Goal: Task Accomplishment & Management: Use online tool/utility

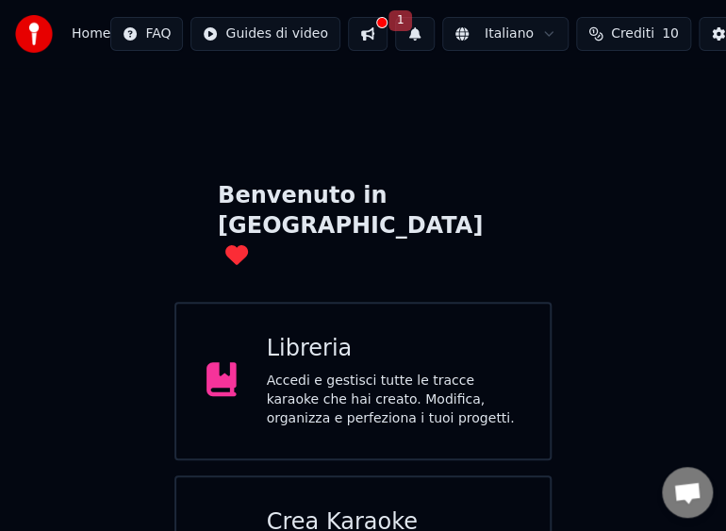
click at [308, 371] on div "Accedi e gestisci tutte le tracce karaoke che hai creato. Modifica, organizza e…" at bounding box center [394, 399] width 254 height 57
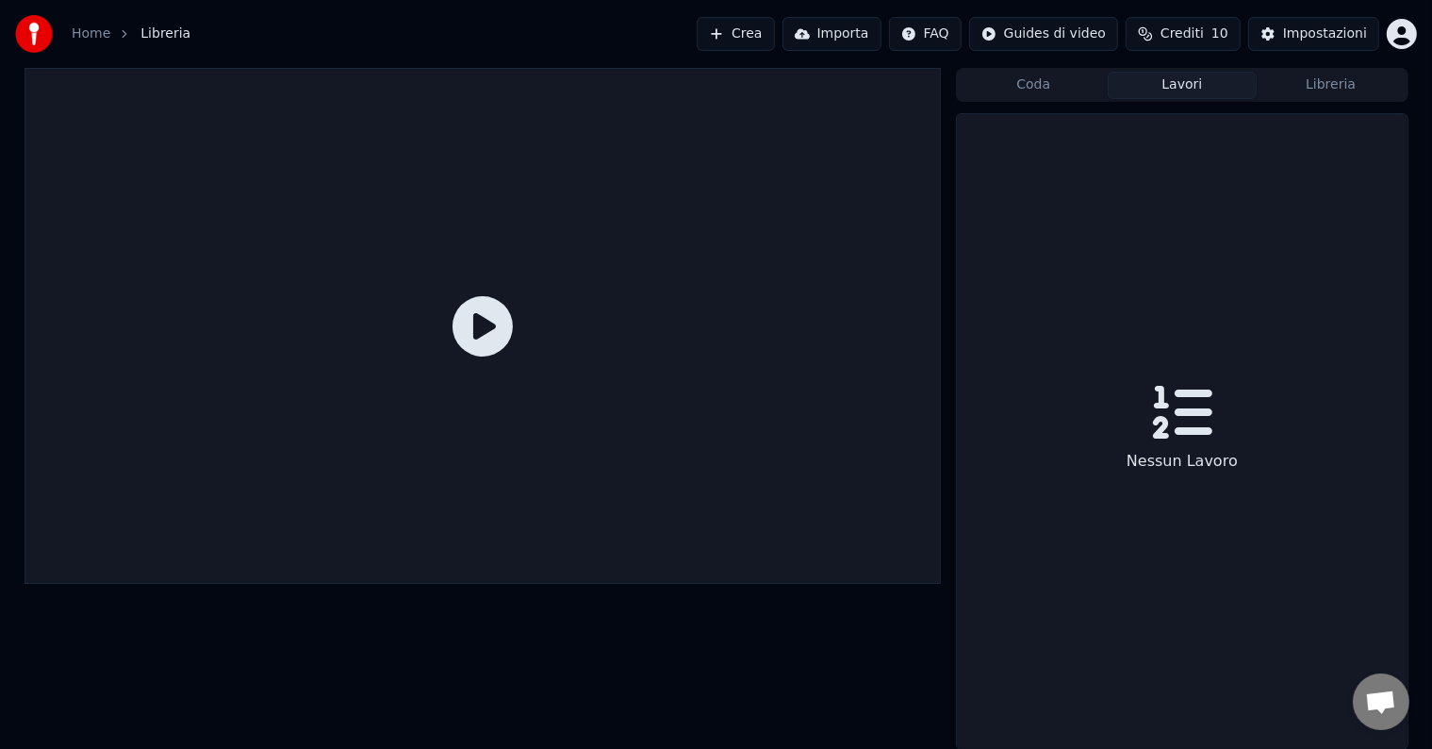
click at [1204, 90] on button "Lavori" at bounding box center [1182, 85] width 149 height 27
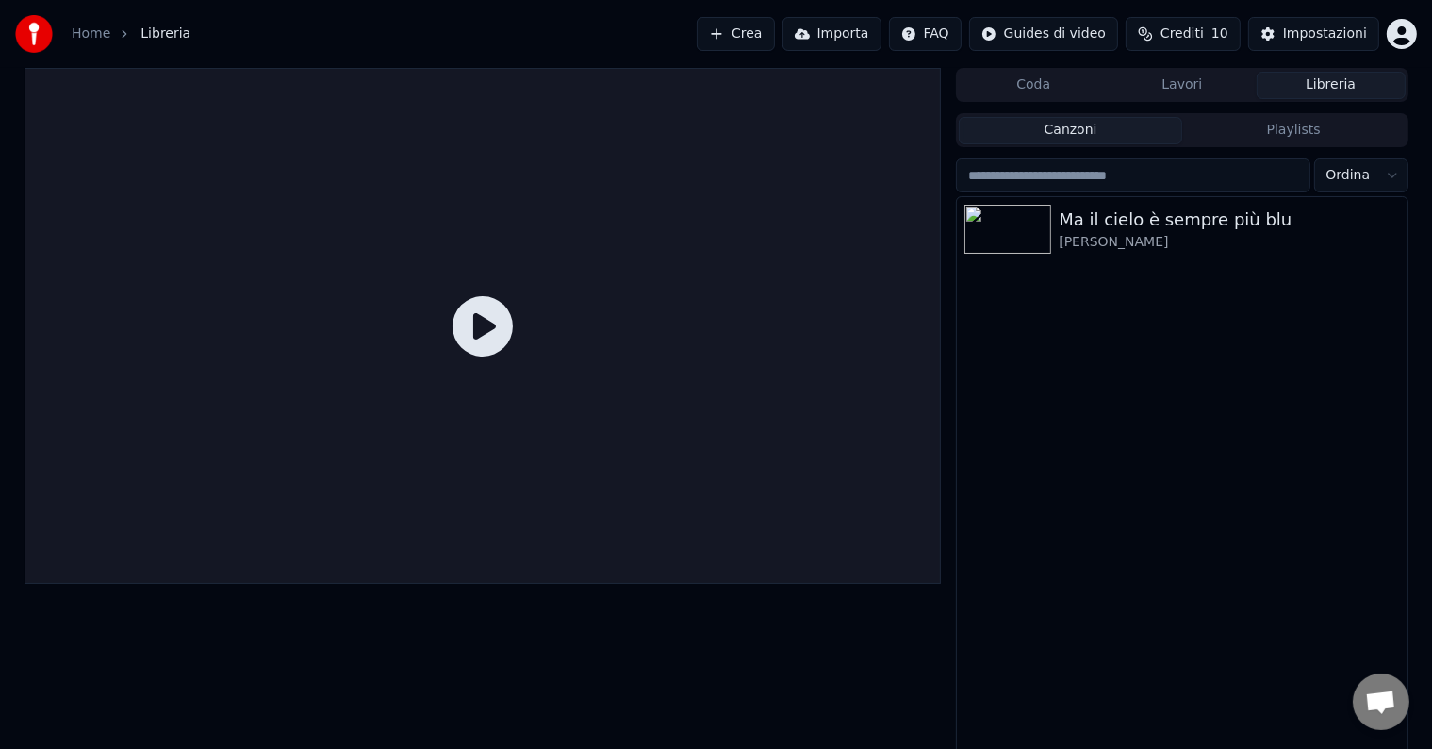
click at [1274, 92] on button "Libreria" at bounding box center [1331, 85] width 149 height 27
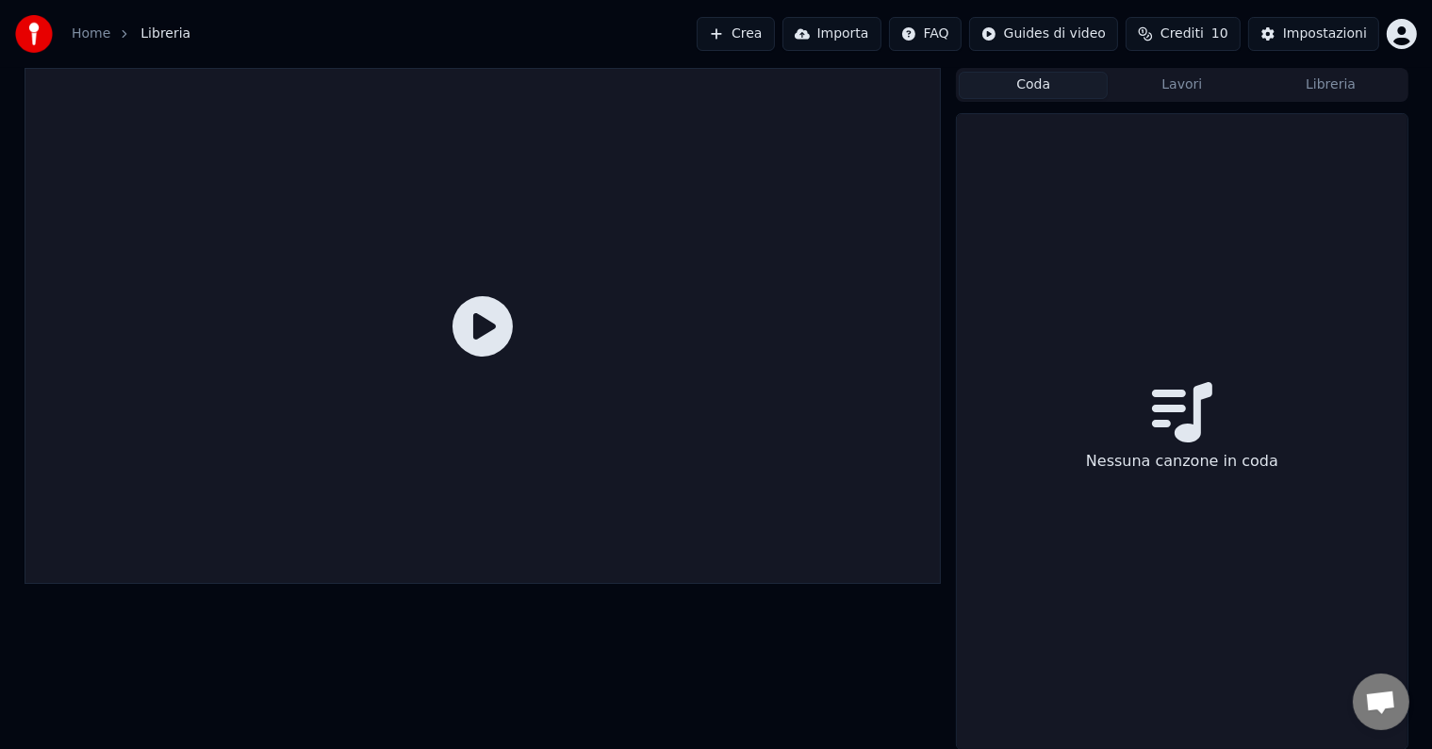
click at [1054, 83] on button "Coda" at bounding box center [1033, 85] width 149 height 27
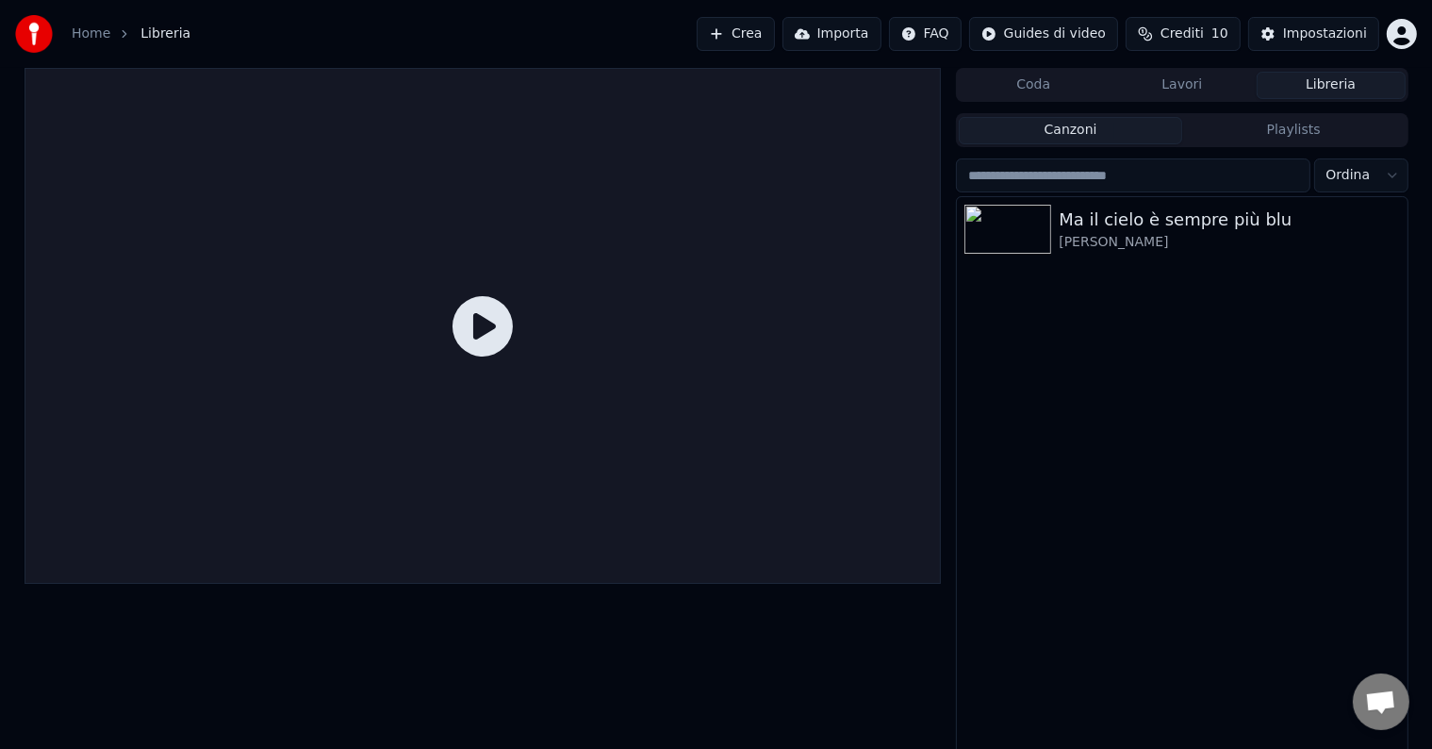
click at [1337, 91] on button "Libreria" at bounding box center [1331, 85] width 149 height 27
click at [1097, 233] on div "[PERSON_NAME]" at bounding box center [1219, 242] width 321 height 19
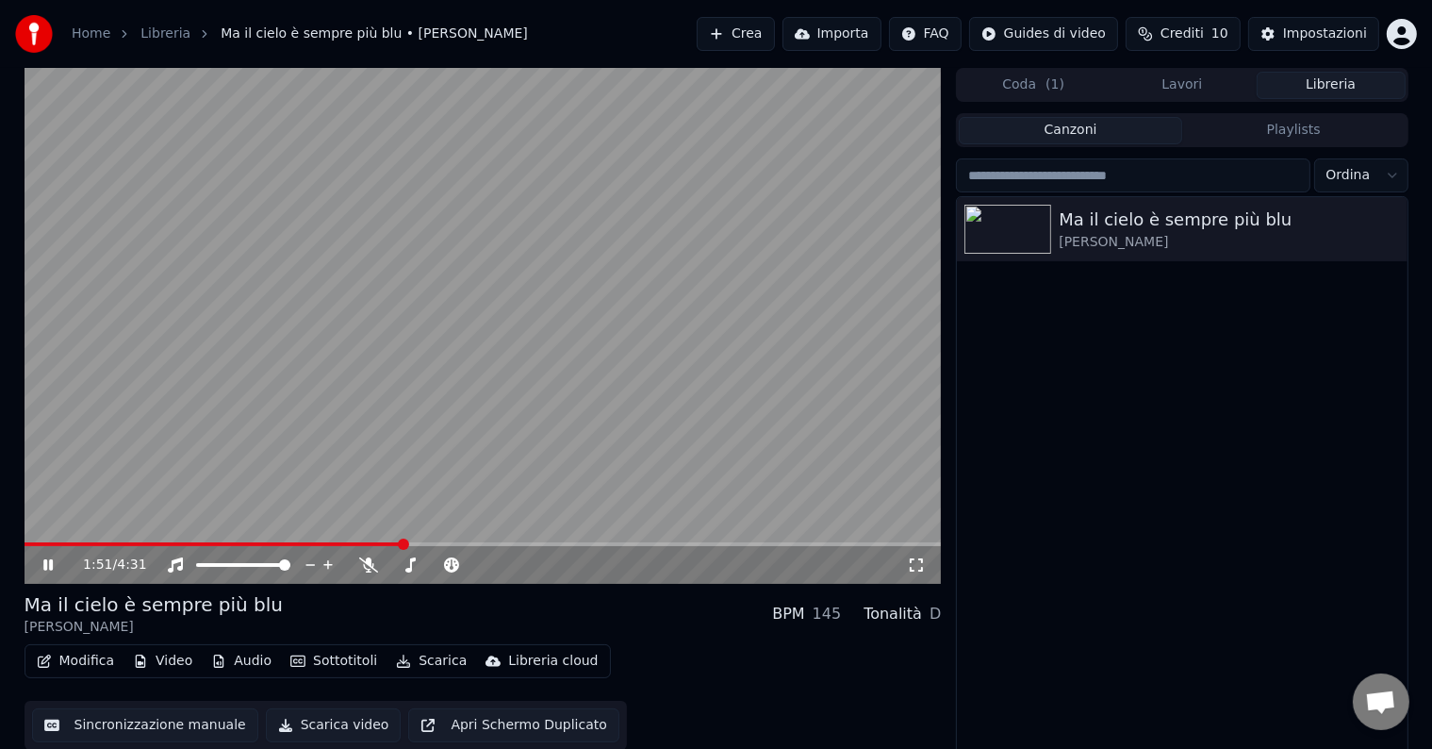
click at [52, 571] on icon at bounding box center [62, 564] width 44 height 15
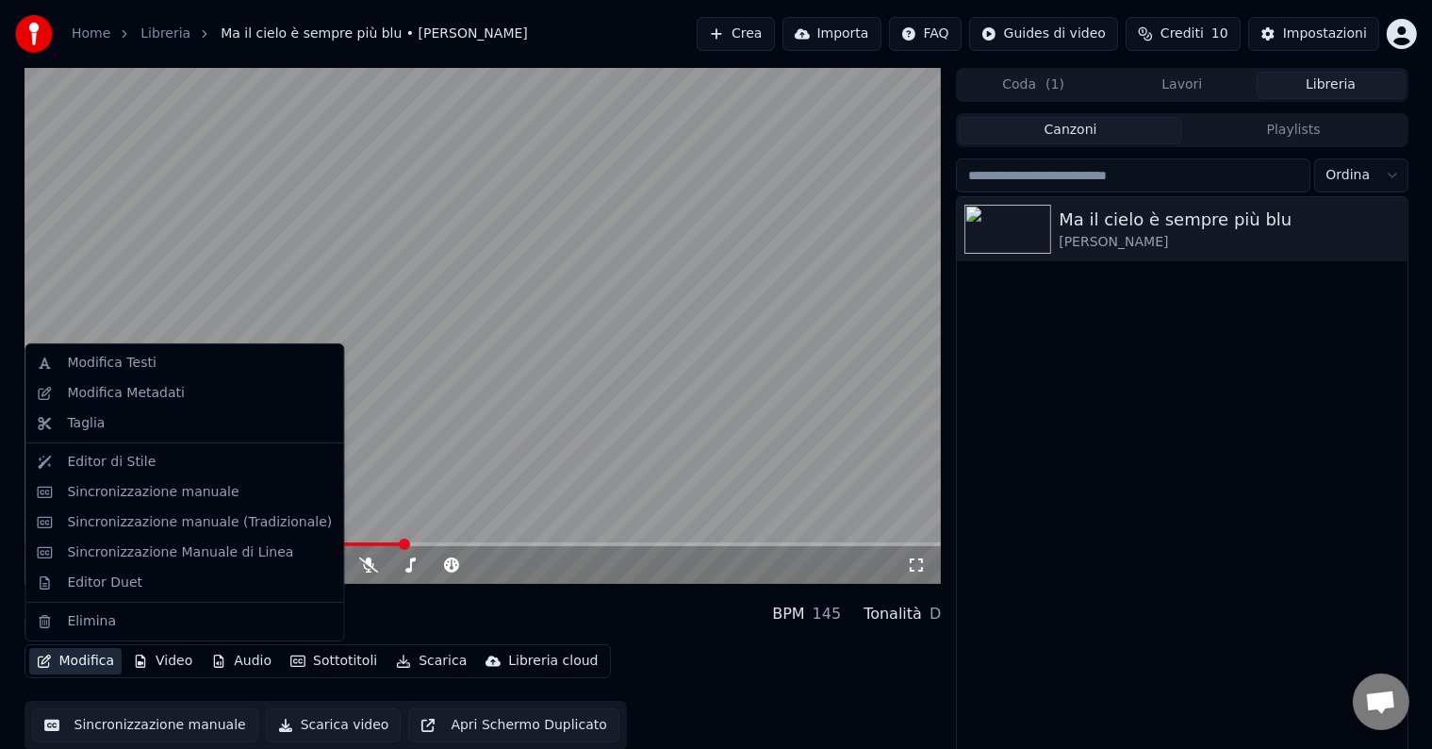
click at [63, 662] on button "Modifica" at bounding box center [75, 661] width 93 height 26
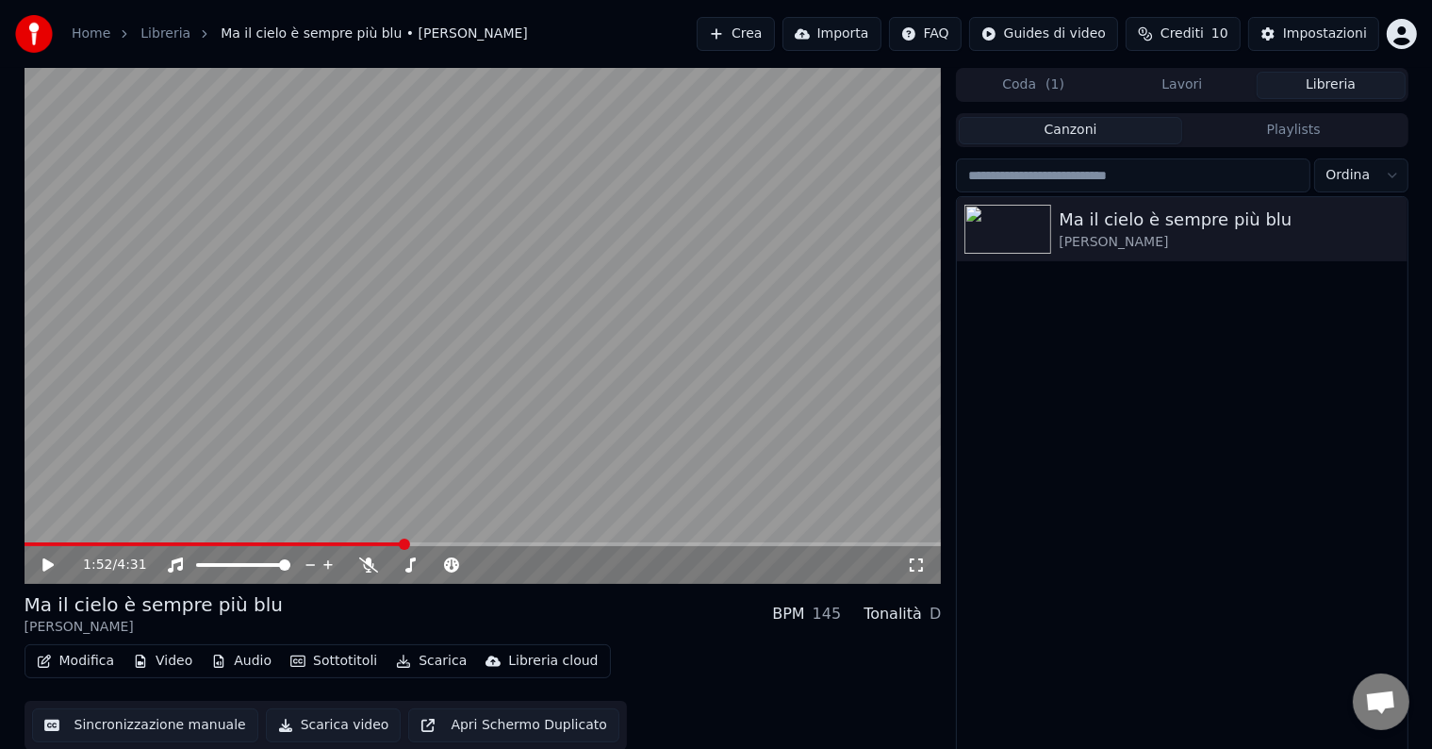
click at [131, 727] on button "Sincronizzazione manuale" at bounding box center [145, 725] width 226 height 34
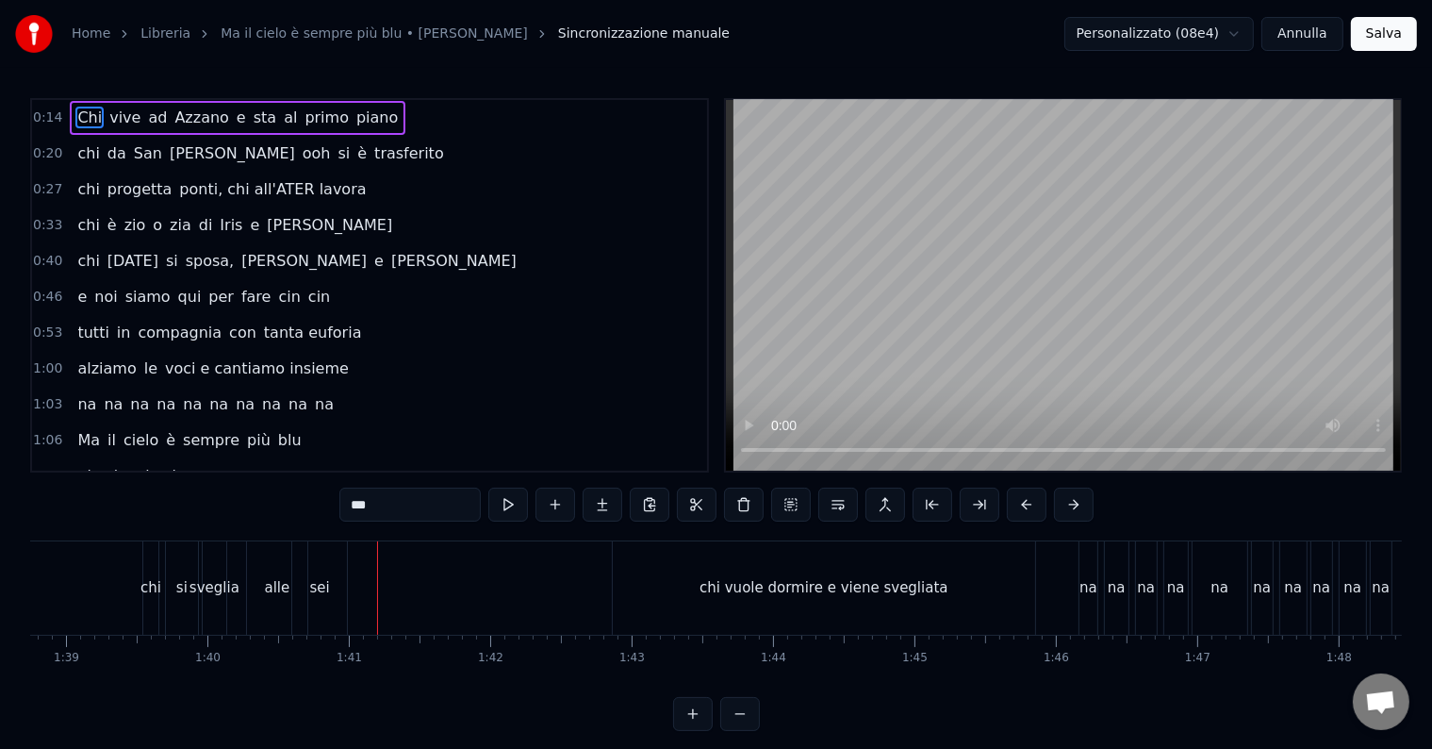
scroll to position [0, 13898]
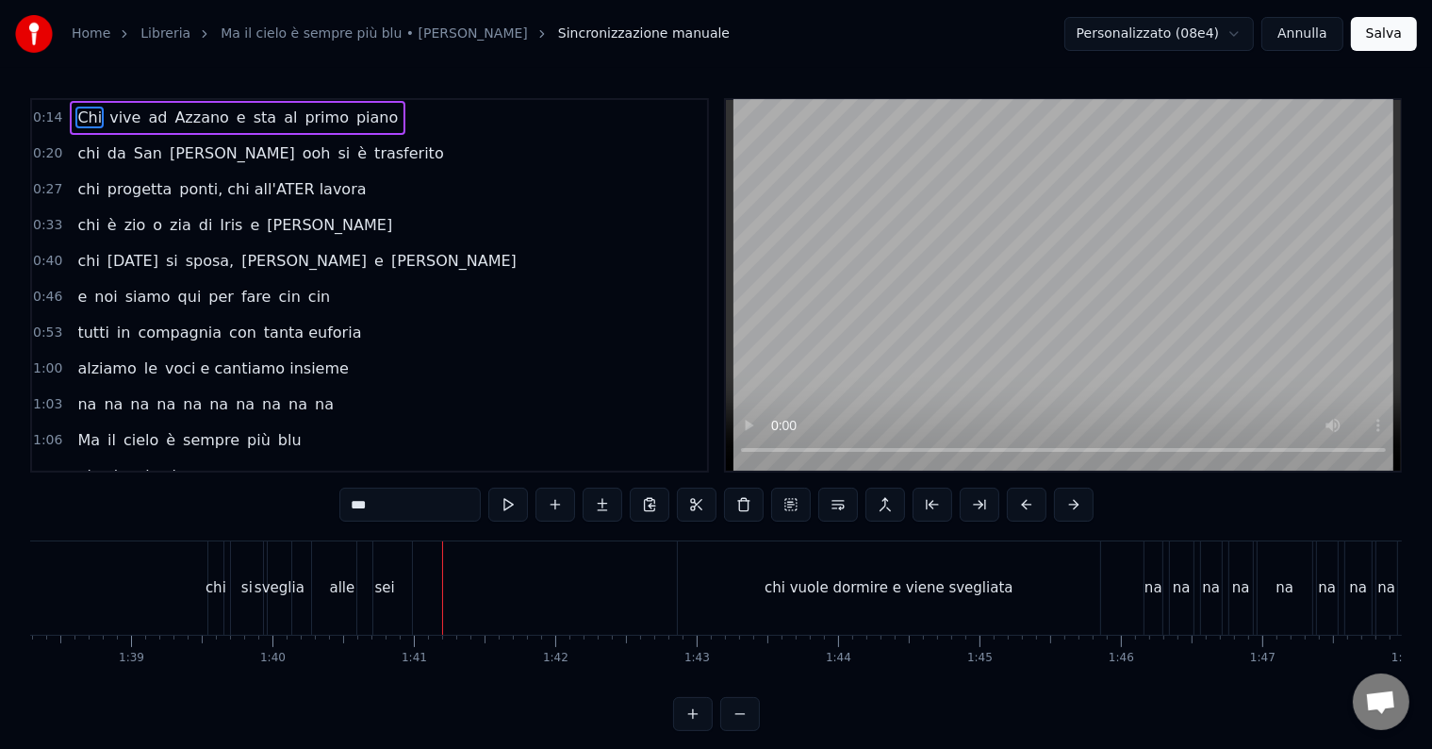
click at [374, 584] on div "sei" at bounding box center [384, 587] width 55 height 93
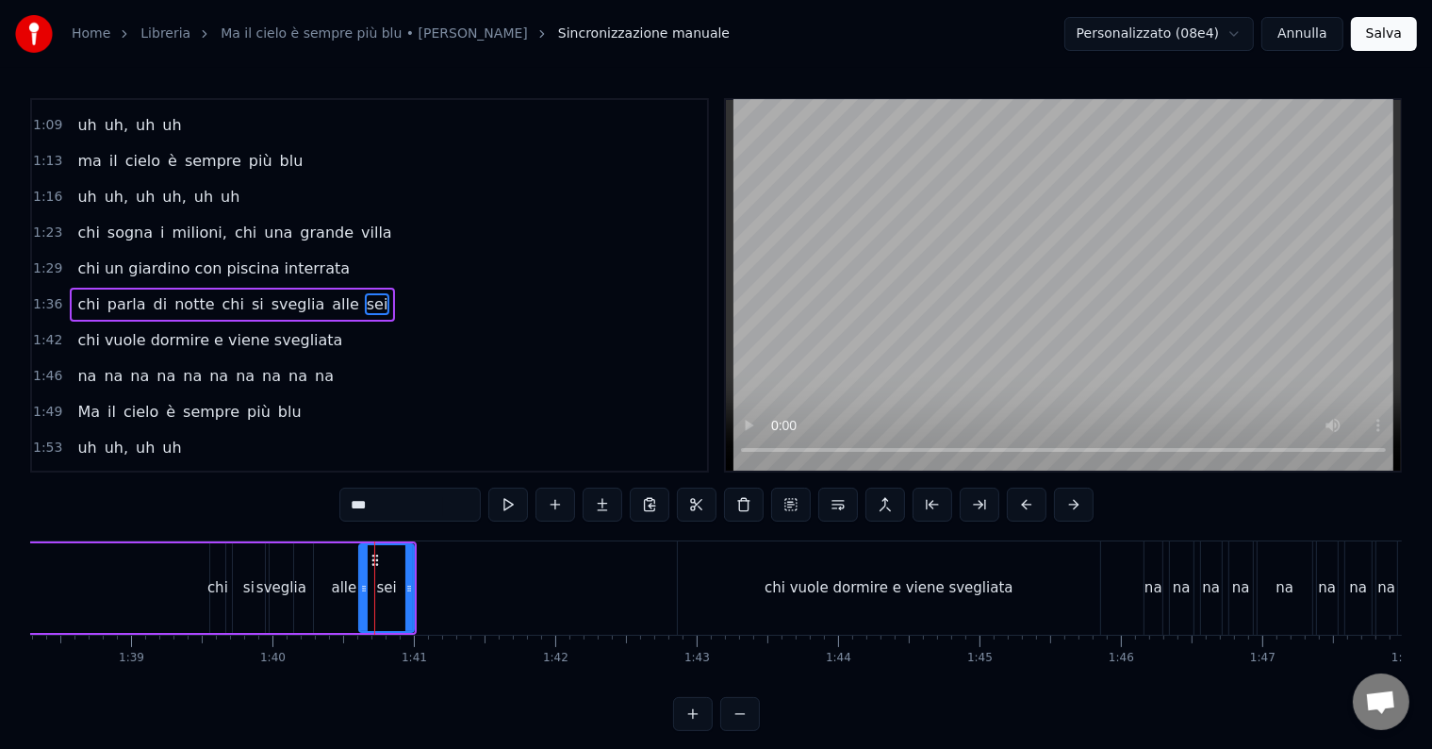
scroll to position [352, 0]
click at [728, 587] on div "chi vuole dormire e viene svegliata" at bounding box center [889, 587] width 422 height 93
type input "**********"
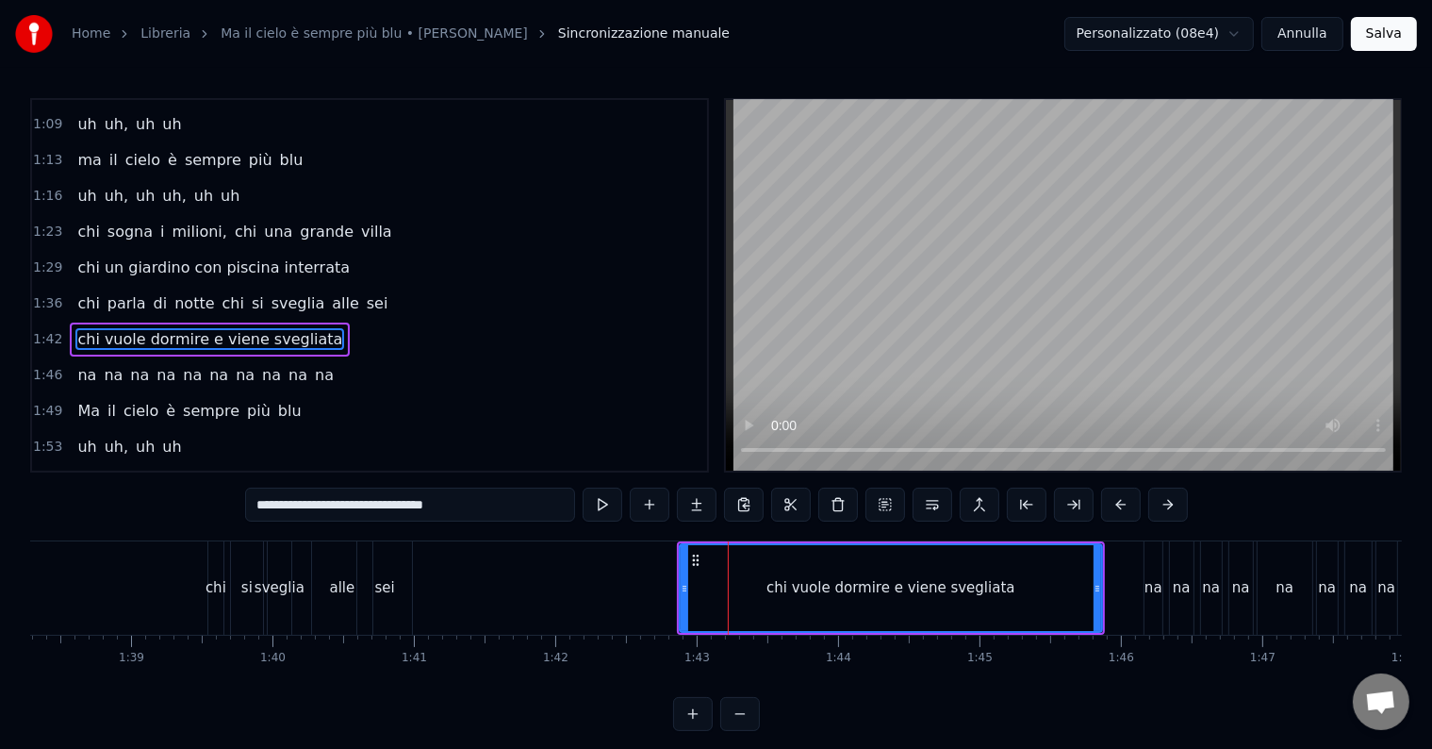
scroll to position [387, 0]
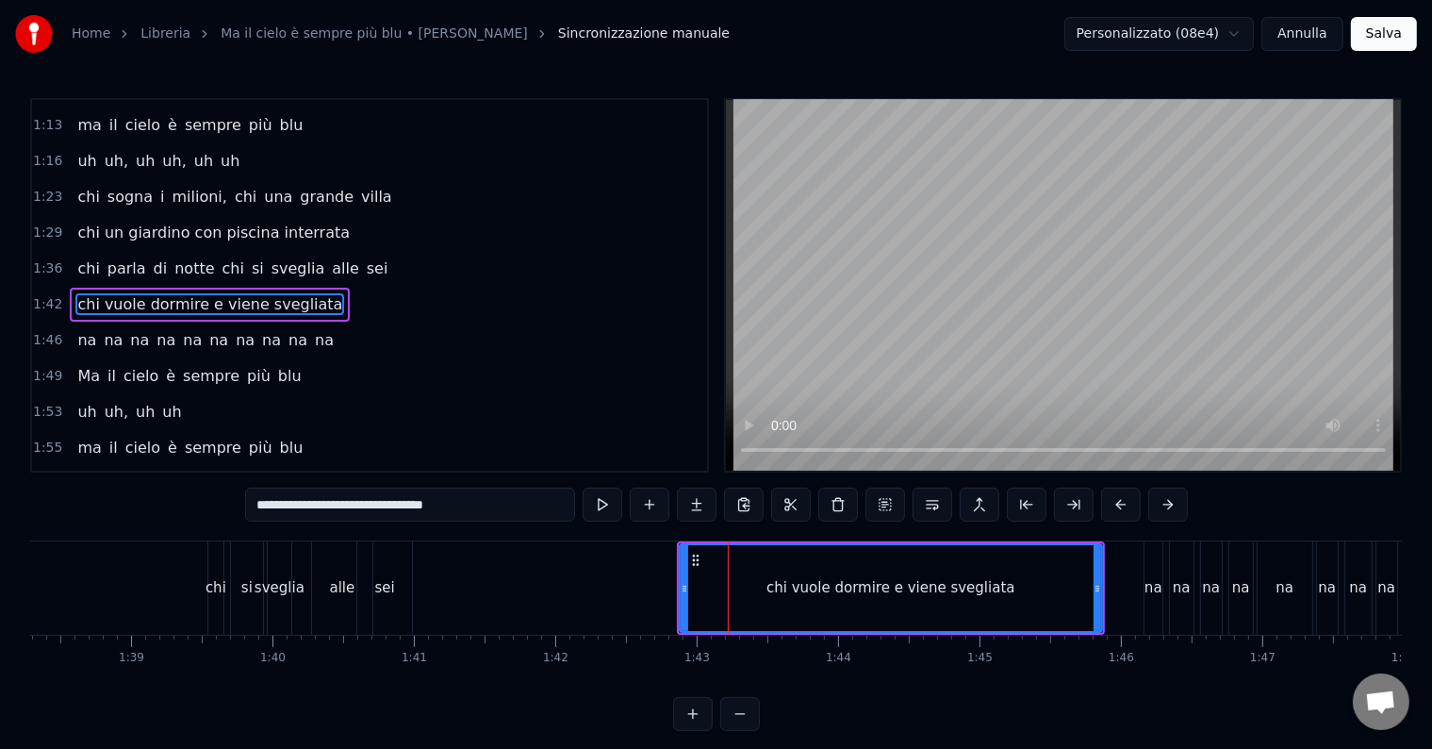
click at [694, 560] on icon at bounding box center [695, 559] width 15 height 15
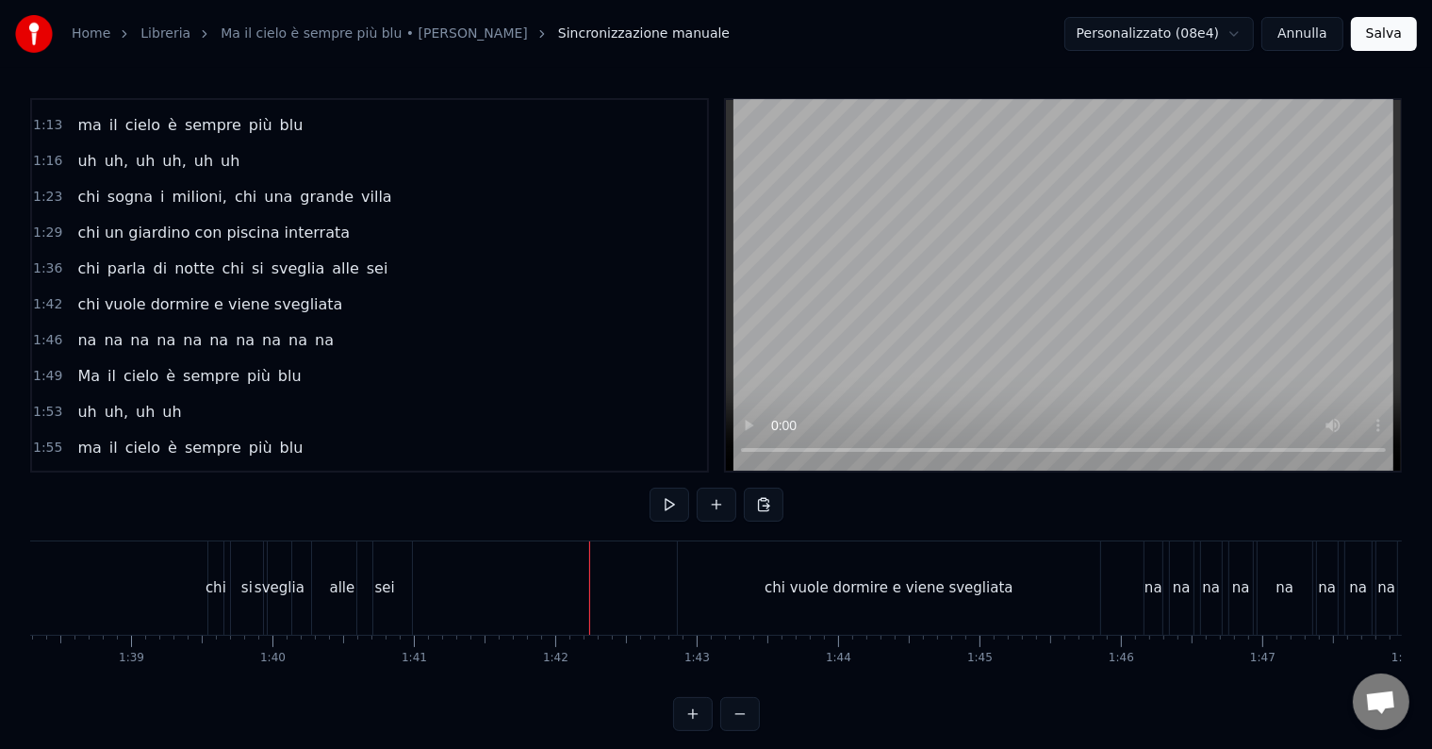
click at [377, 597] on div "sei" at bounding box center [384, 588] width 20 height 22
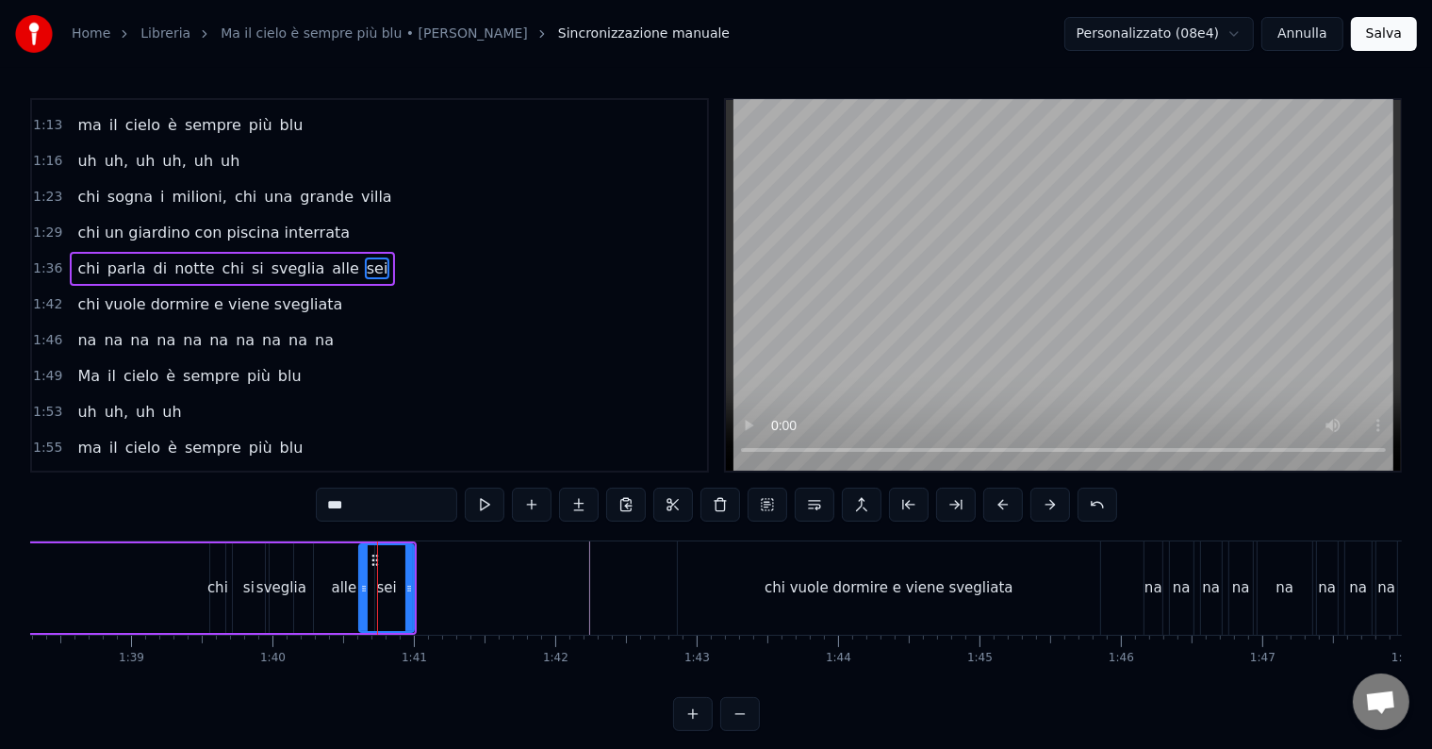
scroll to position [352, 0]
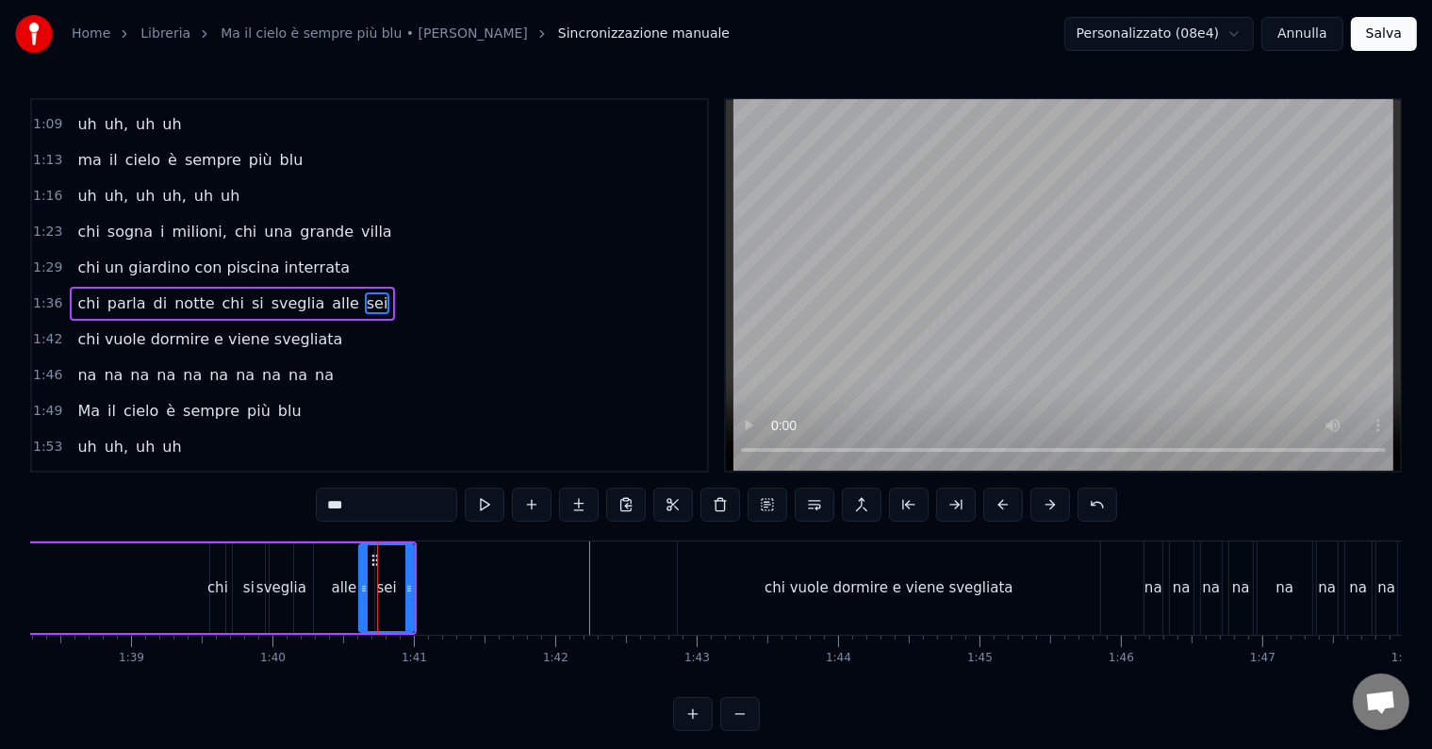
click at [98, 584] on div "chi parla di notte chi si sveglia alle sei" at bounding box center [79, 587] width 676 height 93
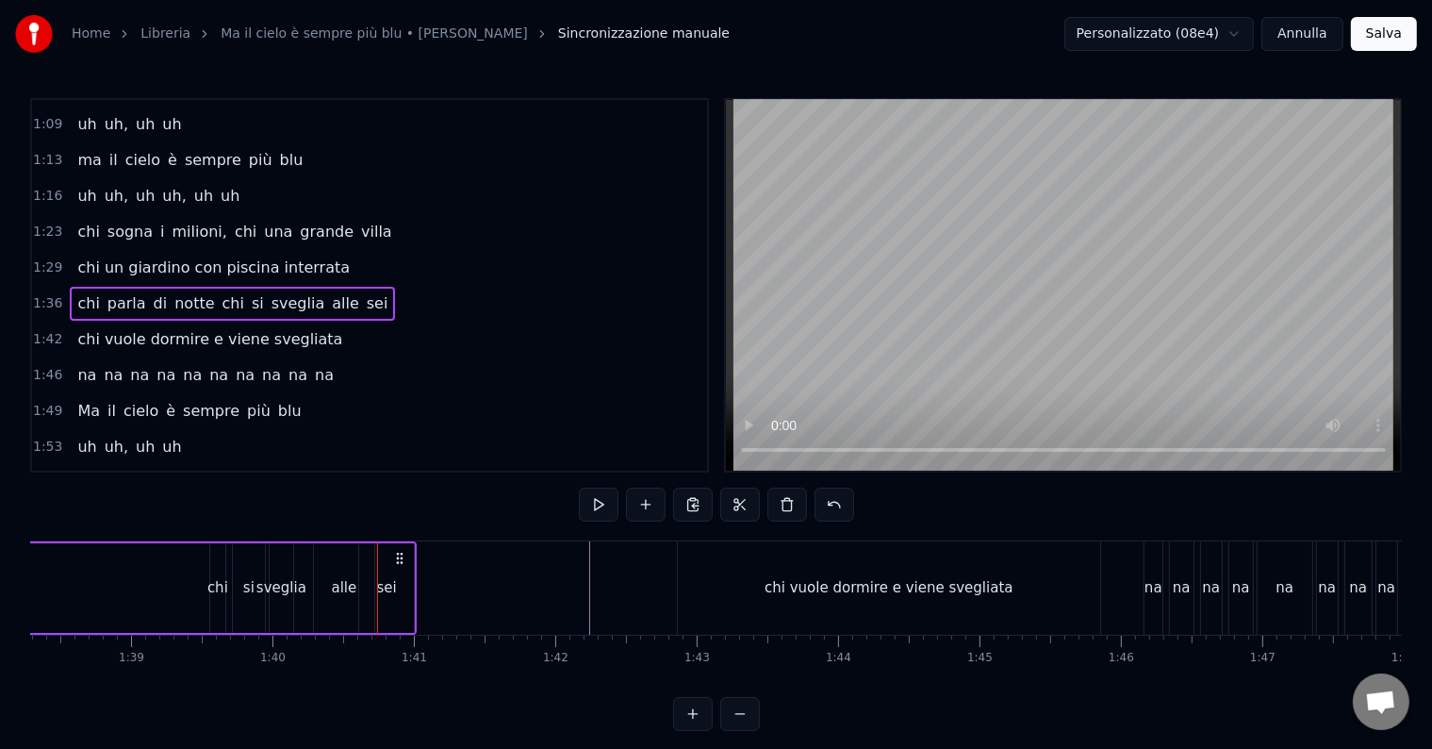
scroll to position [0, 13872]
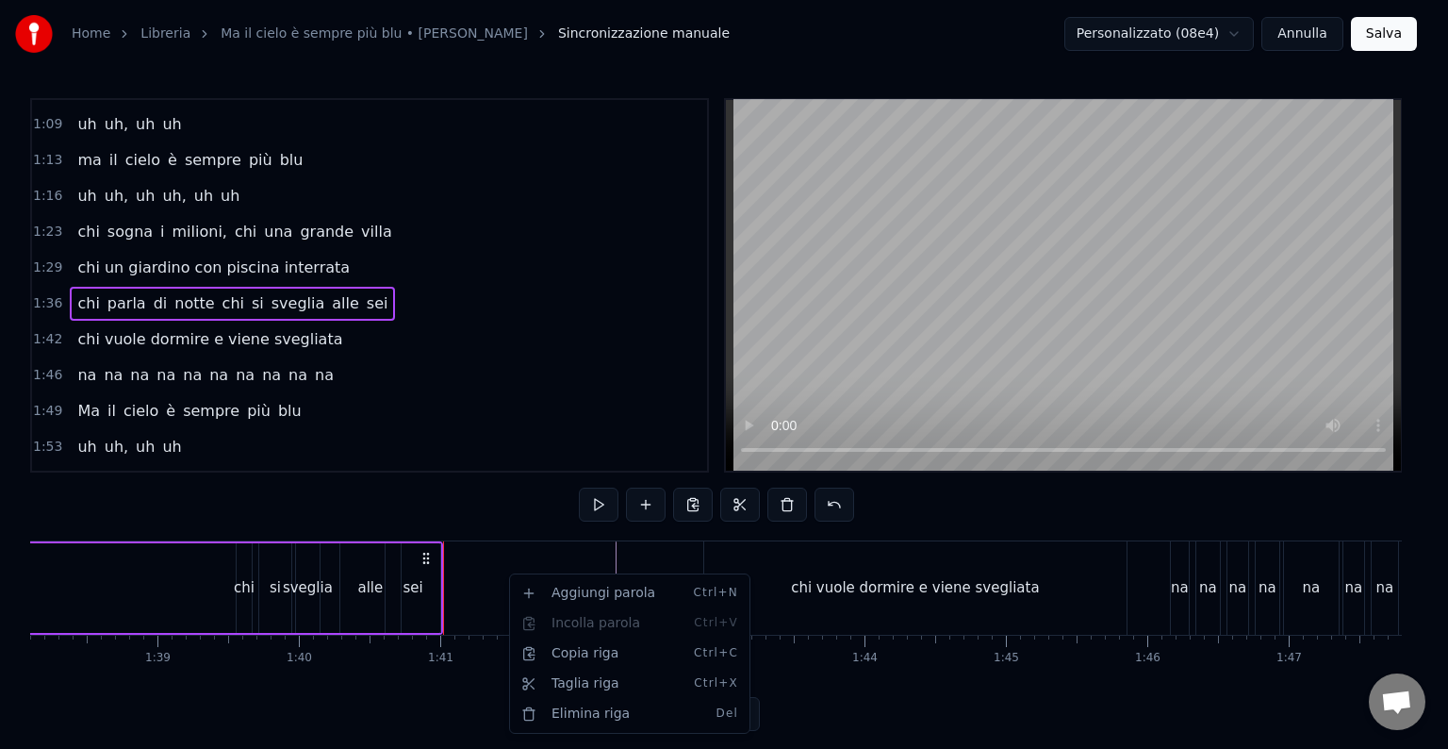
click at [467, 576] on html "Home Libreria Ma il cielo è sempre più blu • [PERSON_NAME] manuale Personalizza…" at bounding box center [724, 380] width 1448 height 761
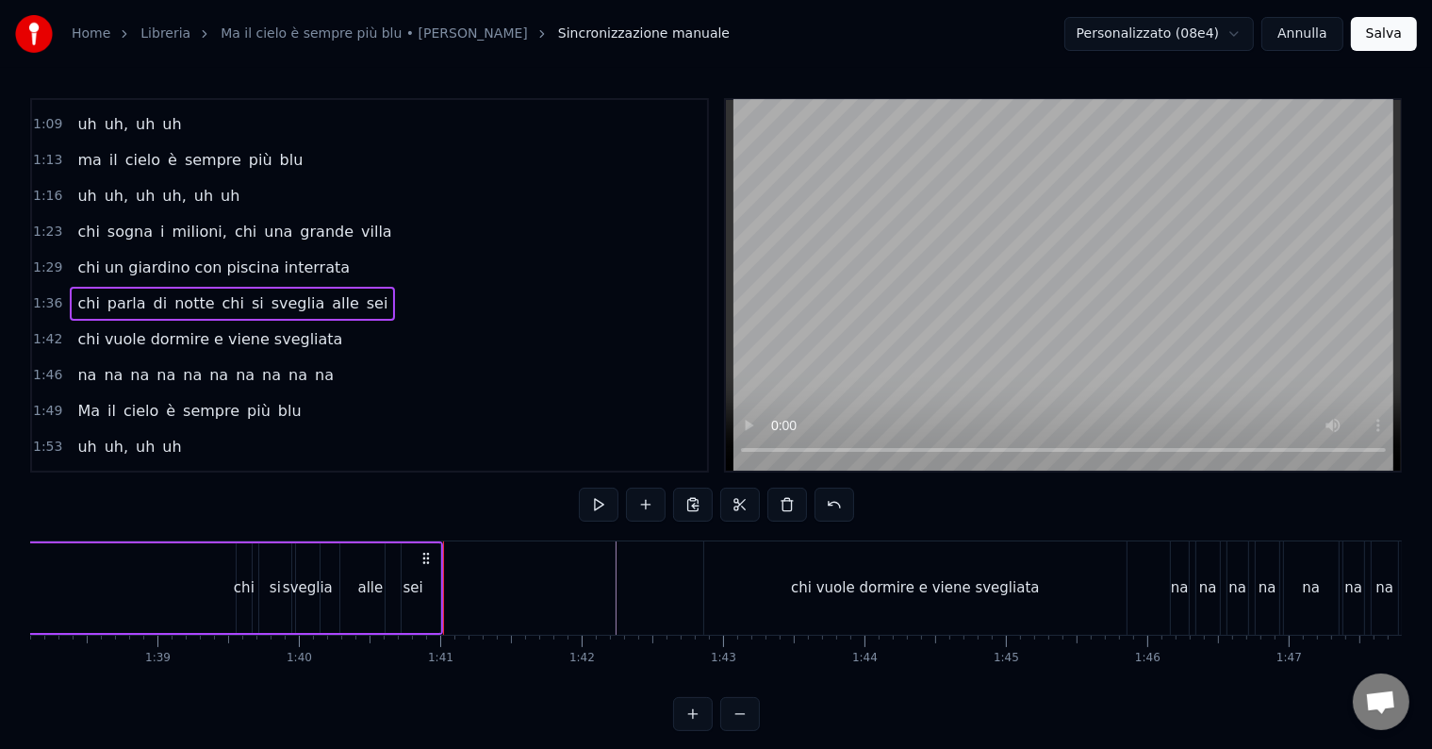
click at [344, 583] on div "alle" at bounding box center [370, 588] width 60 height 90
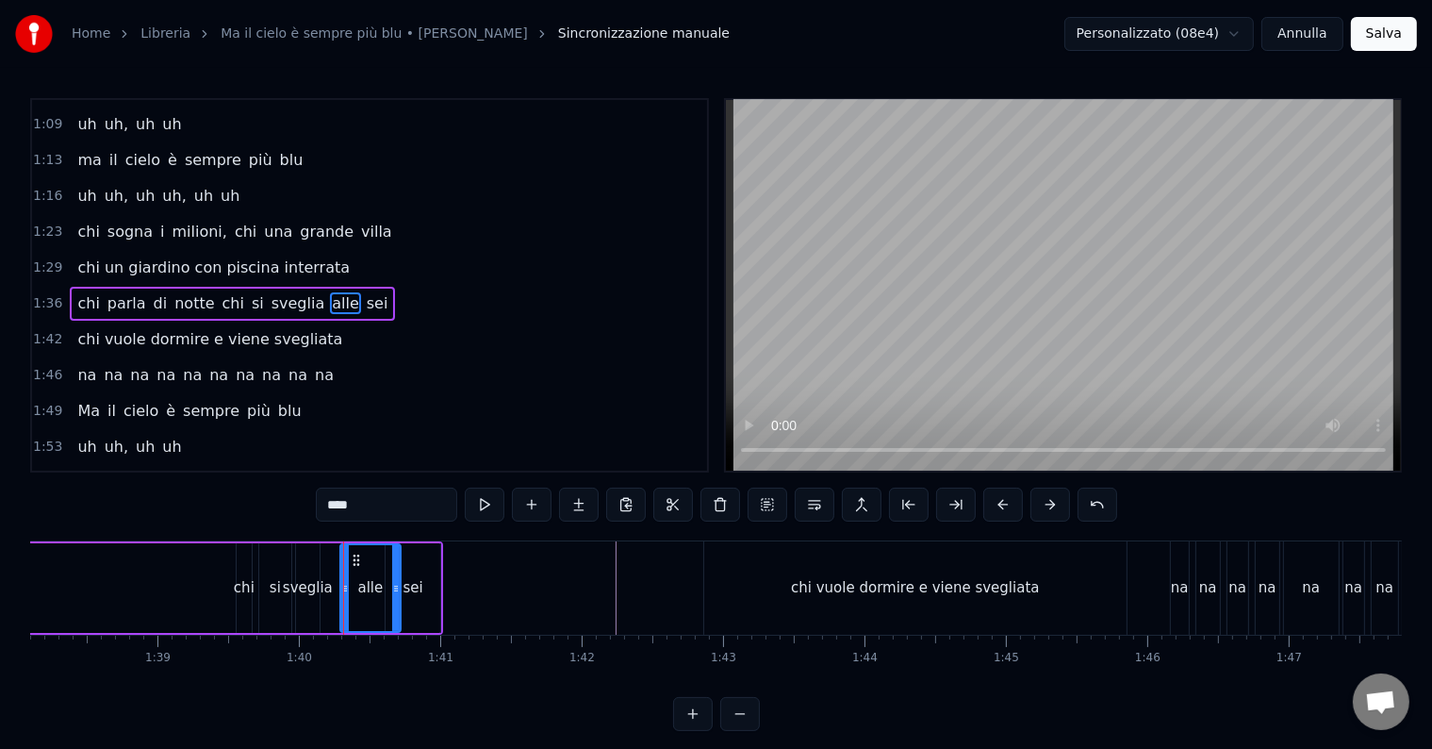
click at [425, 552] on div "sei" at bounding box center [413, 588] width 55 height 90
type input "***"
click at [426, 591] on icon at bounding box center [427, 588] width 8 height 15
click at [171, 578] on div "chi parla di notte chi si sveglia alle sei" at bounding box center [100, 587] width 667 height 93
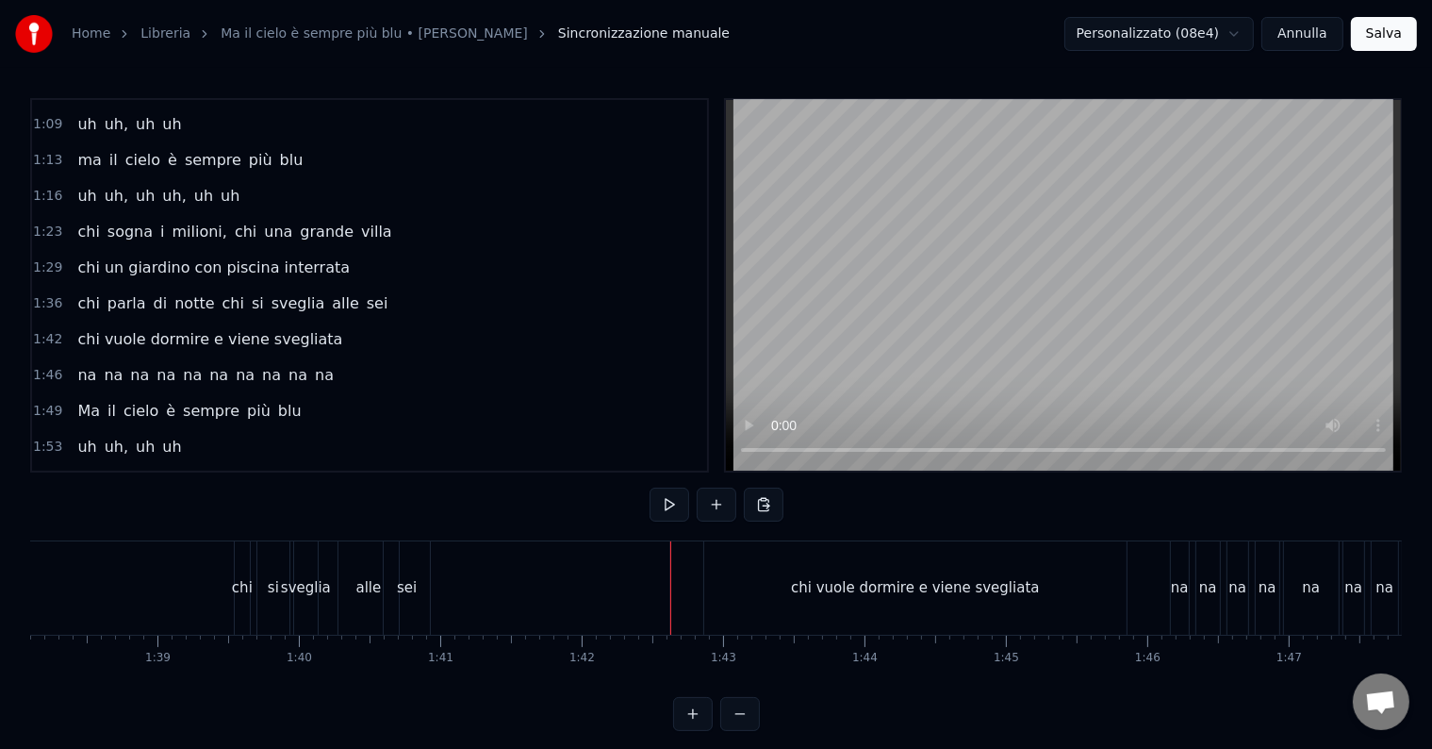
click at [748, 576] on div "chi vuole dormire e viene svegliata" at bounding box center [915, 587] width 422 height 93
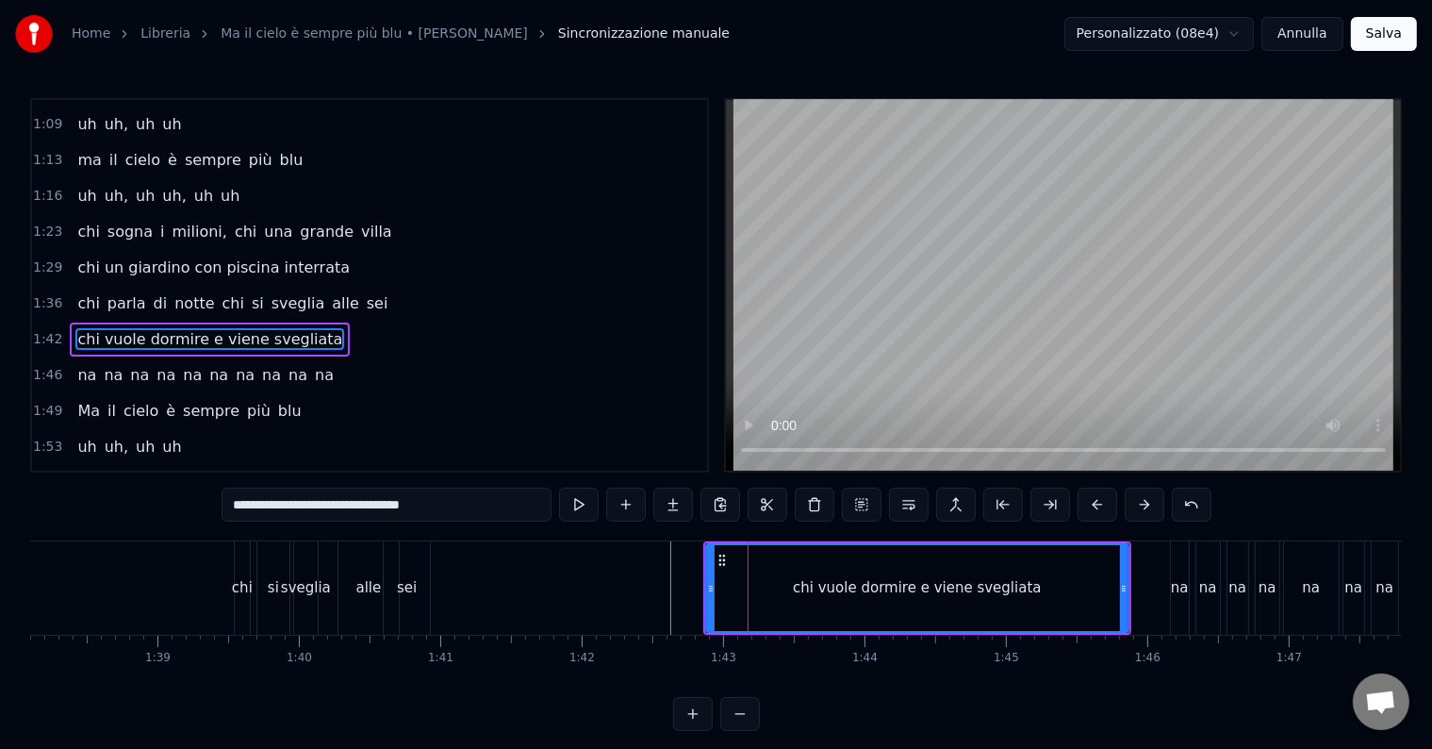
scroll to position [387, 0]
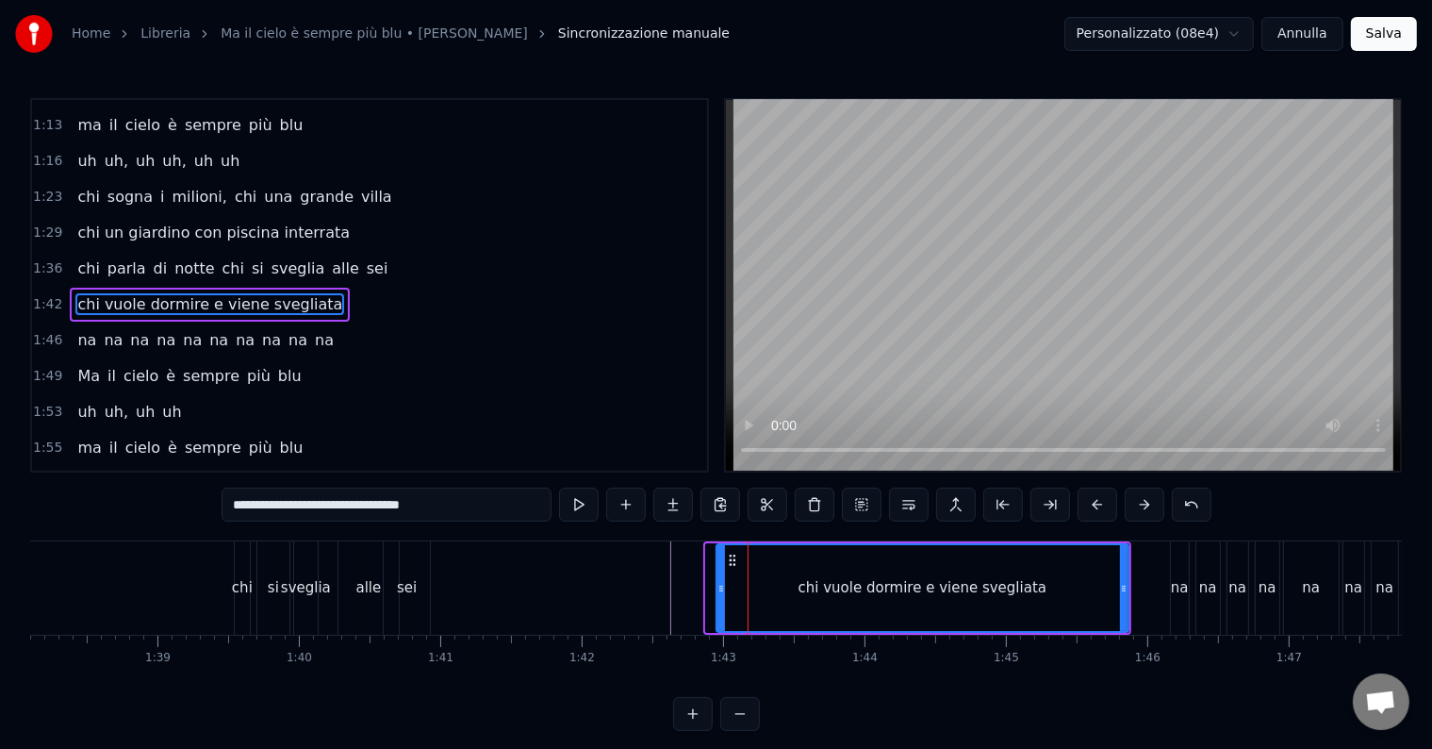
drag, startPoint x: 710, startPoint y: 588, endPoint x: 720, endPoint y: 587, distance: 10.4
click at [720, 587] on icon at bounding box center [721, 588] width 8 height 15
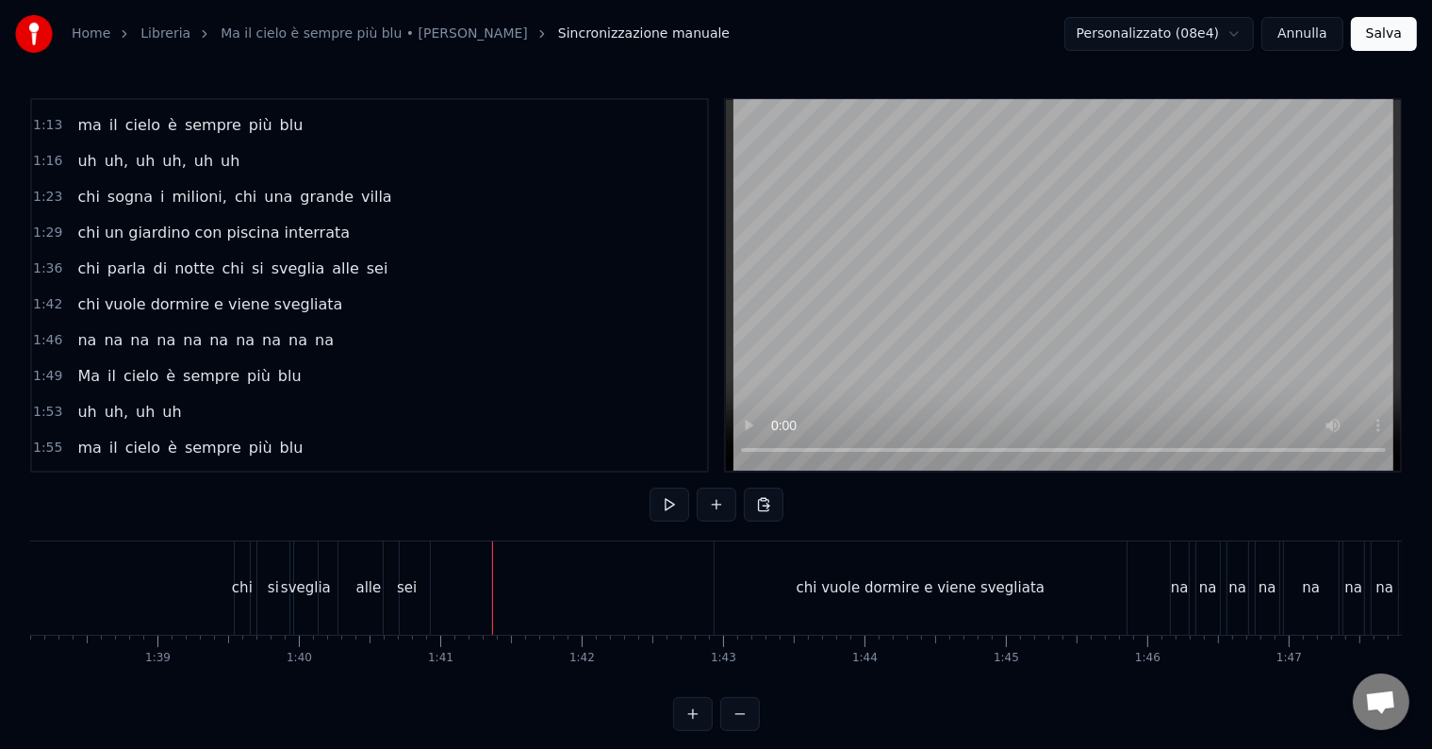
click at [732, 579] on div "chi vuole dormire e viene svegliata" at bounding box center [921, 587] width 412 height 93
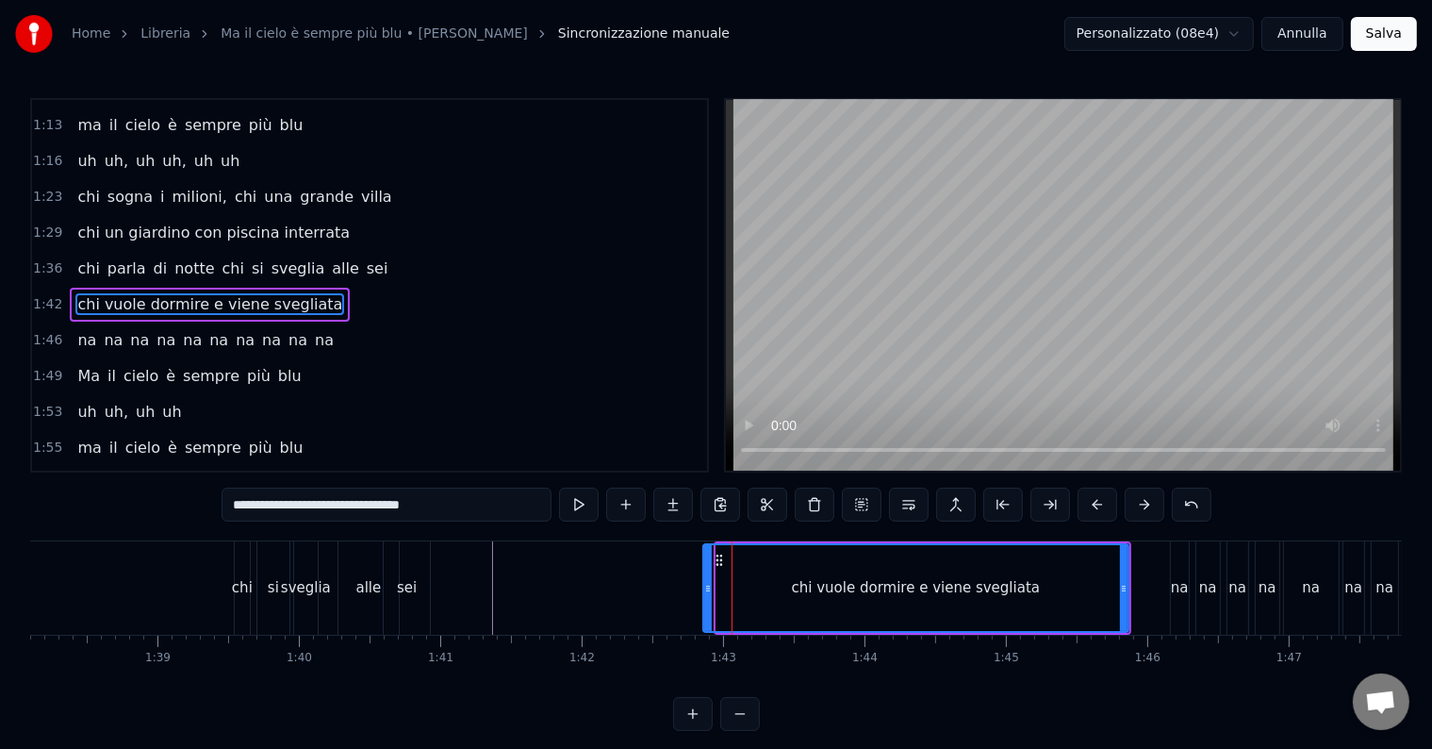
drag, startPoint x: 716, startPoint y: 582, endPoint x: 702, endPoint y: 584, distance: 14.3
click at [704, 584] on icon at bounding box center [708, 588] width 8 height 15
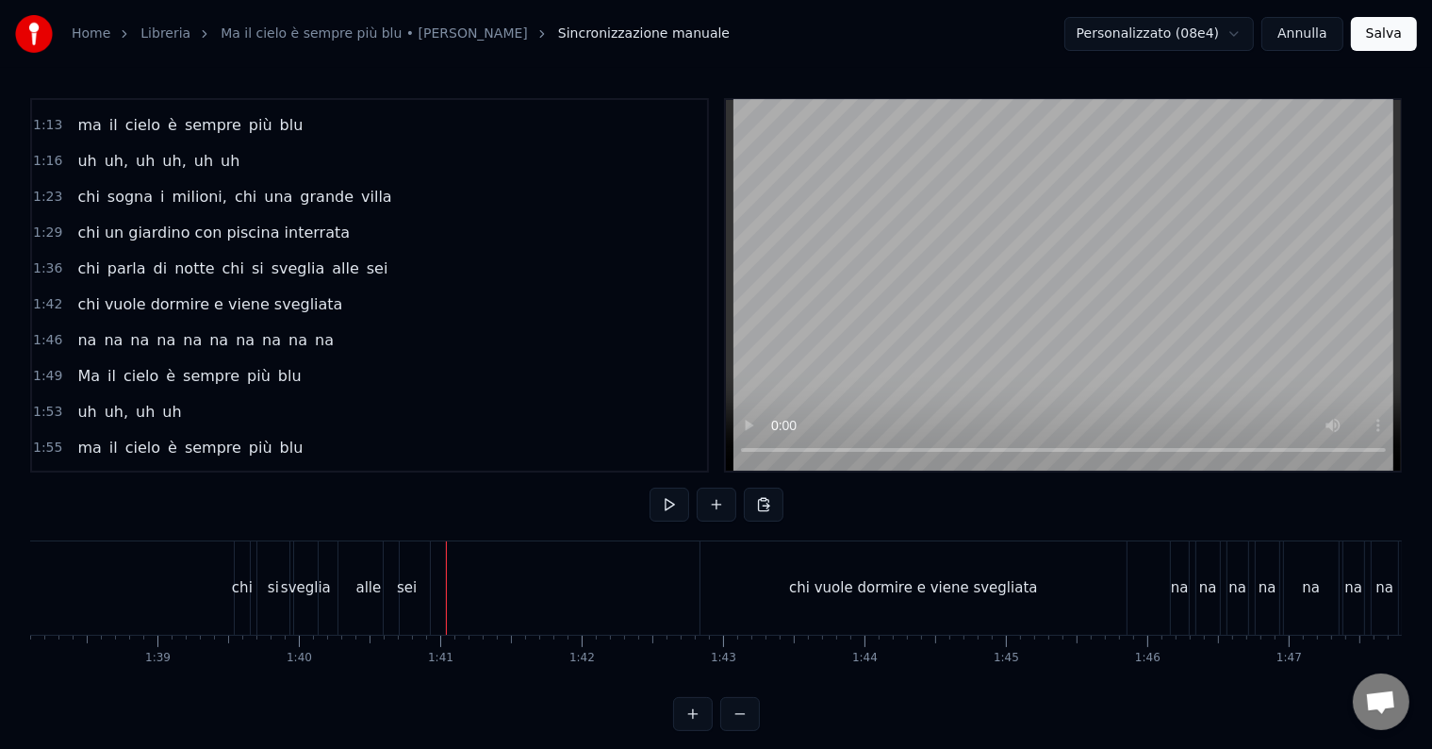
click at [406, 590] on div "sei" at bounding box center [407, 588] width 20 height 22
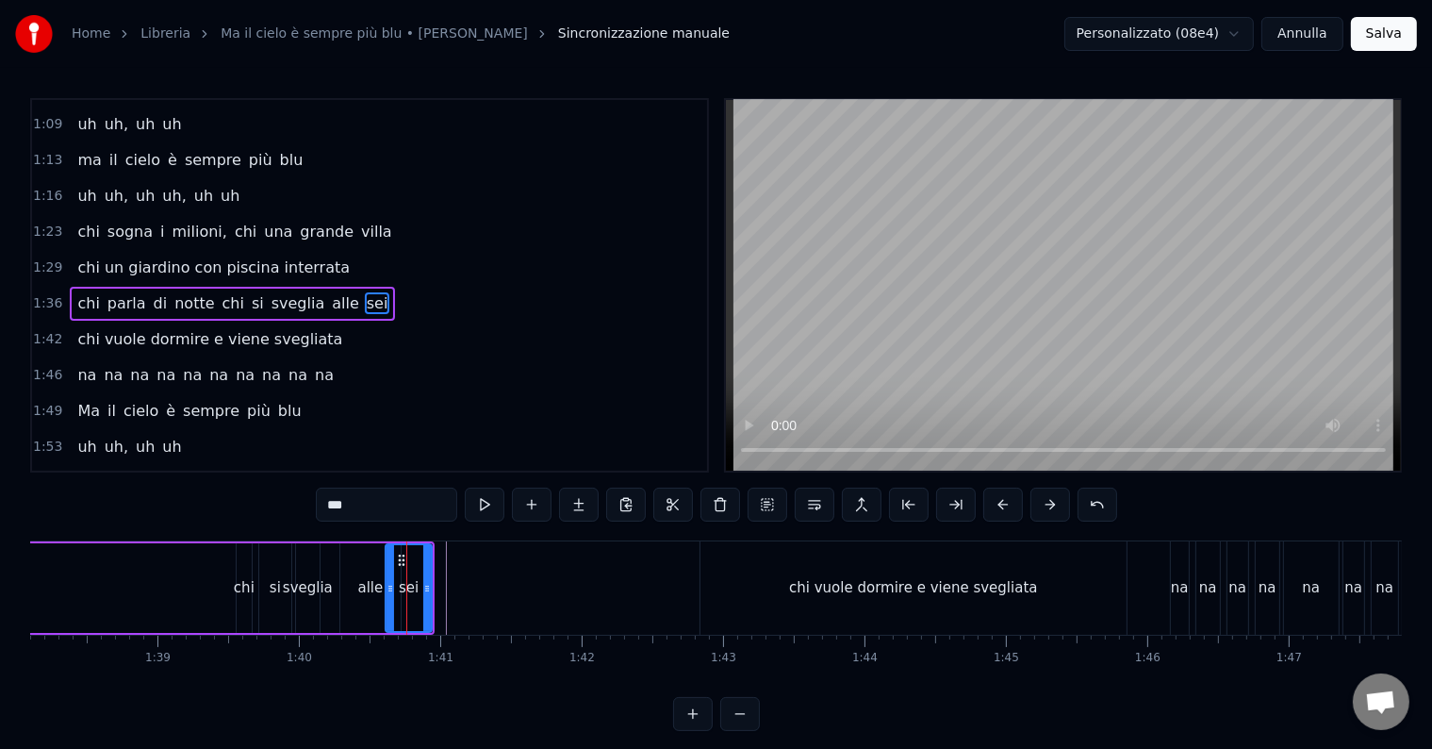
click at [860, 596] on div "chi vuole dormire e viene svegliata" at bounding box center [913, 588] width 248 height 22
type input "**********"
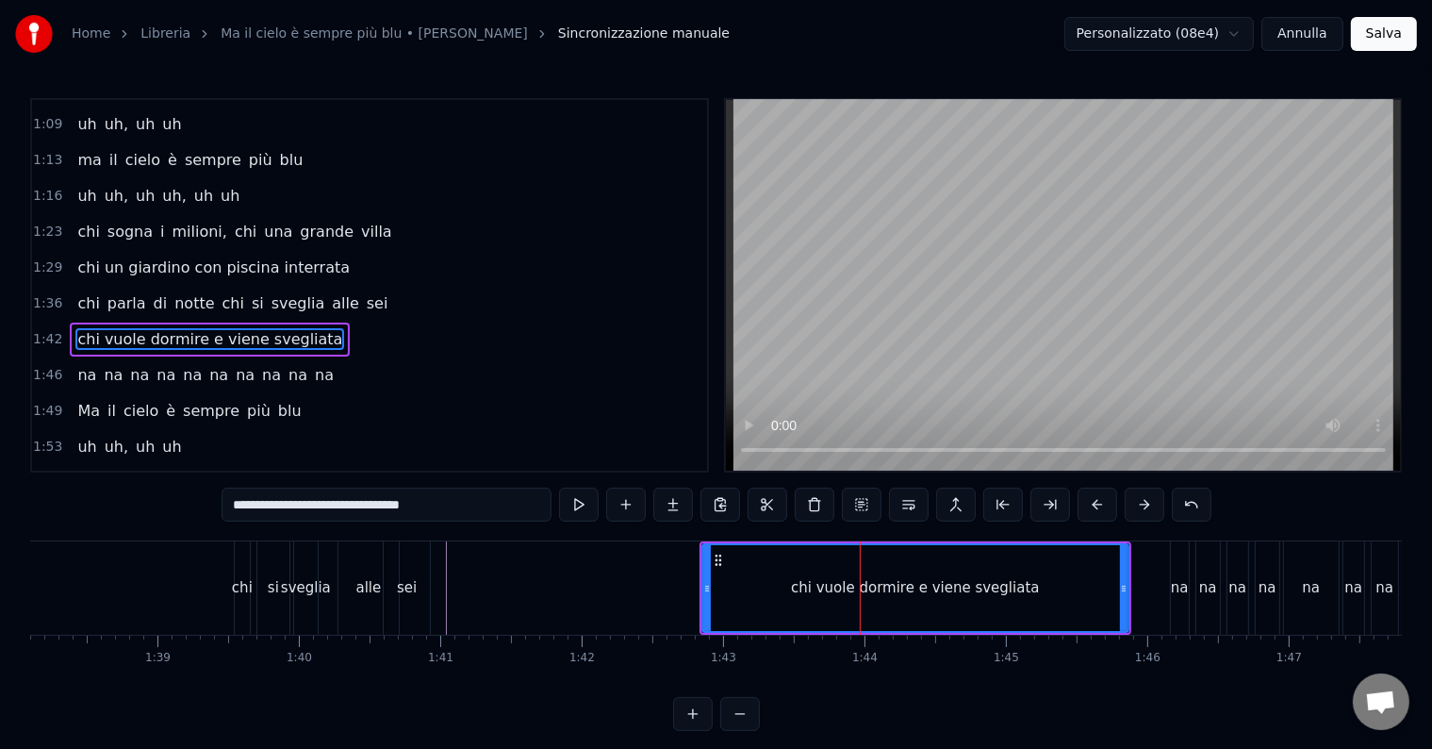
scroll to position [387, 0]
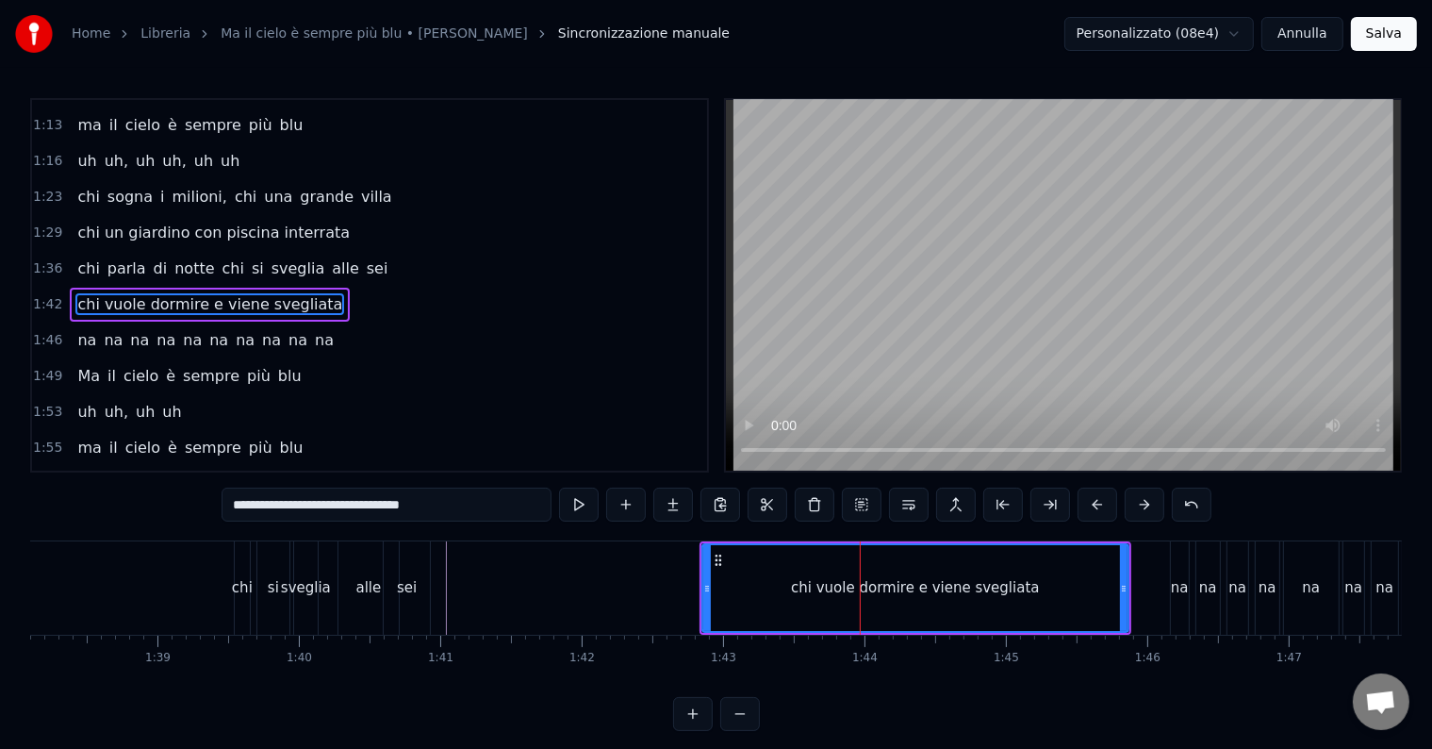
click at [884, 589] on div "chi vuole dormire e viene svegliata" at bounding box center [915, 588] width 248 height 22
click at [350, 503] on input "**********" at bounding box center [387, 504] width 330 height 34
drag, startPoint x: 334, startPoint y: 504, endPoint x: 456, endPoint y: 506, distance: 122.6
click at [456, 506] on input "**********" at bounding box center [387, 504] width 330 height 34
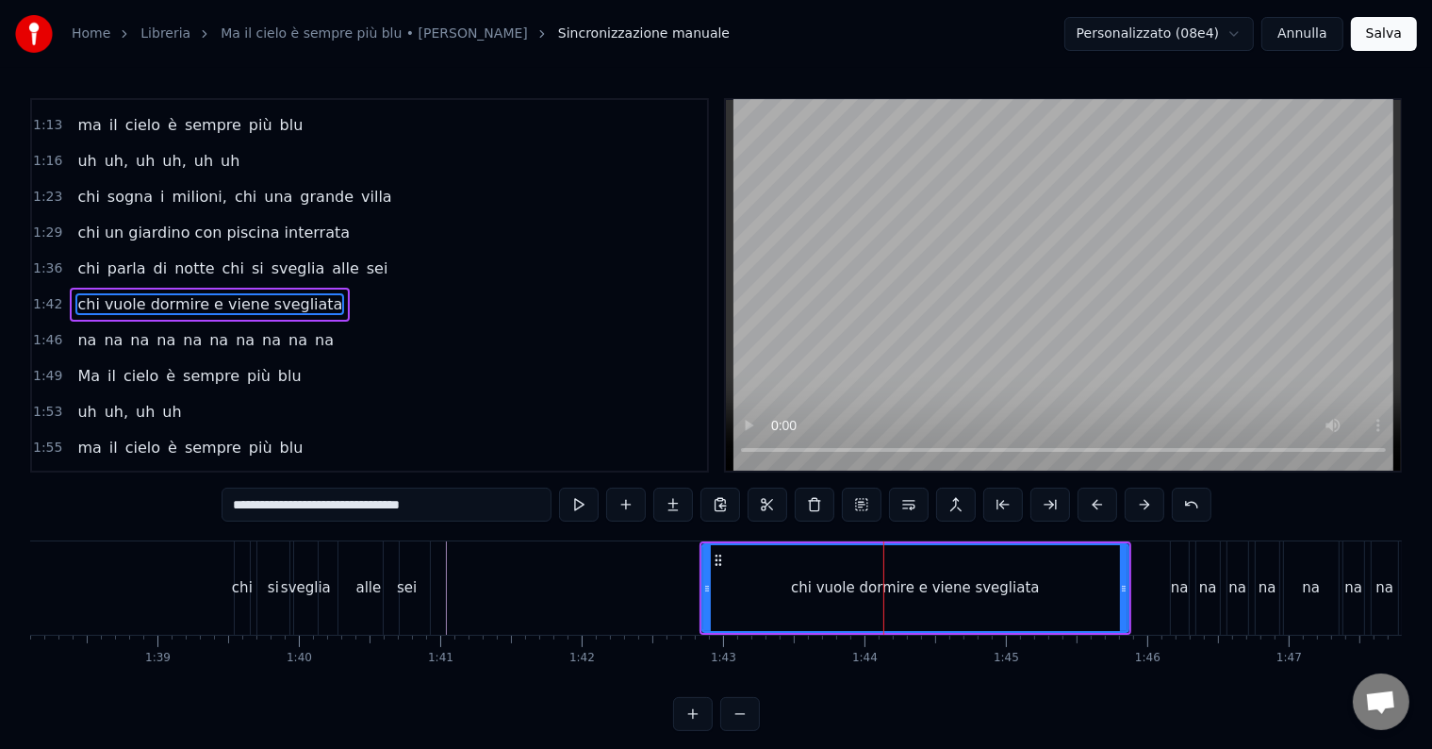
click at [456, 506] on input "**********" at bounding box center [387, 504] width 330 height 34
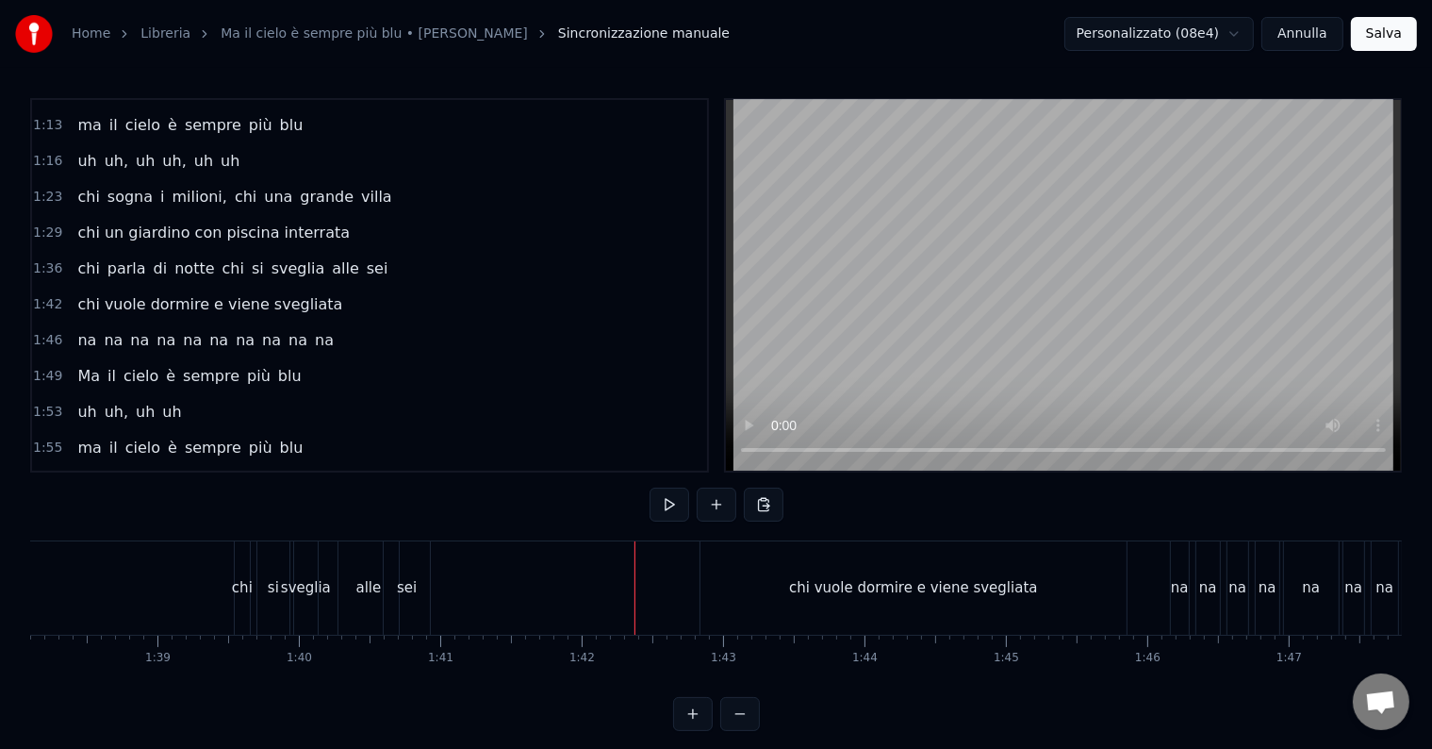
click at [842, 603] on div "chi vuole dormire e viene svegliata" at bounding box center [913, 587] width 426 height 93
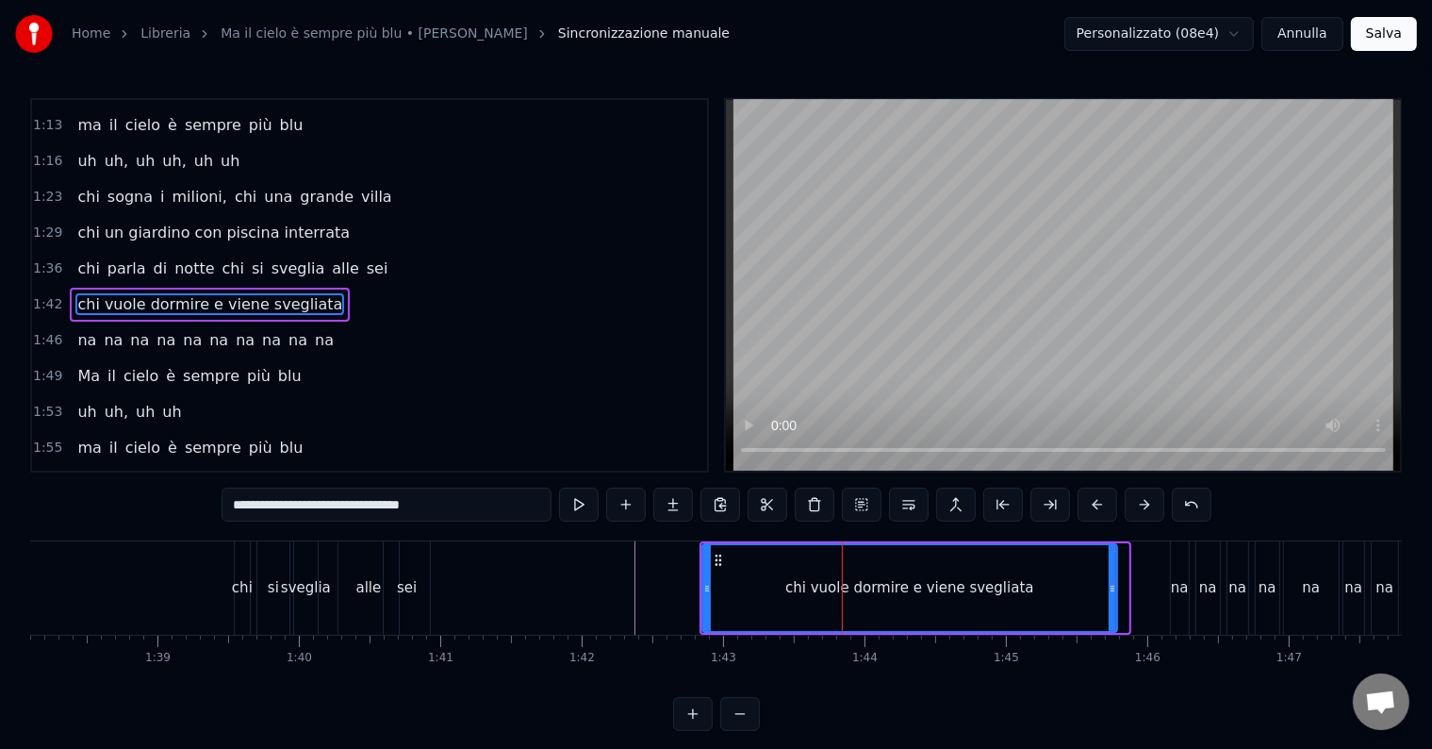
drag, startPoint x: 1122, startPoint y: 584, endPoint x: 1111, endPoint y: 586, distance: 11.7
click at [1111, 586] on icon at bounding box center [1113, 588] width 8 height 15
drag, startPoint x: 1111, startPoint y: 586, endPoint x: 1124, endPoint y: 588, distance: 13.3
click at [1124, 588] on icon at bounding box center [1125, 588] width 8 height 15
click at [1120, 588] on icon at bounding box center [1122, 588] width 8 height 15
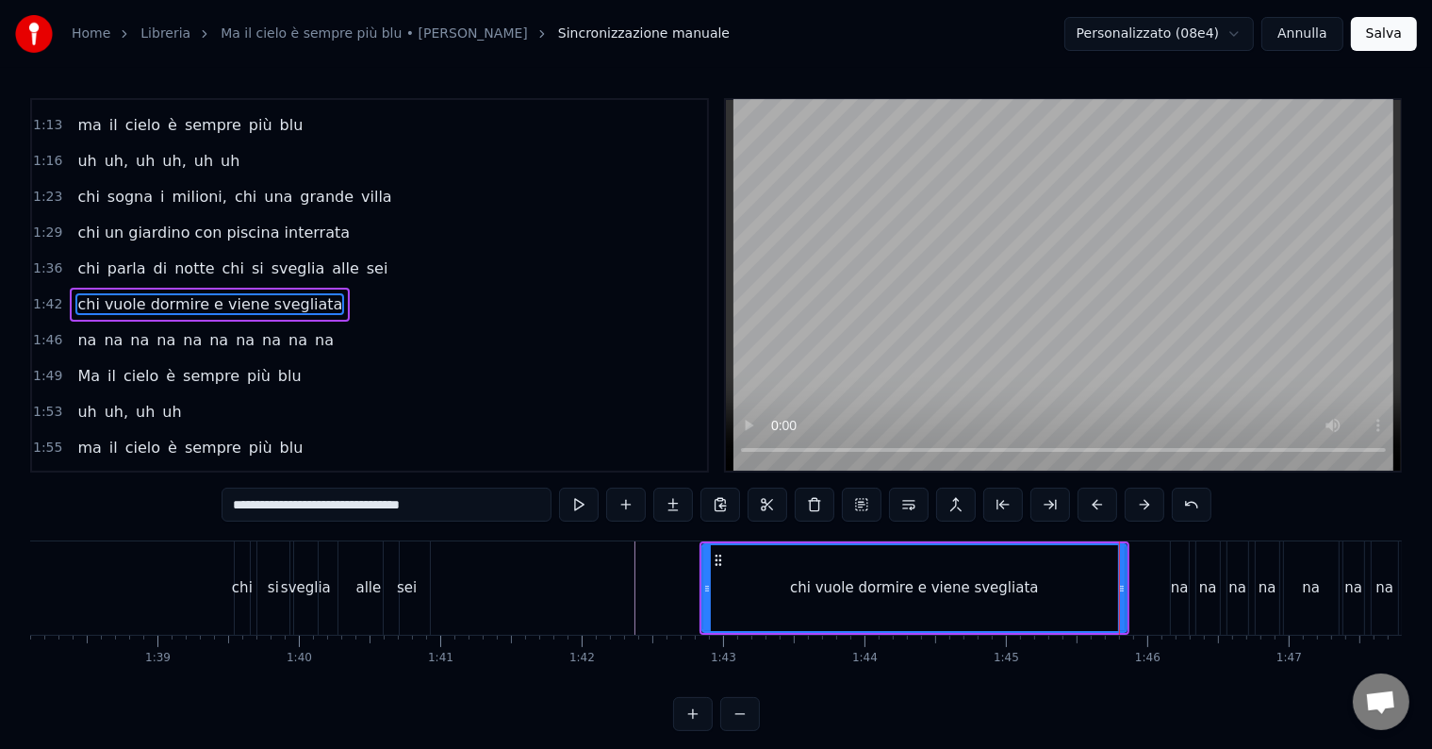
click at [186, 577] on div "chi parla di notte chi si sveglia alle sei" at bounding box center [100, 587] width 667 height 93
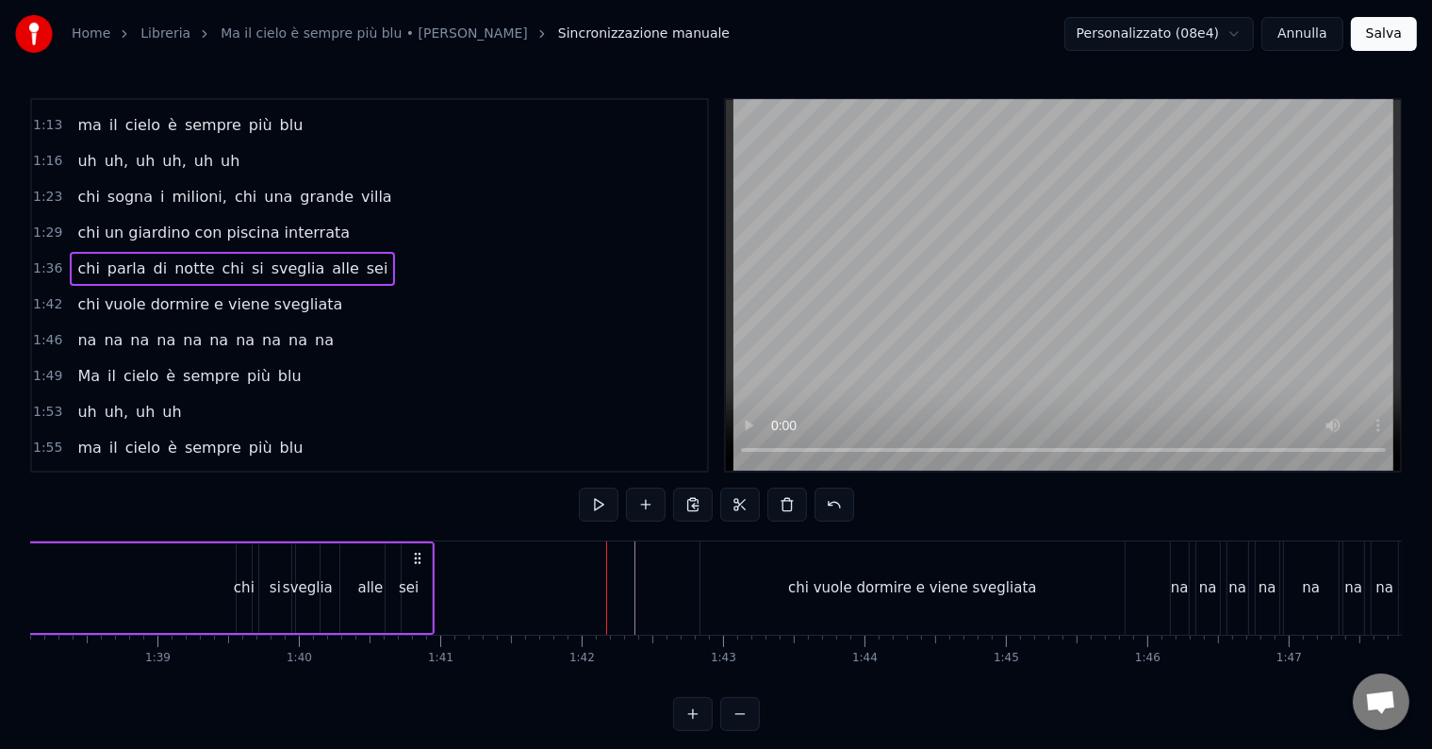
click at [358, 602] on div "alle" at bounding box center [370, 588] width 60 height 90
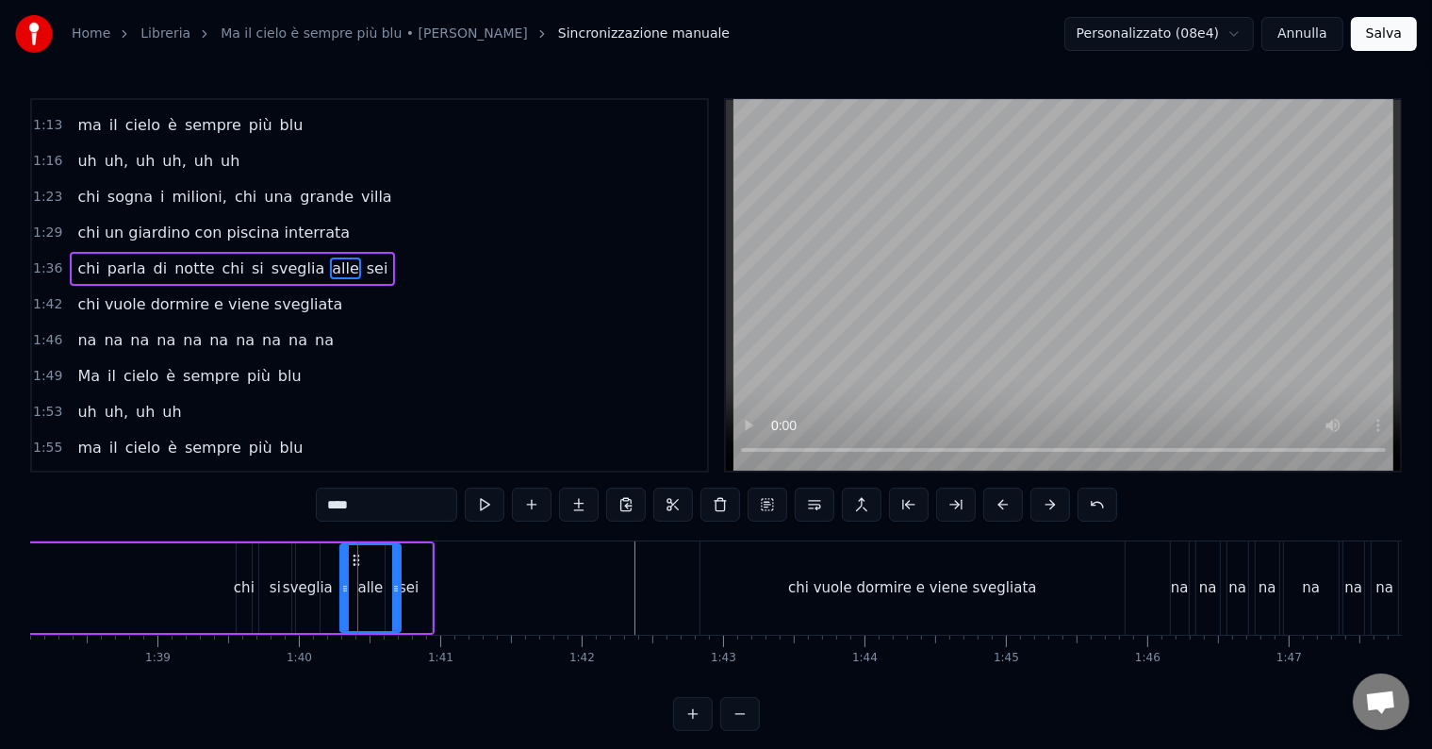
scroll to position [352, 0]
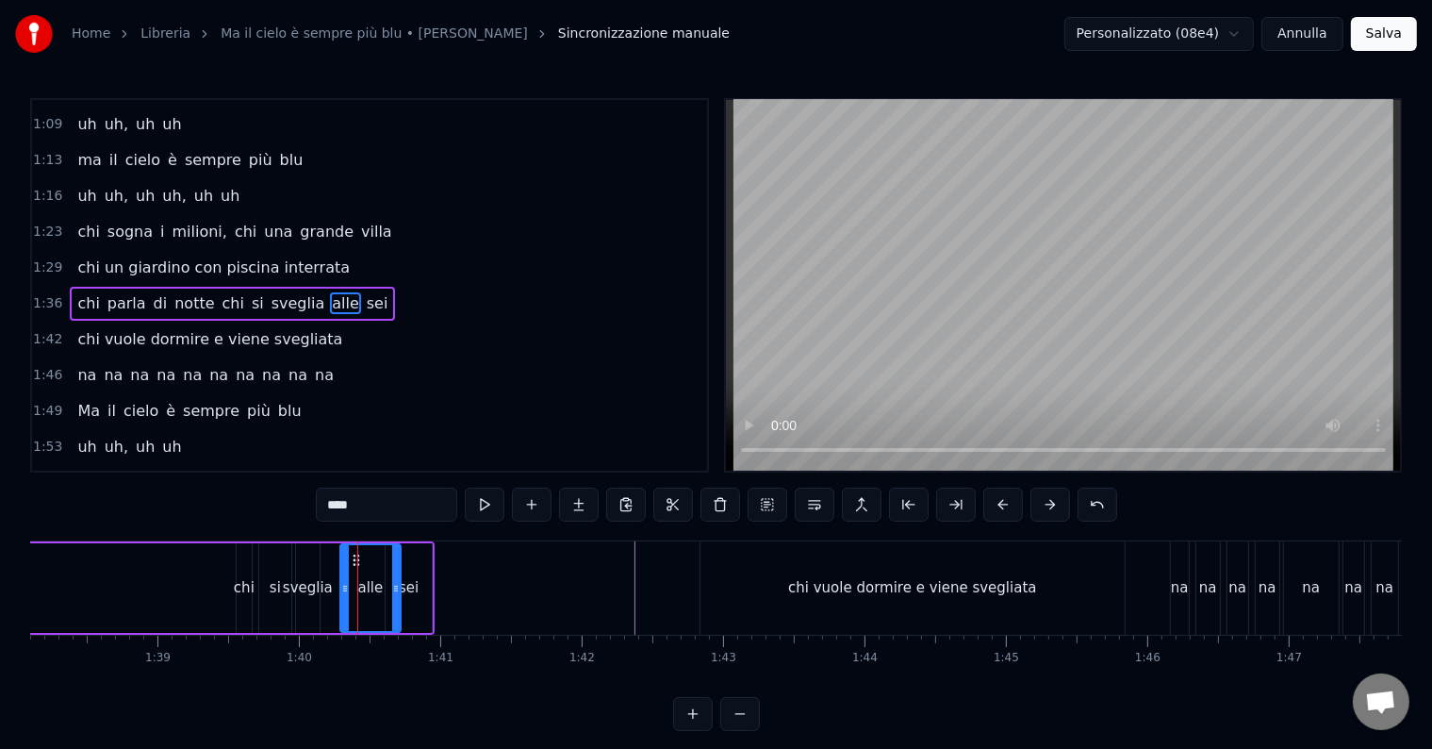
click at [393, 597] on div at bounding box center [396, 588] width 8 height 86
click at [400, 598] on div "alle" at bounding box center [370, 588] width 62 height 90
click at [414, 594] on div "sei" at bounding box center [409, 588] width 20 height 22
type input "***"
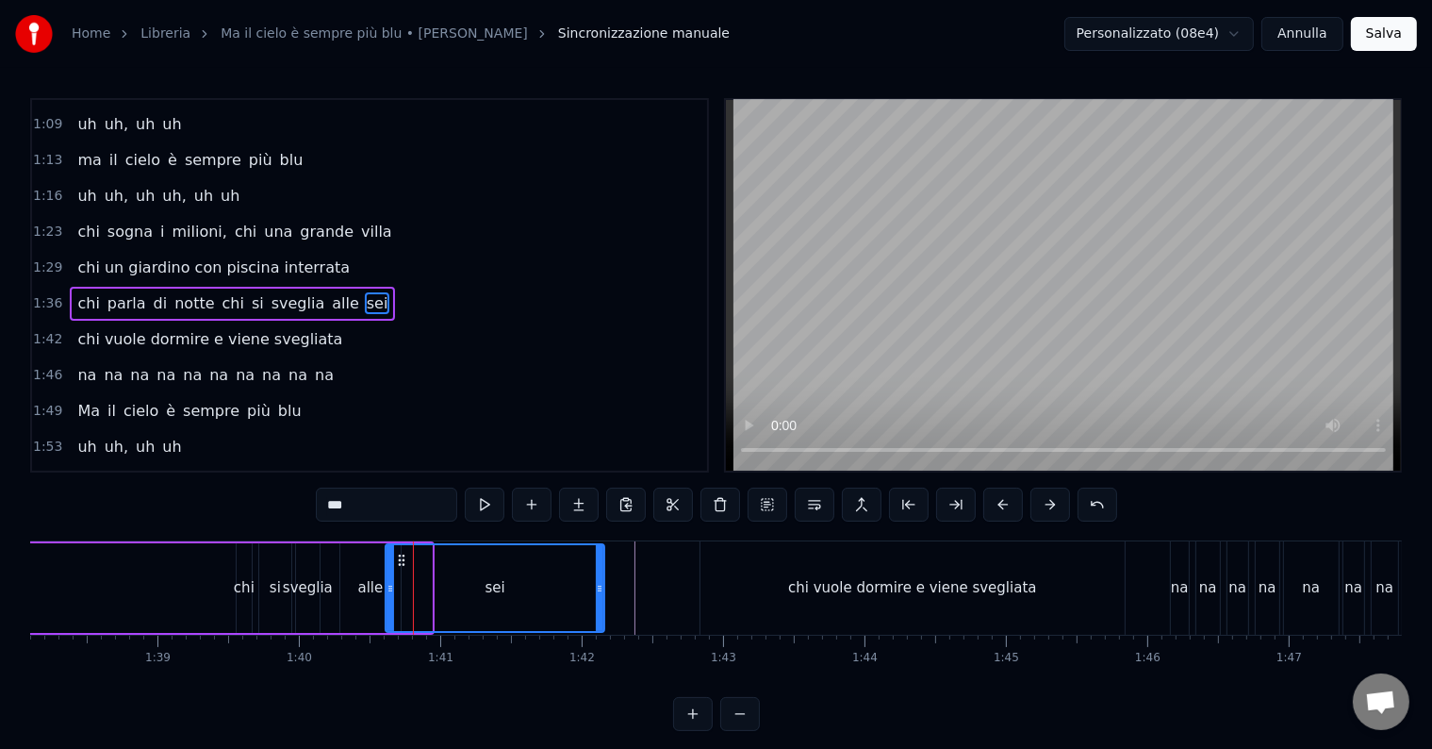
drag, startPoint x: 429, startPoint y: 591, endPoint x: 601, endPoint y: 592, distance: 172.5
click at [601, 592] on icon at bounding box center [600, 588] width 8 height 15
click at [53, 588] on div "chi parla di notte chi si sveglia alle sei" at bounding box center [187, 587] width 840 height 93
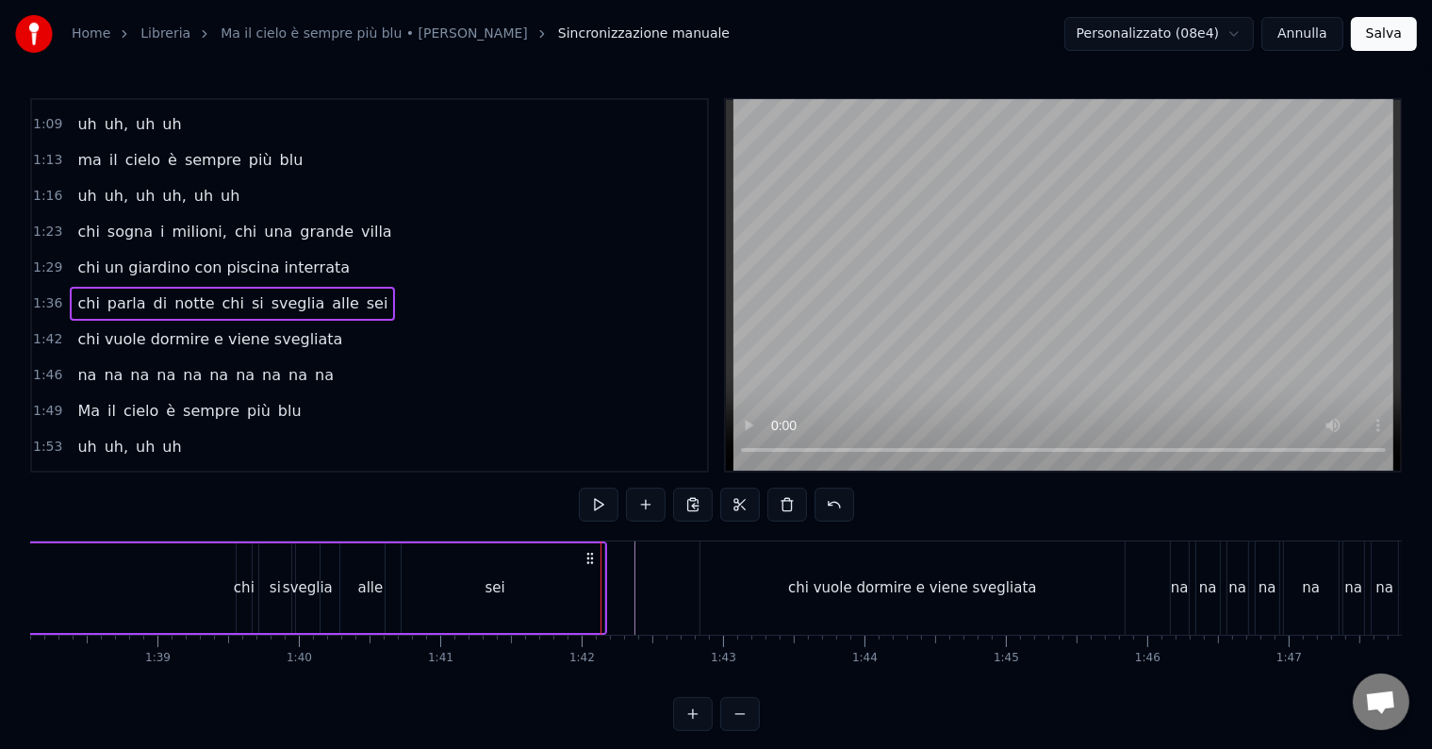
scroll to position [0, 13800]
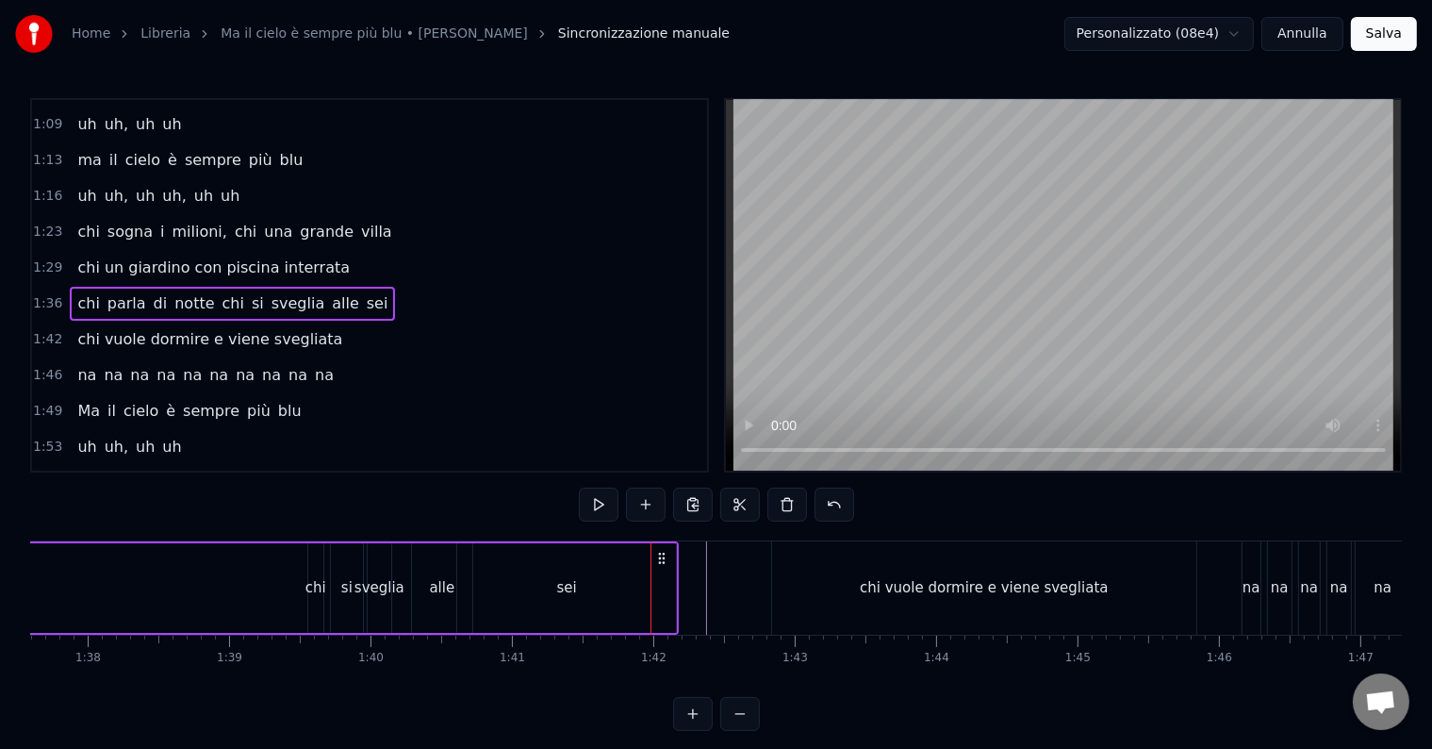
click at [677, 588] on div "chi parla di notte chi si sveglia alle sei" at bounding box center [259, 587] width 840 height 93
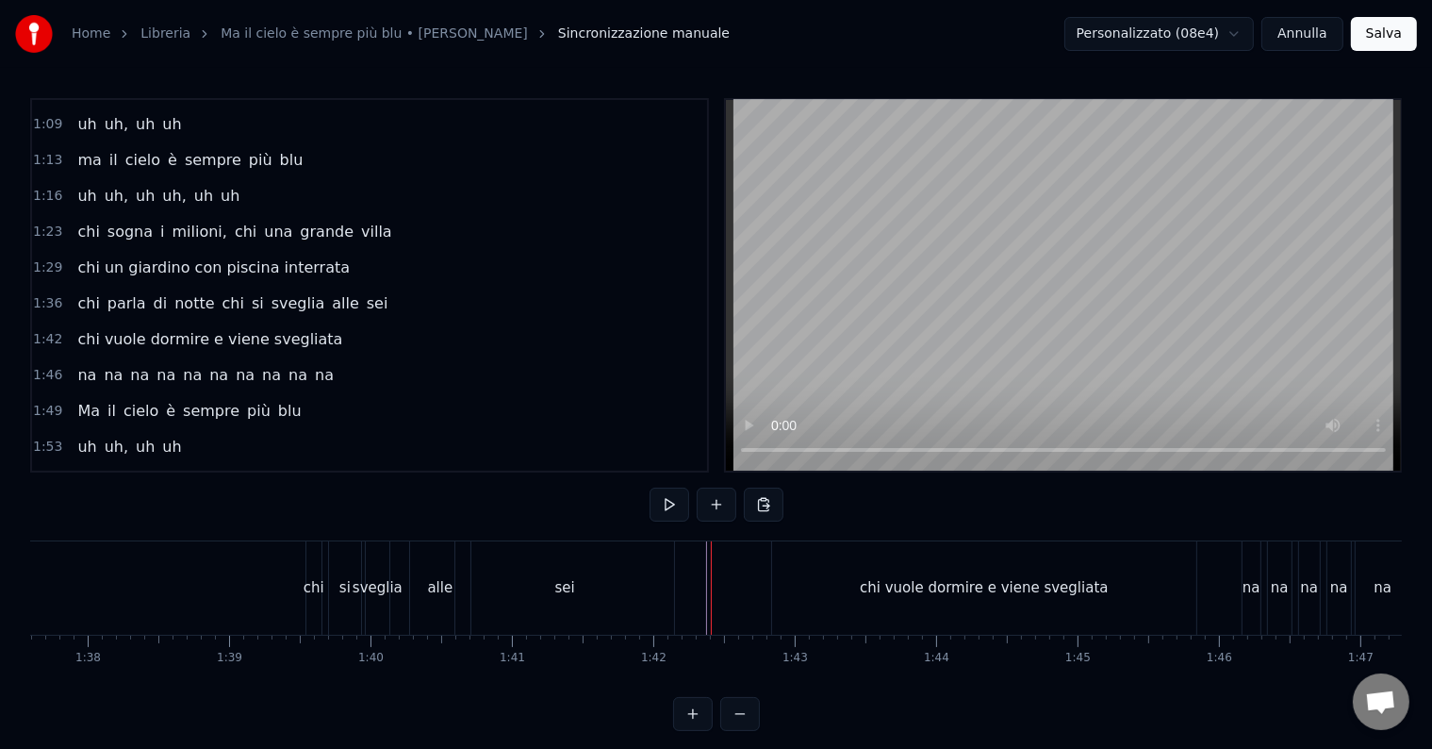
click at [517, 584] on div "sei" at bounding box center [564, 587] width 219 height 93
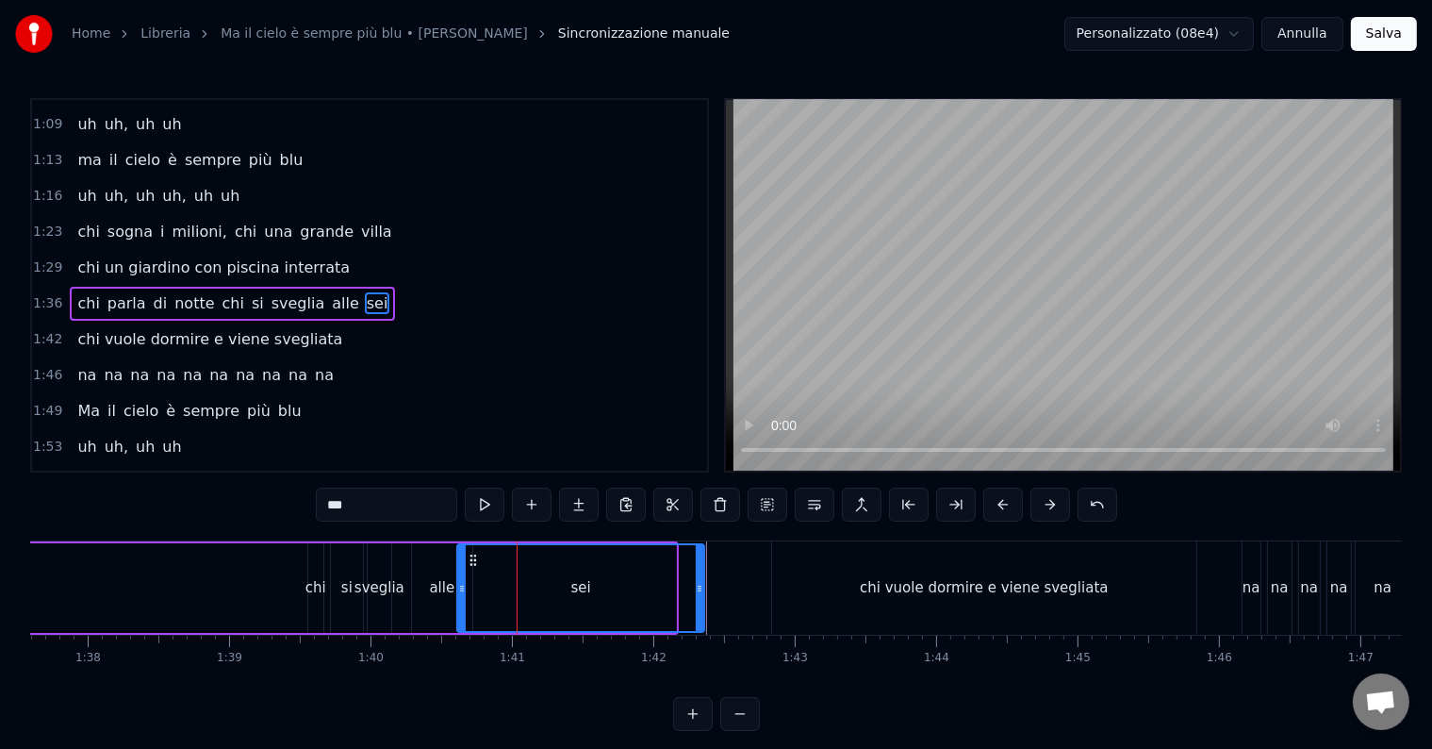
drag, startPoint x: 673, startPoint y: 585, endPoint x: 702, endPoint y: 587, distance: 29.3
click at [702, 587] on icon at bounding box center [700, 588] width 8 height 15
click at [211, 558] on div "chi parla di notte chi si sveglia alle sei" at bounding box center [273, 587] width 869 height 93
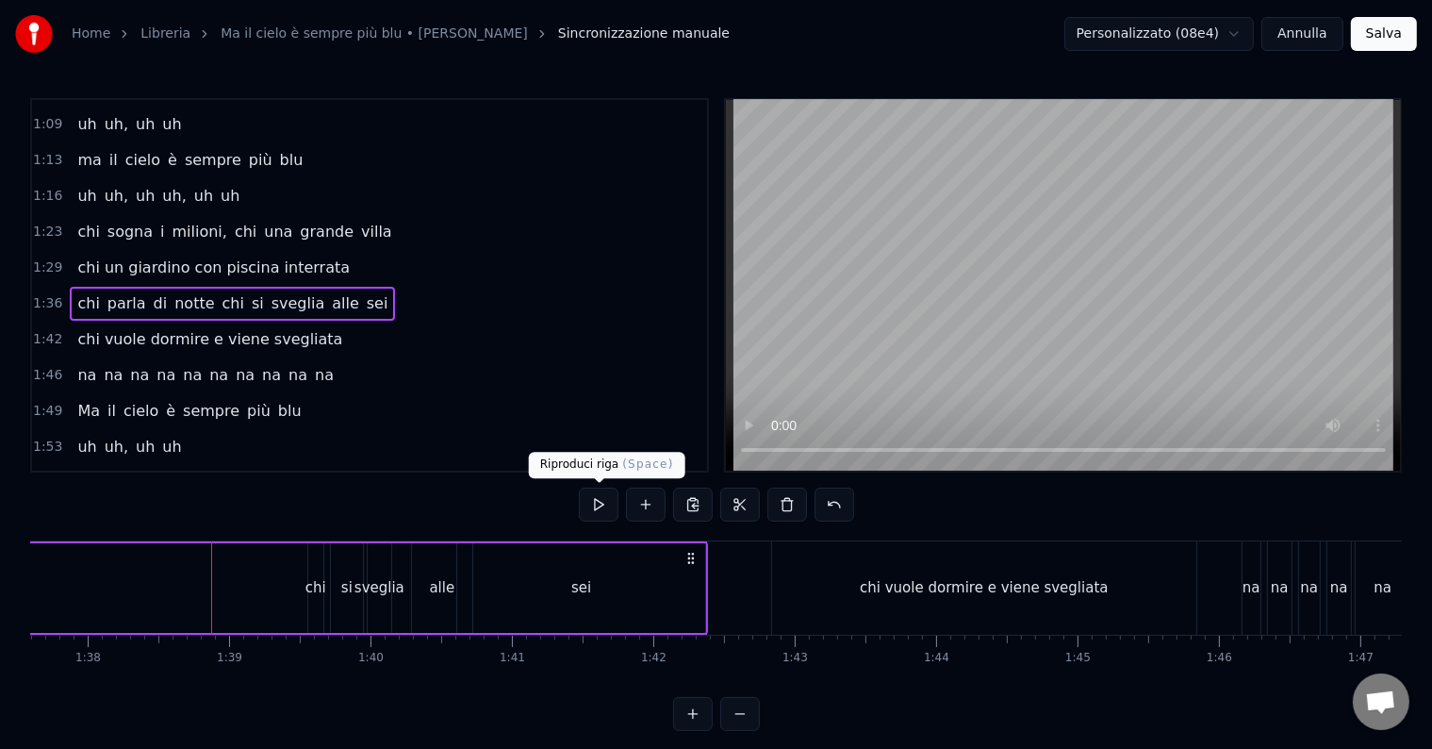
click at [597, 514] on button at bounding box center [599, 504] width 40 height 34
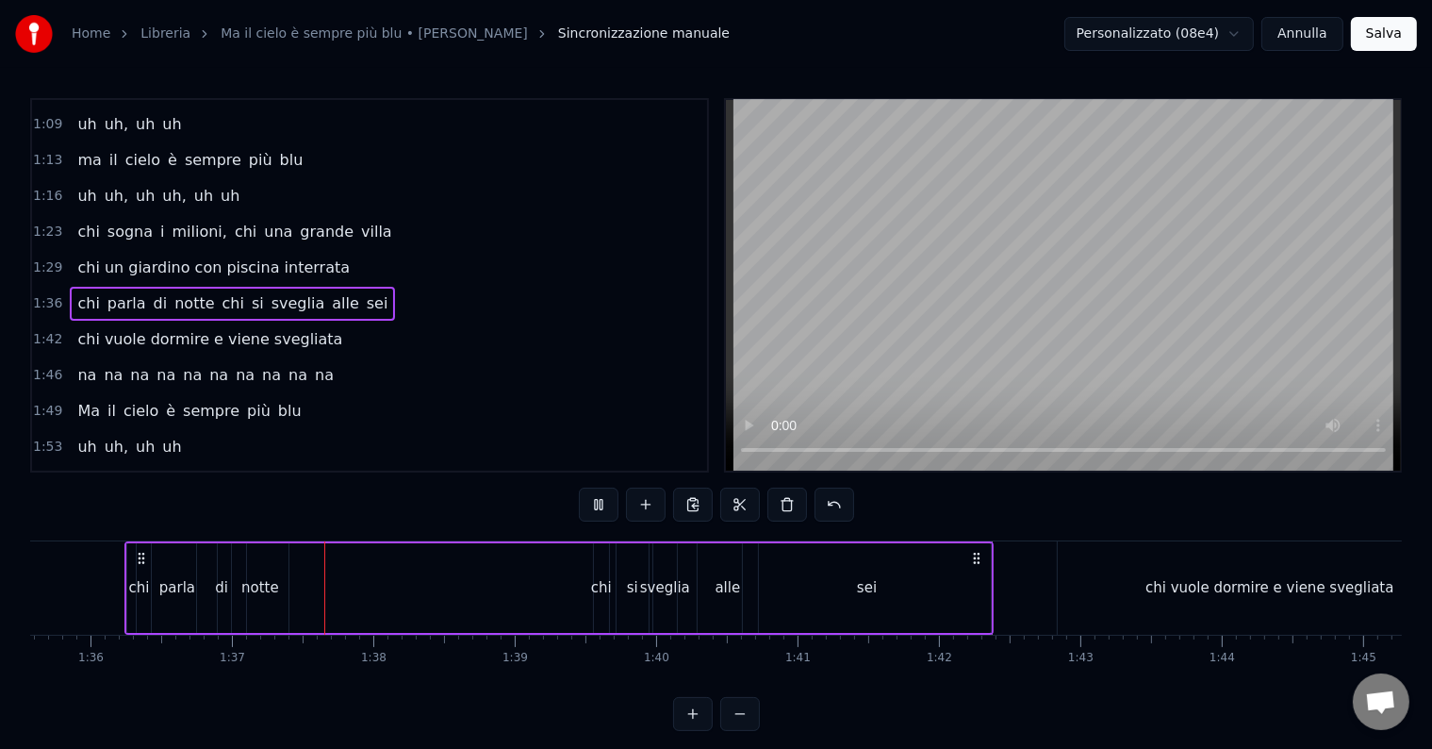
click at [597, 514] on button at bounding box center [599, 504] width 40 height 34
drag, startPoint x: 993, startPoint y: 585, endPoint x: 962, endPoint y: 585, distance: 31.1
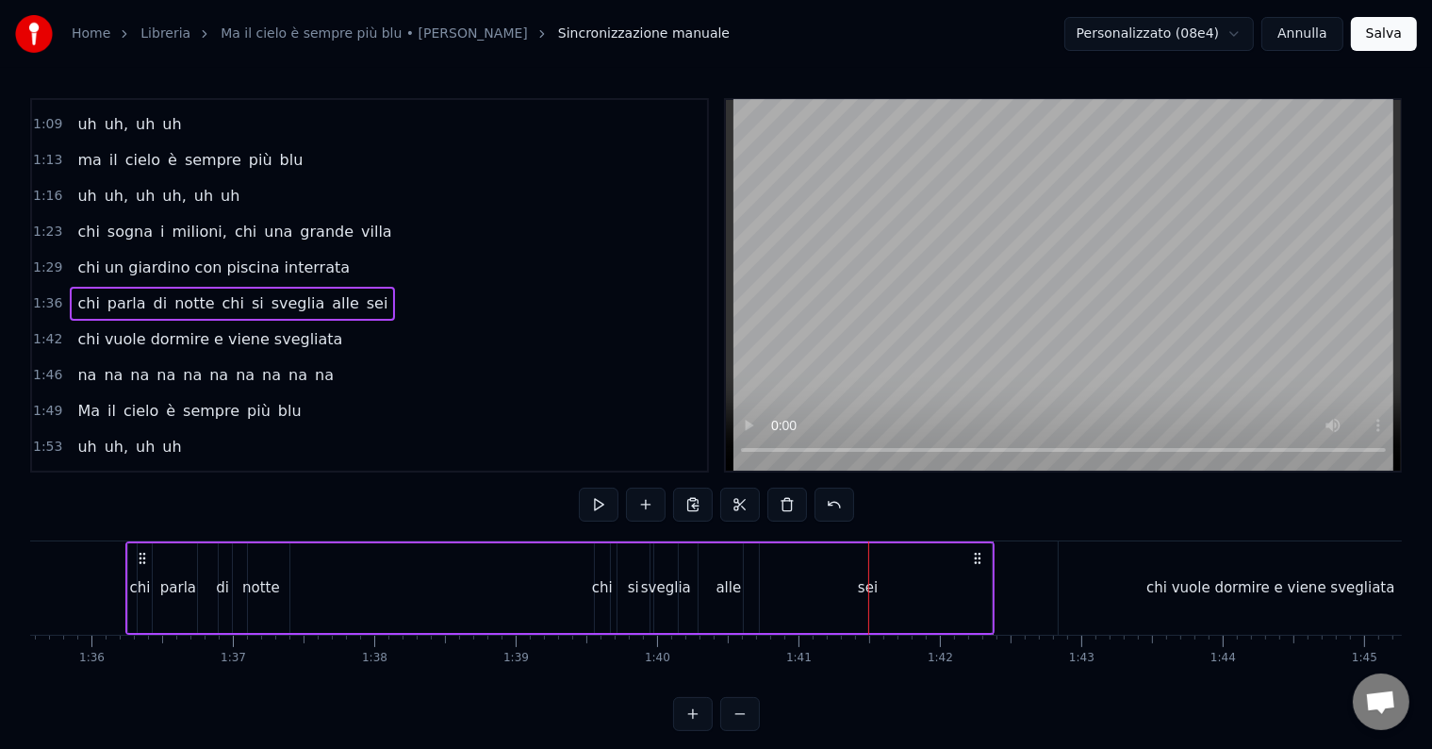
click at [962, 585] on div "chi parla di notte chi si sveglia alle sei" at bounding box center [559, 587] width 869 height 93
click at [962, 585] on div at bounding box center [962, 587] width 1 height 93
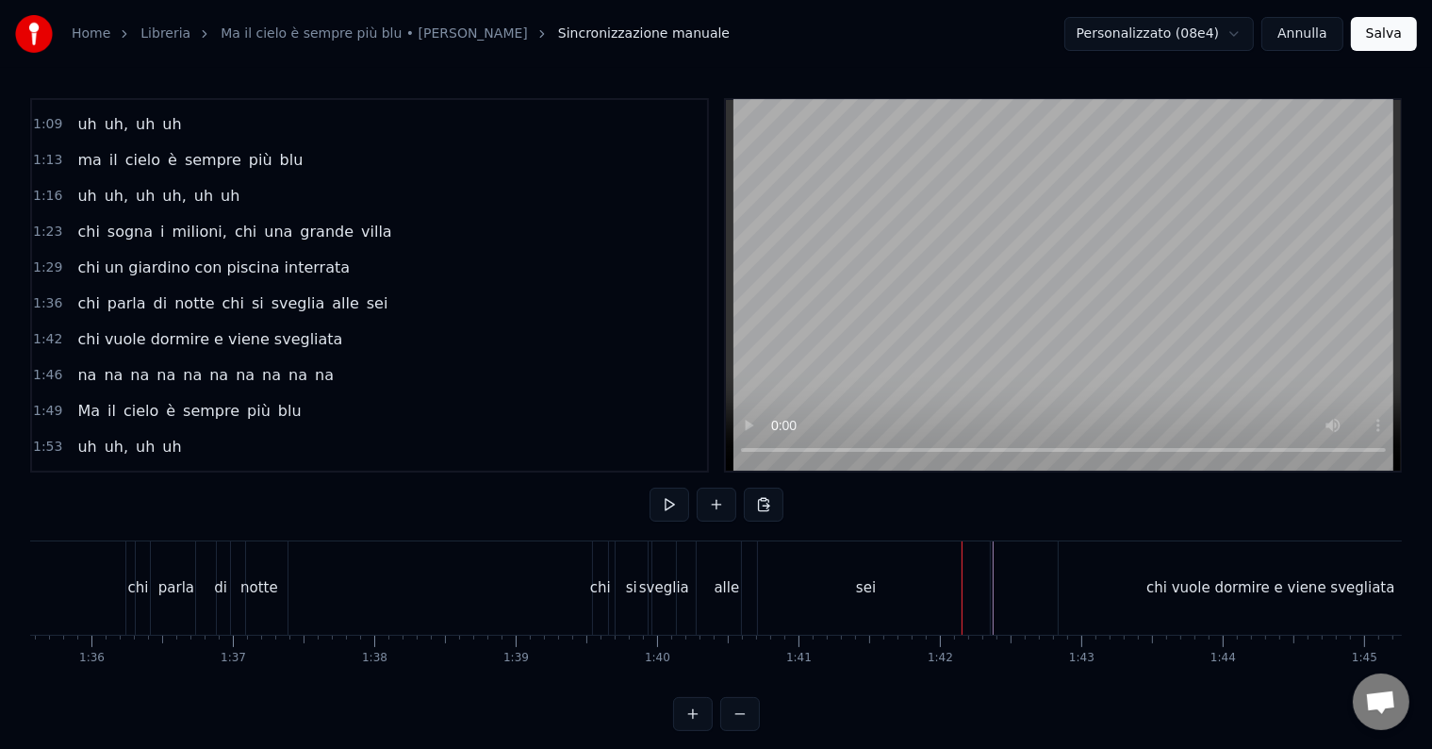
click at [954, 577] on div "sei" at bounding box center [866, 587] width 248 height 93
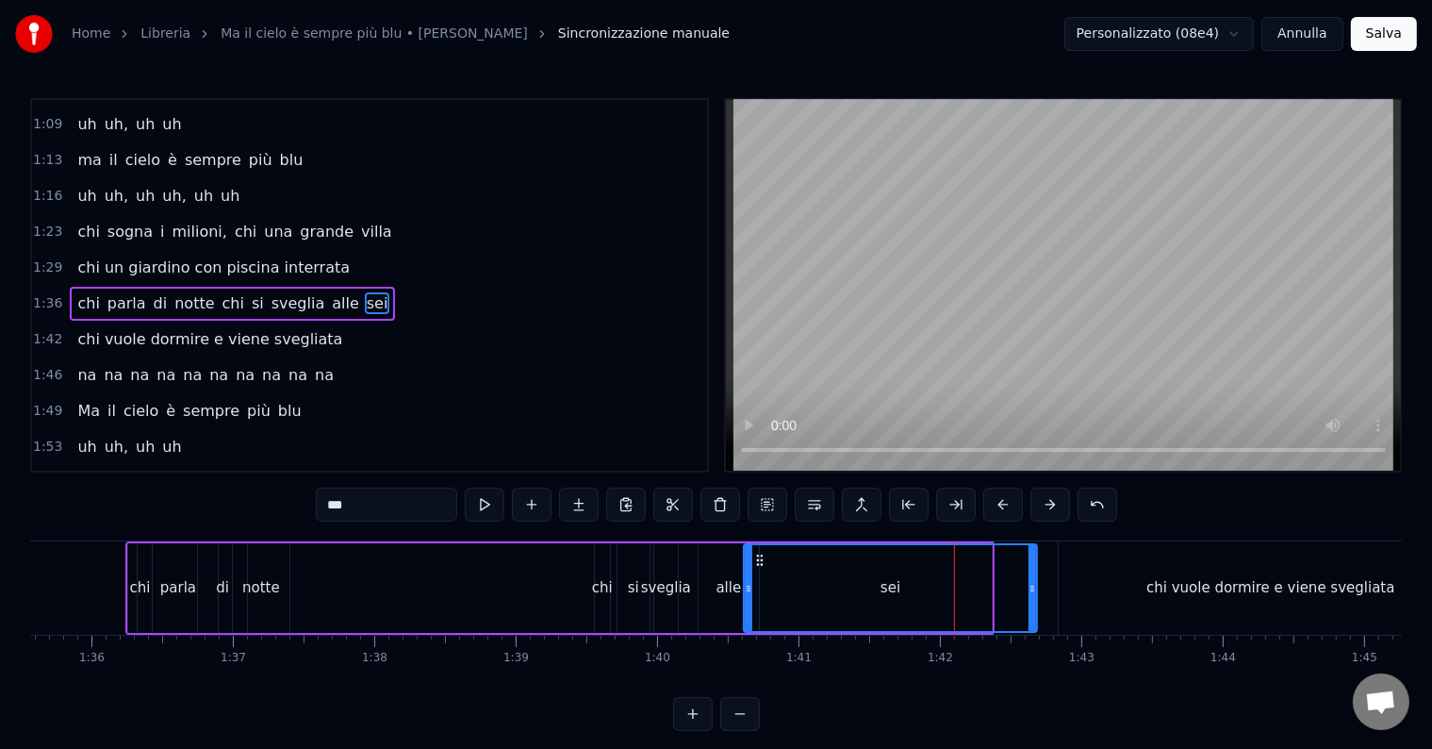
drag, startPoint x: 988, startPoint y: 584, endPoint x: 1033, endPoint y: 587, distance: 45.3
click at [1033, 587] on icon at bounding box center [1032, 588] width 8 height 15
click at [556, 576] on div "chi parla di notte chi si sveglia alle sei" at bounding box center [582, 587] width 914 height 93
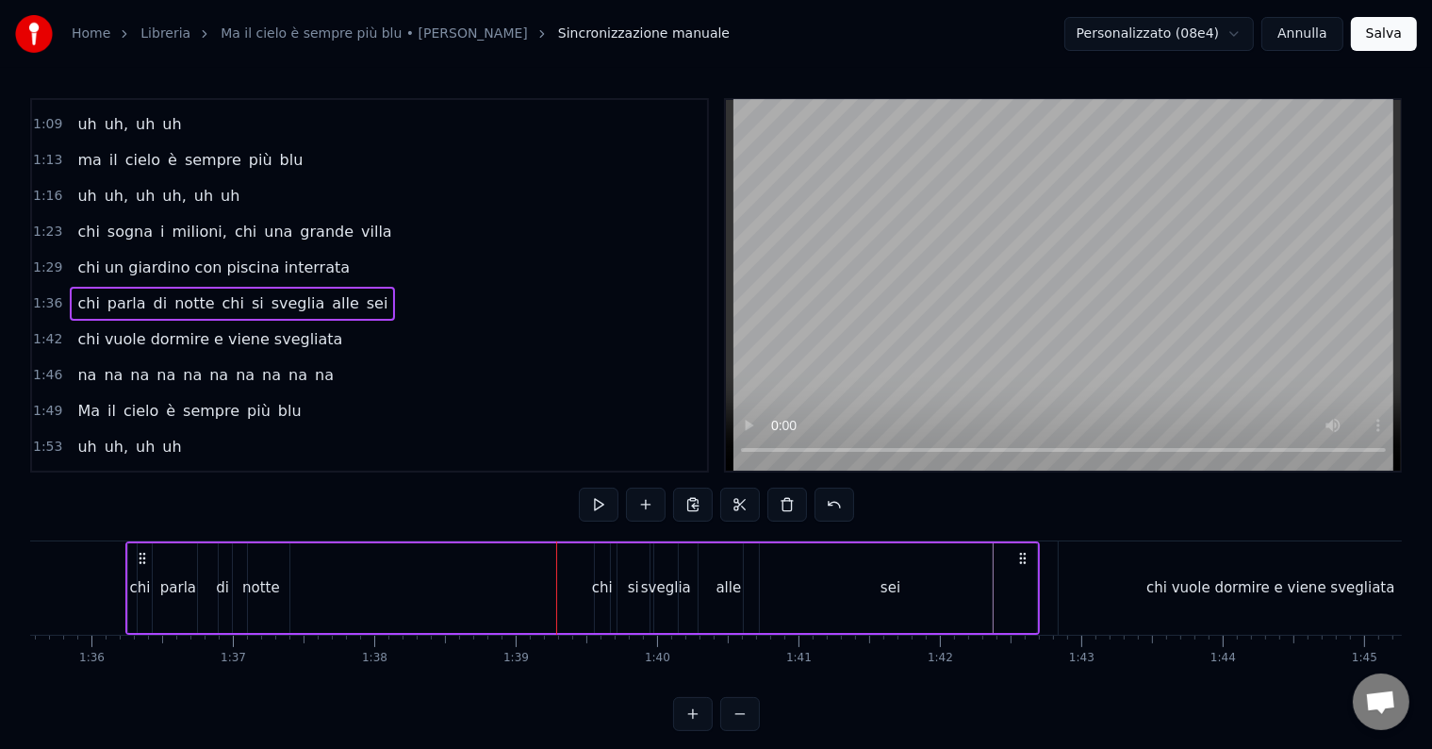
click at [559, 573] on div "chi parla di notte chi si sveglia alle sei" at bounding box center [582, 587] width 914 height 93
click at [594, 502] on button at bounding box center [599, 504] width 40 height 34
drag, startPoint x: 1037, startPoint y: 583, endPoint x: 1013, endPoint y: 584, distance: 23.6
click at [1013, 584] on div "sei" at bounding box center [890, 588] width 295 height 90
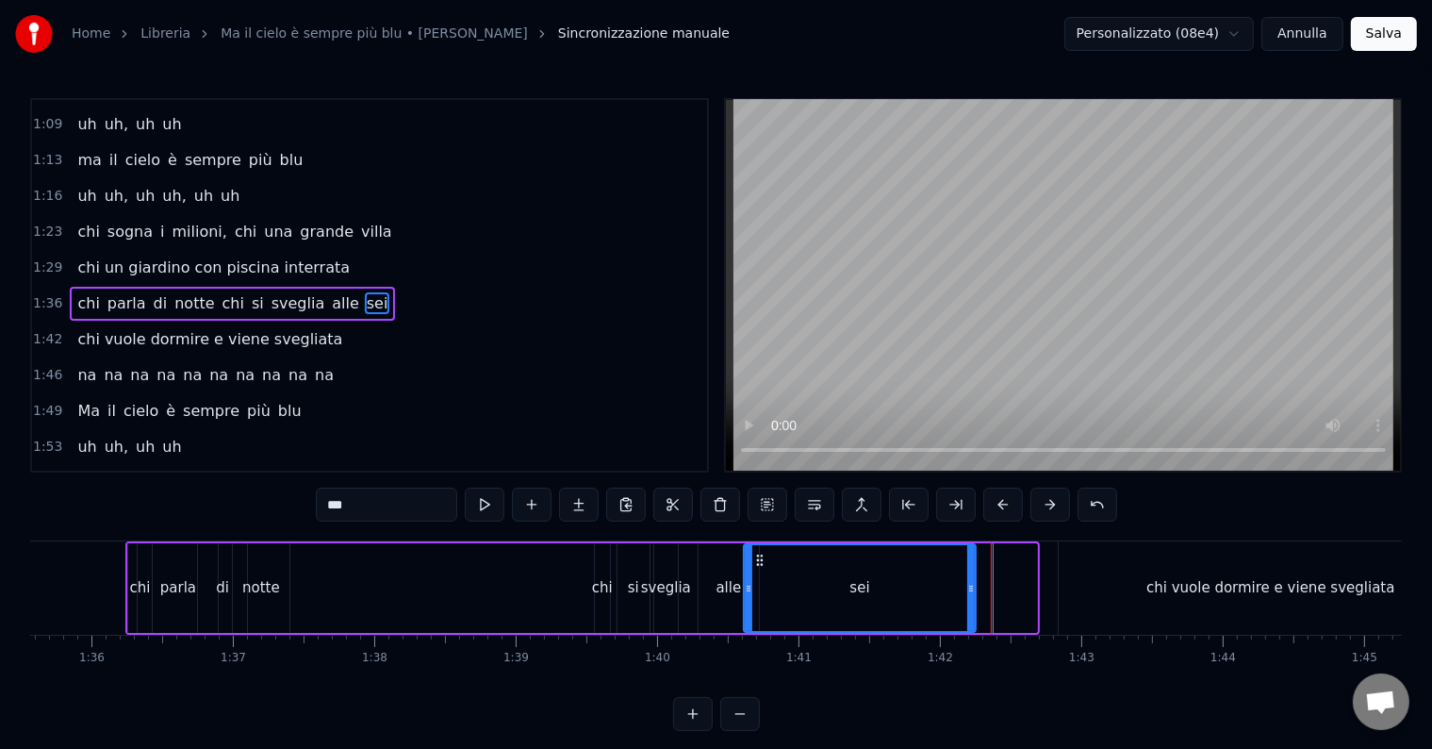
drag, startPoint x: 1032, startPoint y: 589, endPoint x: 969, endPoint y: 594, distance: 63.3
click at [969, 594] on icon at bounding box center [971, 588] width 8 height 15
drag, startPoint x: 964, startPoint y: 592, endPoint x: 841, endPoint y: 603, distance: 124.0
click at [841, 603] on div "sei" at bounding box center [797, 588] width 105 height 86
click at [550, 601] on div "chi parla di notte chi si sveglia alle sei" at bounding box center [489, 587] width 728 height 93
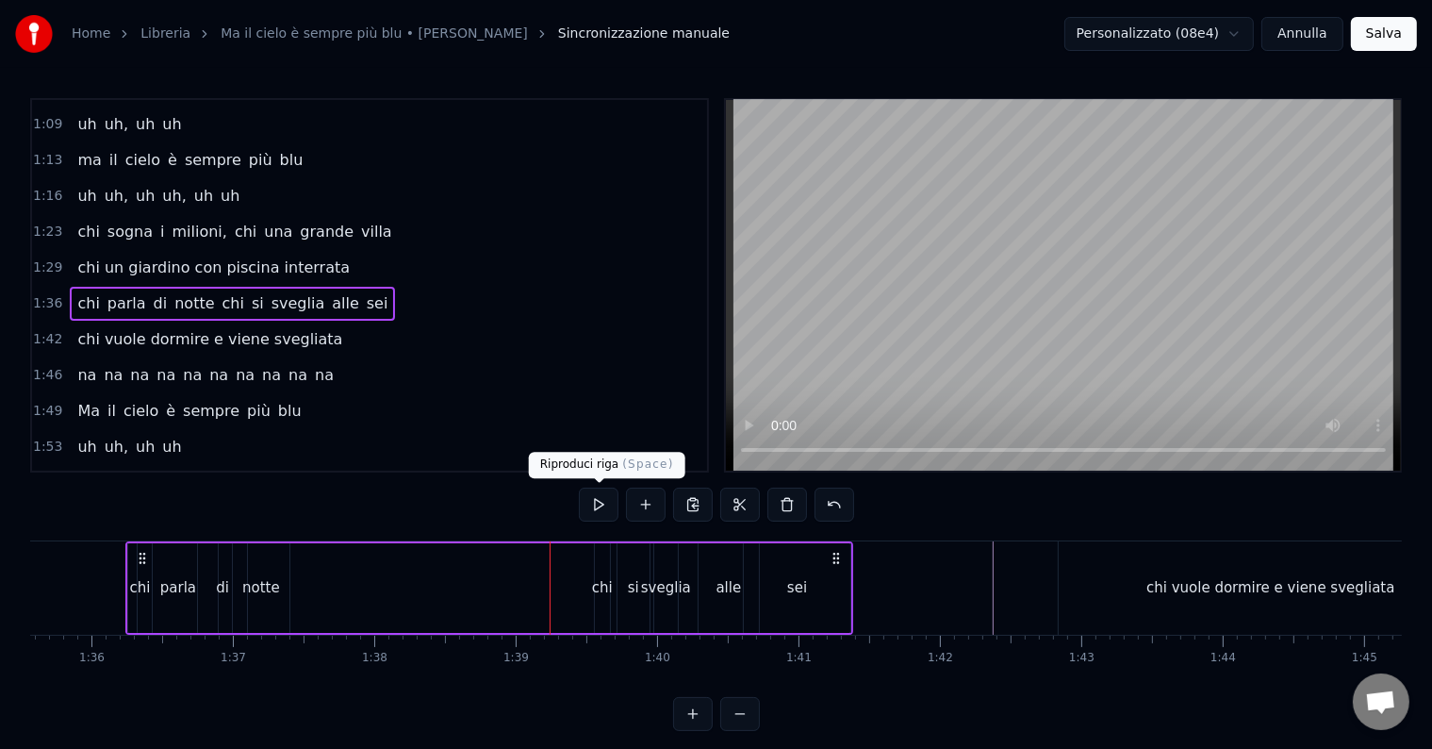
click at [595, 509] on button at bounding box center [599, 504] width 40 height 34
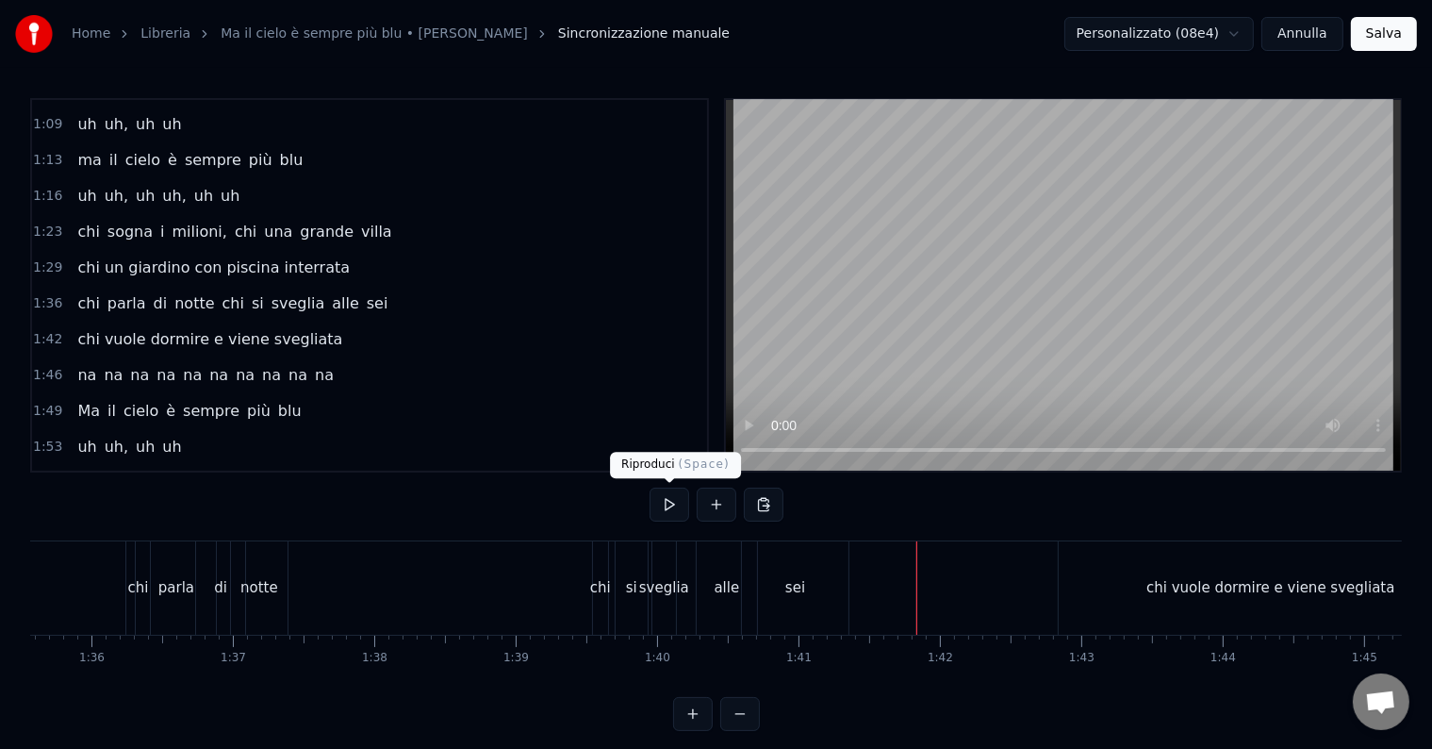
click at [673, 508] on button at bounding box center [670, 504] width 40 height 34
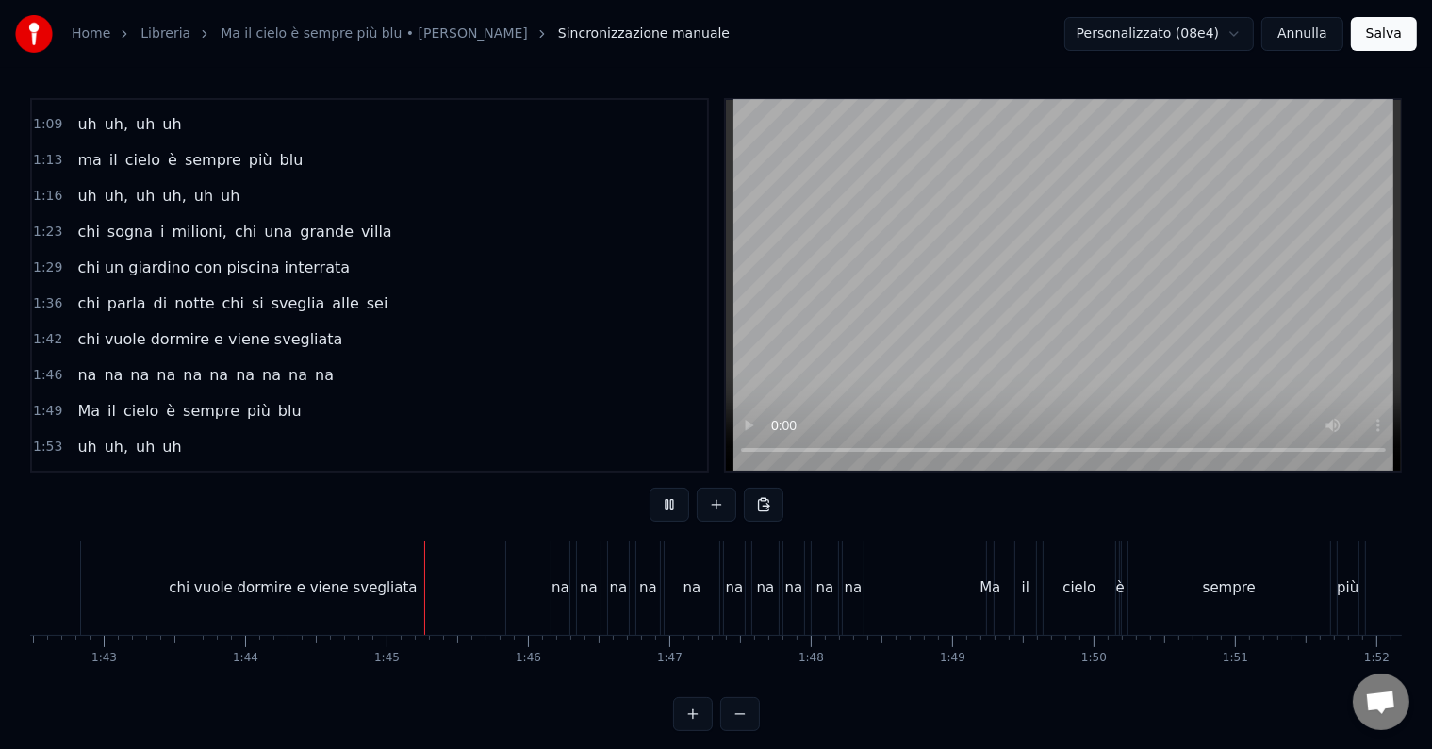
scroll to position [0, 14719]
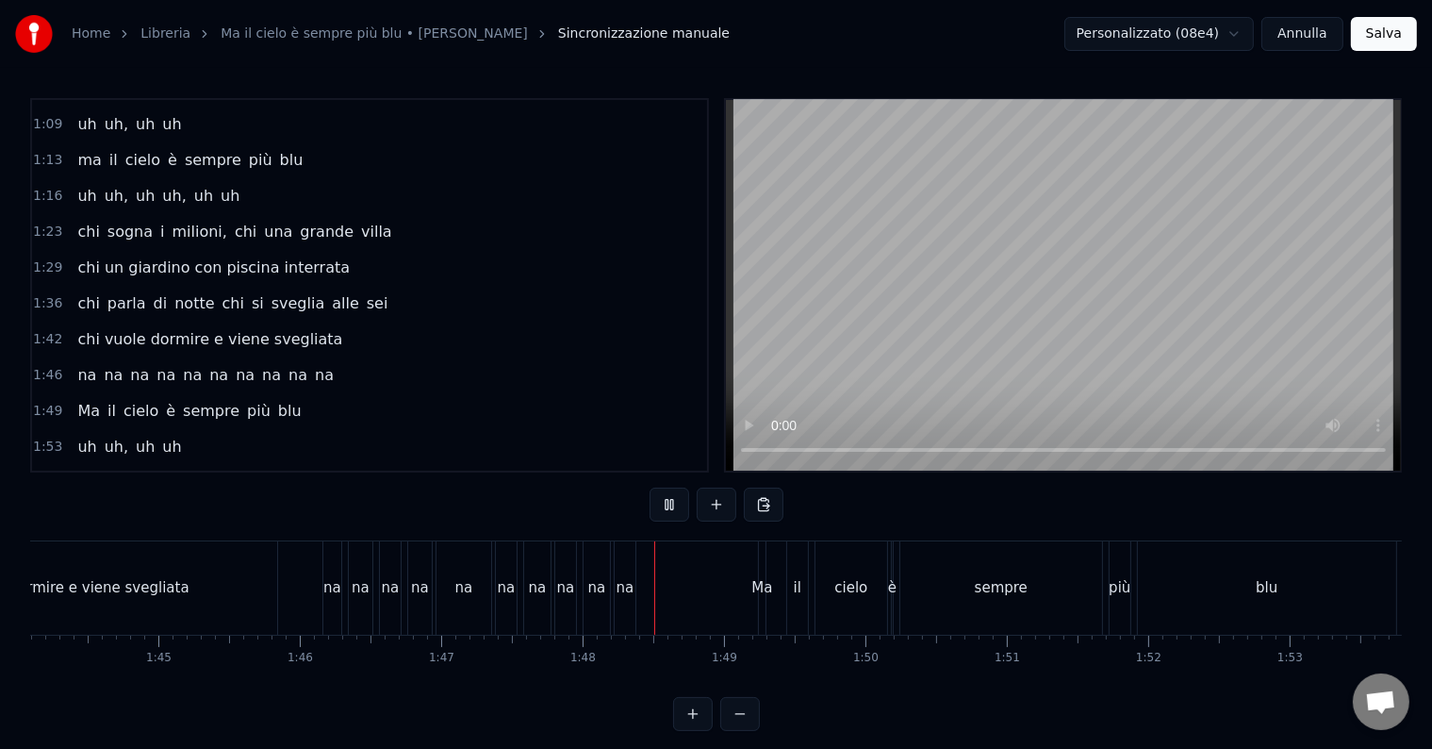
click at [673, 508] on button at bounding box center [670, 504] width 40 height 34
click at [1252, 41] on html "Home Libreria Ma il cielo è sempre più blu • [PERSON_NAME] manuale Personalizza…" at bounding box center [716, 380] width 1432 height 761
click at [945, 67] on html "Home Libreria Ma il cielo è sempre più blu • [PERSON_NAME] manuale Personalizza…" at bounding box center [716, 380] width 1432 height 761
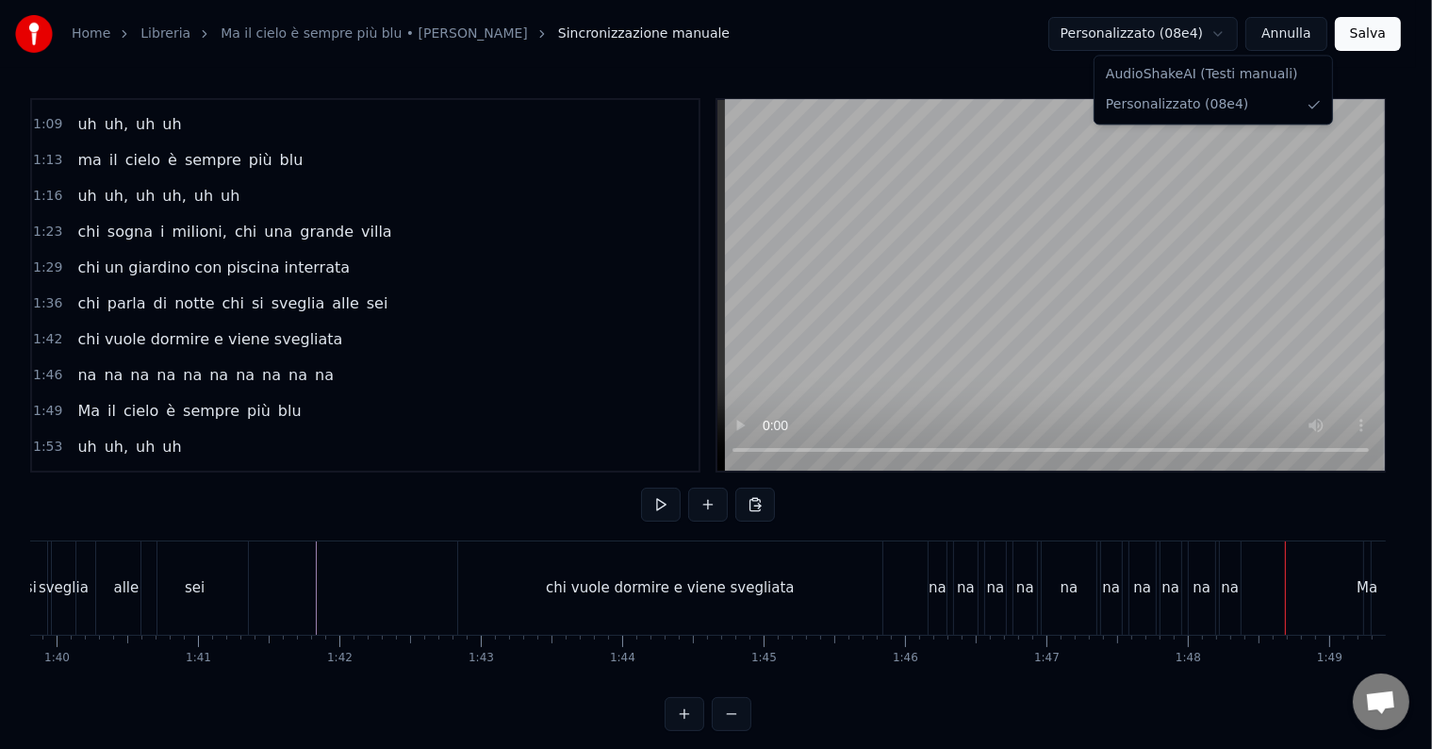
click at [1253, 30] on html "Home Libreria Ma il cielo è sempre più blu • [PERSON_NAME] manuale Personalizza…" at bounding box center [716, 380] width 1432 height 761
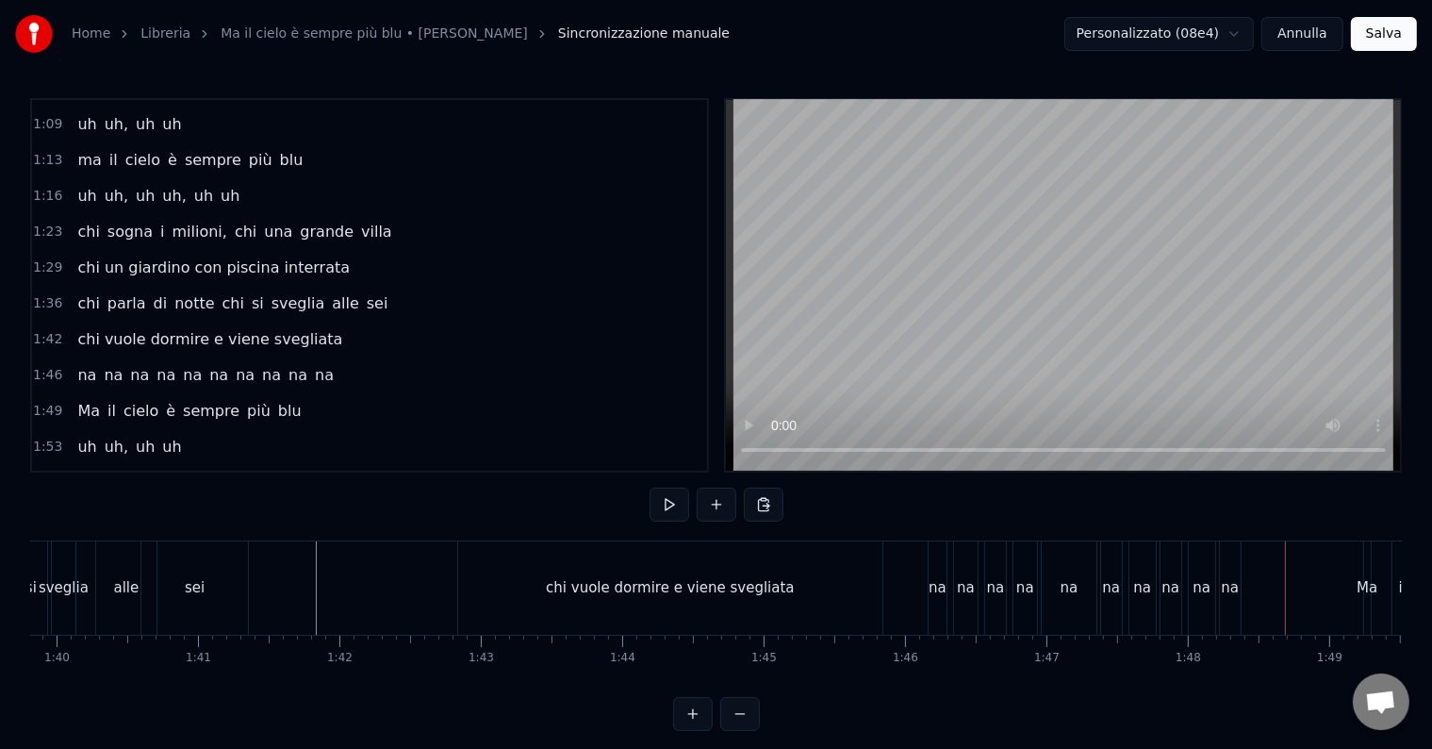
click at [958, 83] on html "Home Libreria Ma il cielo è sempre più blu • [PERSON_NAME] manuale Personalizza…" at bounding box center [716, 380] width 1432 height 761
click at [825, 588] on div "chi vuole dormire e viene svegliata" at bounding box center [670, 587] width 424 height 93
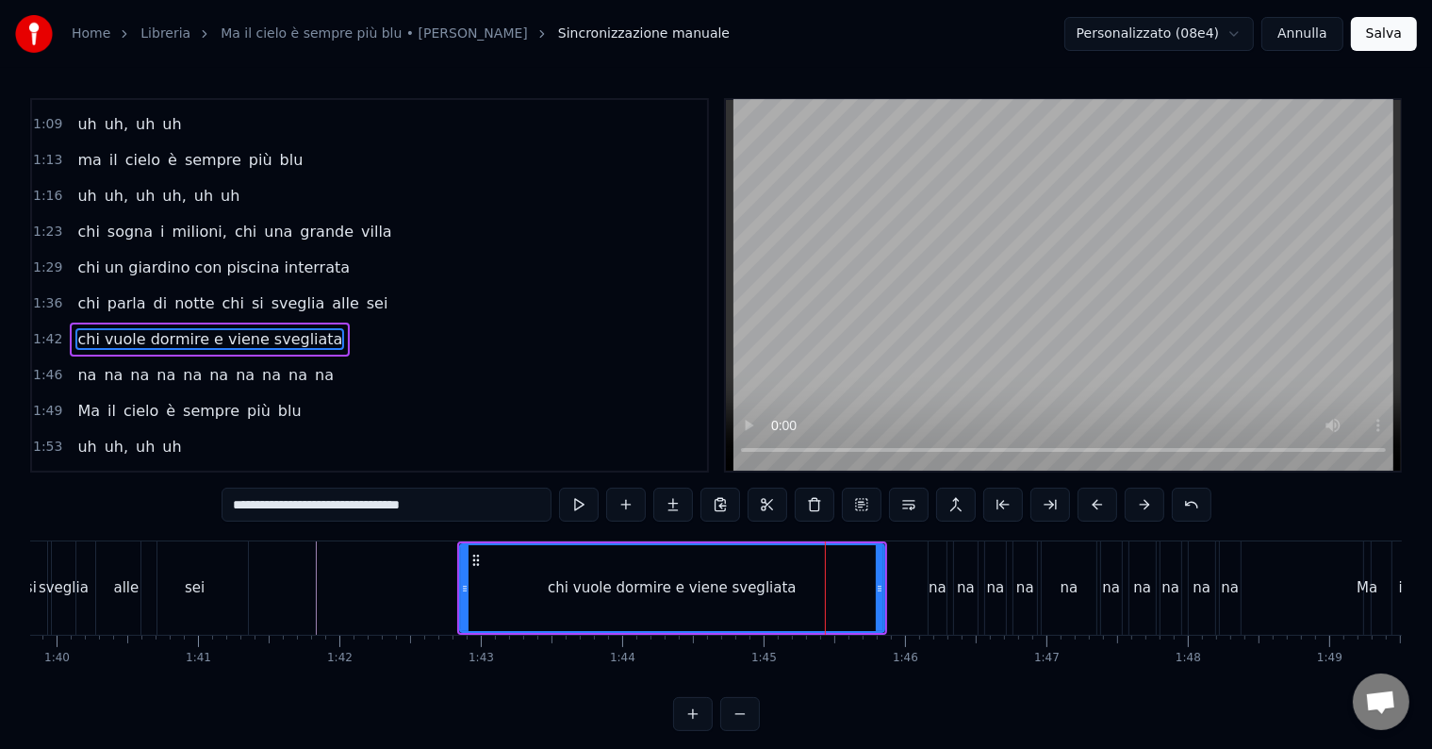
scroll to position [387, 0]
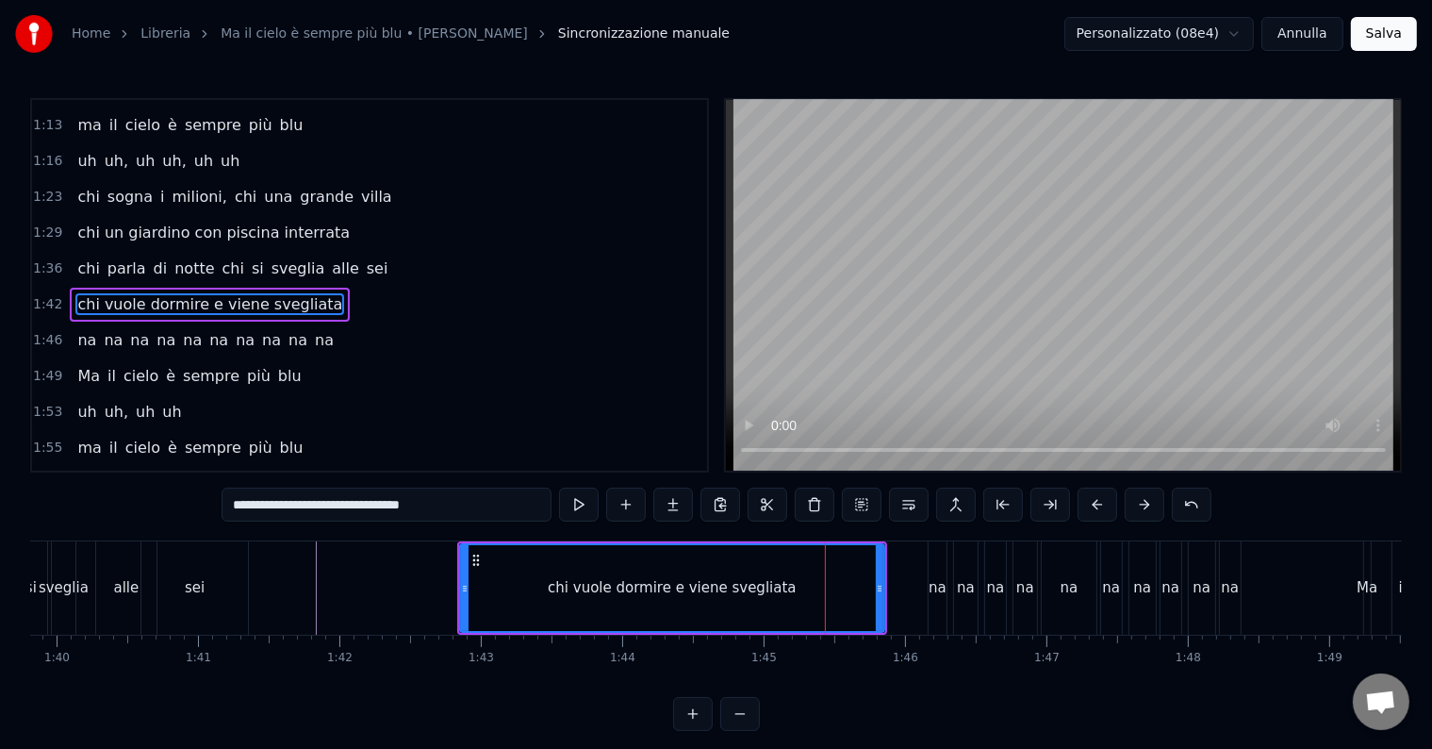
click at [821, 588] on div "chi vuole dormire e viene svegliata" at bounding box center [672, 588] width 422 height 86
click at [750, 584] on div "chi vuole dormire e viene svegliata" at bounding box center [672, 588] width 248 height 22
click at [505, 498] on input "**********" at bounding box center [387, 504] width 330 height 34
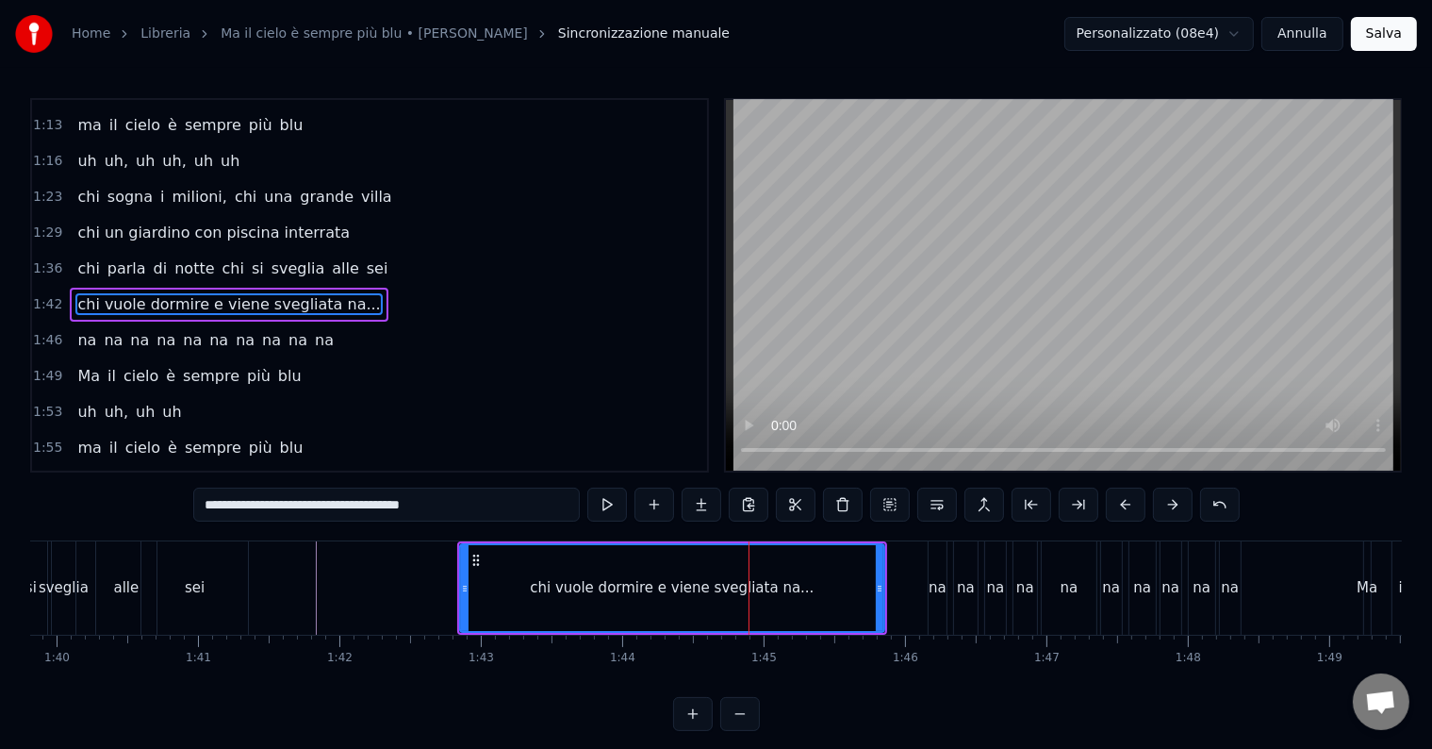
type input "**********"
click at [108, 496] on div "0:14 Chi vive ad [GEOGRAPHIC_DATA] e sta al primo piano 0:20 chi da San [PERSON…" at bounding box center [716, 414] width 1372 height 633
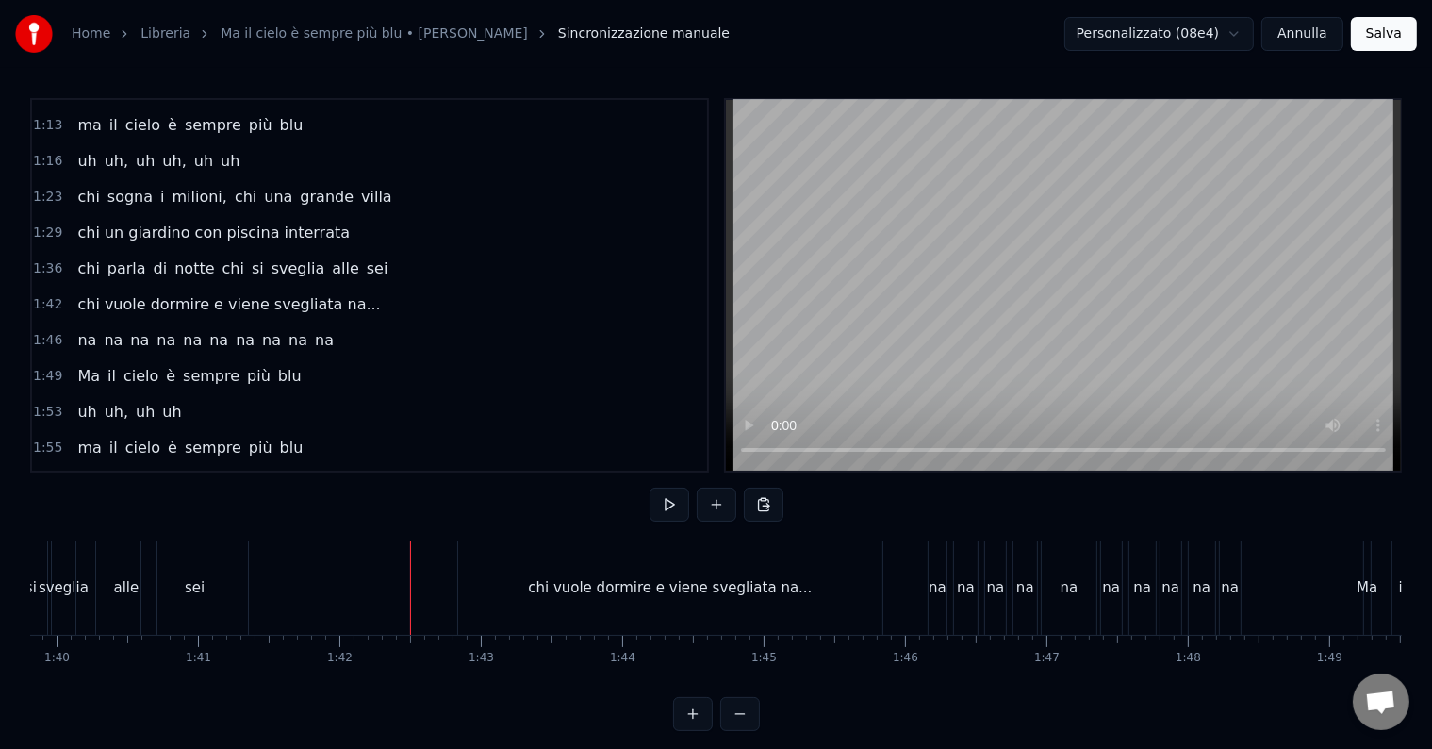
click at [606, 620] on div "chi vuole dormire e viene svegliata na..." at bounding box center [670, 587] width 424 height 93
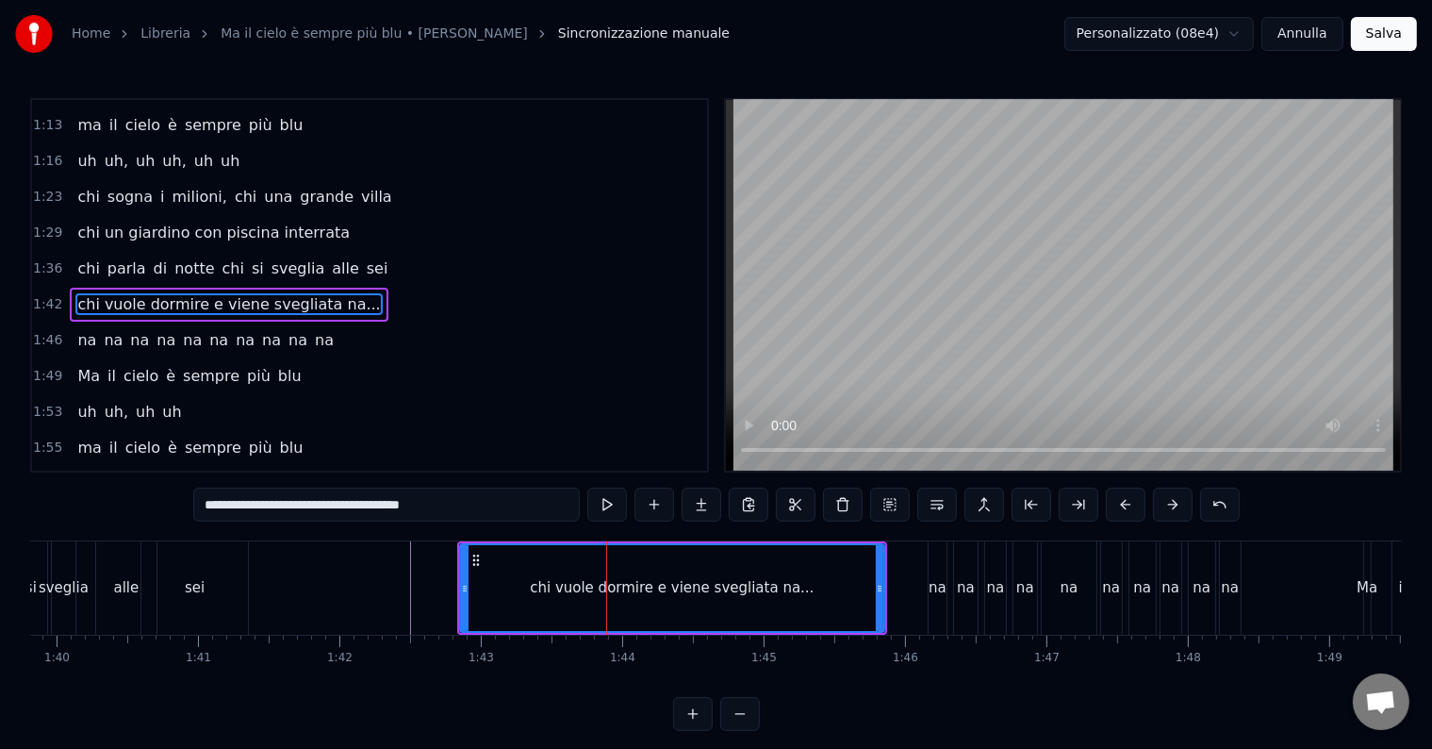
click at [424, 501] on input "**********" at bounding box center [386, 504] width 387 height 34
type input "**********"
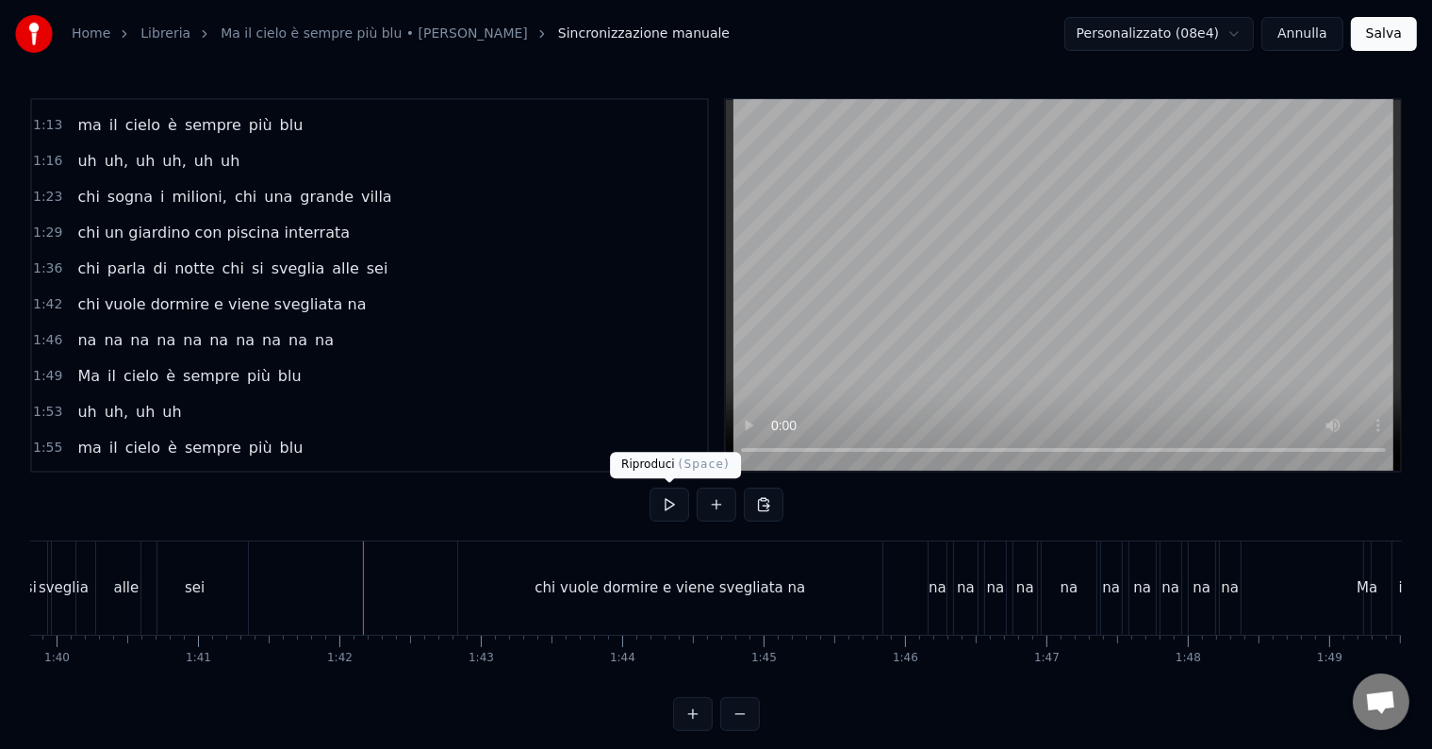
click at [667, 512] on button at bounding box center [670, 504] width 40 height 34
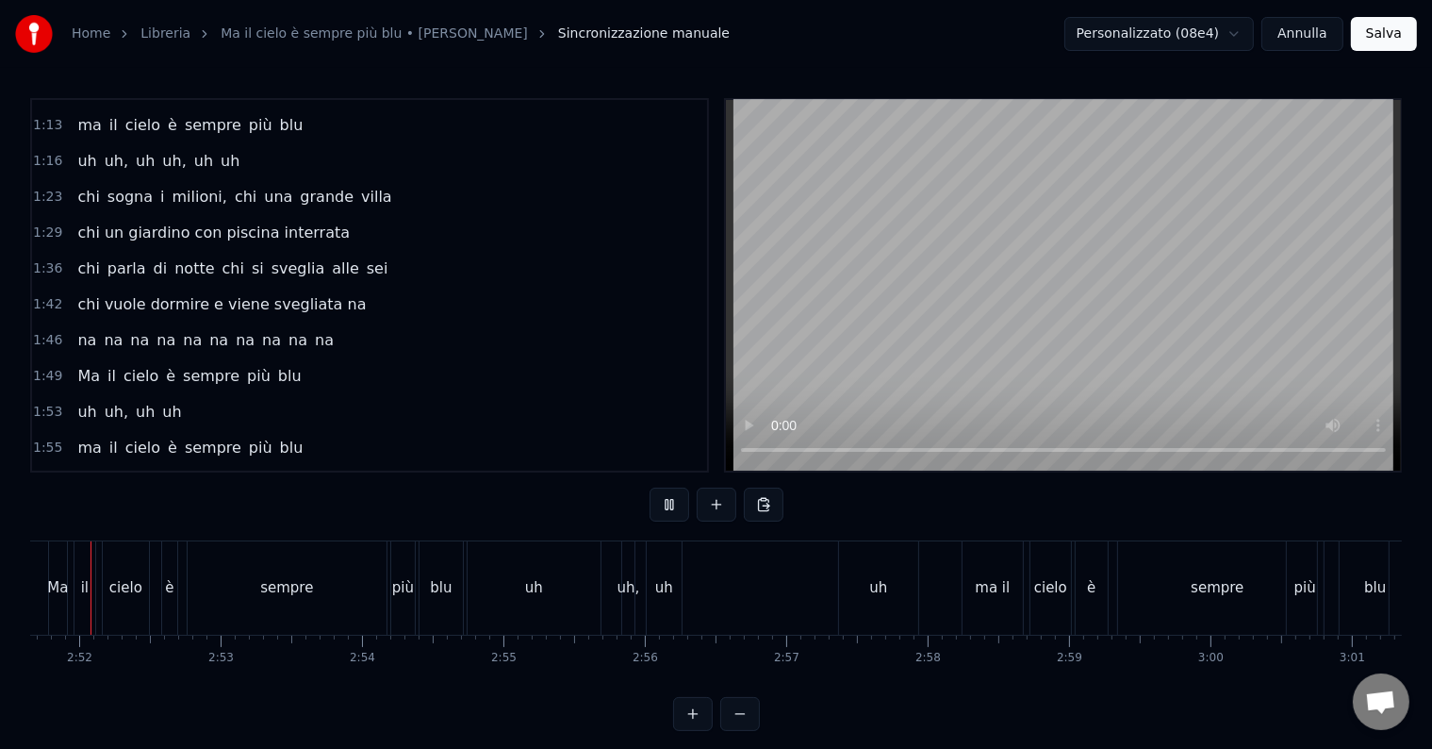
scroll to position [0, 24220]
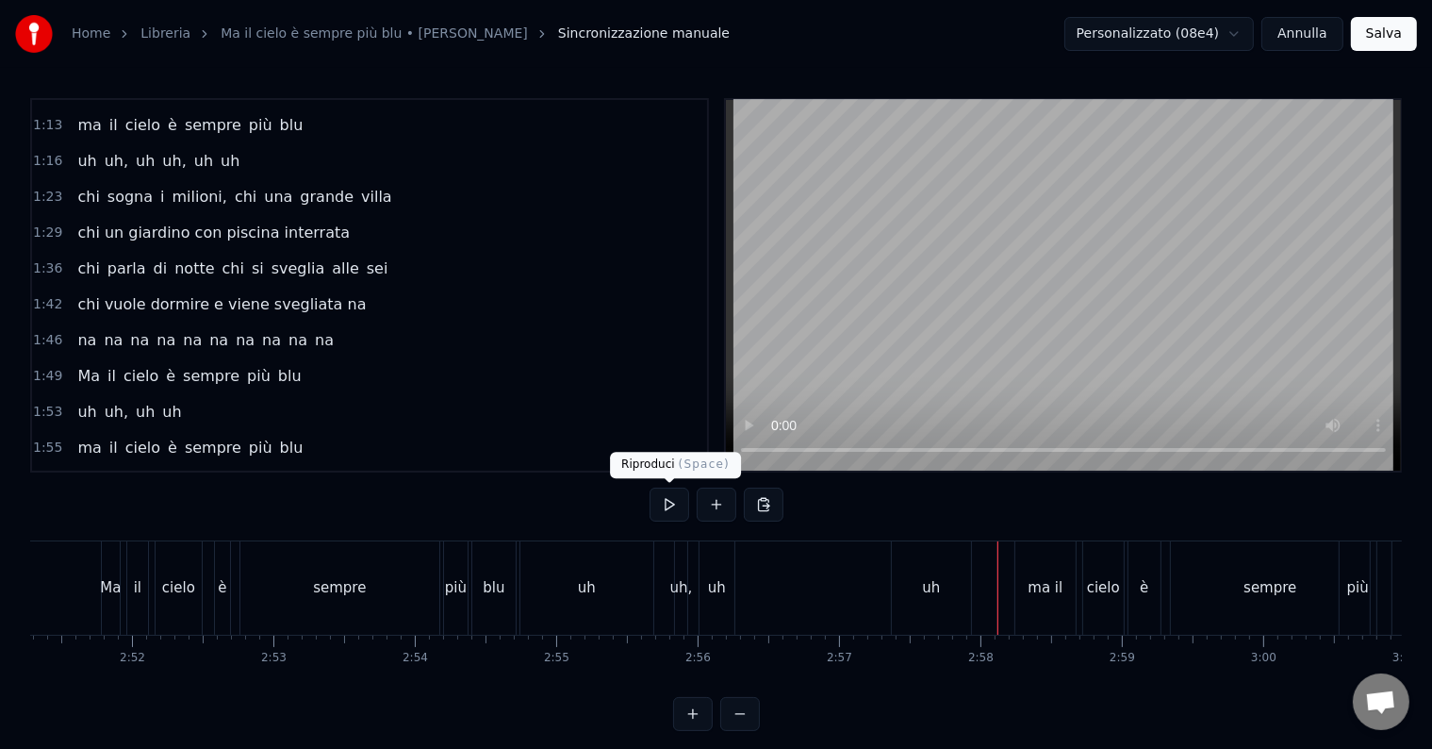
click at [667, 513] on button at bounding box center [670, 504] width 40 height 34
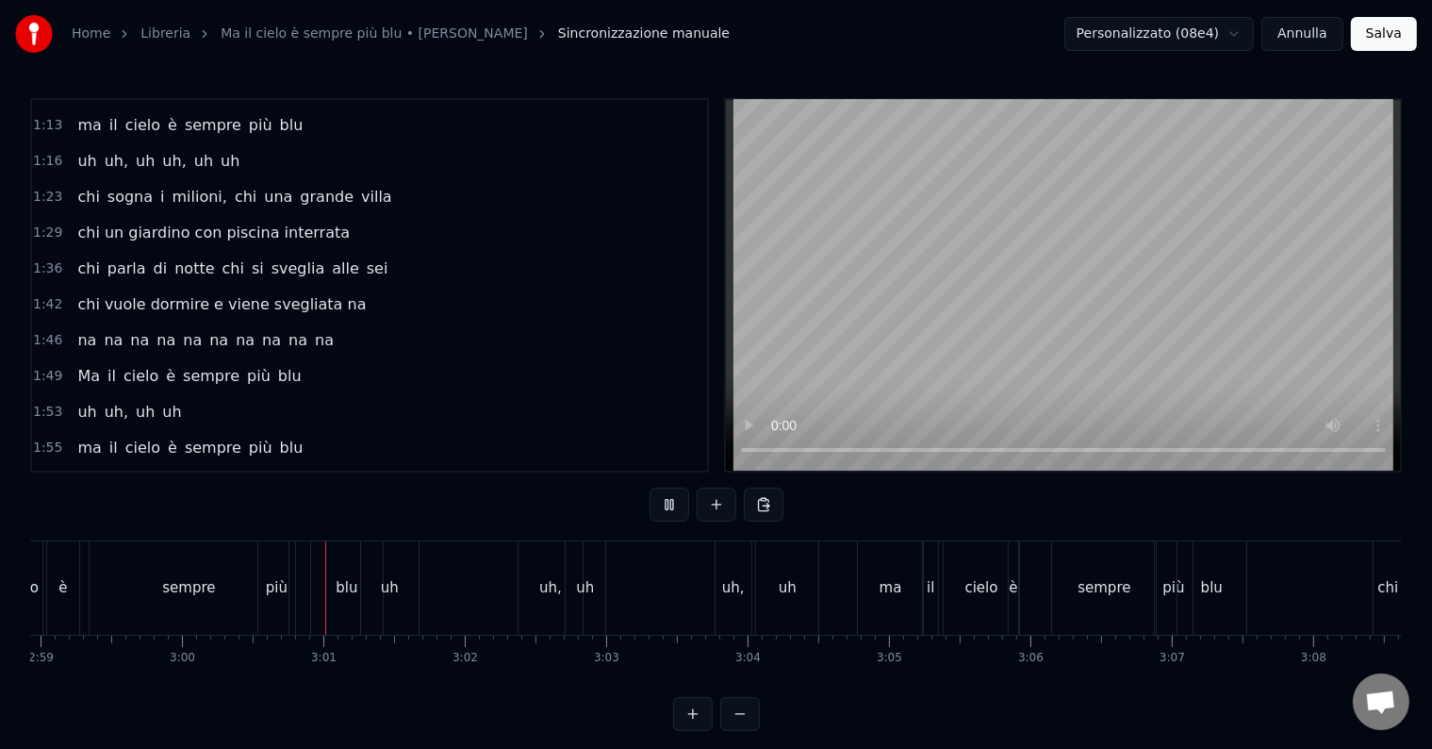
scroll to position [0, 25432]
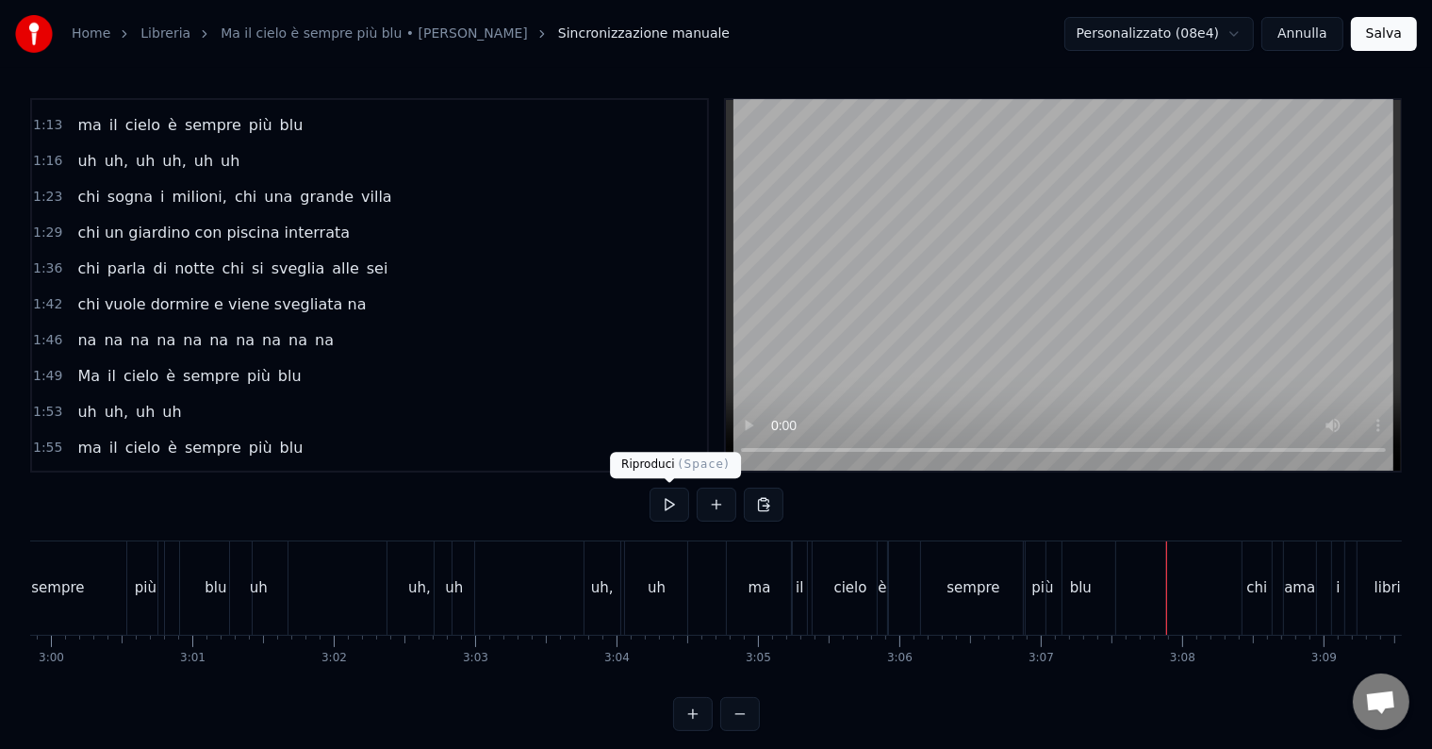
click at [671, 503] on button at bounding box center [670, 504] width 40 height 34
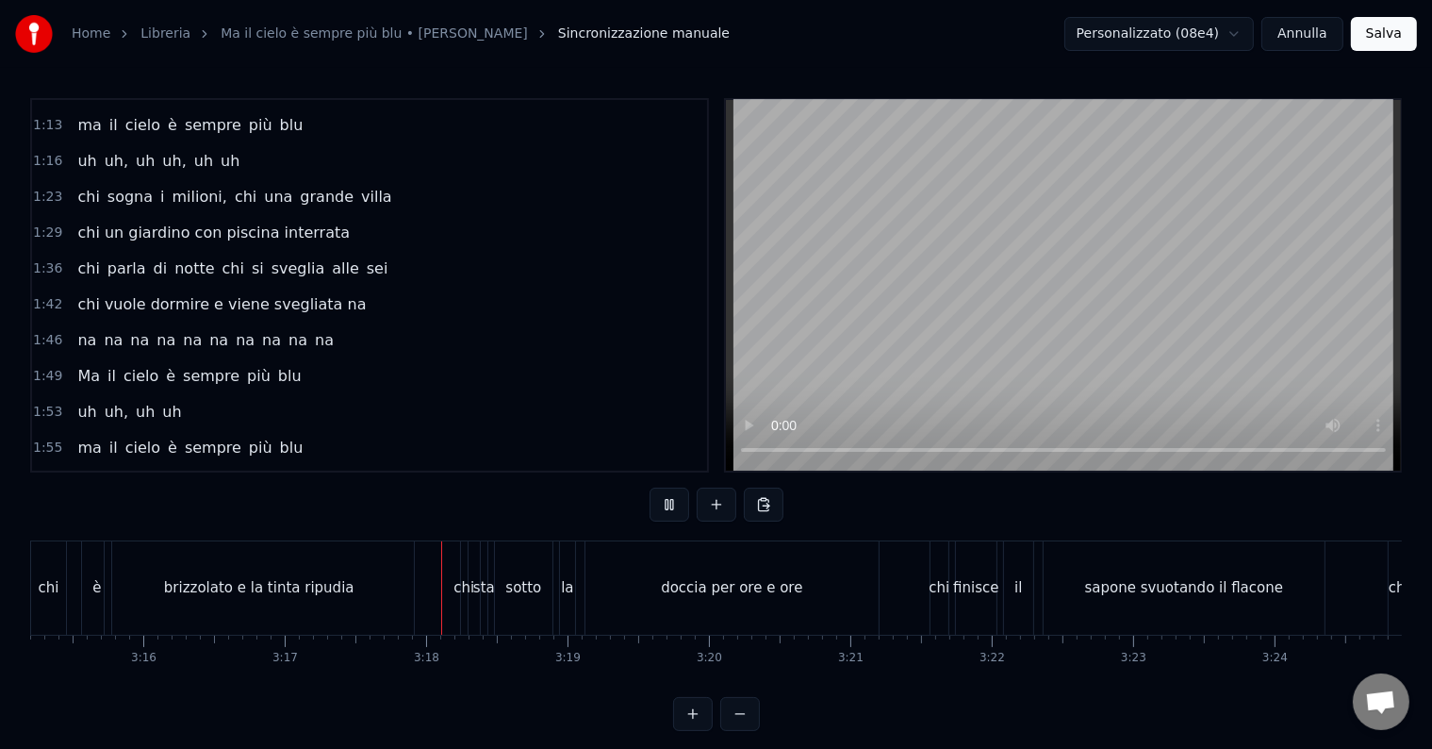
scroll to position [0, 27836]
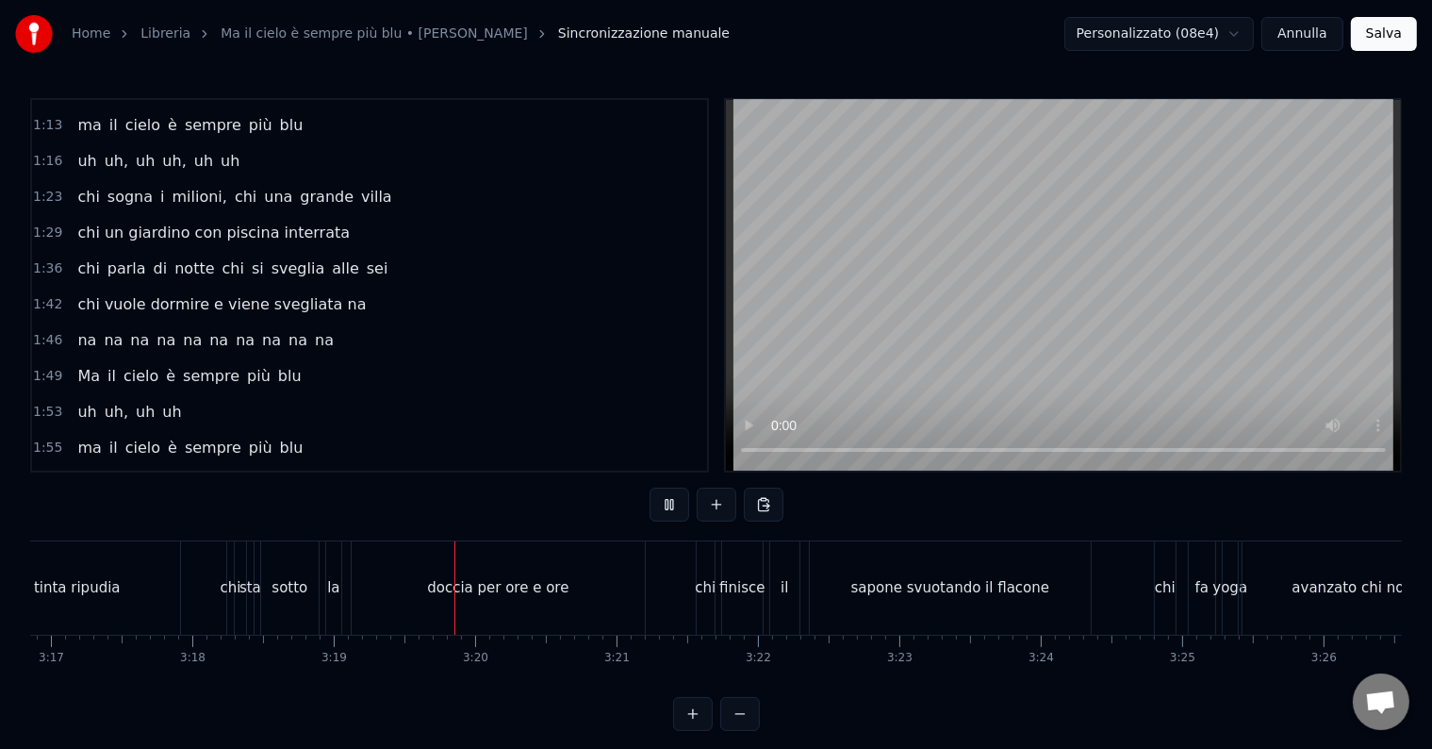
click at [671, 513] on button at bounding box center [670, 504] width 40 height 34
click at [331, 600] on div "la" at bounding box center [333, 587] width 15 height 93
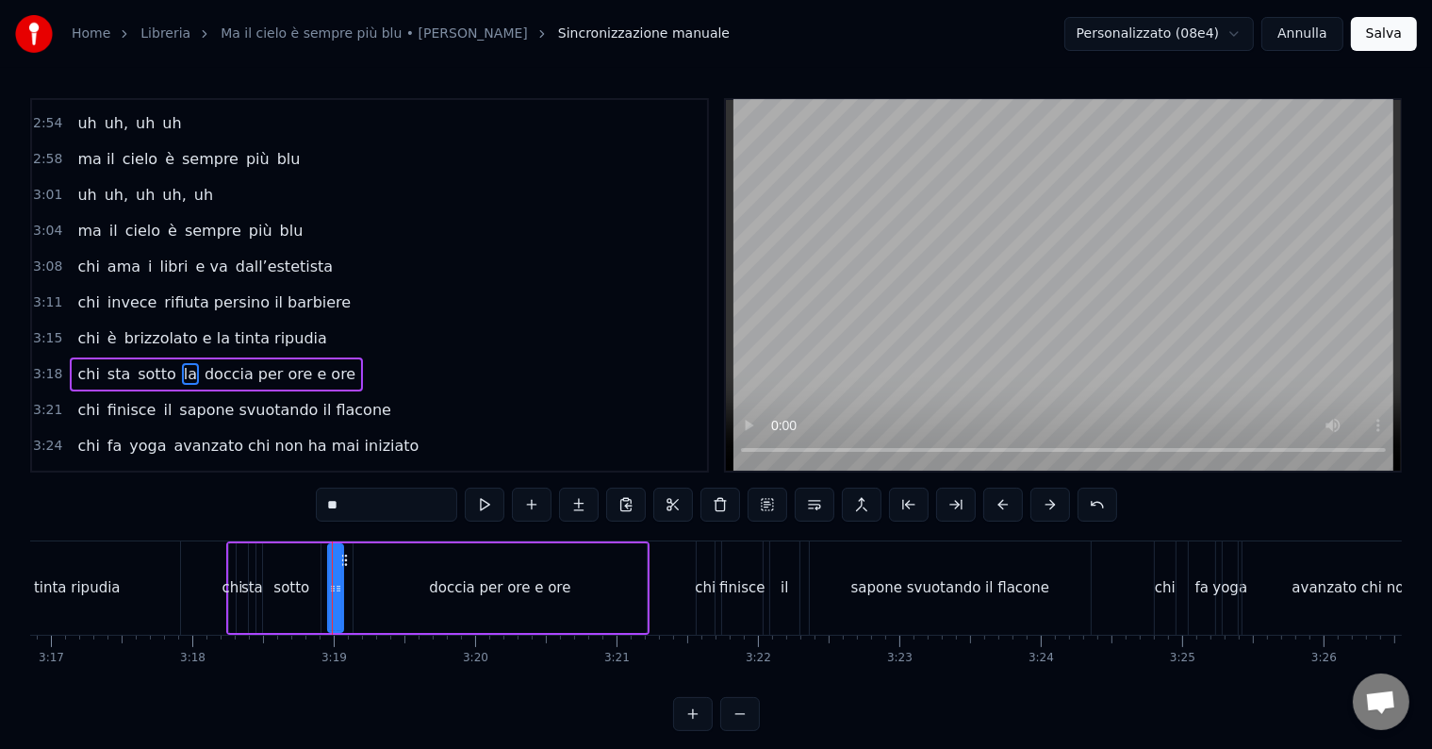
scroll to position [1219, 0]
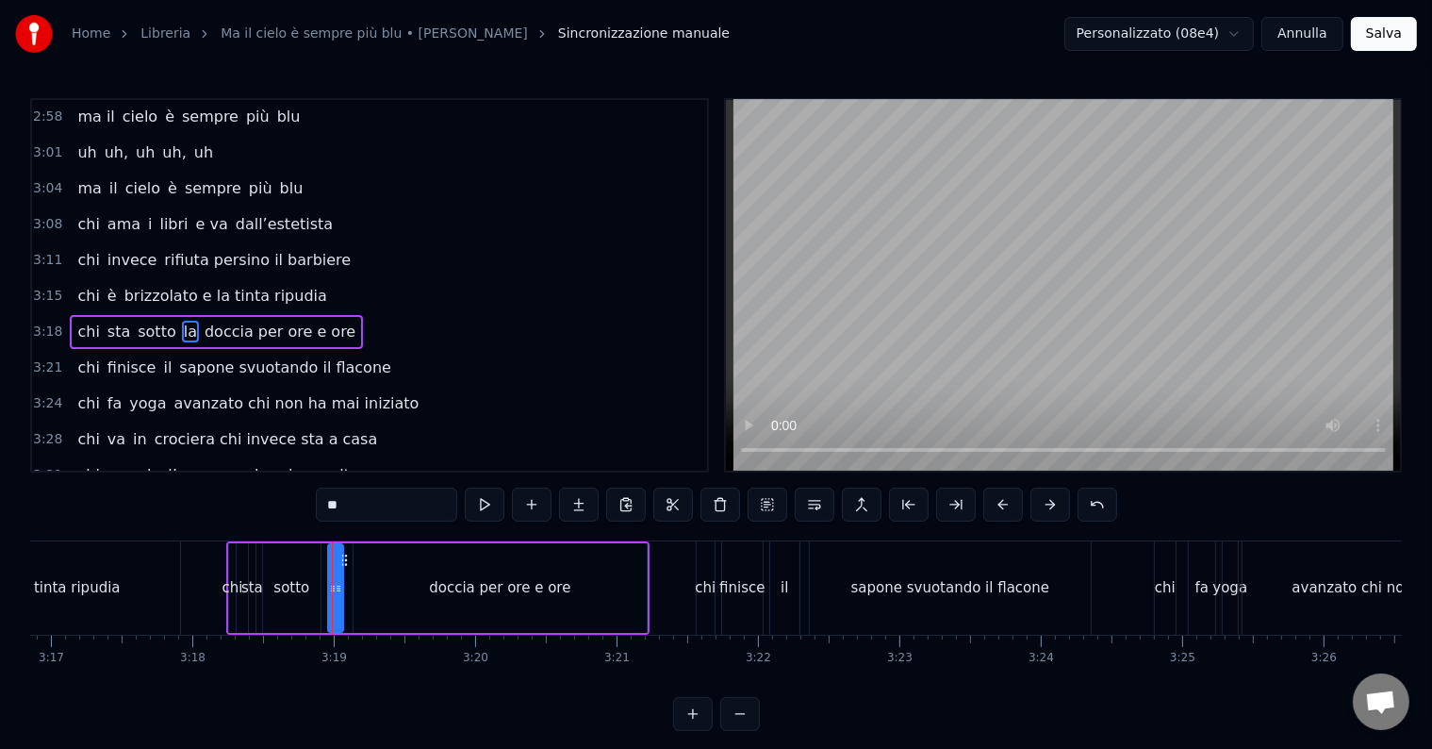
click at [328, 502] on input "**" at bounding box center [386, 504] width 141 height 34
type input "*"
click at [299, 583] on div "sotto" at bounding box center [291, 588] width 36 height 22
type input "*****"
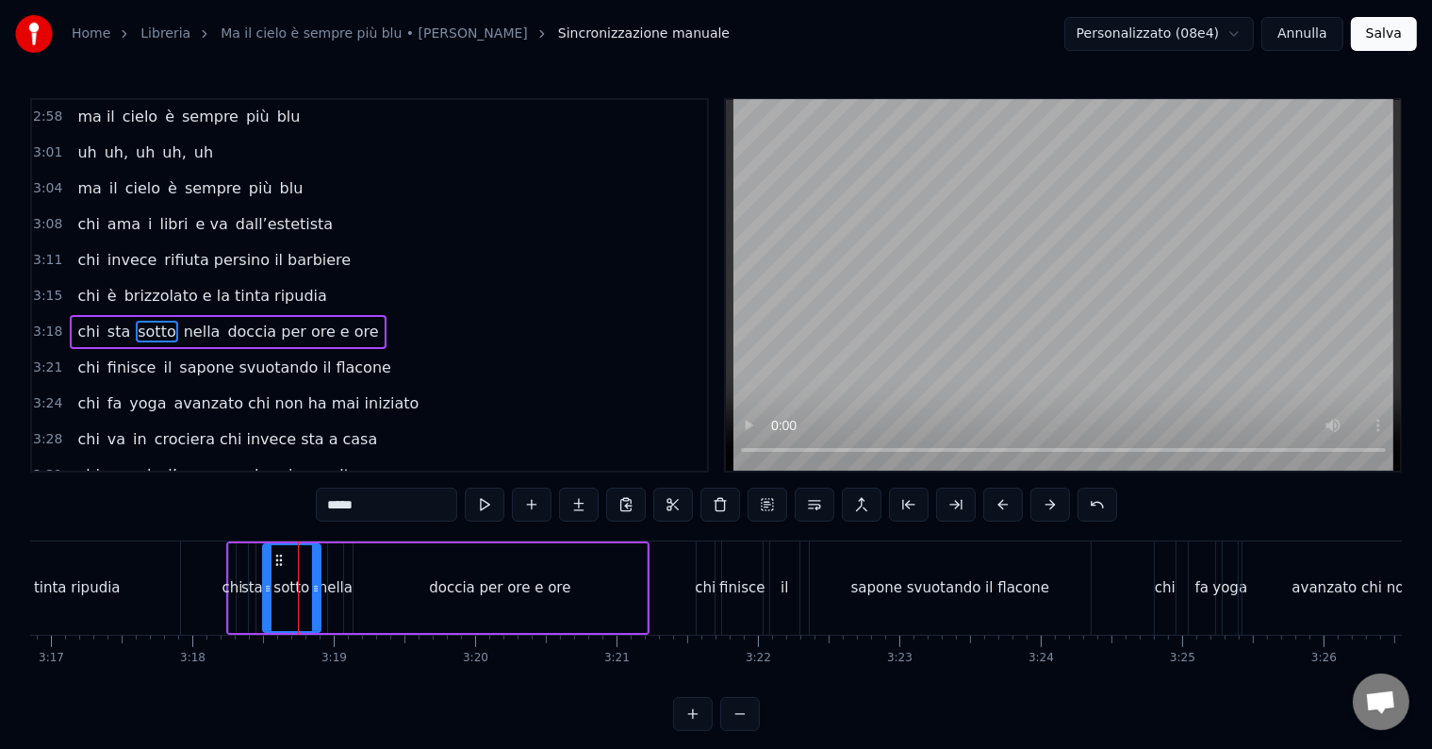
click at [727, 512] on button at bounding box center [720, 504] width 40 height 34
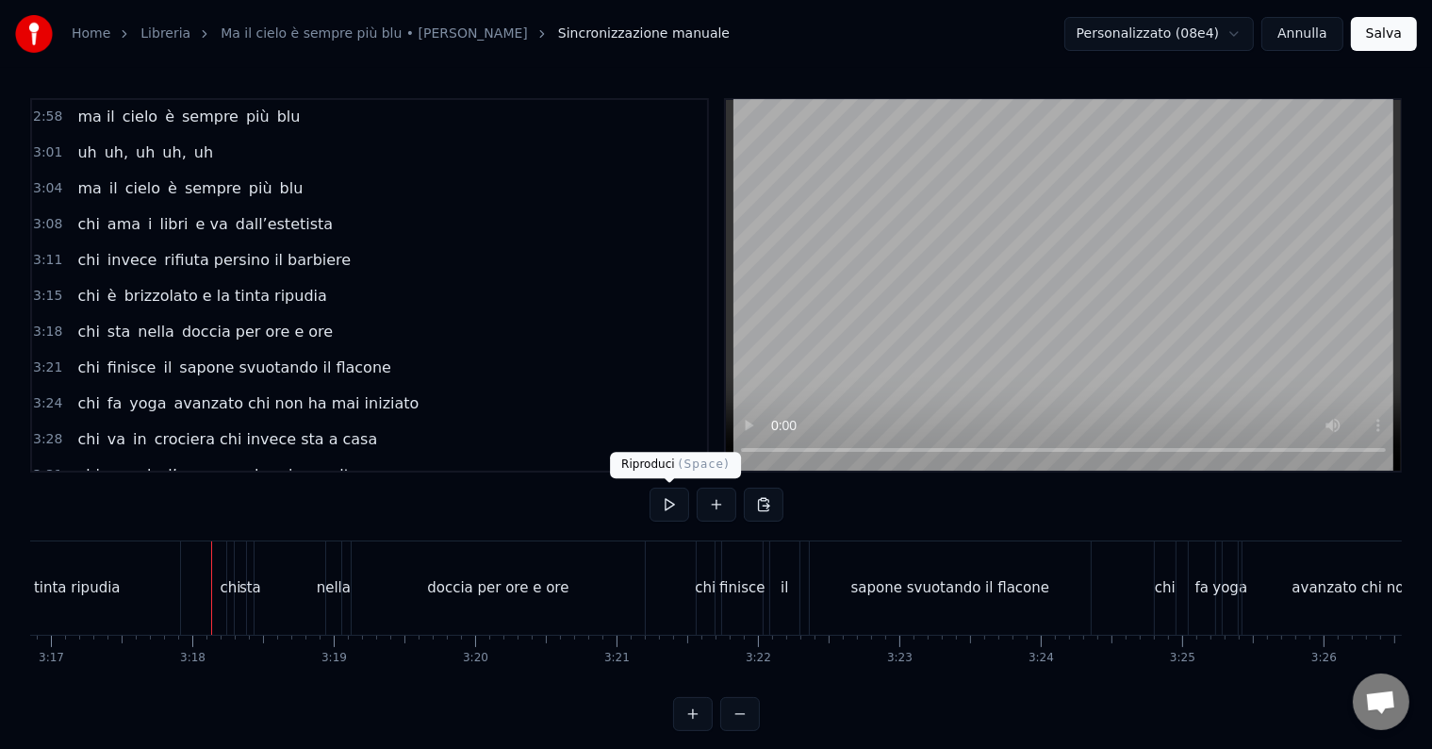
click at [676, 502] on button at bounding box center [670, 504] width 40 height 34
click at [668, 492] on button at bounding box center [670, 504] width 40 height 34
click at [326, 616] on div "nella" at bounding box center [333, 587] width 15 height 93
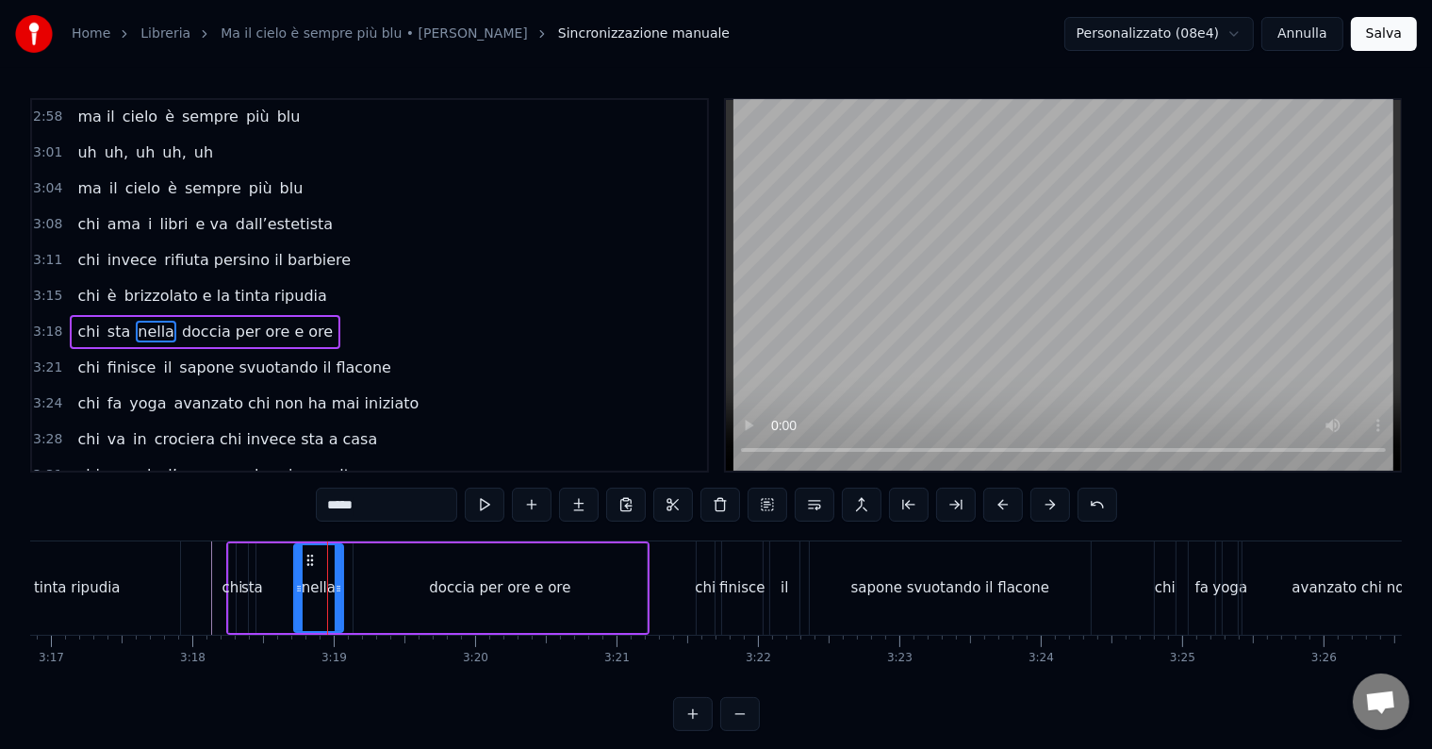
drag, startPoint x: 328, startPoint y: 577, endPoint x: 294, endPoint y: 578, distance: 34.0
click at [295, 578] on div at bounding box center [299, 588] width 8 height 86
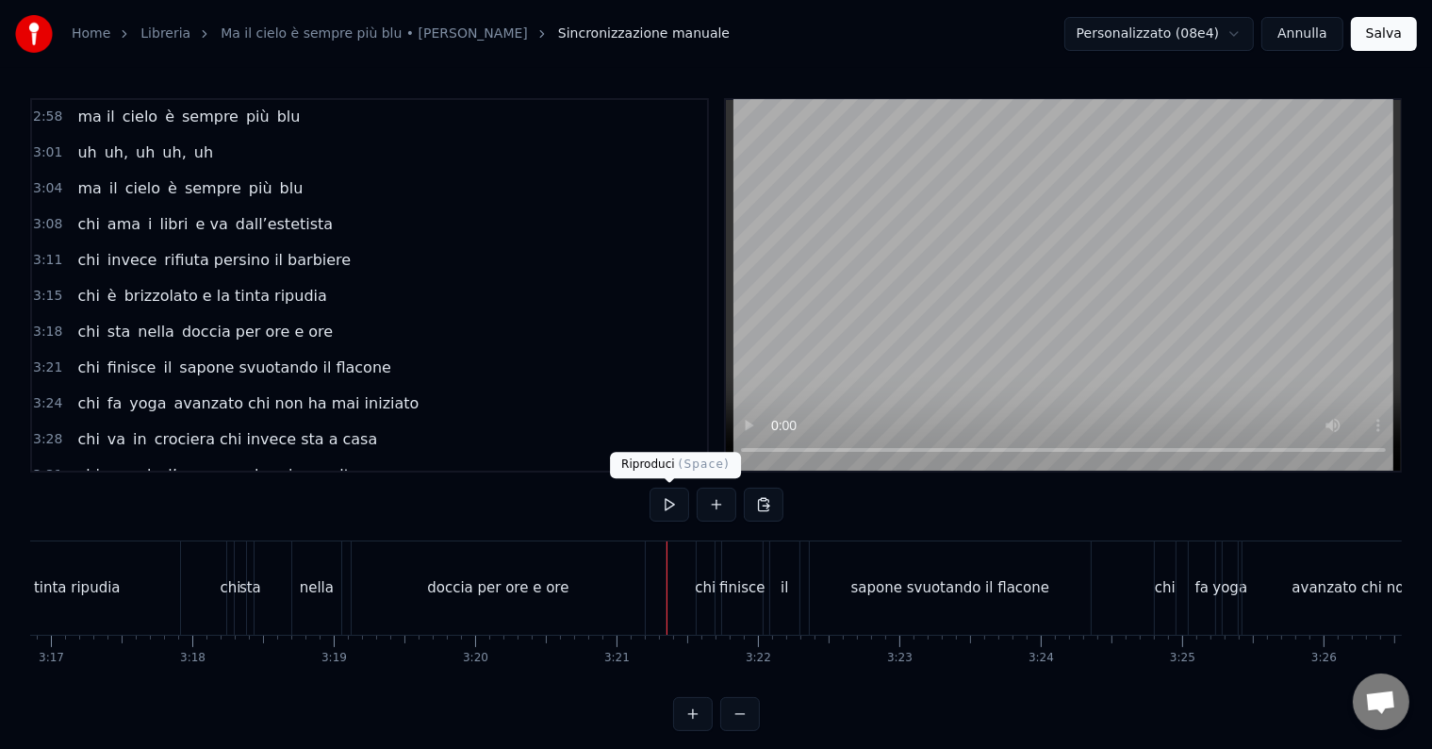
click at [663, 491] on button at bounding box center [670, 504] width 40 height 34
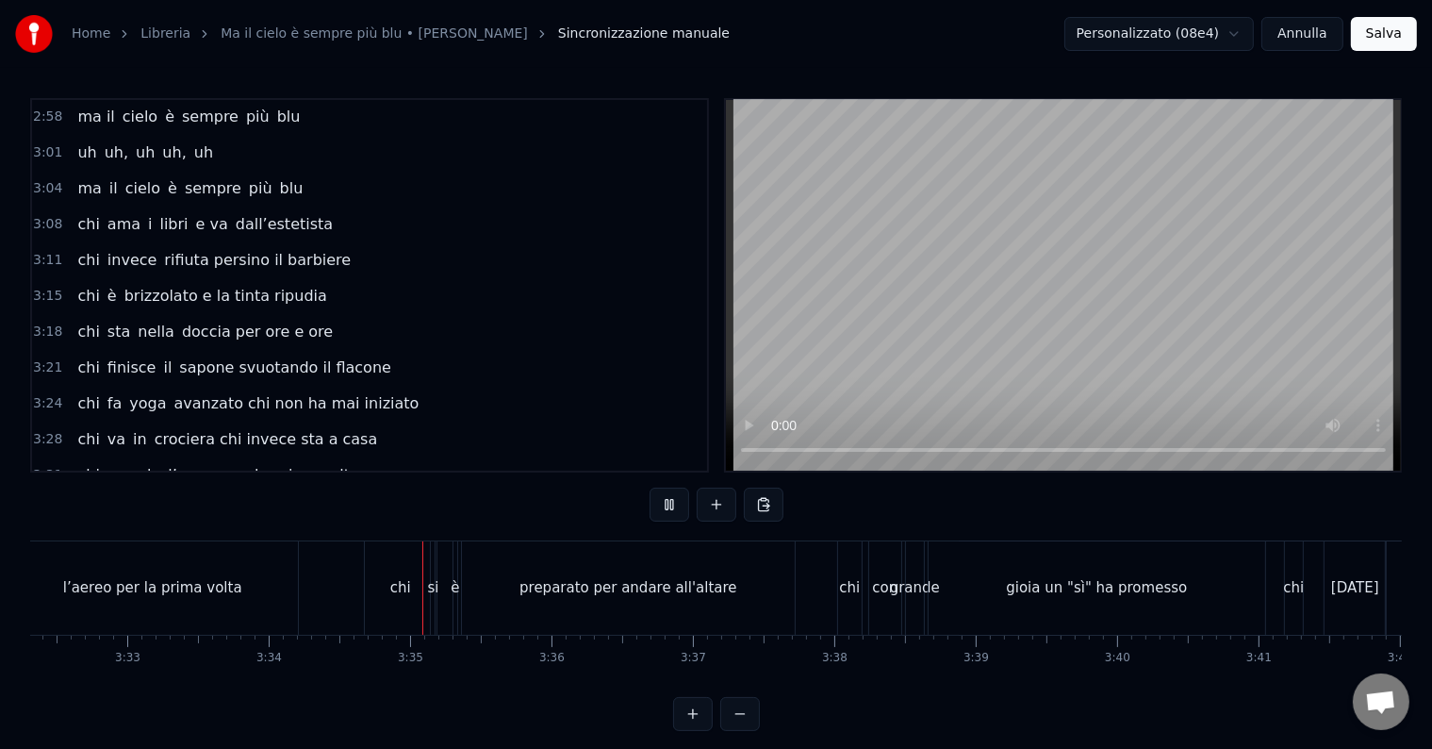
scroll to position [0, 30249]
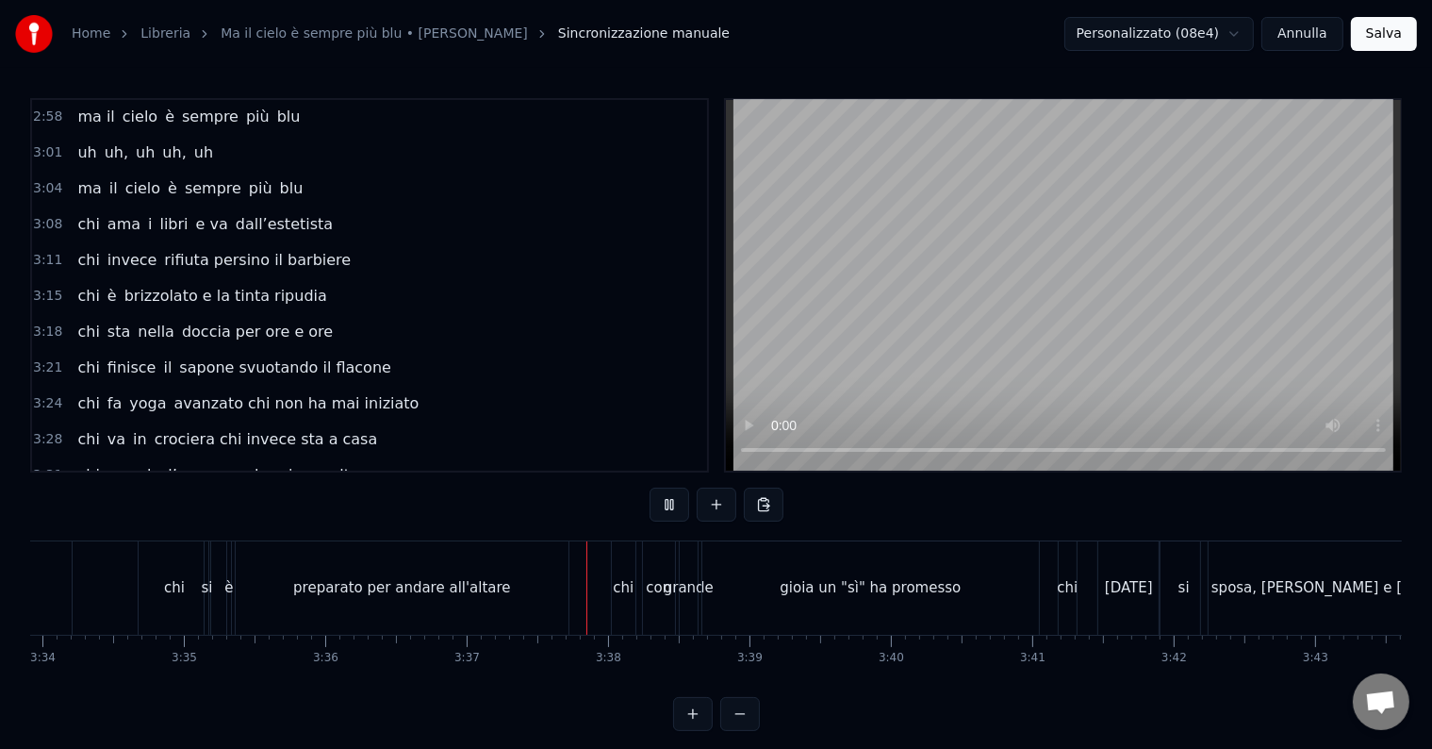
click at [667, 502] on button at bounding box center [670, 504] width 40 height 34
click at [453, 594] on div "preparato per andare all'altare" at bounding box center [402, 588] width 218 height 22
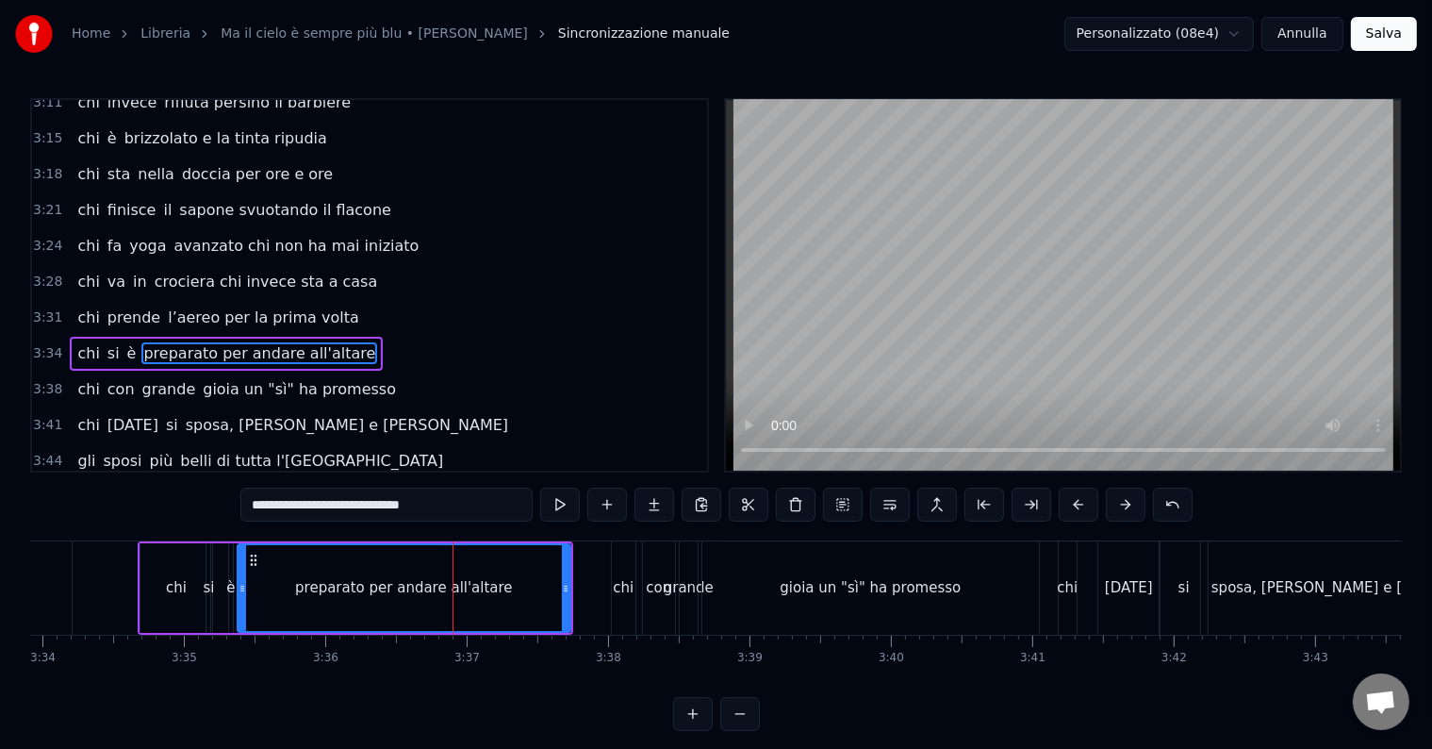
scroll to position [1392, 0]
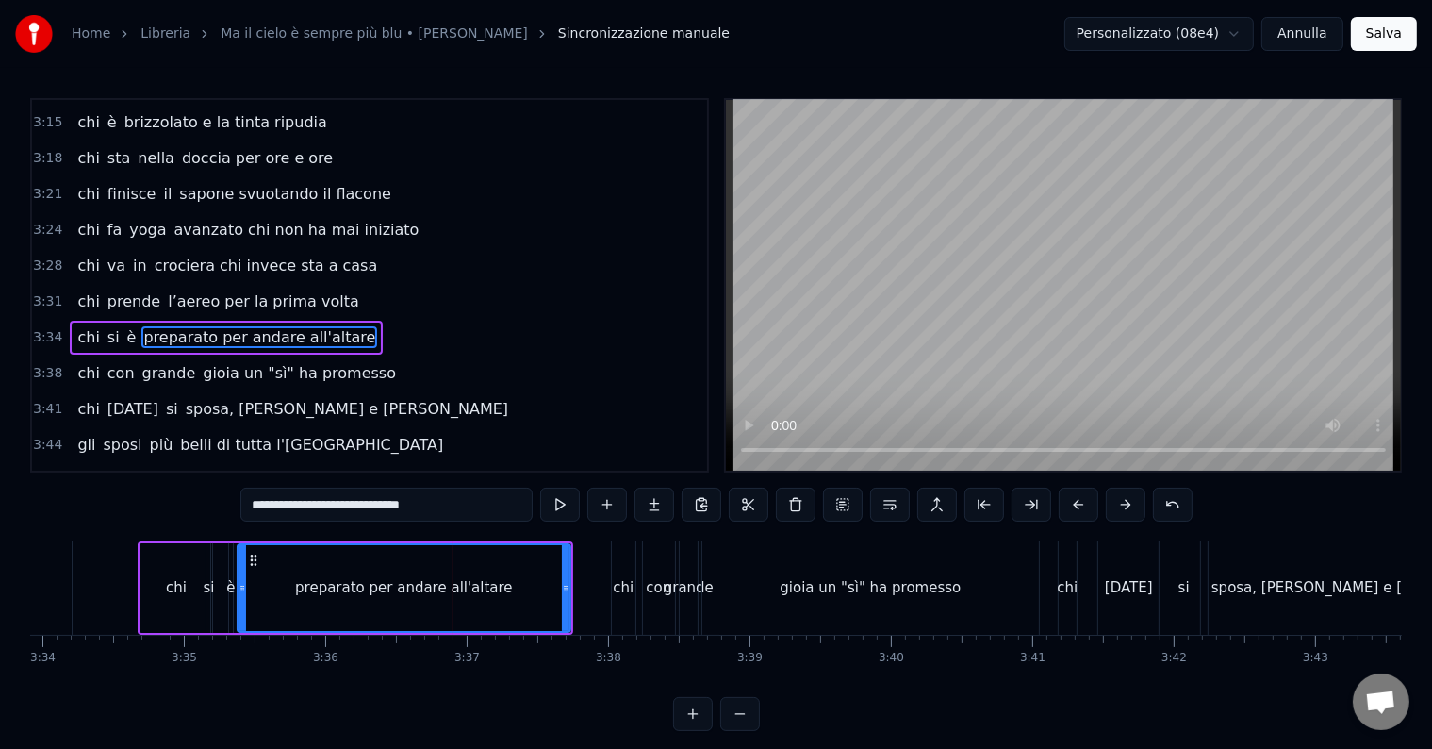
click at [211, 579] on div "si" at bounding box center [208, 588] width 11 height 22
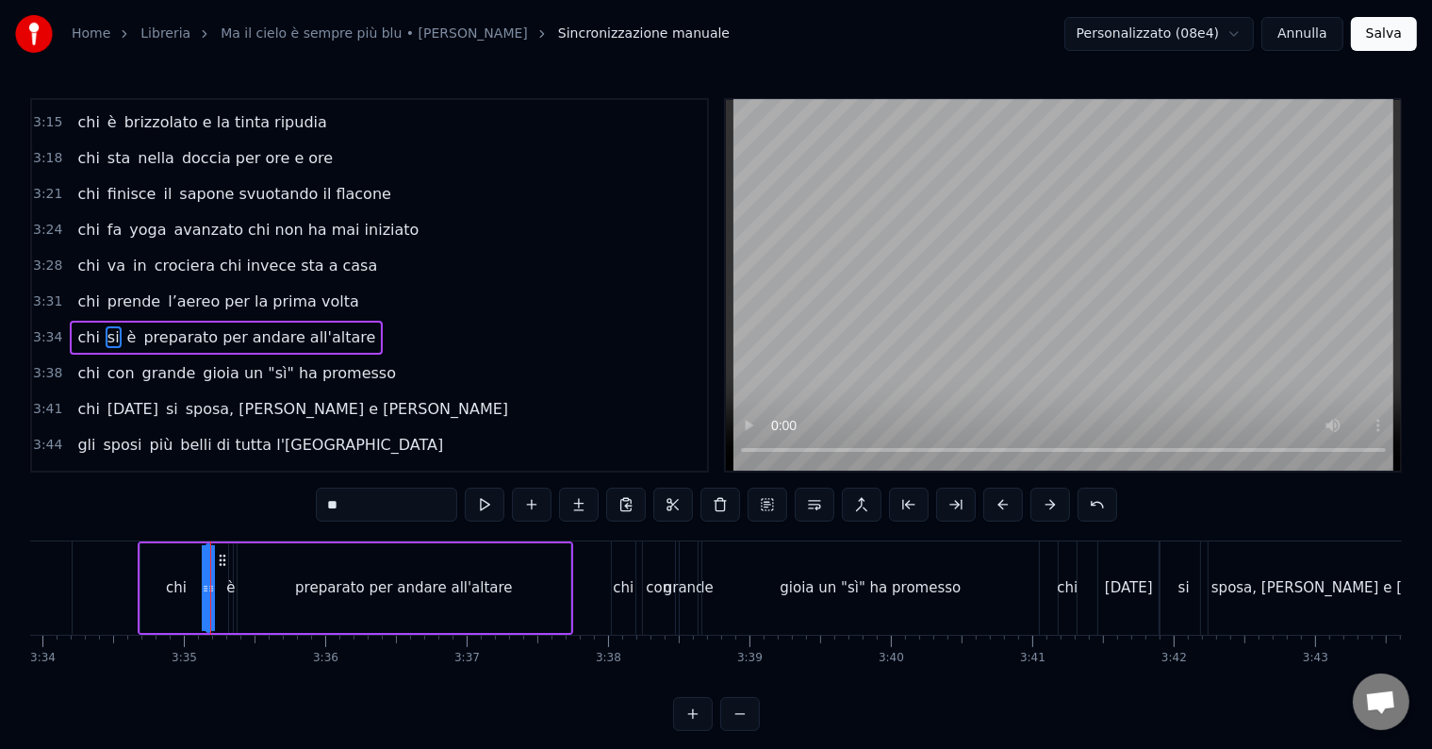
drag, startPoint x: 378, startPoint y: 505, endPoint x: 263, endPoint y: 505, distance: 115.0
click at [263, 505] on div "0:14 Chi vive ad [GEOGRAPHIC_DATA] e sta al primo piano 0:20 chi da San [PERSON…" at bounding box center [716, 414] width 1372 height 633
click at [233, 578] on div "è" at bounding box center [230, 588] width 8 height 22
type input "*"
drag, startPoint x: 233, startPoint y: 581, endPoint x: 279, endPoint y: 584, distance: 46.3
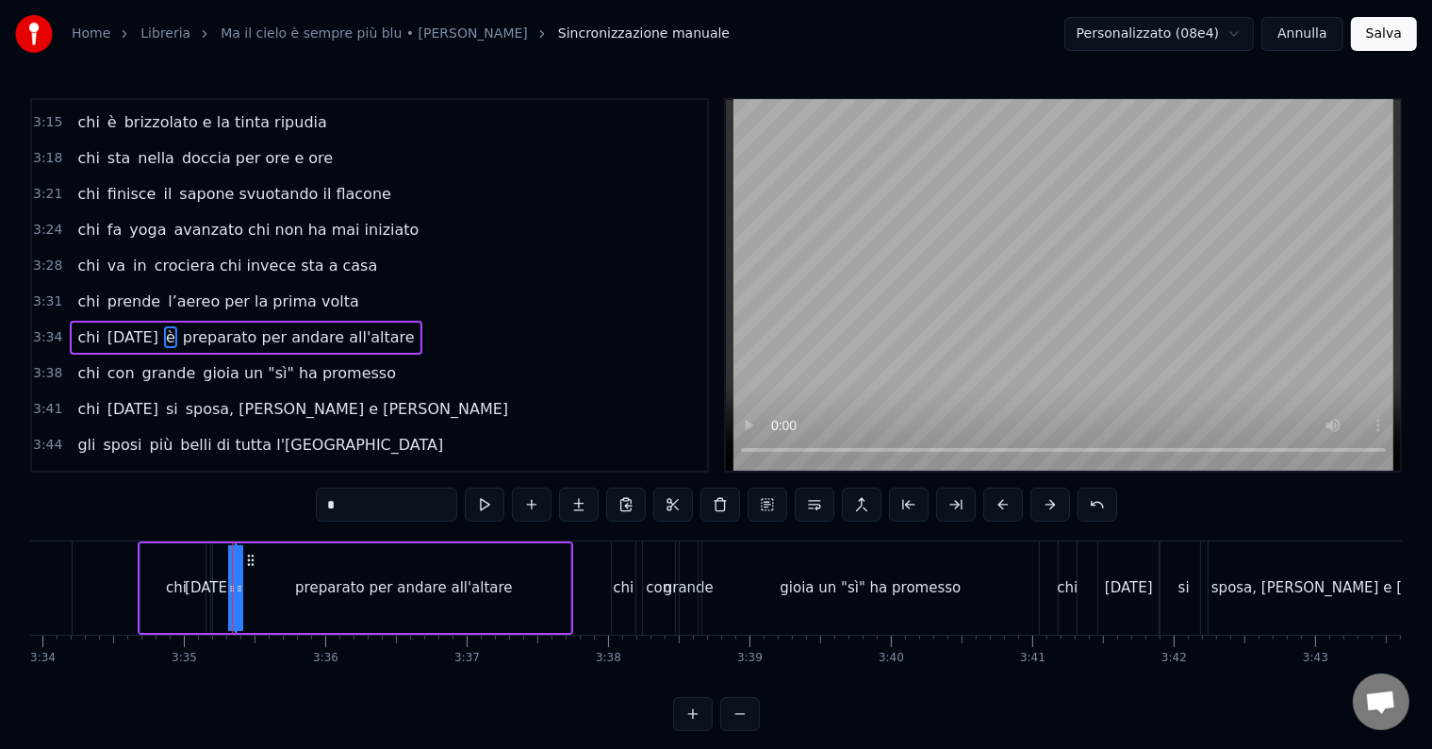
click at [279, 584] on div "chi [DATE] è preparato per andare all'altare" at bounding box center [356, 587] width 436 height 93
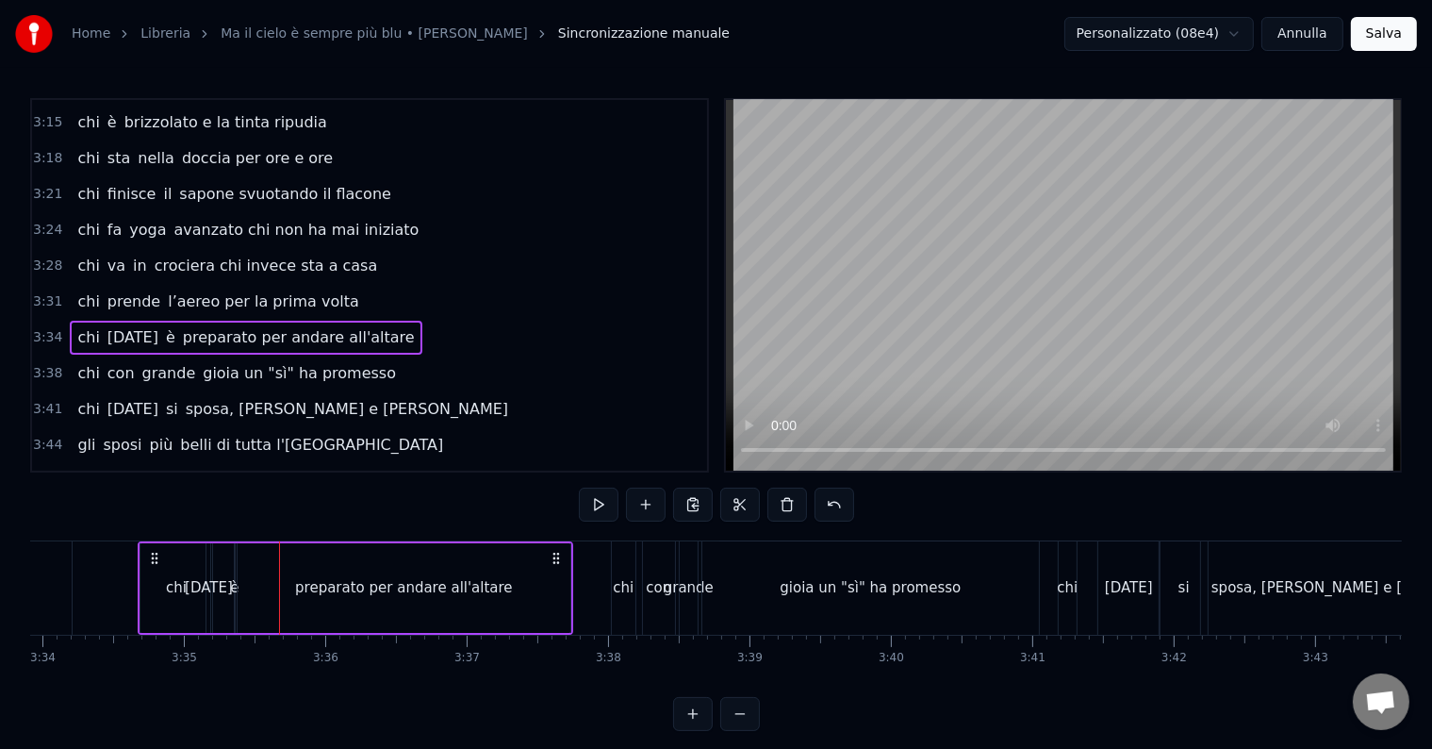
click at [229, 585] on div "chi [DATE] è preparato per andare all'altare" at bounding box center [356, 587] width 436 height 93
click at [237, 584] on div "preparato per andare all'altare" at bounding box center [404, 588] width 335 height 90
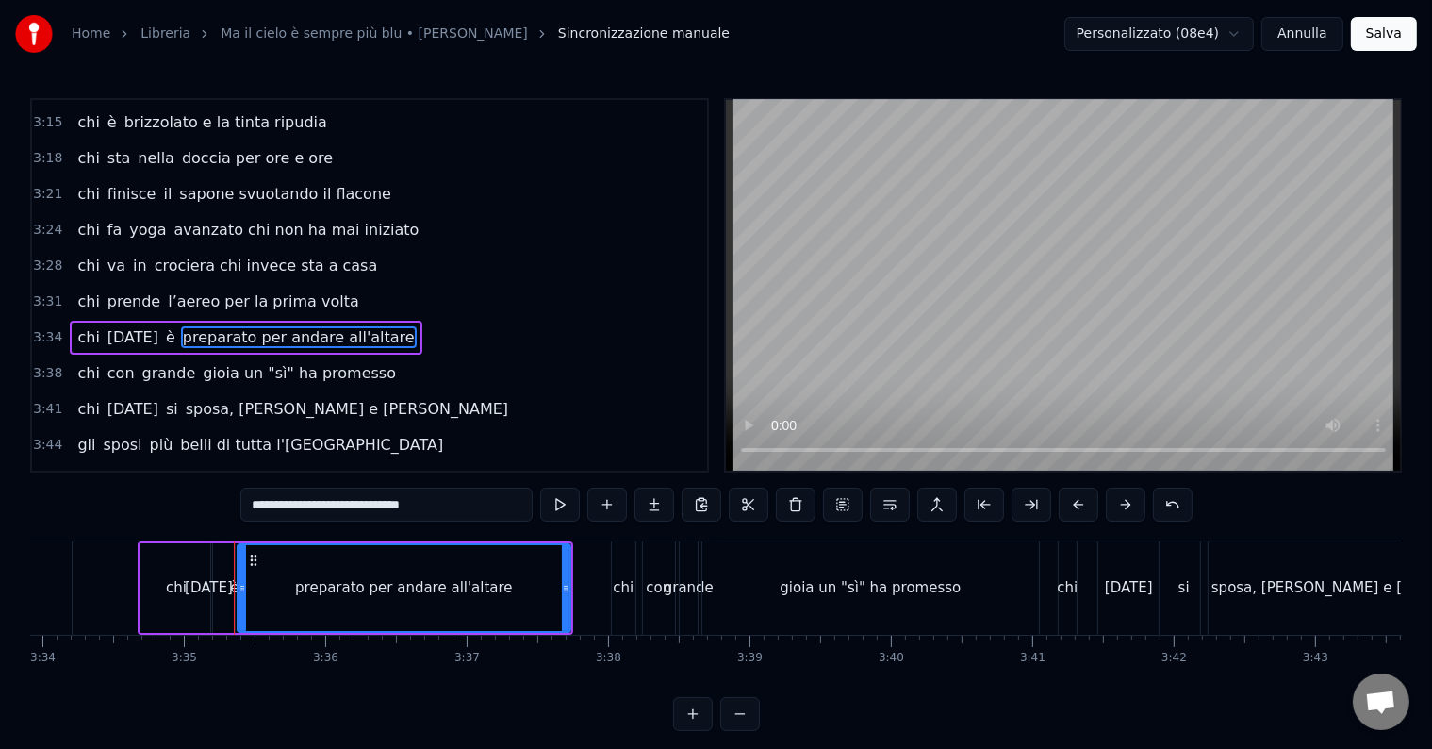
click at [234, 584] on div at bounding box center [234, 587] width 1 height 93
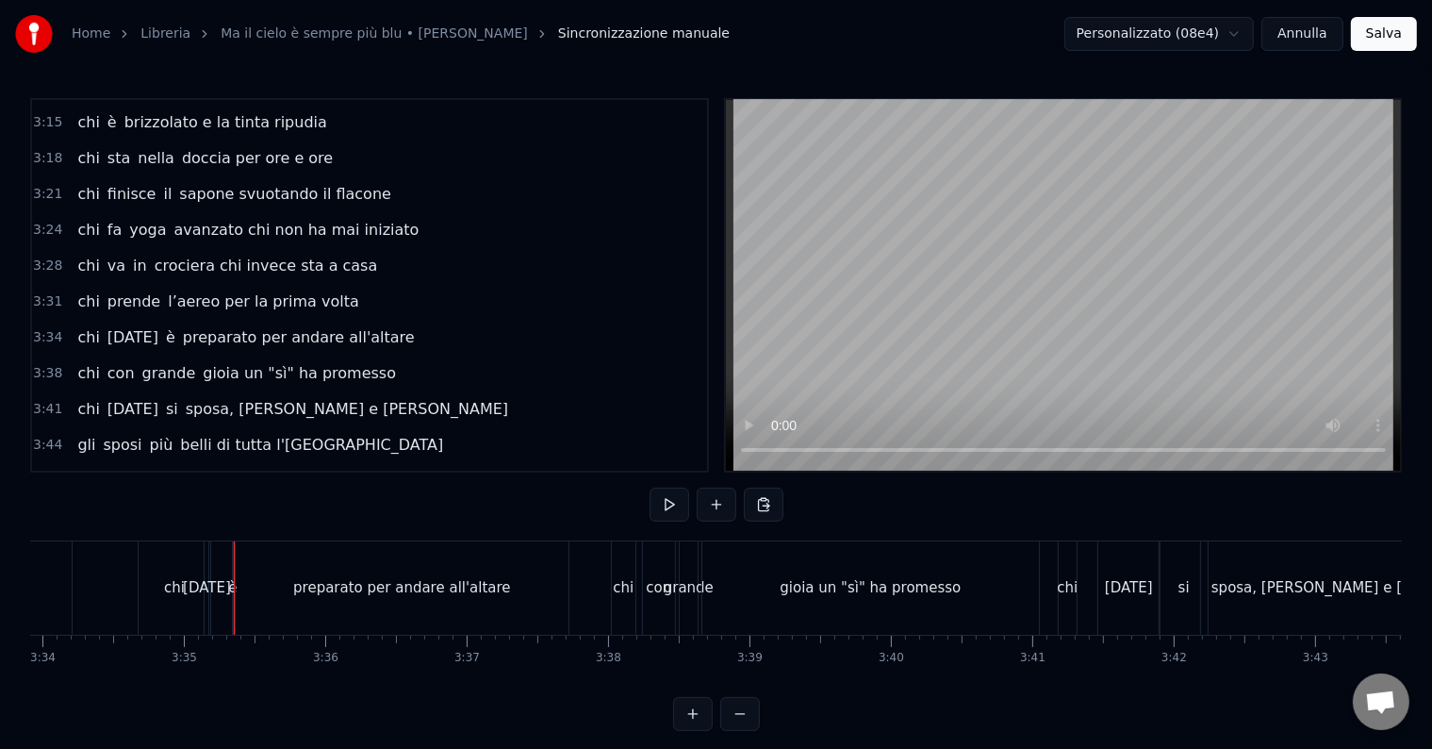
click at [226, 584] on div "chi [DATE] è preparato per andare all'altare" at bounding box center [356, 587] width 436 height 93
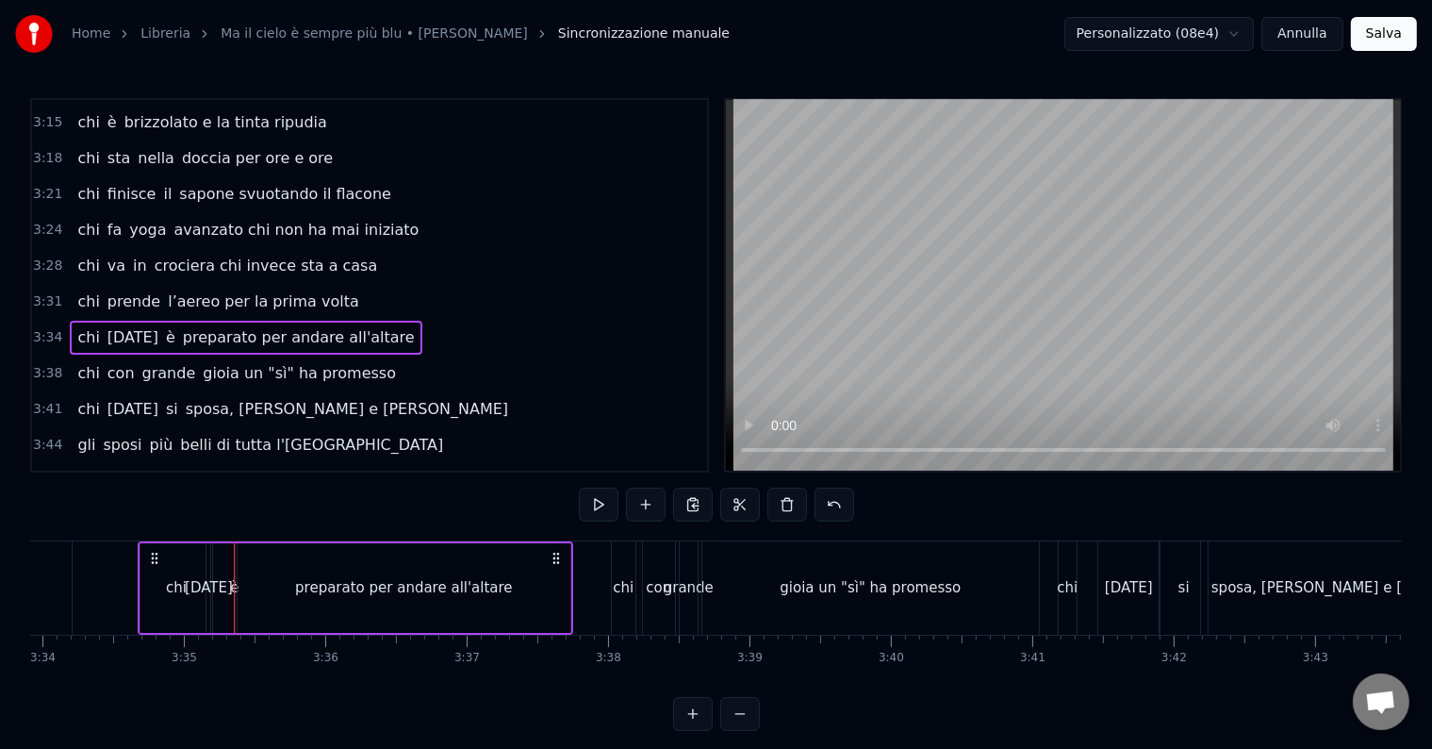
click at [229, 585] on div "chi [DATE] è preparato per andare all'altare" at bounding box center [356, 587] width 436 height 93
click at [212, 580] on div "[DATE]" at bounding box center [209, 588] width 48 height 22
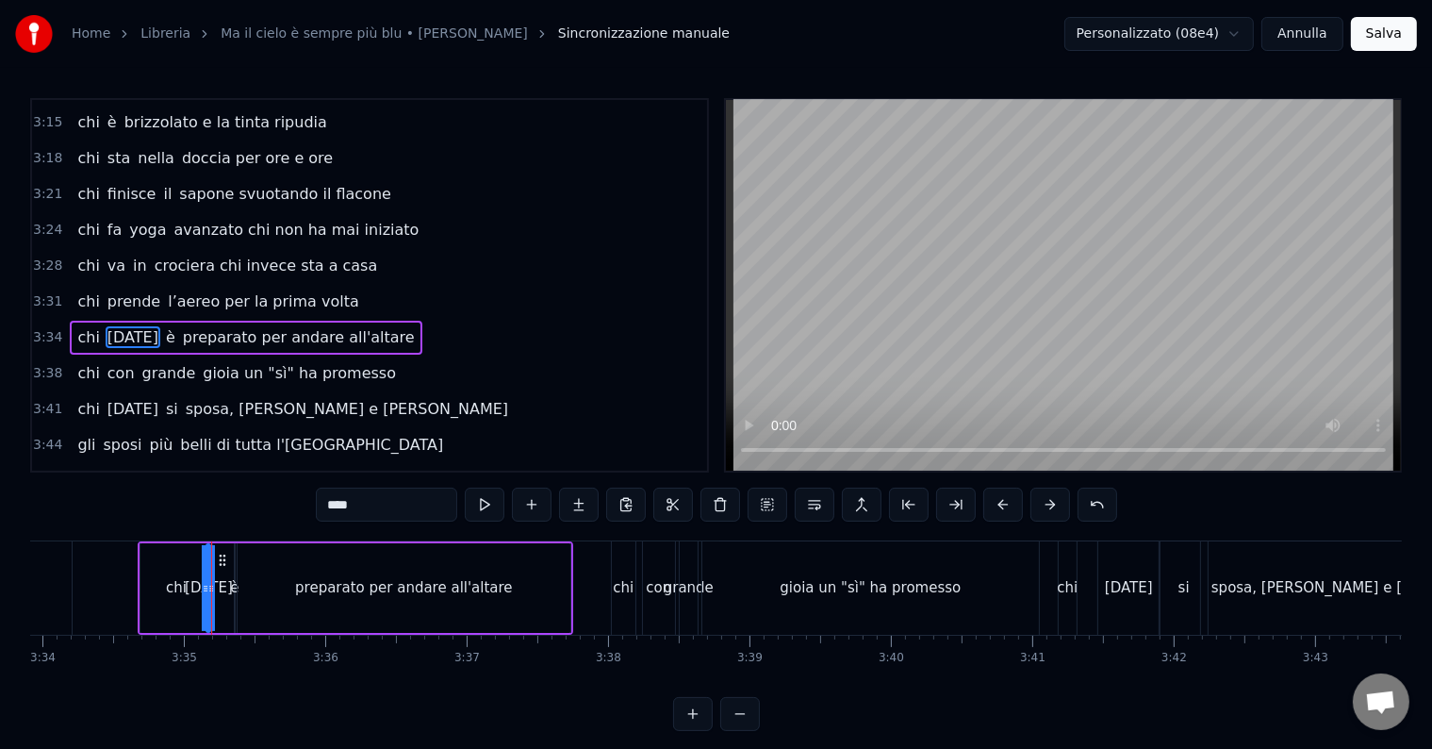
click at [332, 591] on div "preparato per andare all'altare" at bounding box center [404, 588] width 218 height 22
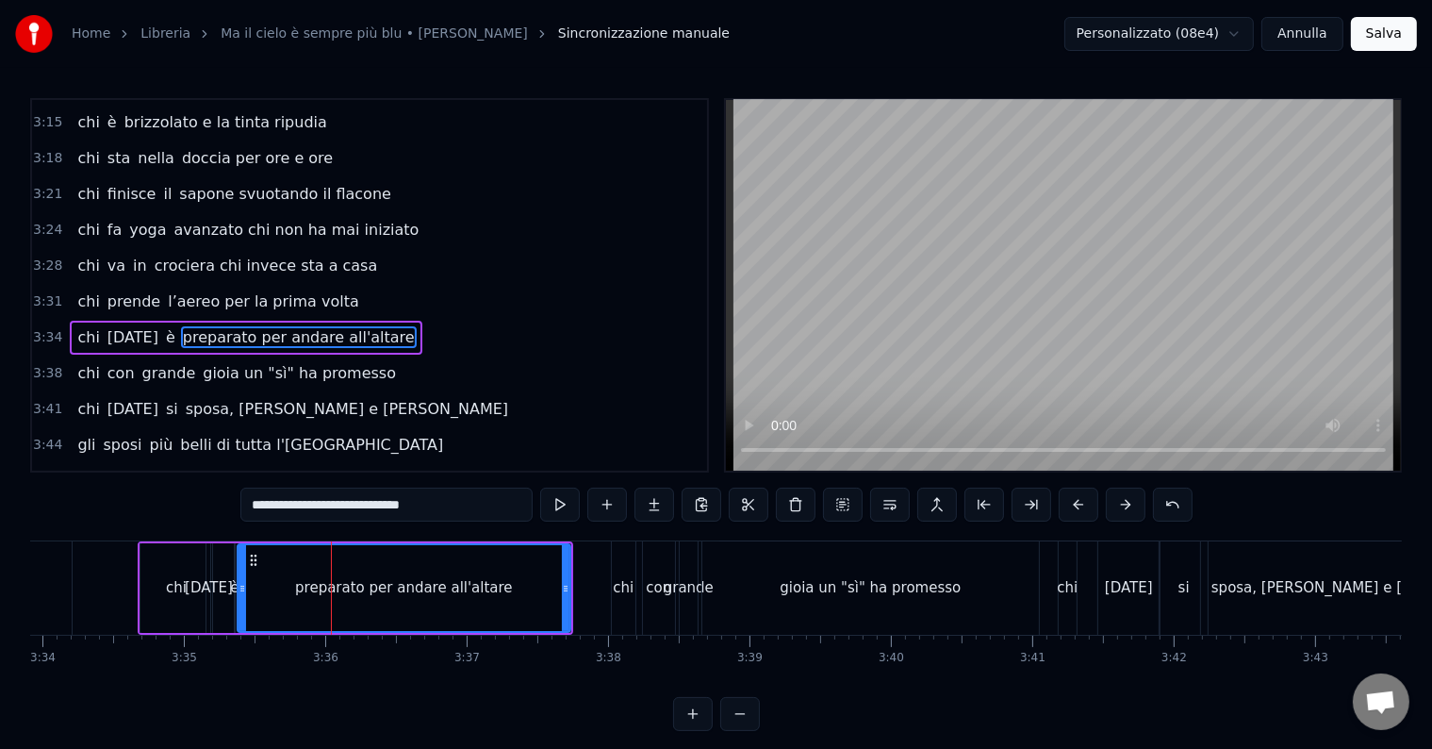
drag, startPoint x: 336, startPoint y: 511, endPoint x: 236, endPoint y: 514, distance: 100.0
click at [236, 514] on div "0:14 Chi vive ad [GEOGRAPHIC_DATA] e sta al primo piano 0:20 chi da San [PERSON…" at bounding box center [716, 414] width 1372 height 633
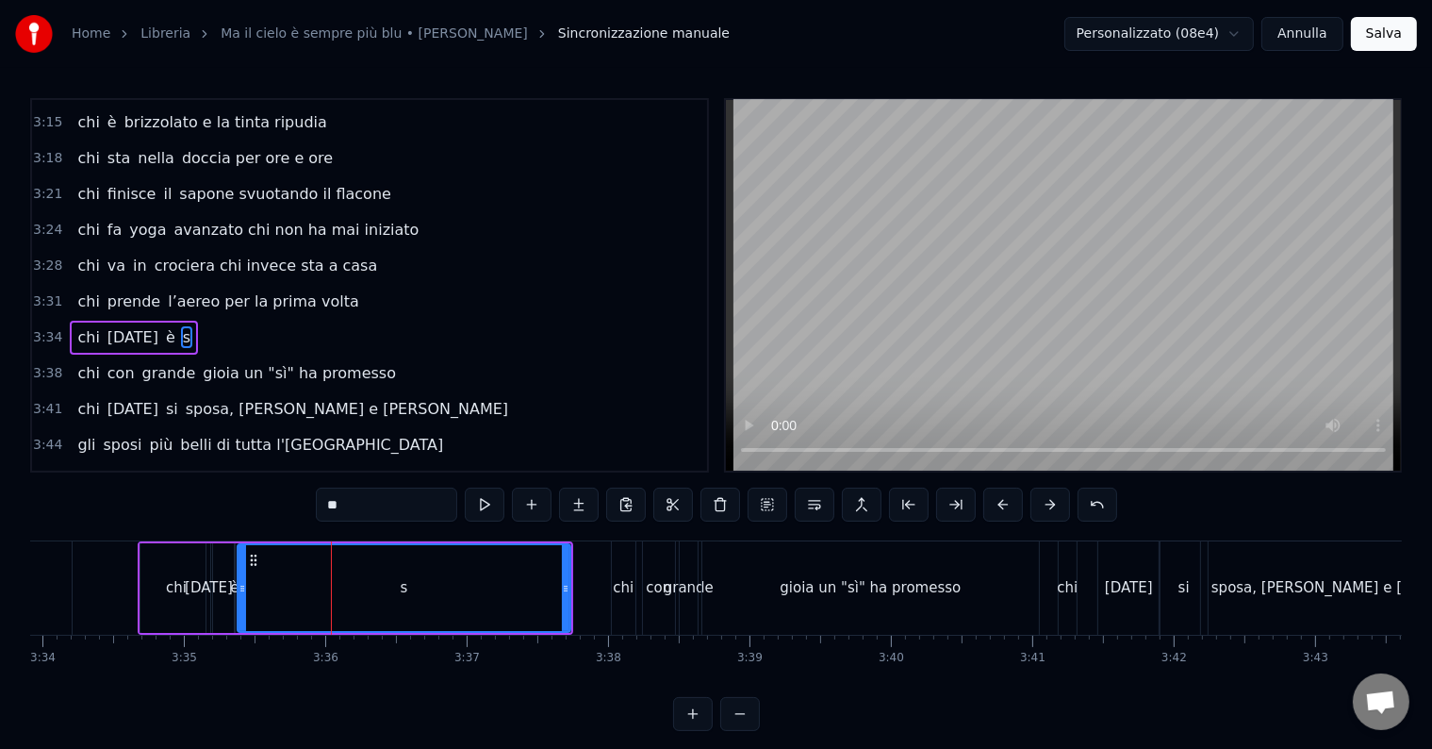
type input "*"
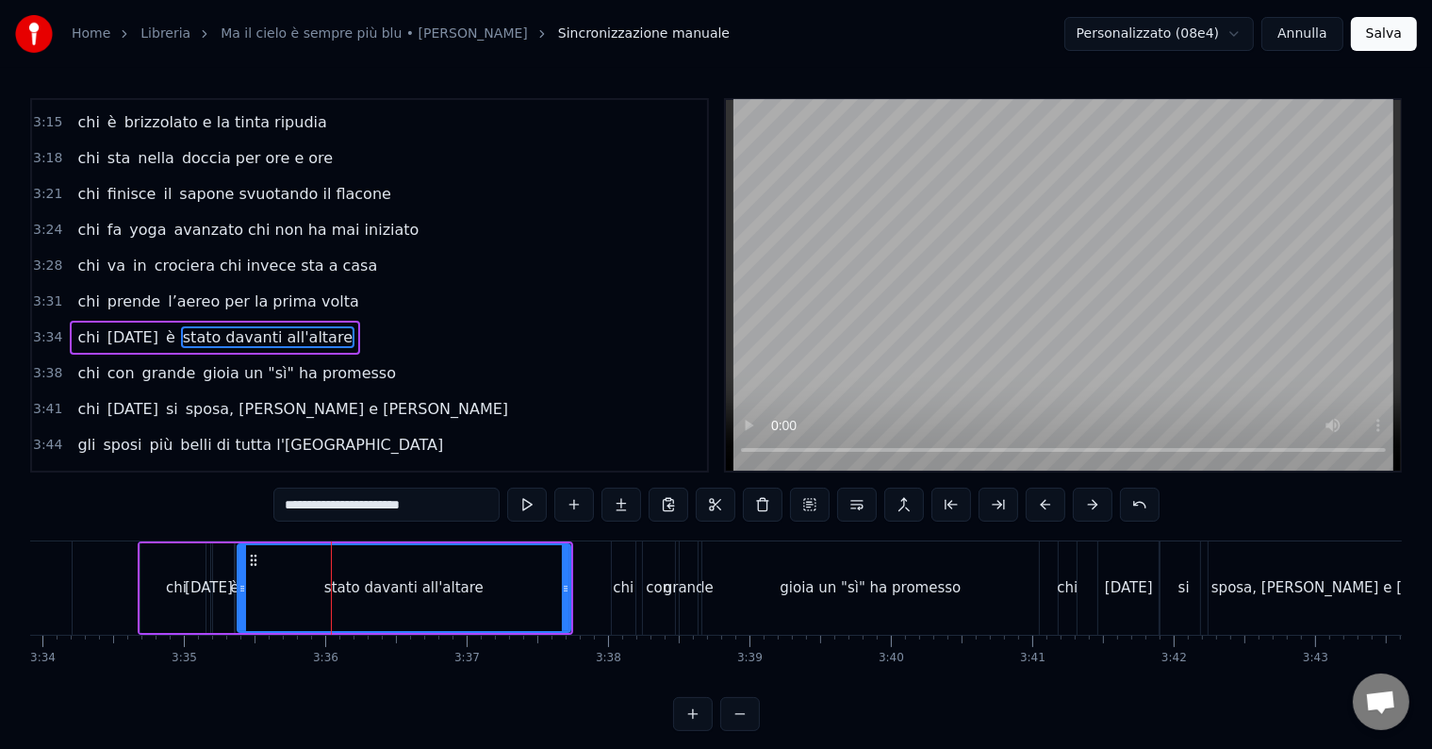
type input "**********"
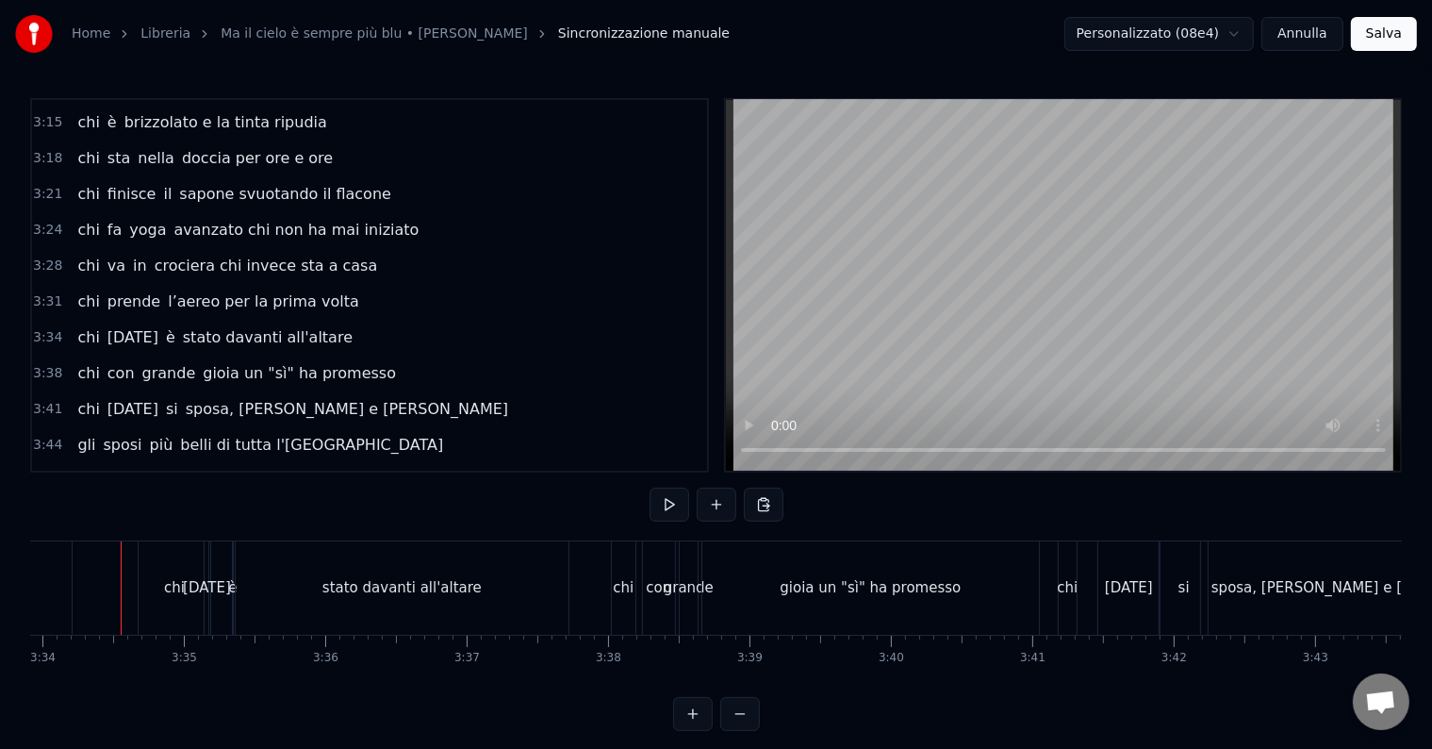
scroll to position [0, 30245]
click at [677, 504] on button at bounding box center [670, 504] width 40 height 34
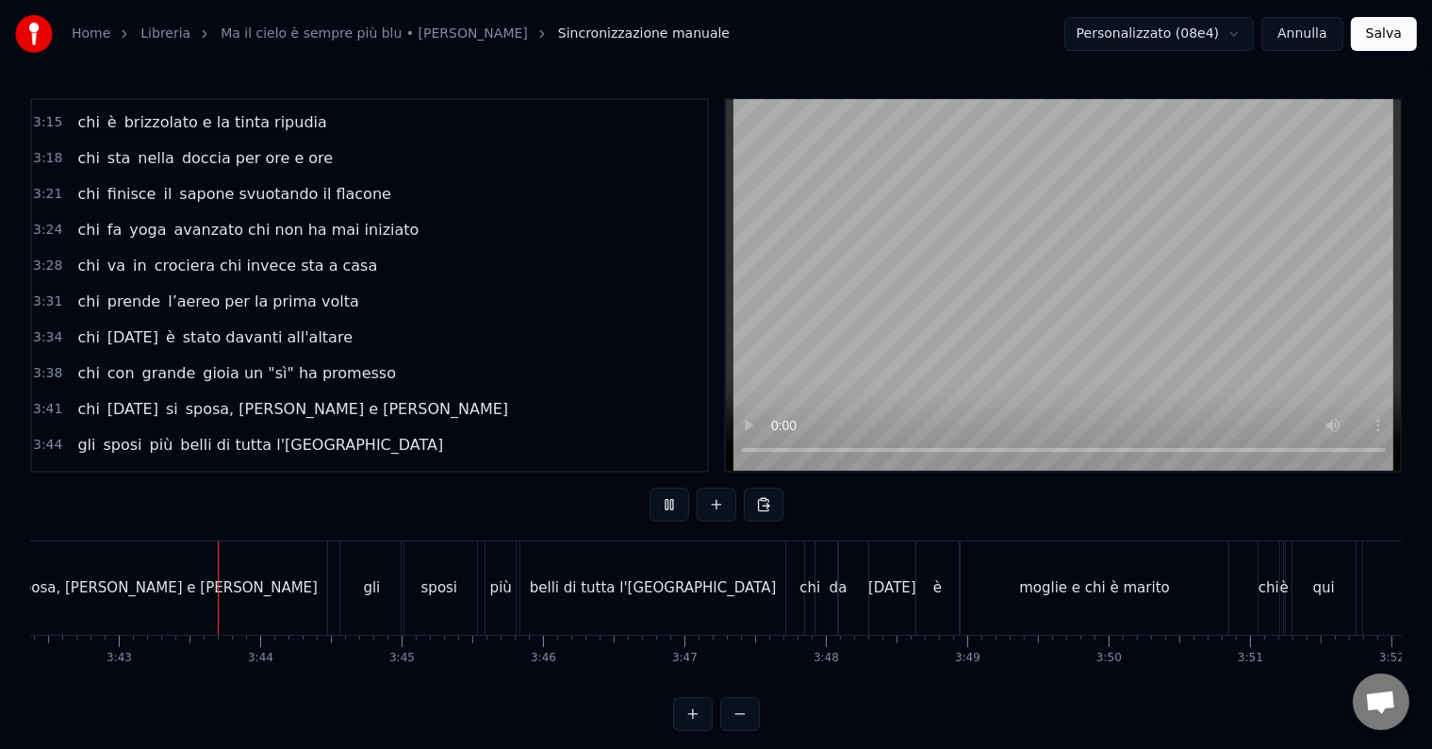
scroll to position [0, 31448]
click at [677, 504] on button at bounding box center [670, 504] width 40 height 34
click at [841, 595] on div "da" at bounding box center [836, 588] width 18 height 22
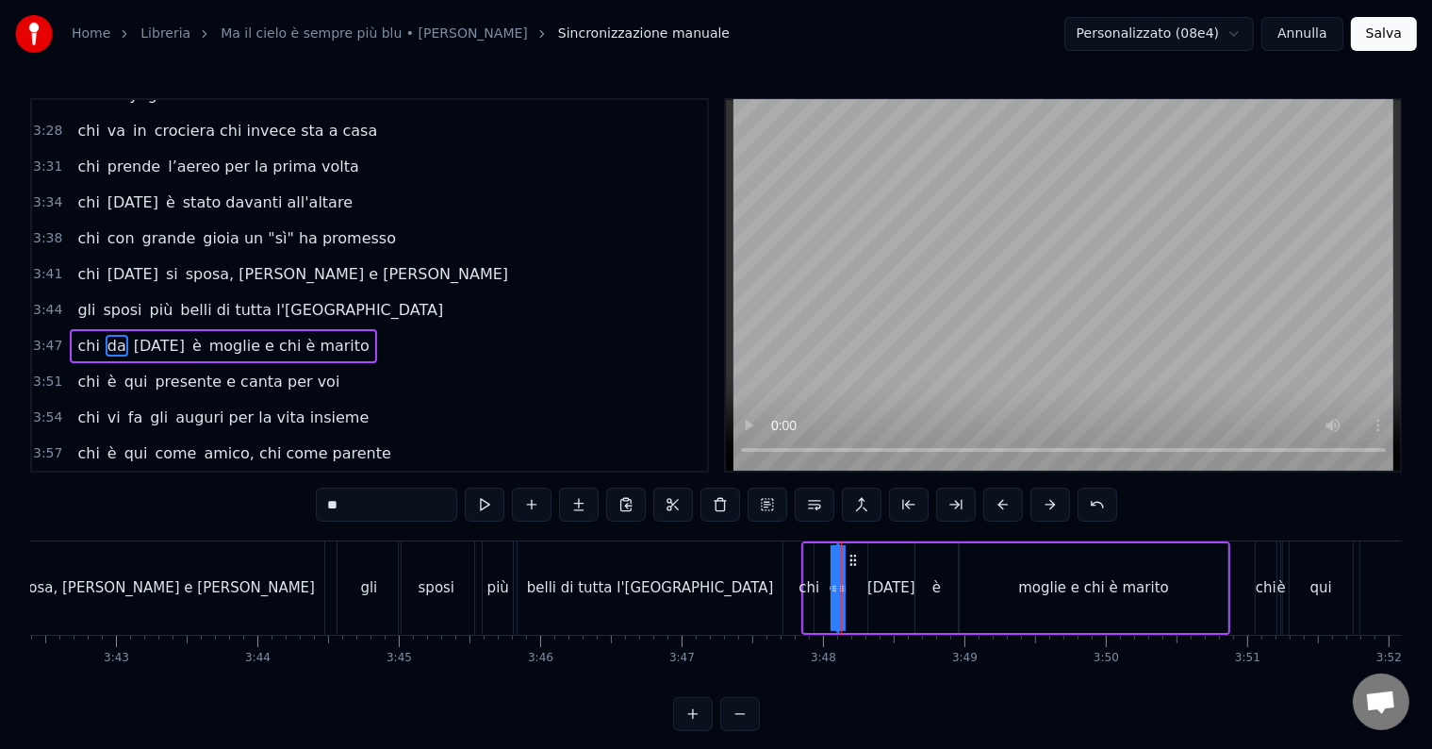
scroll to position [1531, 0]
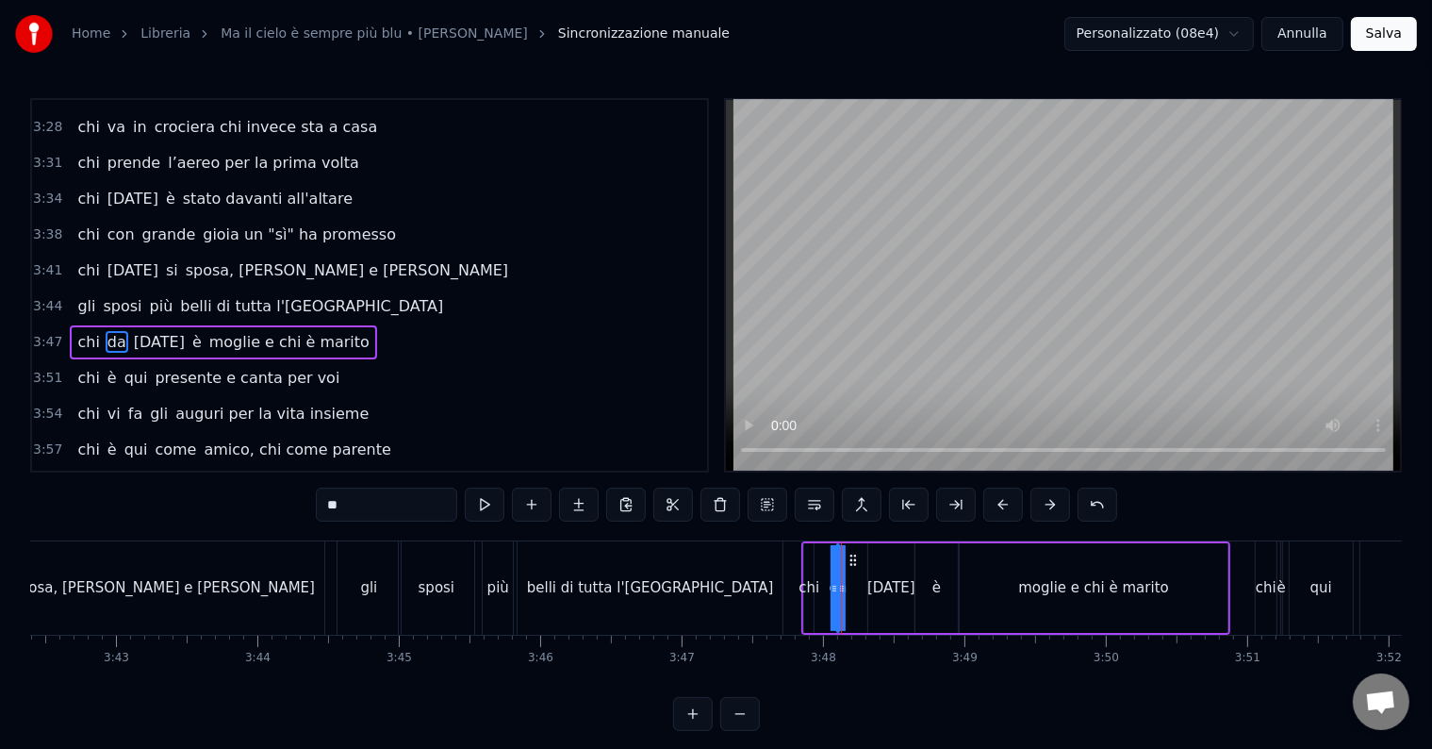
drag, startPoint x: 416, startPoint y: 502, endPoint x: 310, endPoint y: 503, distance: 105.6
click at [310, 503] on div "0:14 Chi vive ad [GEOGRAPHIC_DATA] e sta al primo piano 0:20 chi da San [PERSON…" at bounding box center [716, 414] width 1372 height 633
click at [880, 586] on div "[DATE]" at bounding box center [891, 588] width 48 height 22
drag, startPoint x: 382, startPoint y: 508, endPoint x: 221, endPoint y: 508, distance: 161.2
click at [221, 508] on div "0:14 Chi vive ad [GEOGRAPHIC_DATA] e sta al primo piano 0:20 chi da San [PERSON…" at bounding box center [716, 414] width 1372 height 633
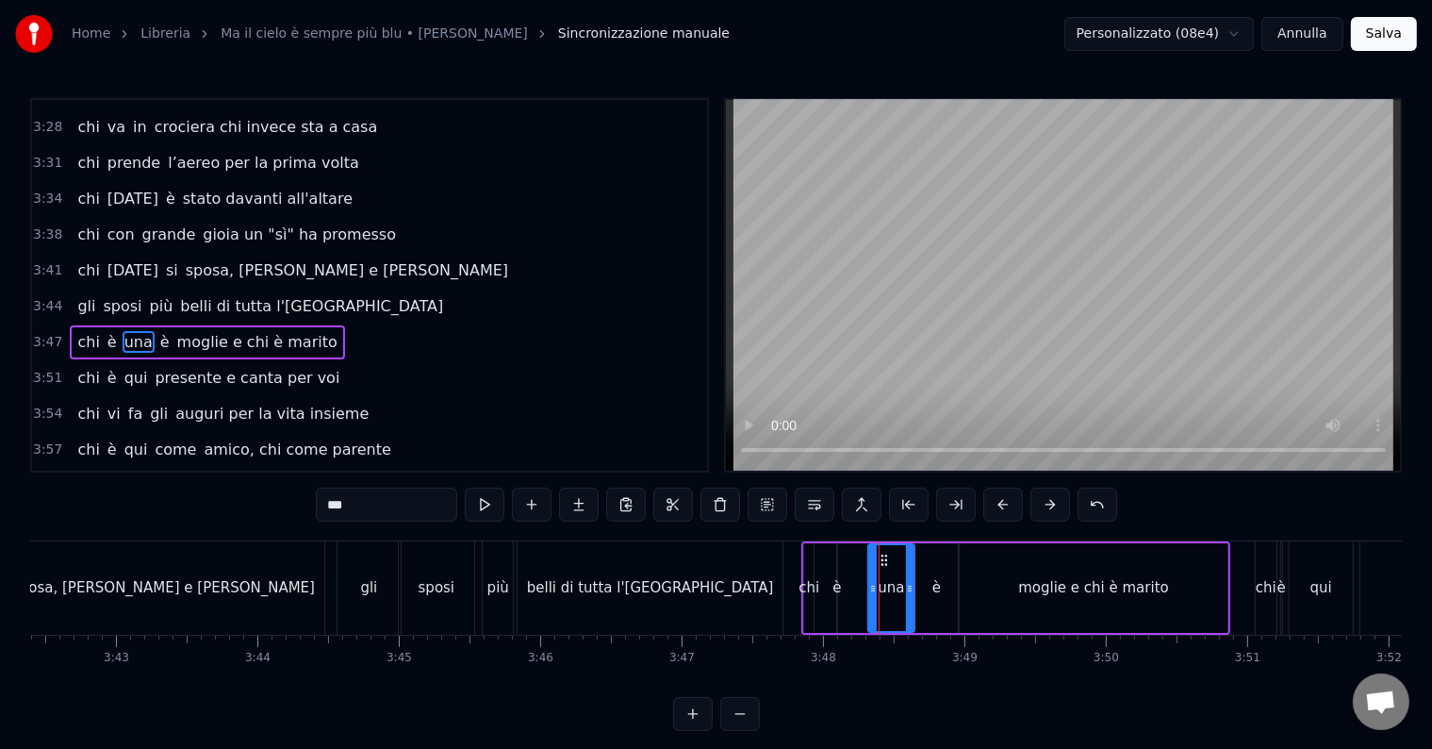
click at [937, 596] on div "è" at bounding box center [936, 588] width 8 height 22
type input "*"
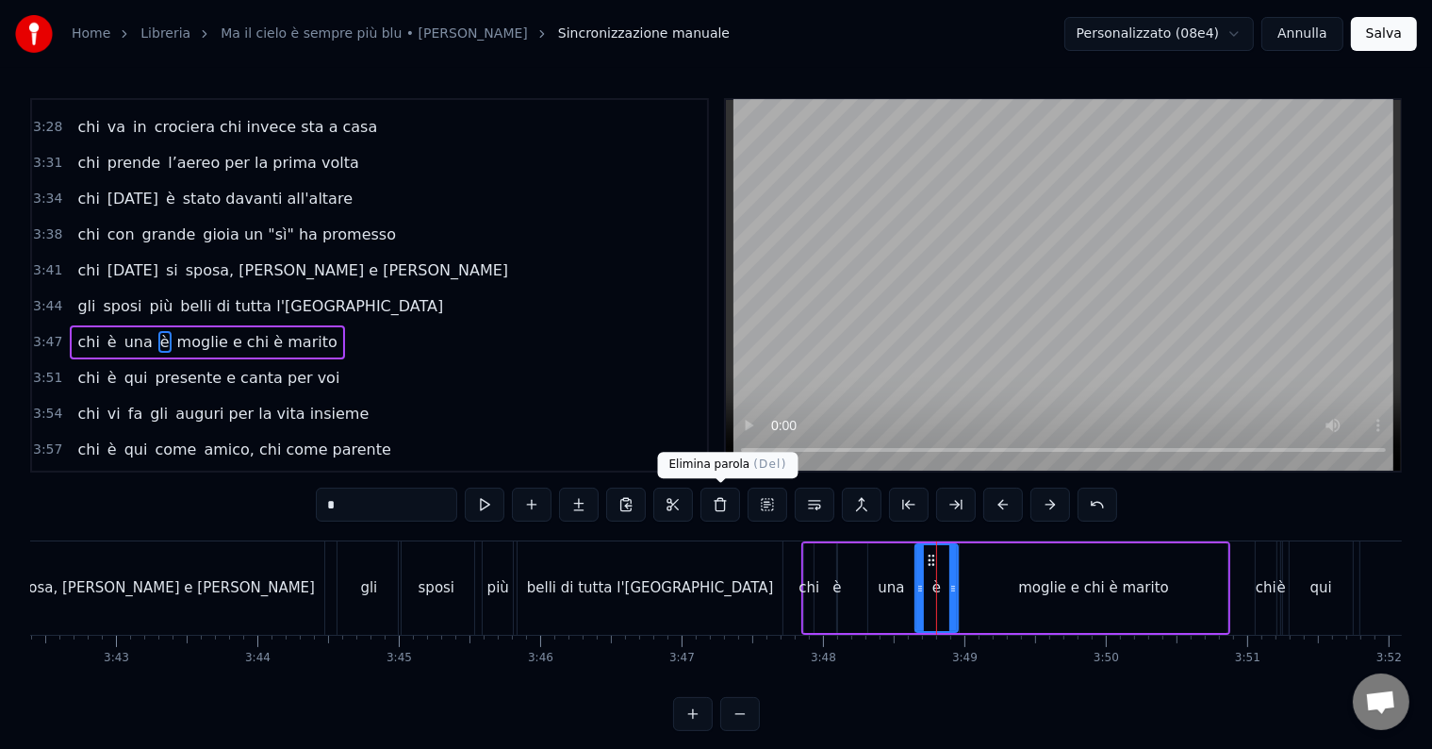
click at [724, 503] on button at bounding box center [720, 504] width 40 height 34
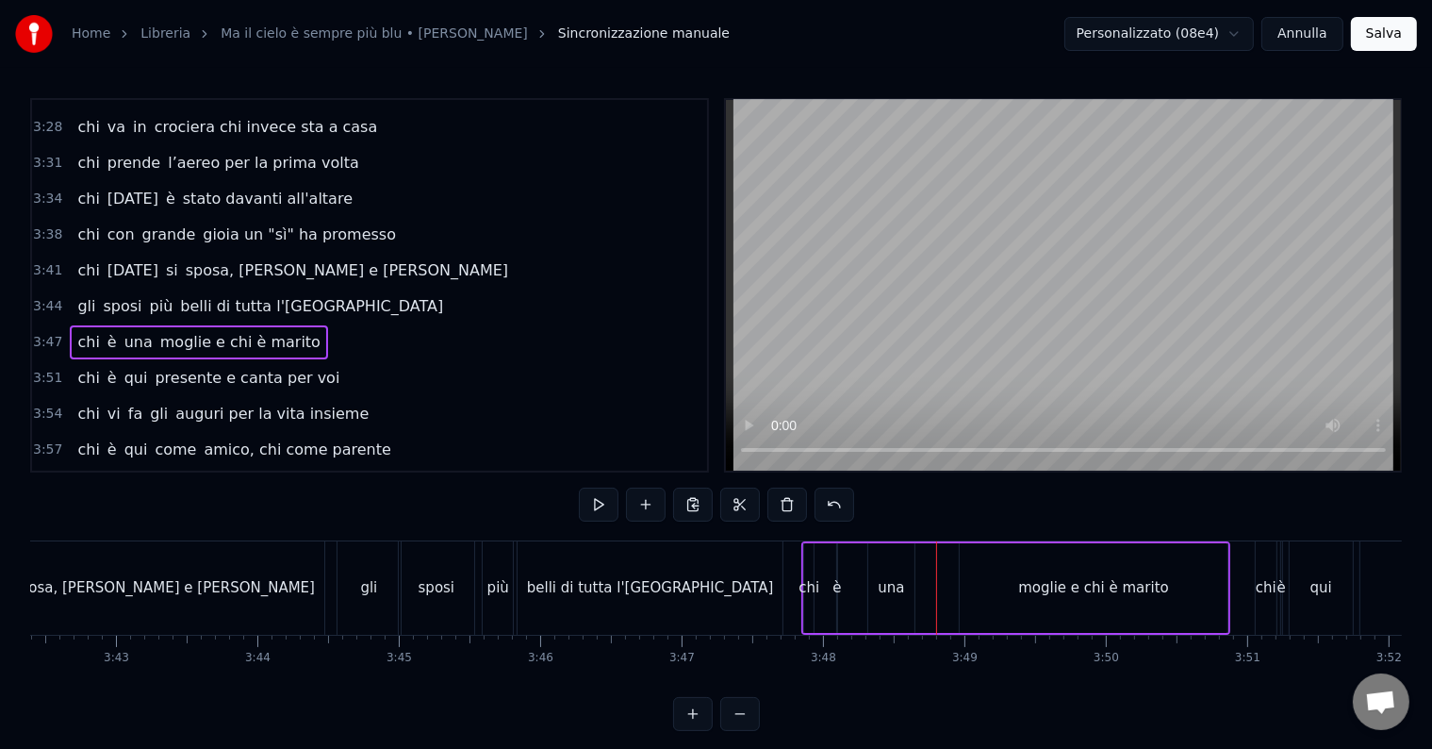
click at [1097, 588] on div "moglie e chi è marito" at bounding box center [1093, 588] width 151 height 22
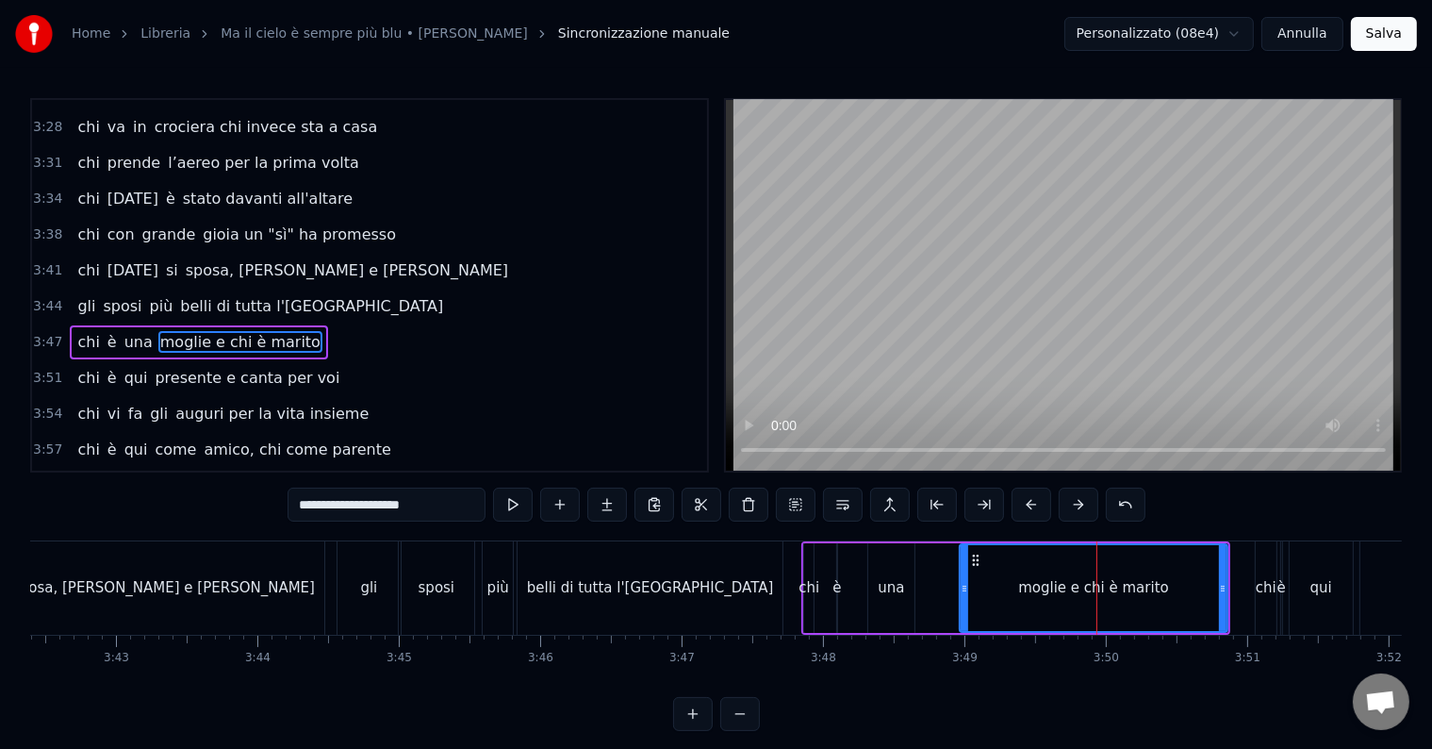
click at [385, 503] on input "**********" at bounding box center [387, 504] width 198 height 34
click at [385, 503] on input "**********" at bounding box center [386, 504] width 189 height 34
click at [385, 503] on input "**********" at bounding box center [387, 504] width 198 height 34
type input "**********"
click at [935, 577] on div "chi è una moglie e chi un marito" at bounding box center [1015, 587] width 429 height 93
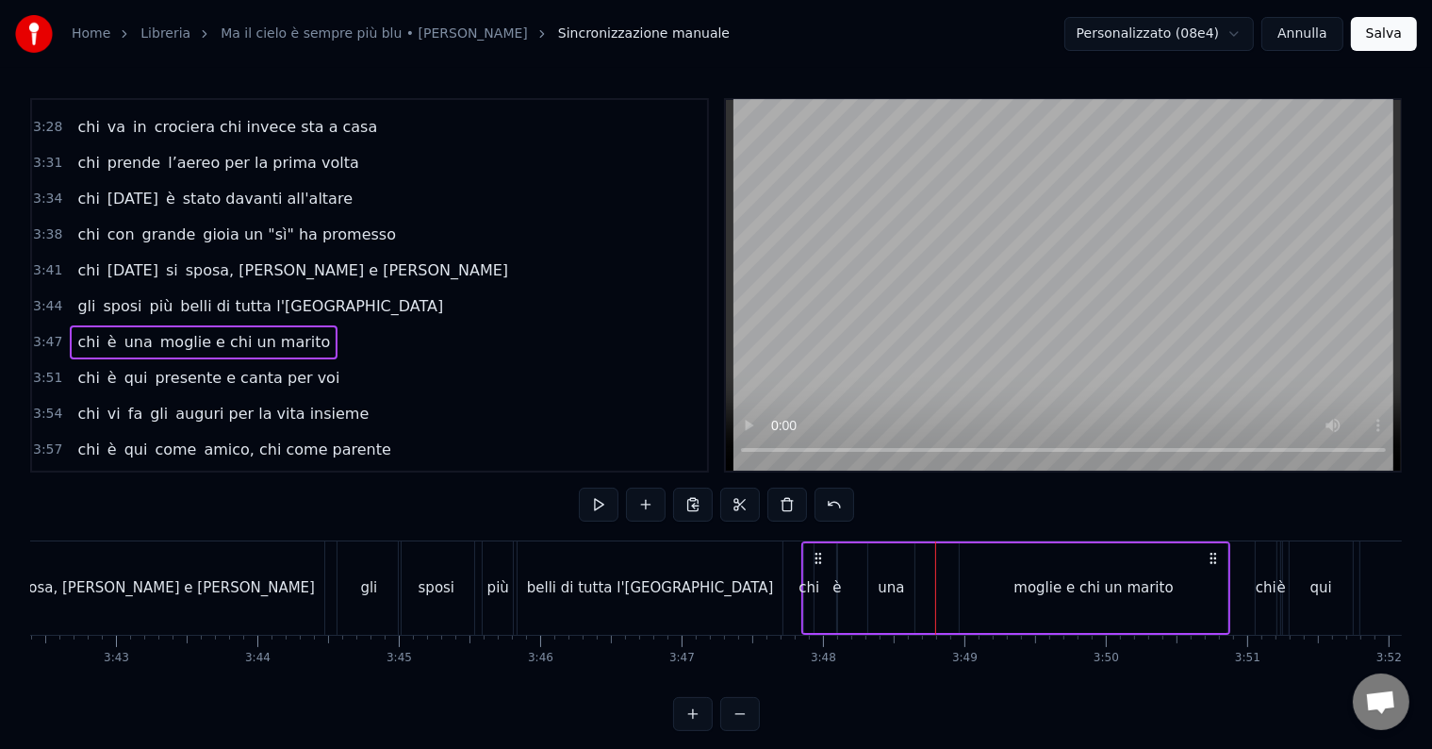
click at [766, 569] on div "belli di tutta l'[GEOGRAPHIC_DATA]" at bounding box center [650, 587] width 265 height 93
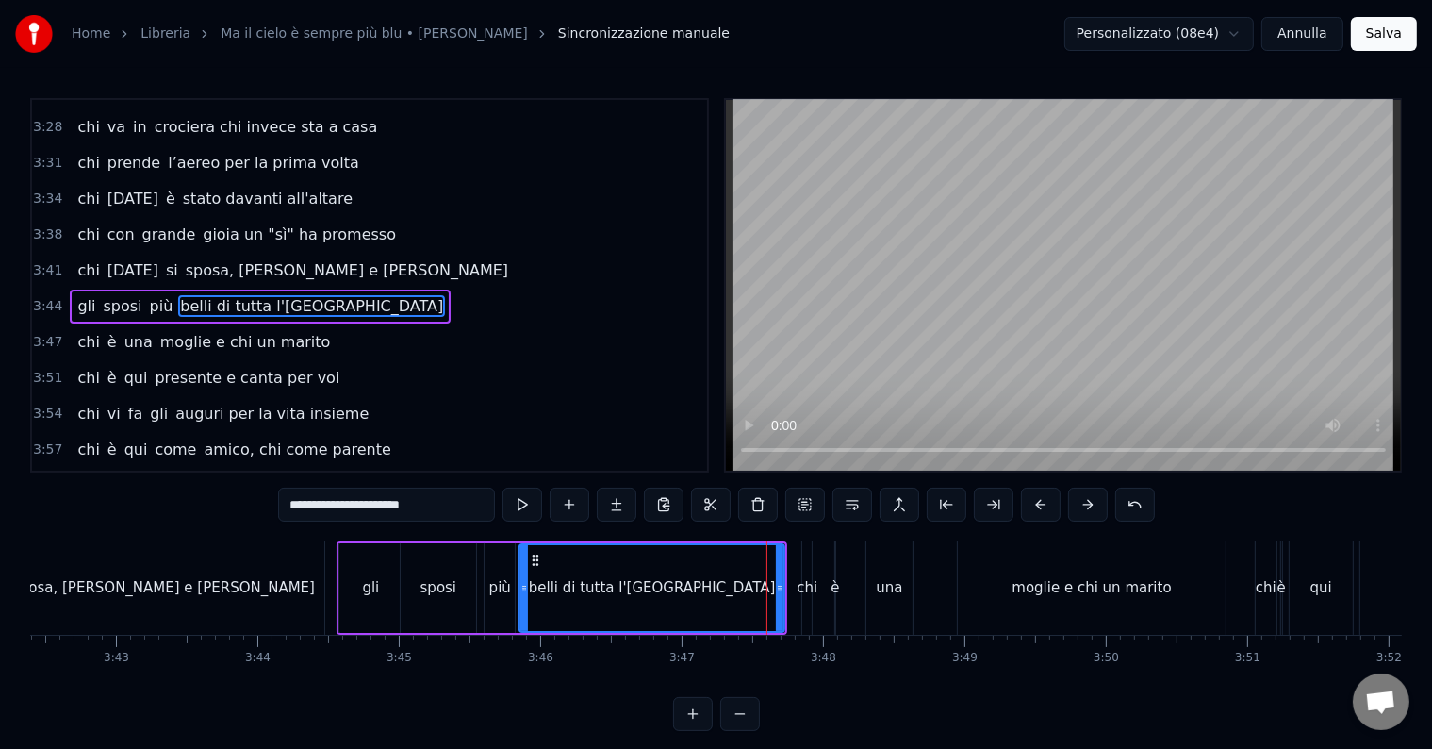
scroll to position [1497, 0]
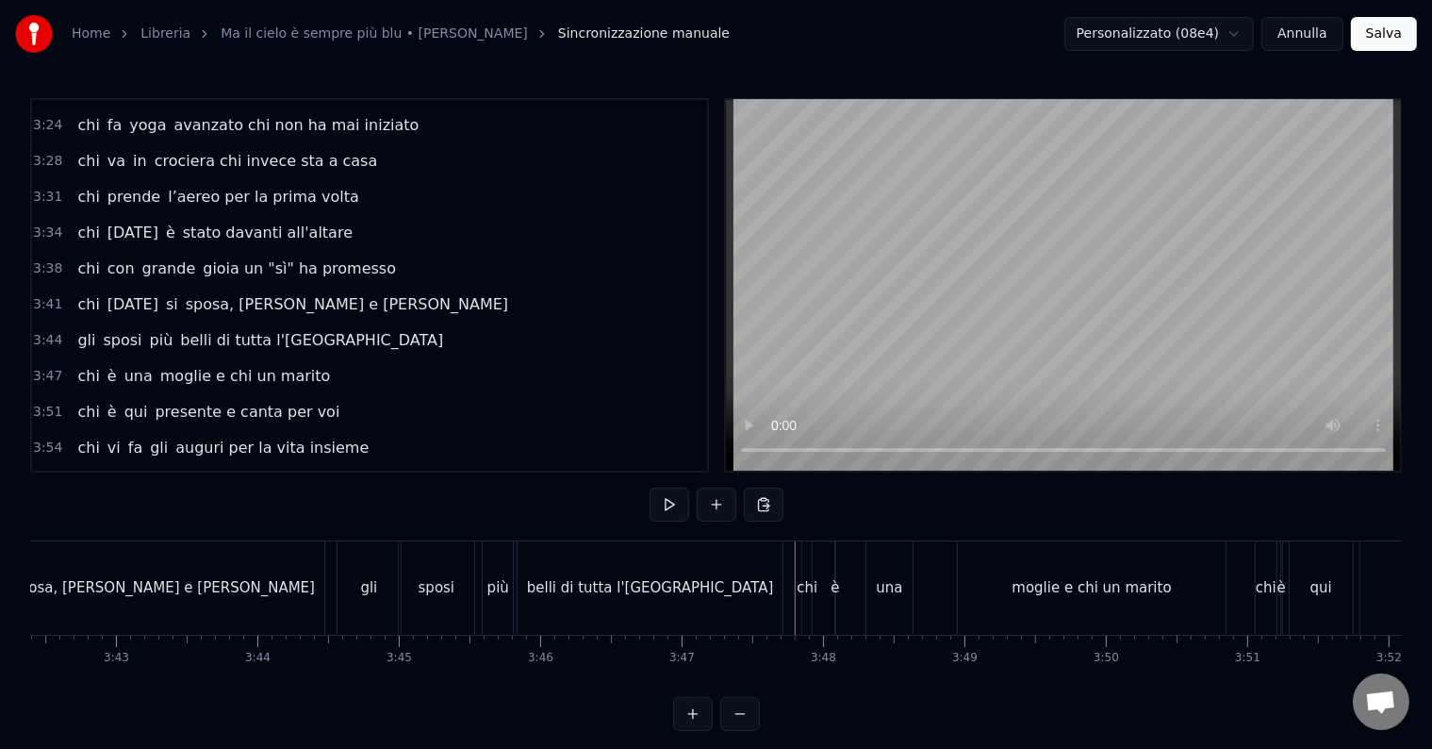
click at [659, 494] on button at bounding box center [670, 504] width 40 height 34
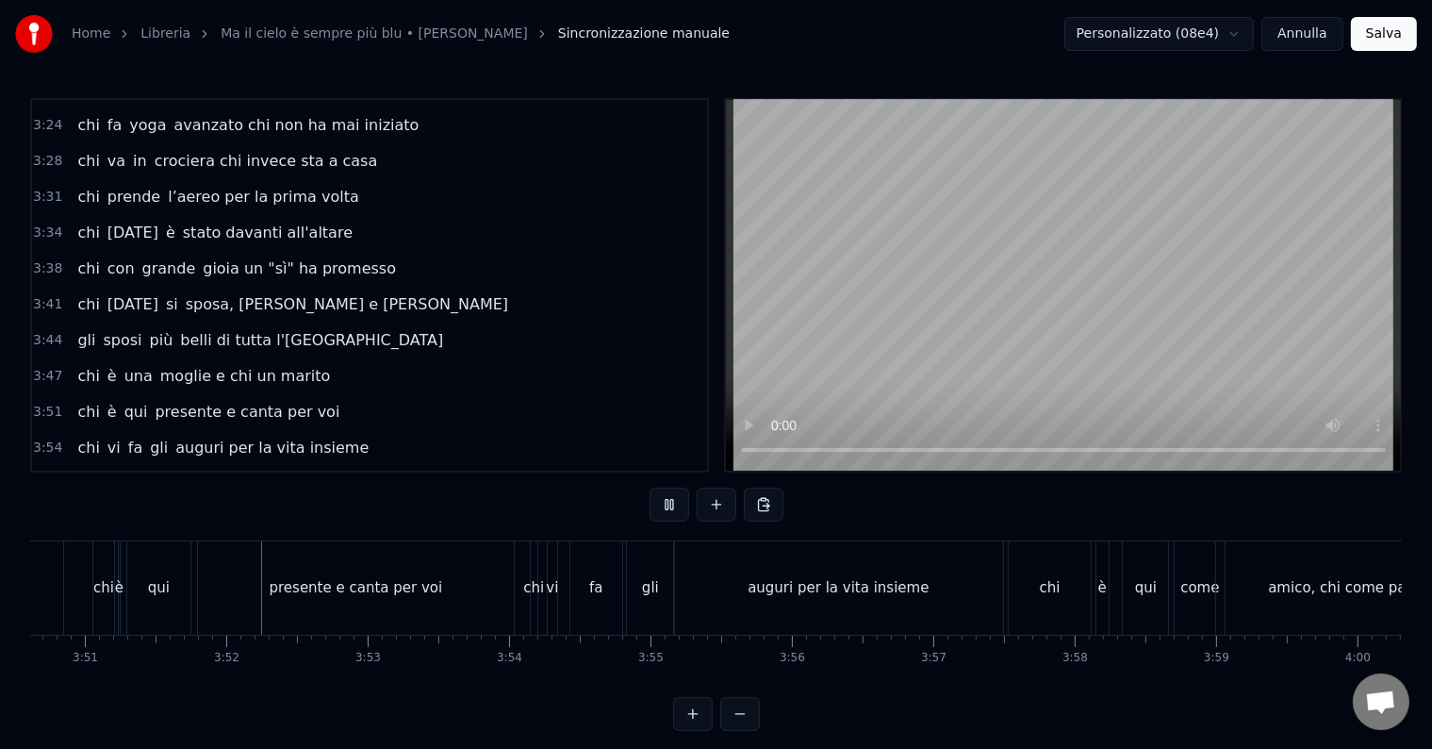
scroll to position [0, 32647]
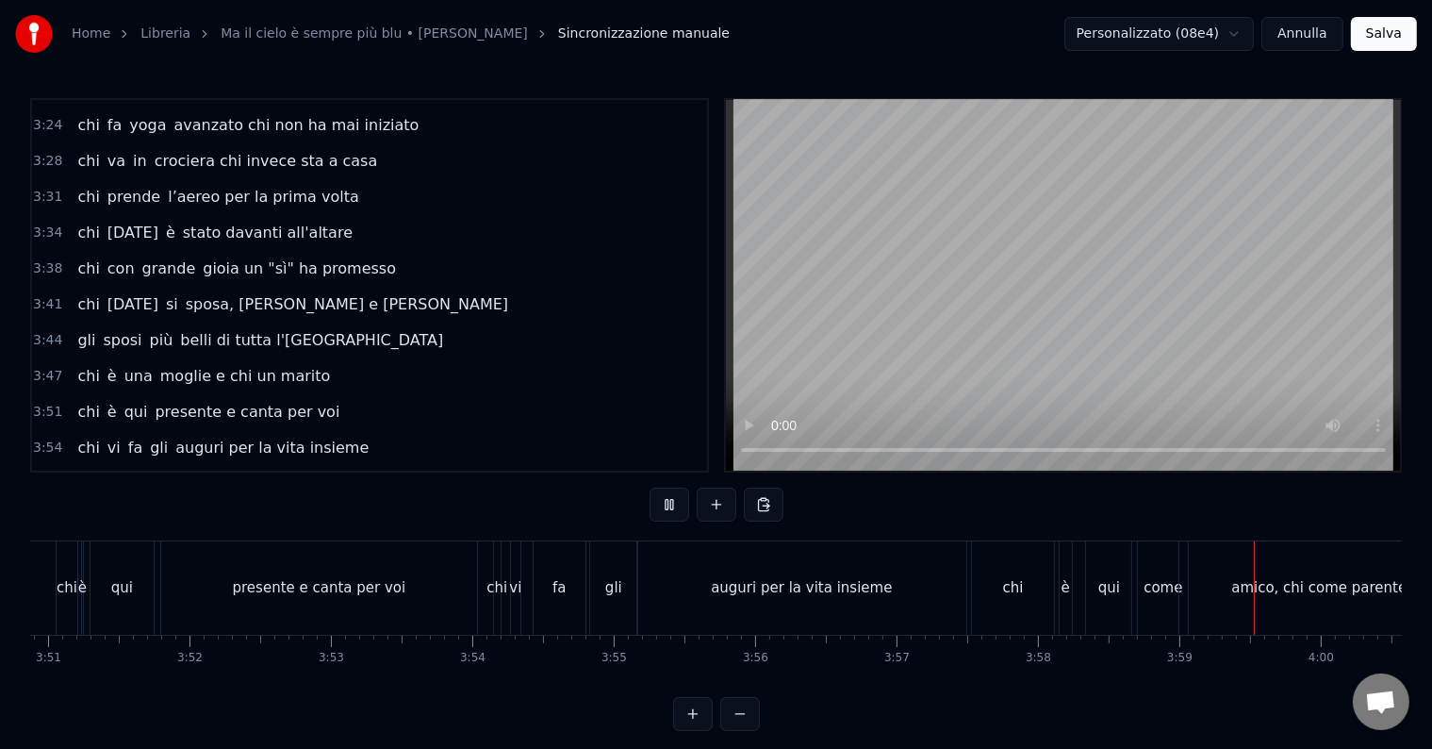
click at [670, 505] on button at bounding box center [670, 504] width 40 height 34
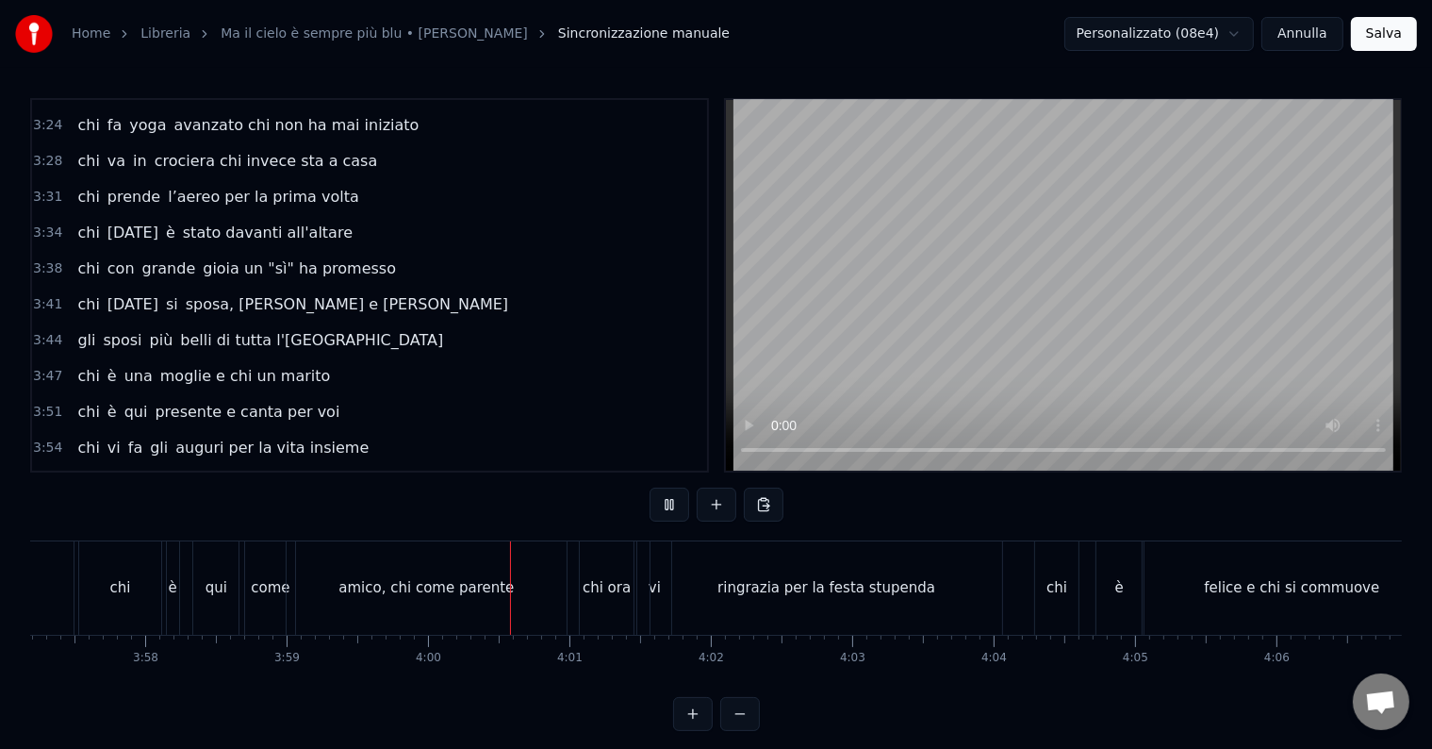
scroll to position [0, 33846]
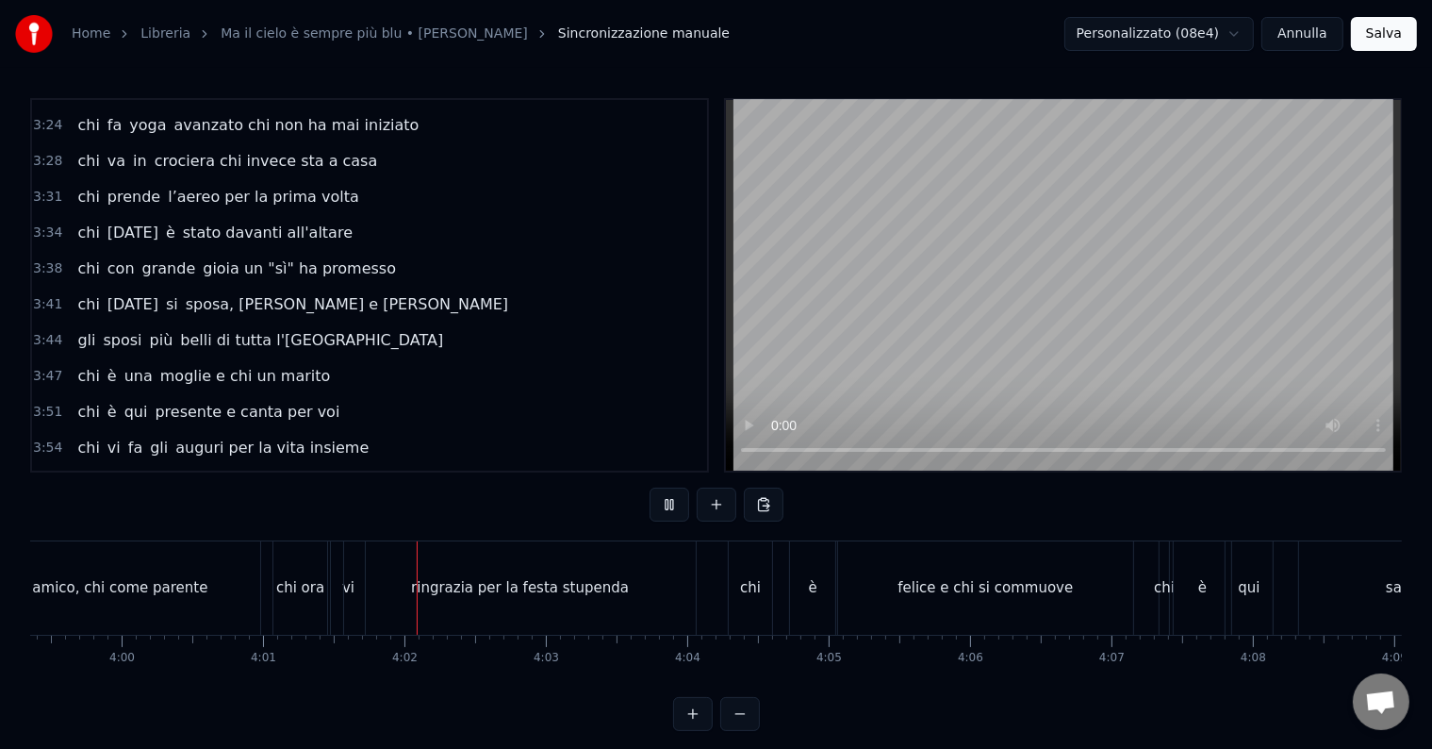
click at [670, 505] on button at bounding box center [670, 504] width 40 height 34
click at [672, 500] on button at bounding box center [670, 504] width 40 height 34
click at [292, 593] on div "chi ora" at bounding box center [300, 588] width 48 height 22
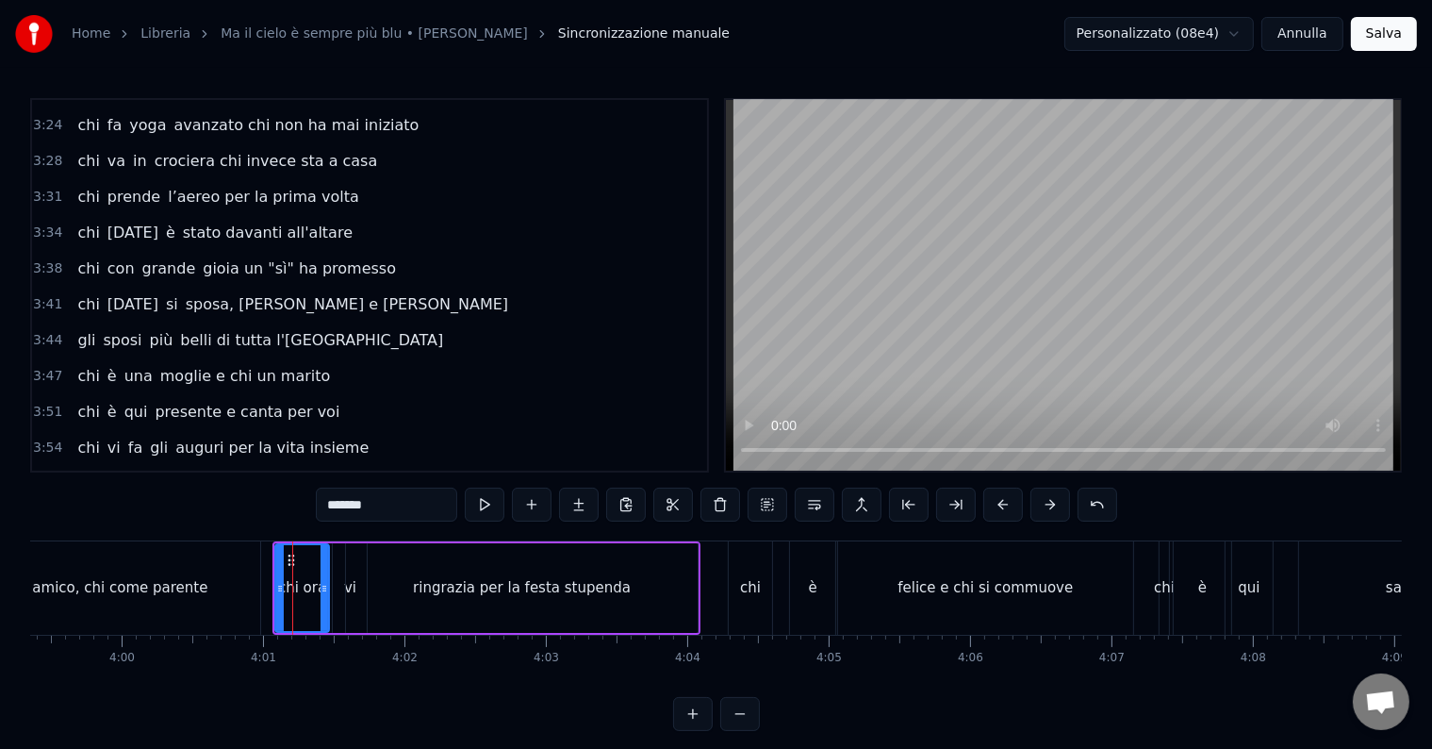
scroll to position [1640, 0]
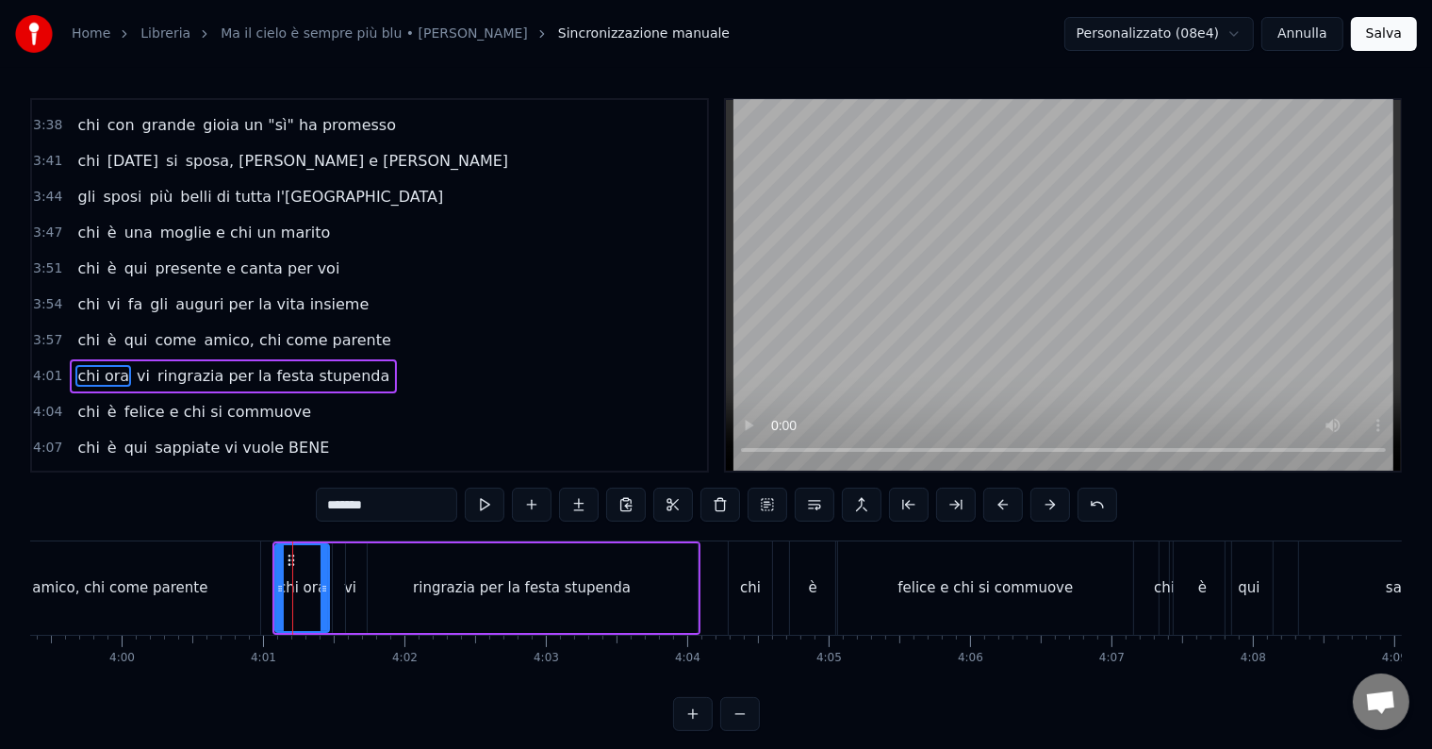
click at [368, 500] on input "*******" at bounding box center [386, 504] width 141 height 34
click at [555, 577] on div "ringrazia per la festa stupenda" at bounding box center [522, 588] width 218 height 22
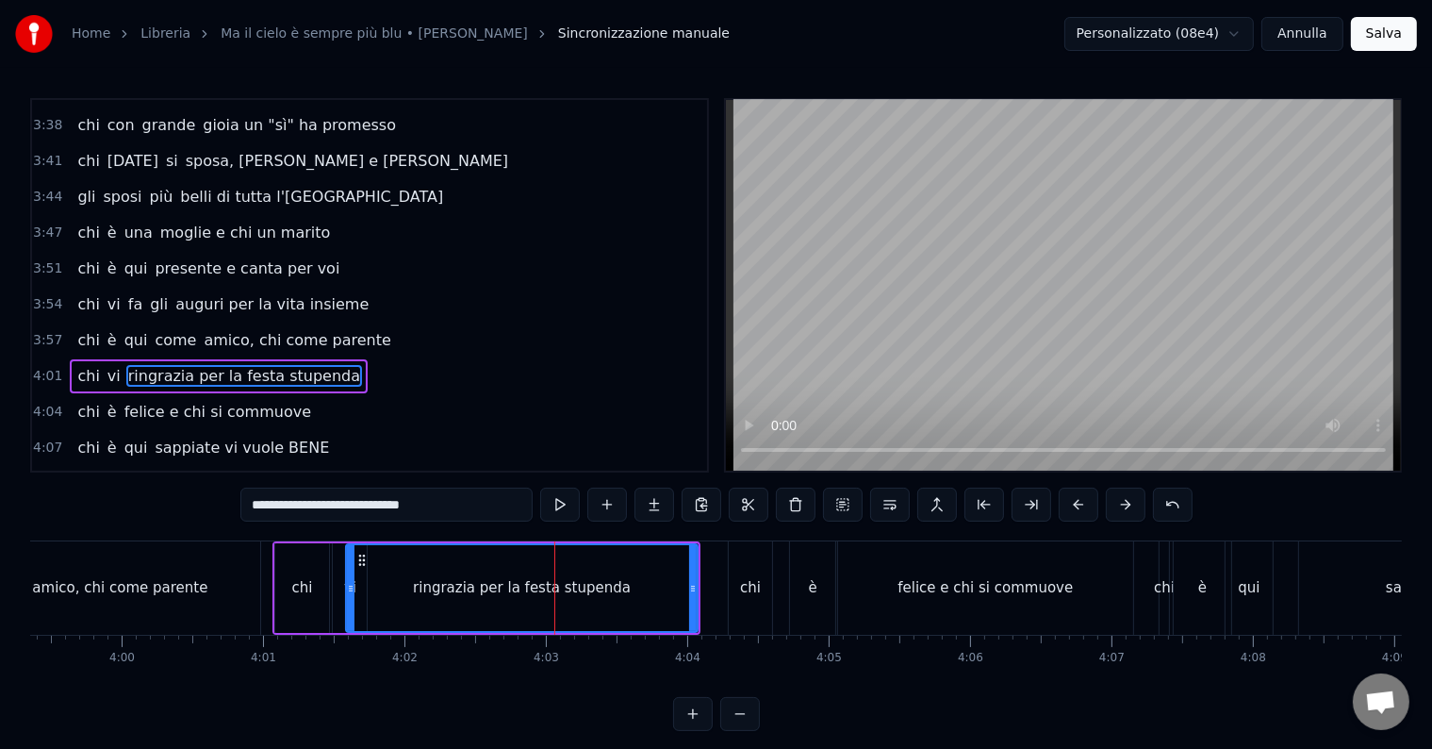
click at [315, 600] on div "chi" at bounding box center [302, 588] width 54 height 90
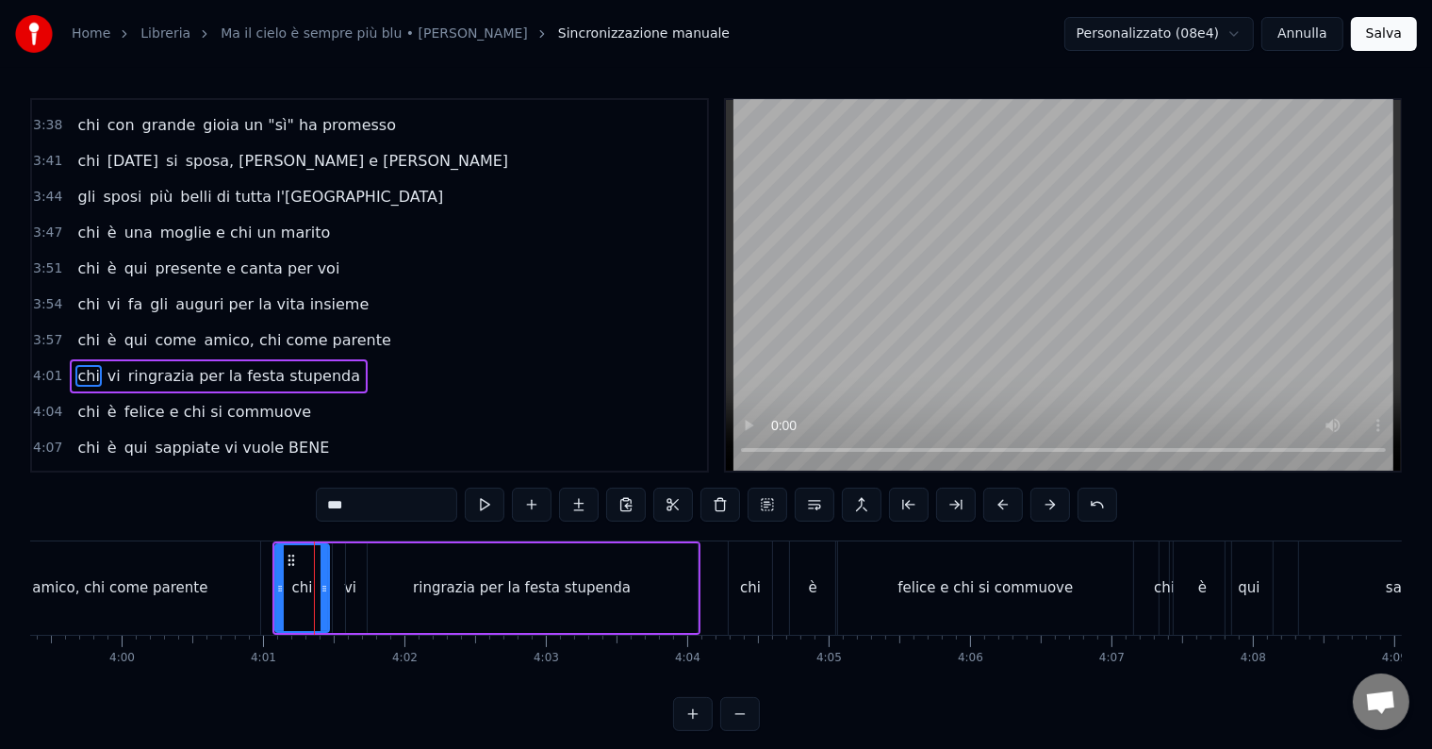
click at [434, 580] on div "ringrazia per la festa stupenda" at bounding box center [522, 588] width 218 height 22
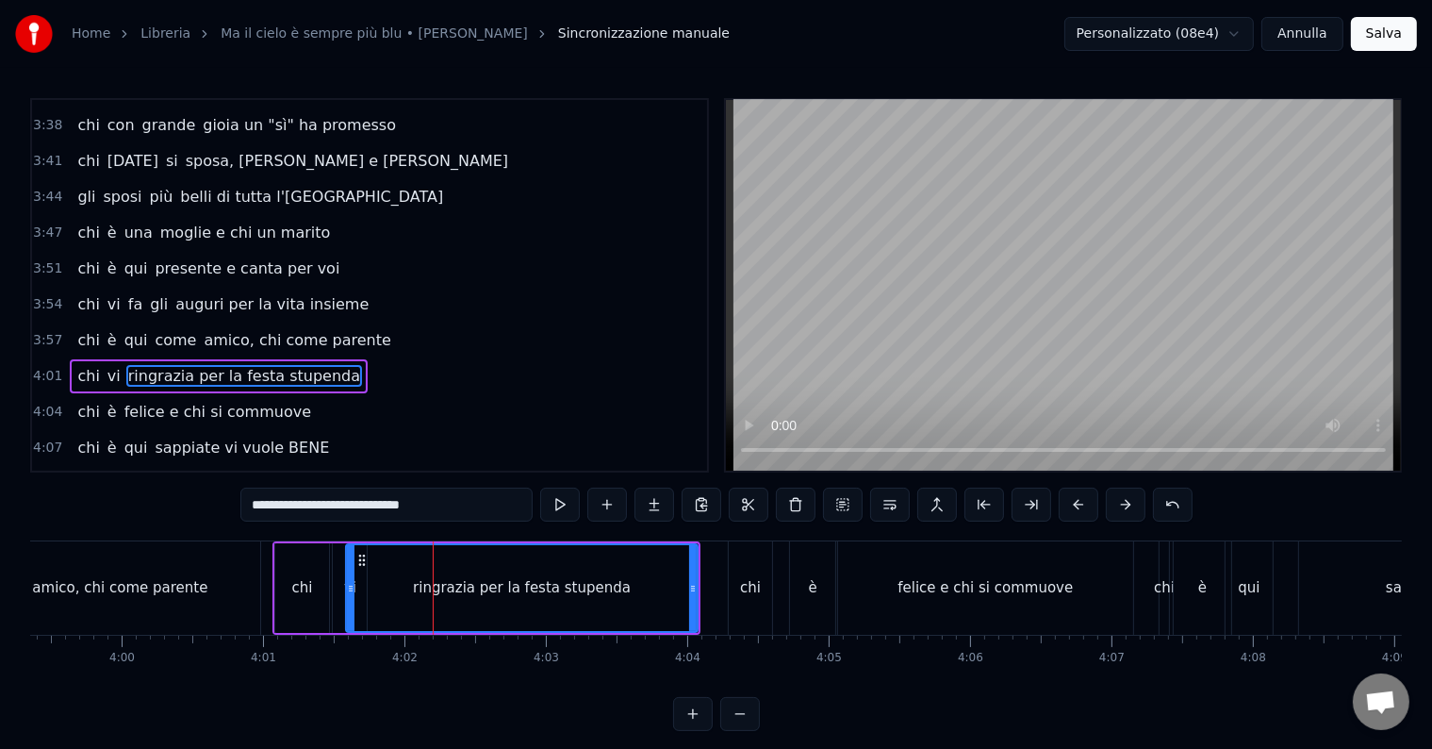
drag, startPoint x: 449, startPoint y: 510, endPoint x: 230, endPoint y: 539, distance: 220.7
click at [230, 539] on div "0:14 Chi vive ad [GEOGRAPHIC_DATA] e sta al primo piano 0:20 chi da San [PERSON…" at bounding box center [716, 414] width 1372 height 633
click at [227, 498] on div "0:14 Chi vive ad [GEOGRAPHIC_DATA] e sta al primo piano 0:20 chi da San [PERSON…" at bounding box center [716, 414] width 1372 height 633
click at [233, 594] on div "amico, chi come parente" at bounding box center [120, 587] width 280 height 93
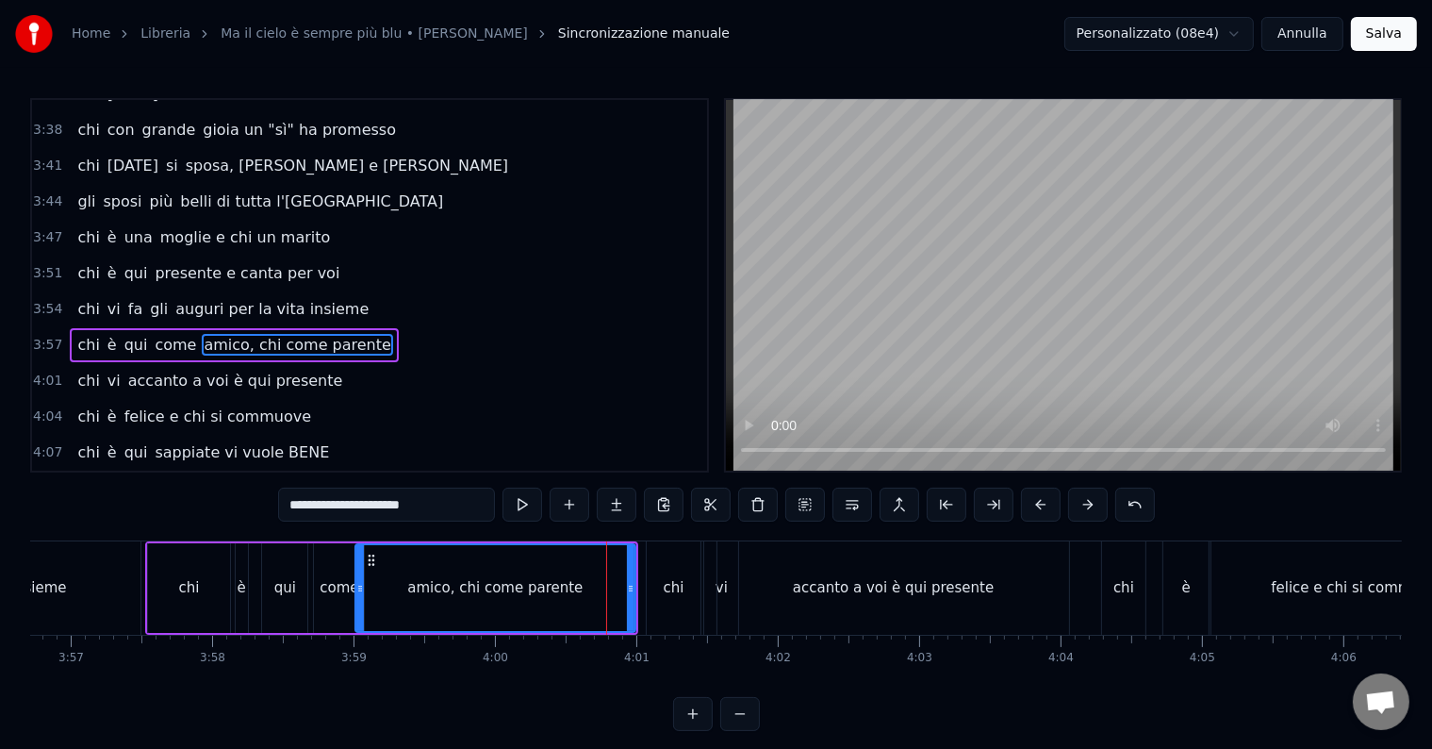
scroll to position [0, 33494]
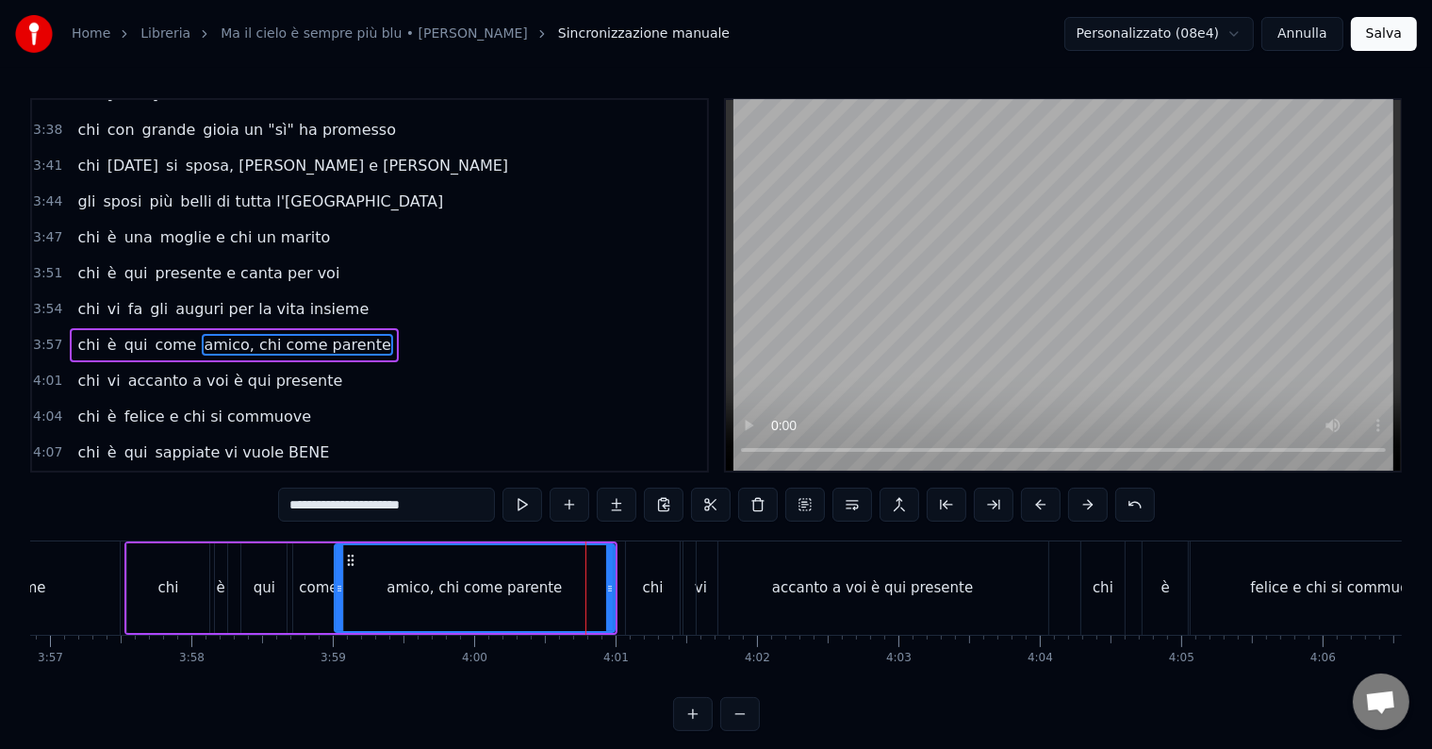
click at [886, 574] on div "accanto a voi è qui presente" at bounding box center [873, 587] width 352 height 93
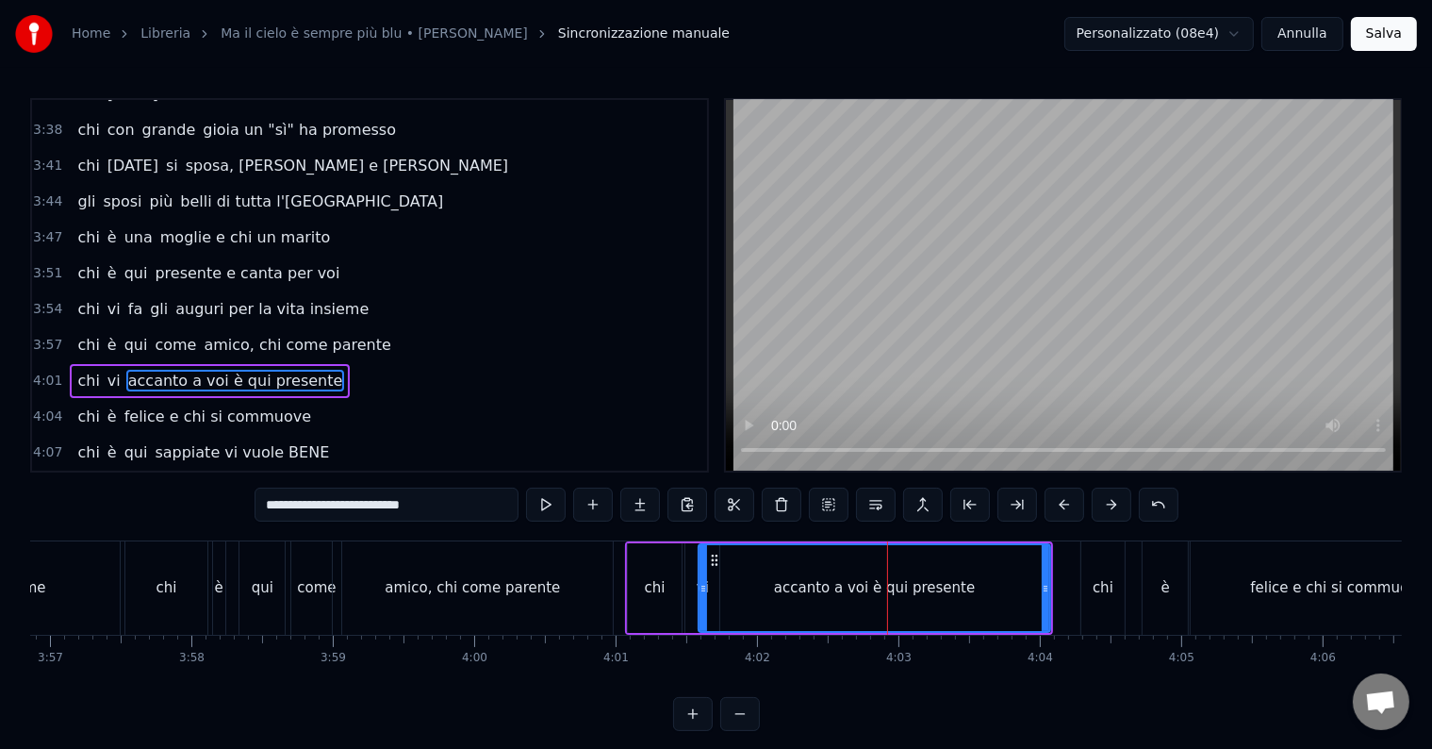
scroll to position [1640, 0]
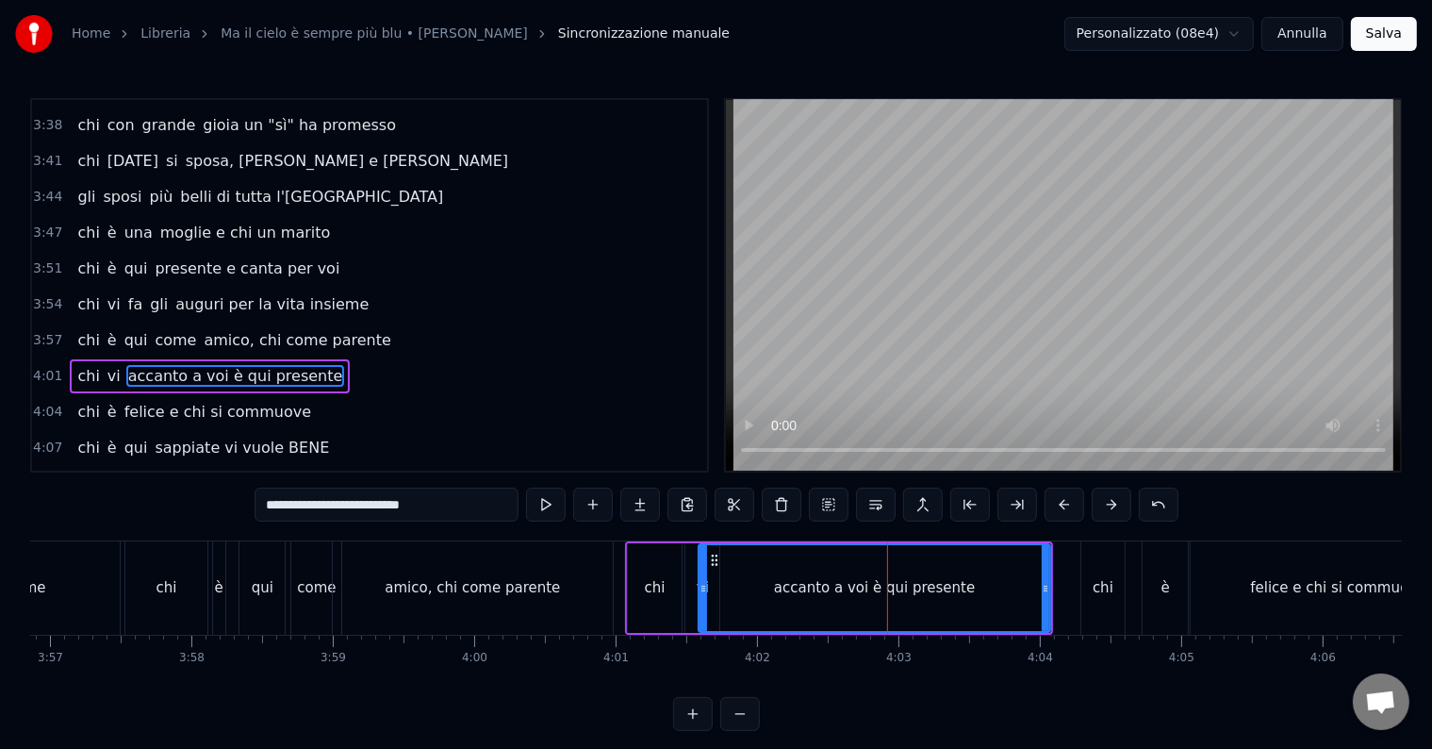
drag, startPoint x: 317, startPoint y: 509, endPoint x: 476, endPoint y: 483, distance: 161.5
click at [476, 483] on div "0:14 Chi vive ad [GEOGRAPHIC_DATA] e sta al primo piano 0:20 chi da San [PERSON…" at bounding box center [716, 414] width 1372 height 633
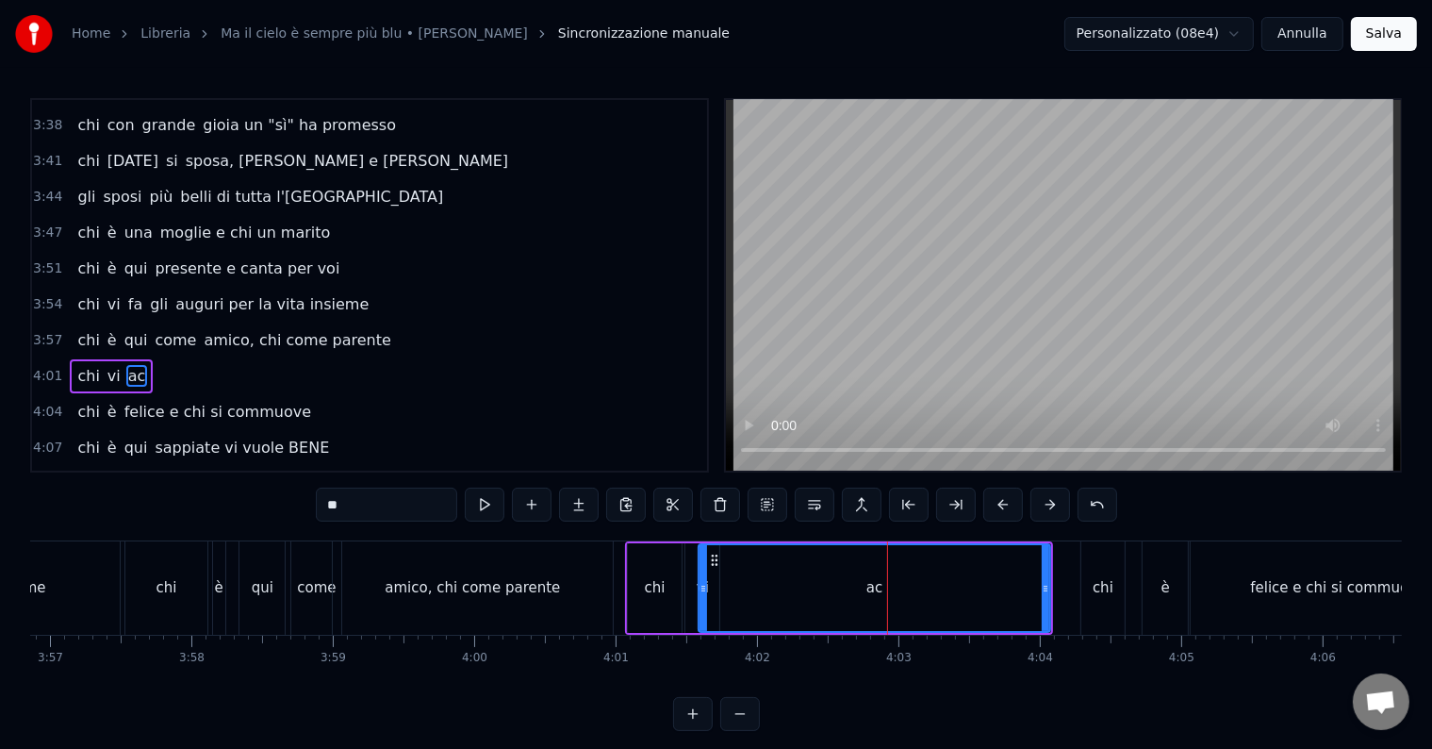
type input "*"
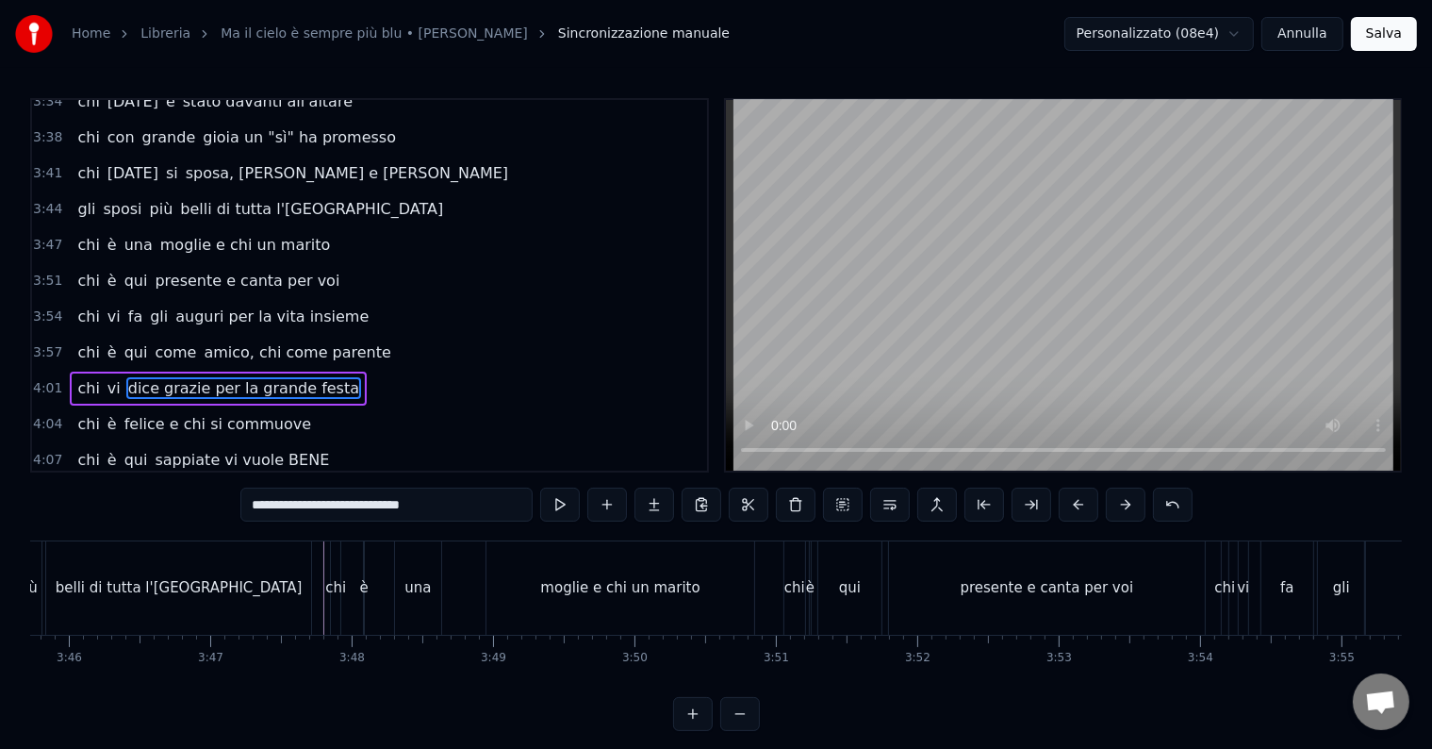
scroll to position [0, 31724]
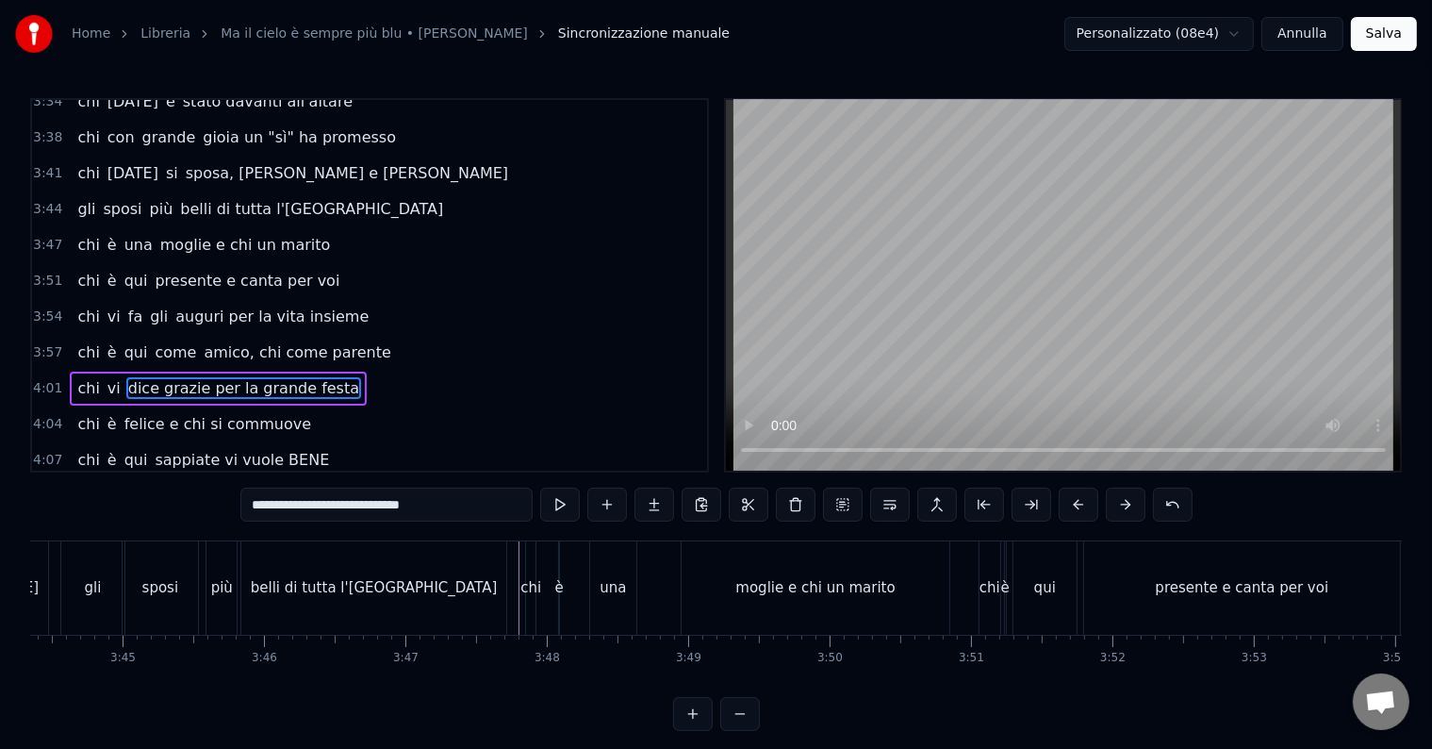
type input "**********"
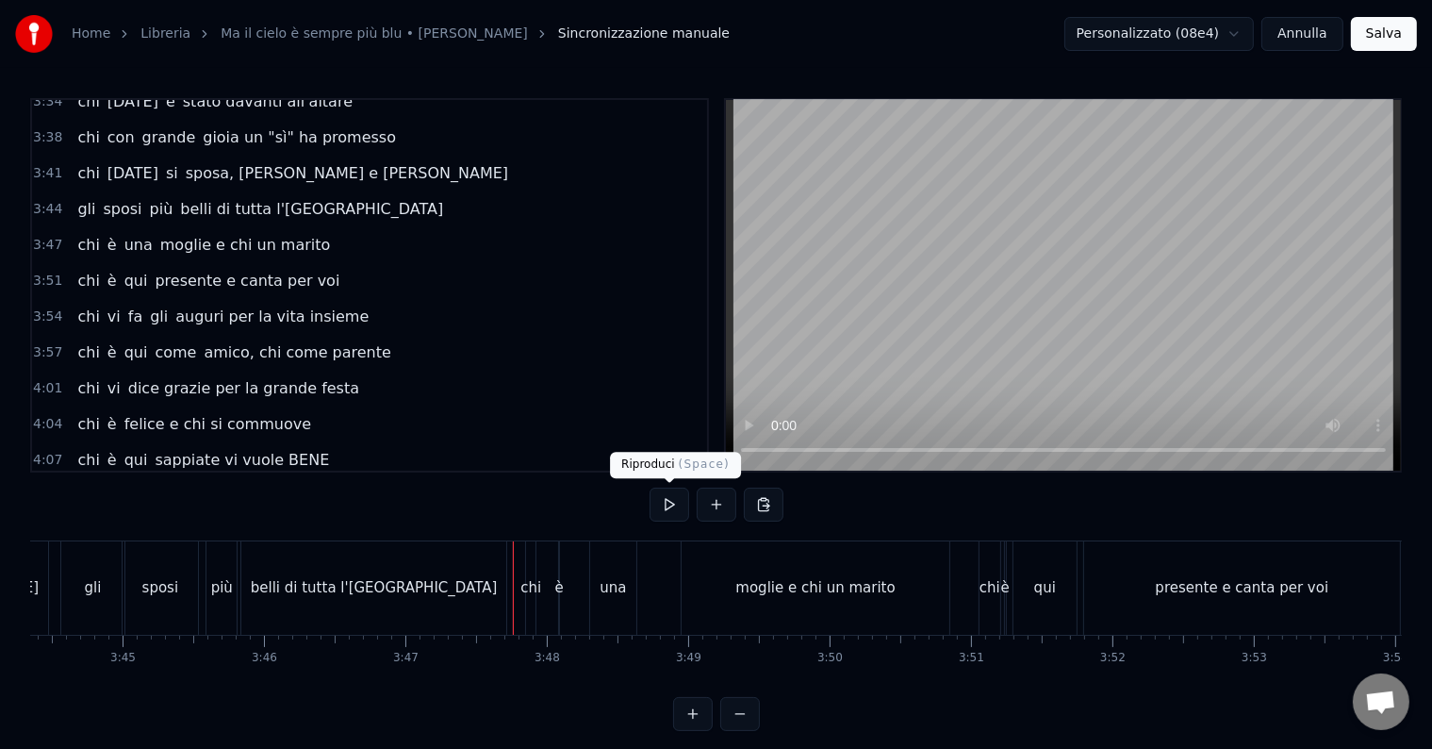
click at [661, 499] on button at bounding box center [670, 504] width 40 height 34
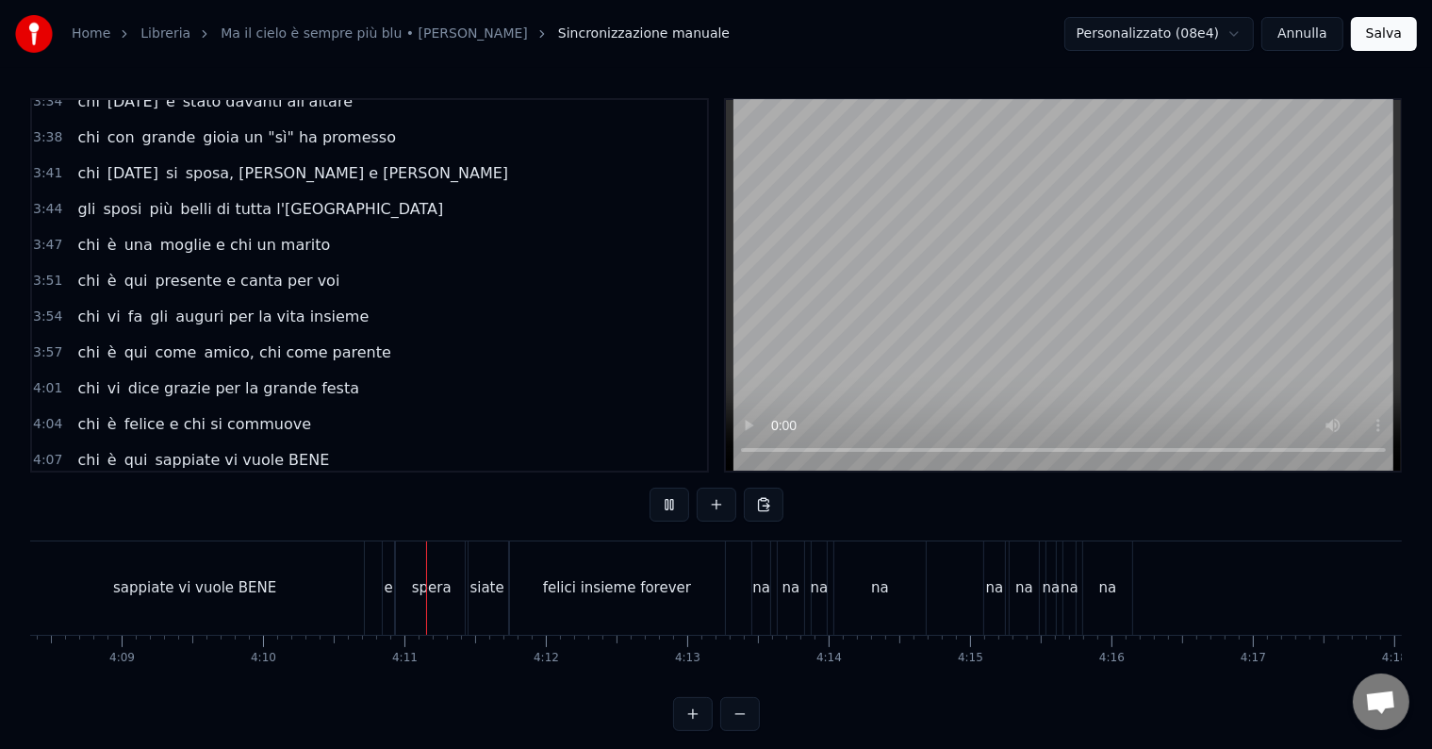
scroll to position [0, 35345]
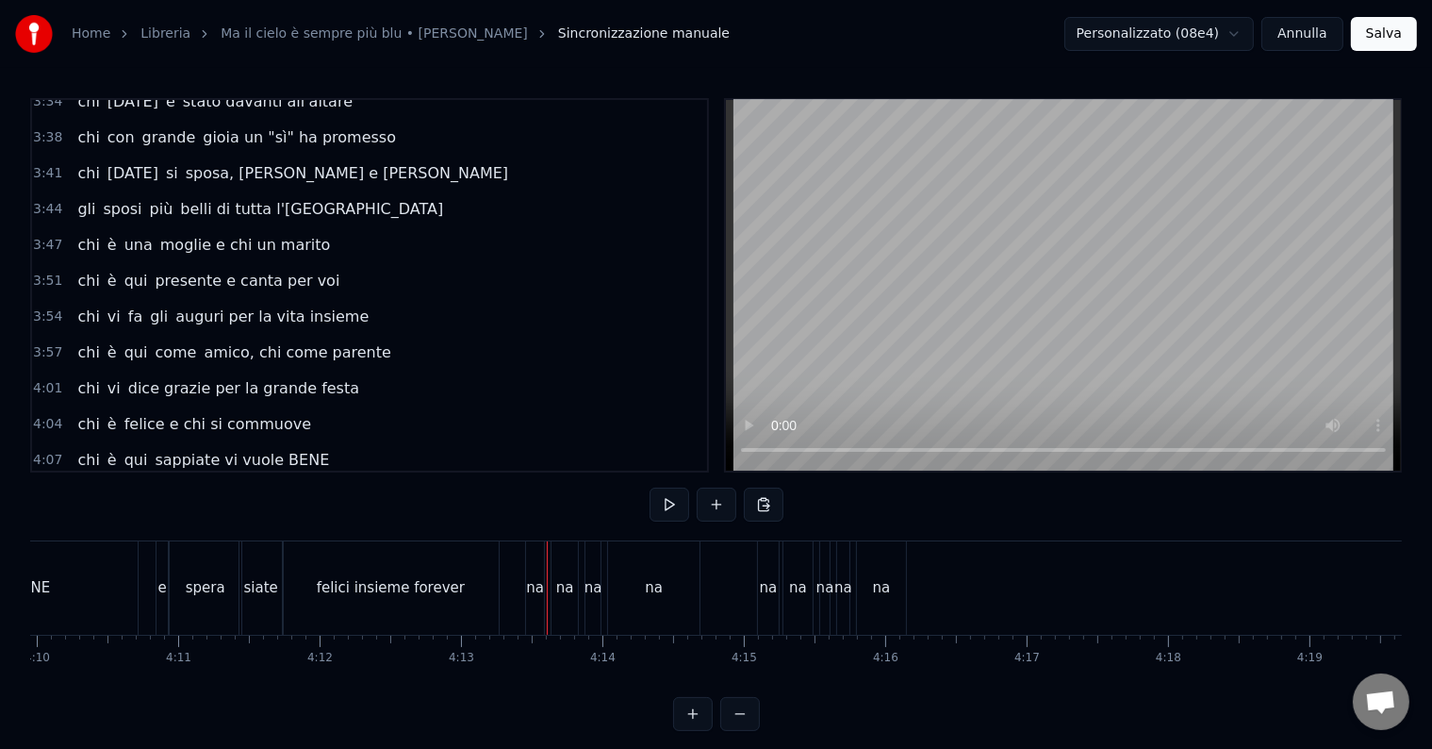
click at [430, 589] on div "felici insieme forever" at bounding box center [391, 588] width 148 height 22
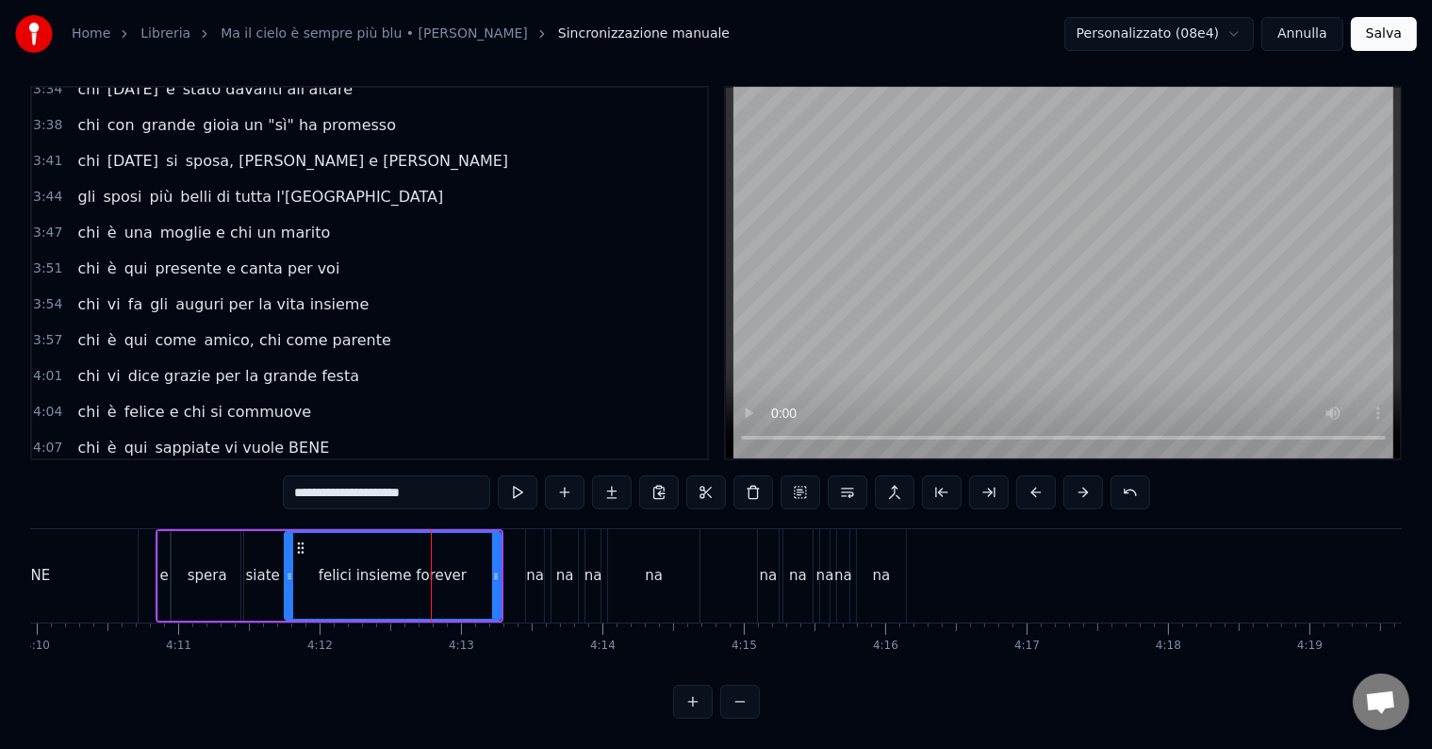
scroll to position [1640, 0]
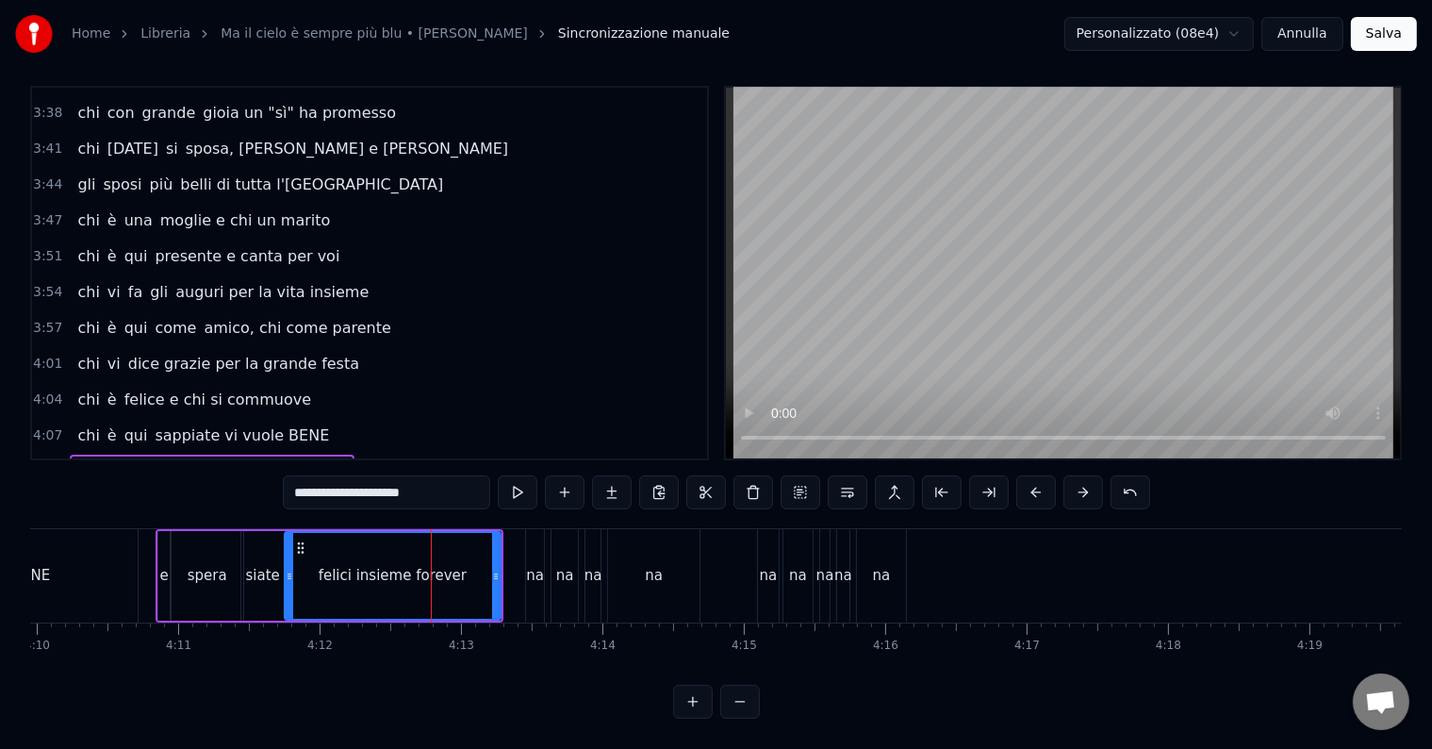
click at [353, 489] on input "**********" at bounding box center [386, 492] width 207 height 34
click at [351, 479] on input "**********" at bounding box center [386, 492] width 207 height 34
click at [245, 470] on div "0:14 Chi vive ad [GEOGRAPHIC_DATA] e sta al primo piano 0:20 chi da San [PERSON…" at bounding box center [716, 402] width 1372 height 633
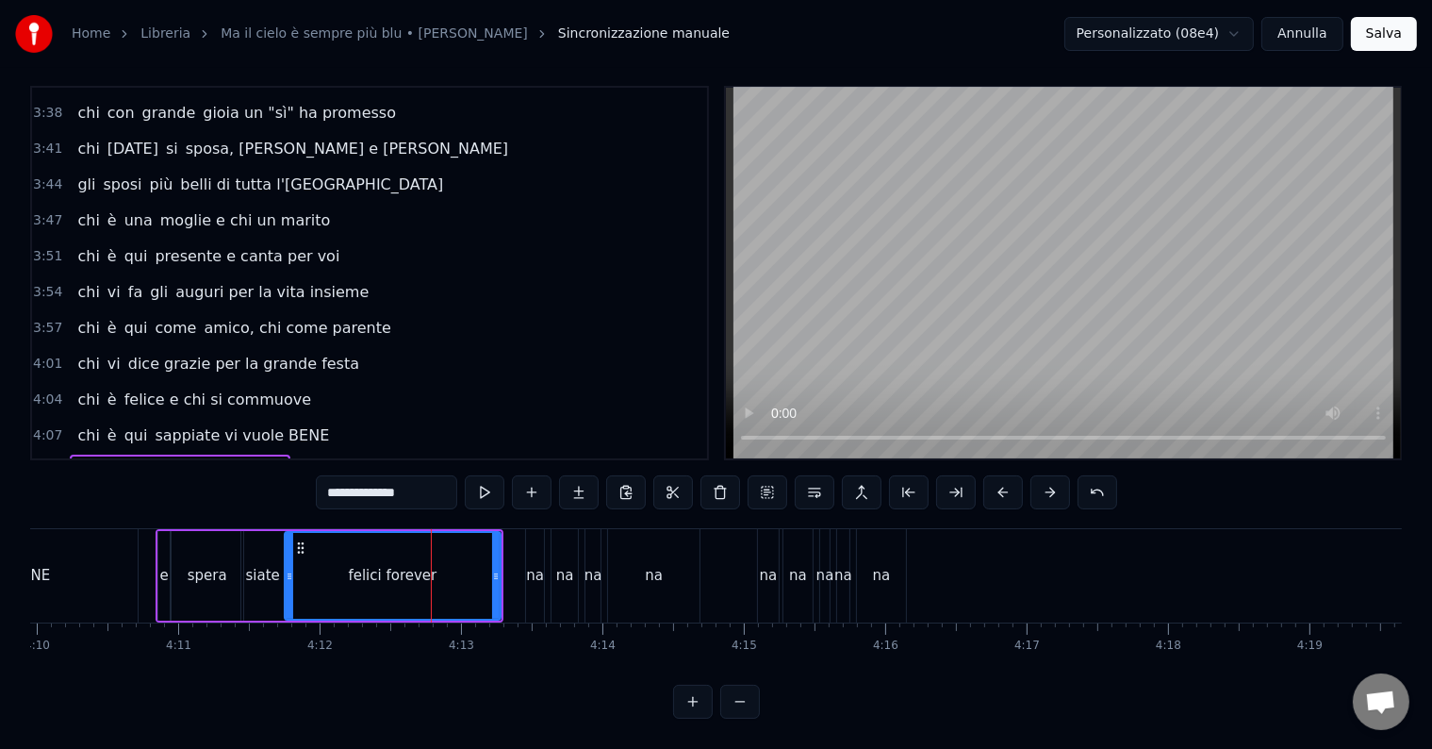
type input "**********"
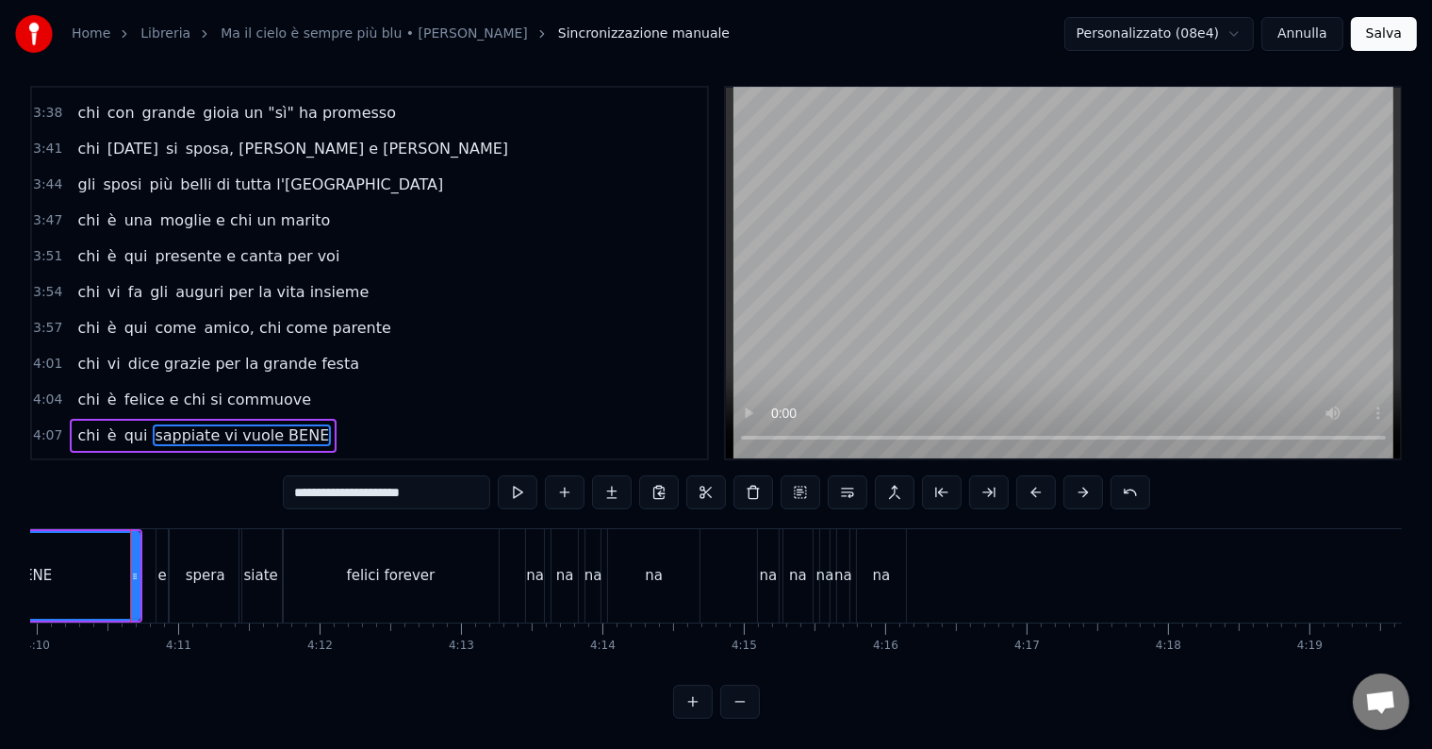
scroll to position [8, 0]
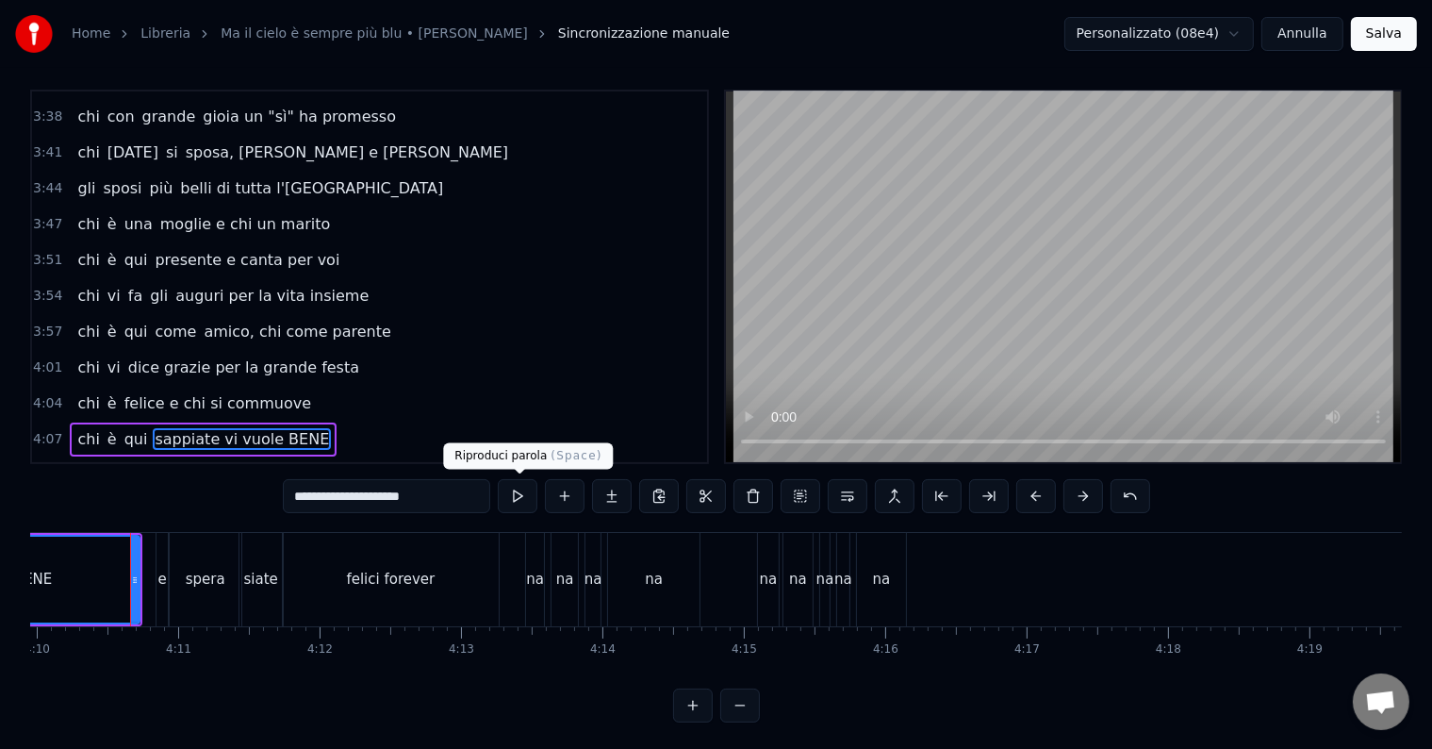
click at [517, 498] on button at bounding box center [518, 496] width 40 height 34
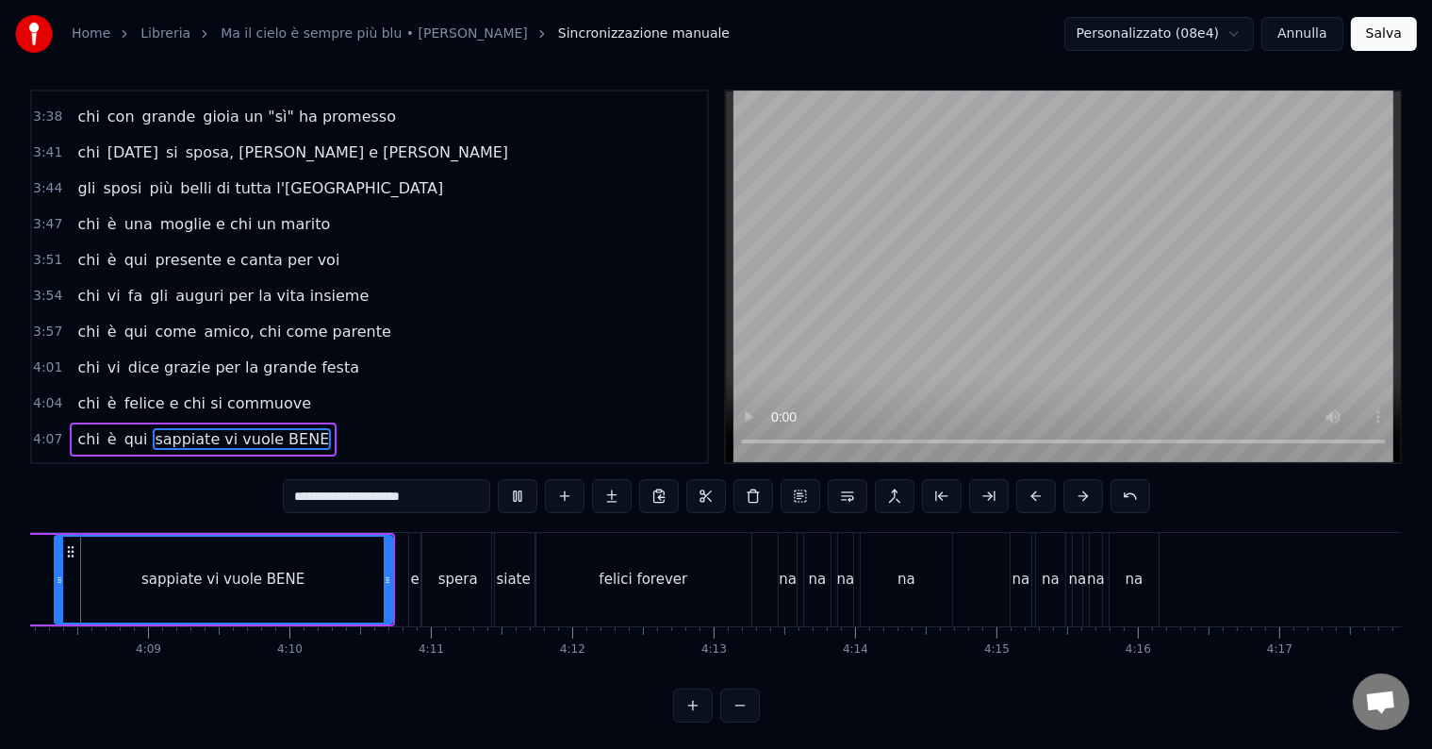
scroll to position [0, 35047]
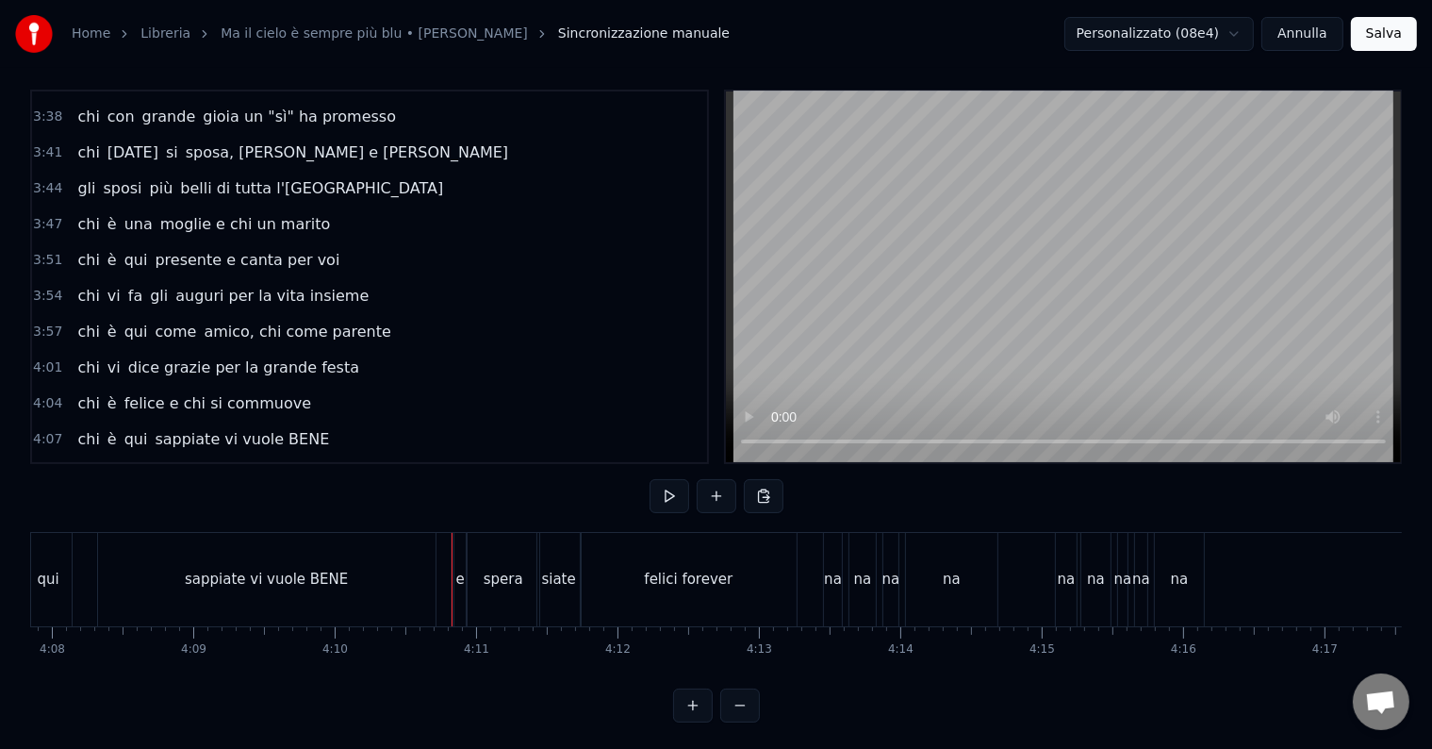
click at [673, 495] on button at bounding box center [670, 496] width 40 height 34
click at [750, 588] on div "felici forever" at bounding box center [689, 579] width 216 height 93
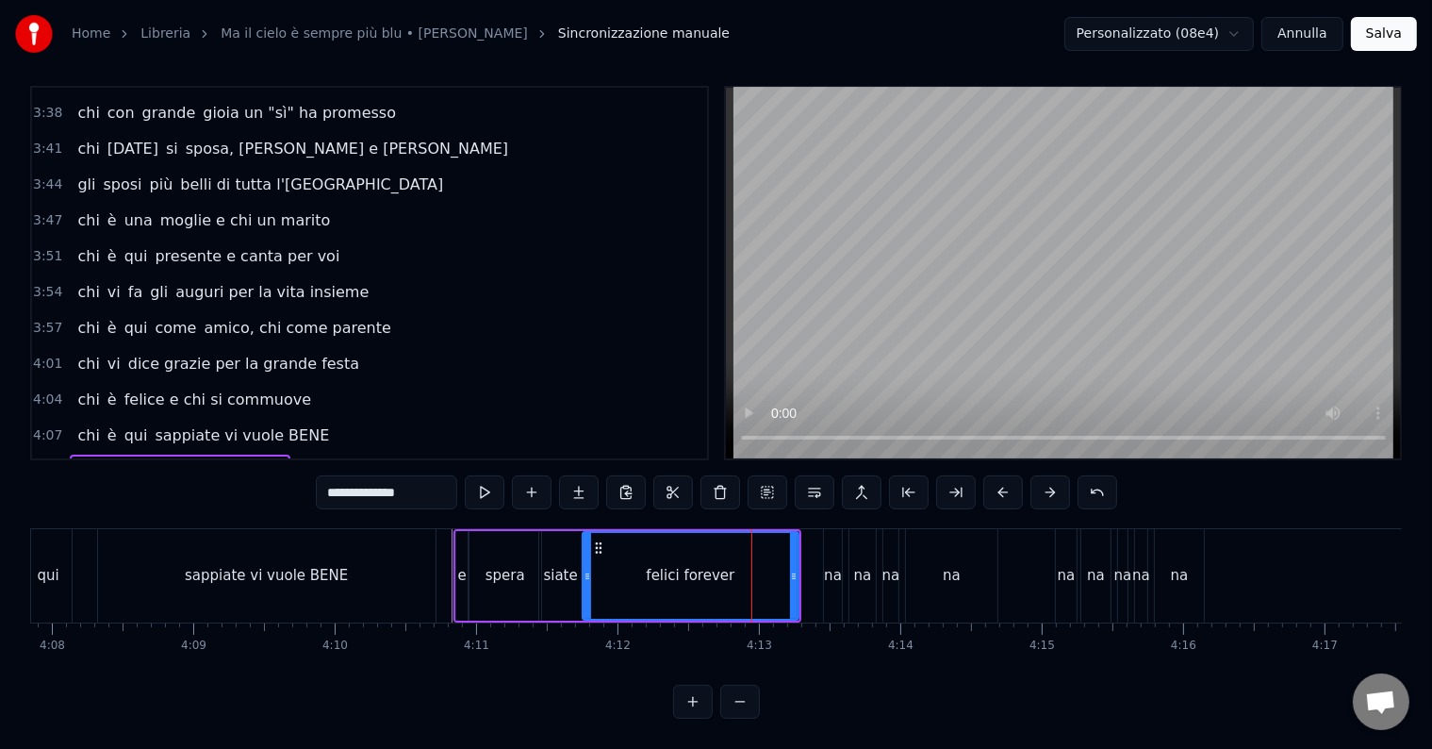
click at [444, 475] on input "**********" at bounding box center [386, 492] width 141 height 34
paste input "**********"
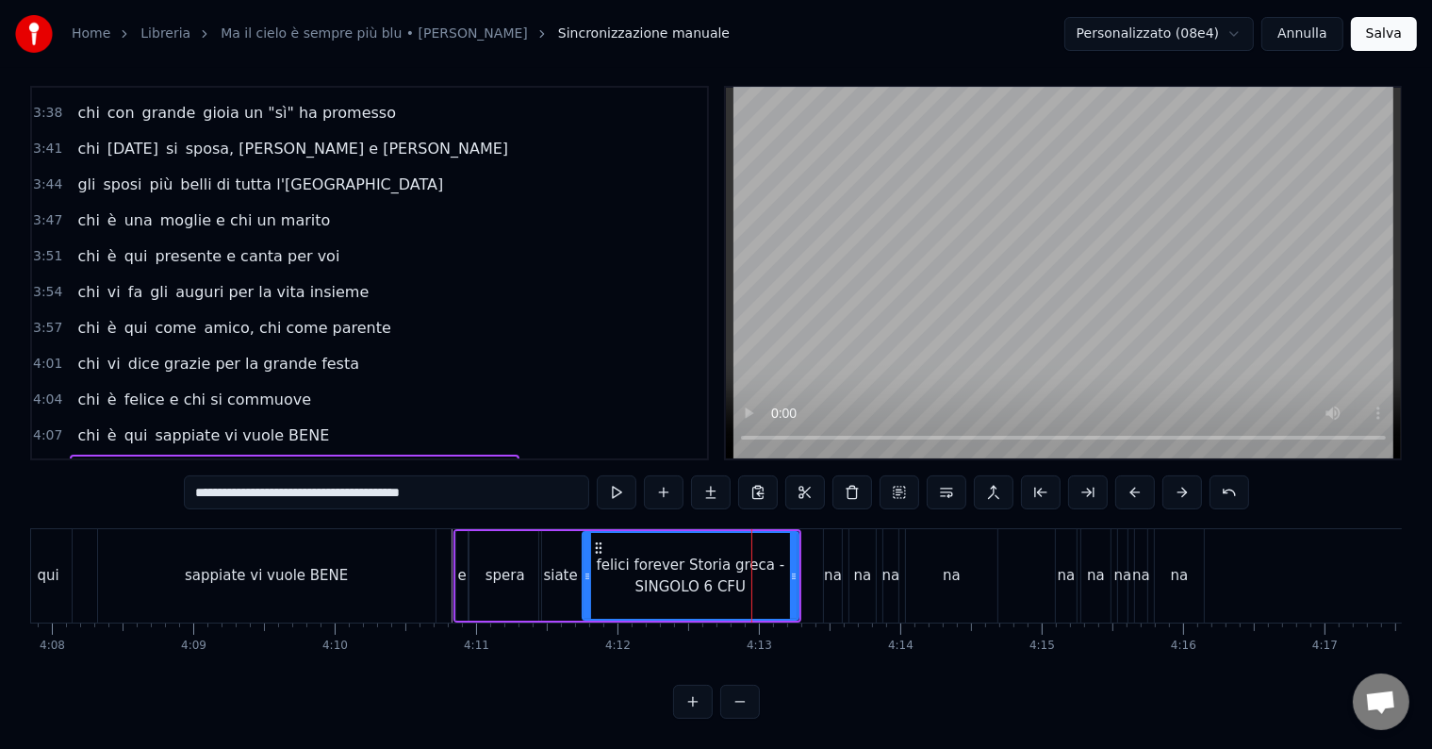
drag, startPoint x: 453, startPoint y: 484, endPoint x: 275, endPoint y: 483, distance: 177.2
click at [275, 483] on input "**********" at bounding box center [386, 492] width 405 height 34
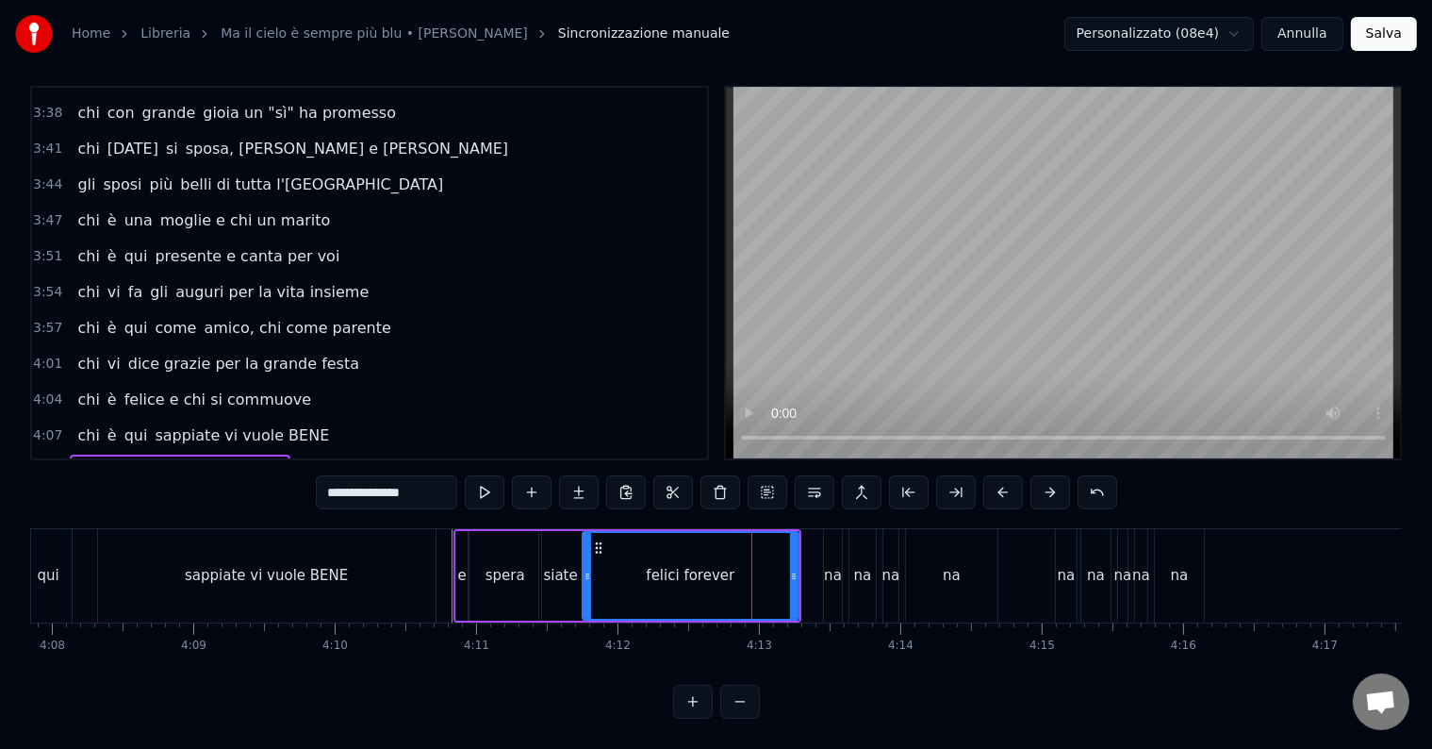
click at [420, 475] on input "**********" at bounding box center [386, 492] width 141 height 34
paste input "**"
type input "**********"
click at [526, 382] on div "4:04 chi è felice e chi si commuove" at bounding box center [369, 400] width 675 height 36
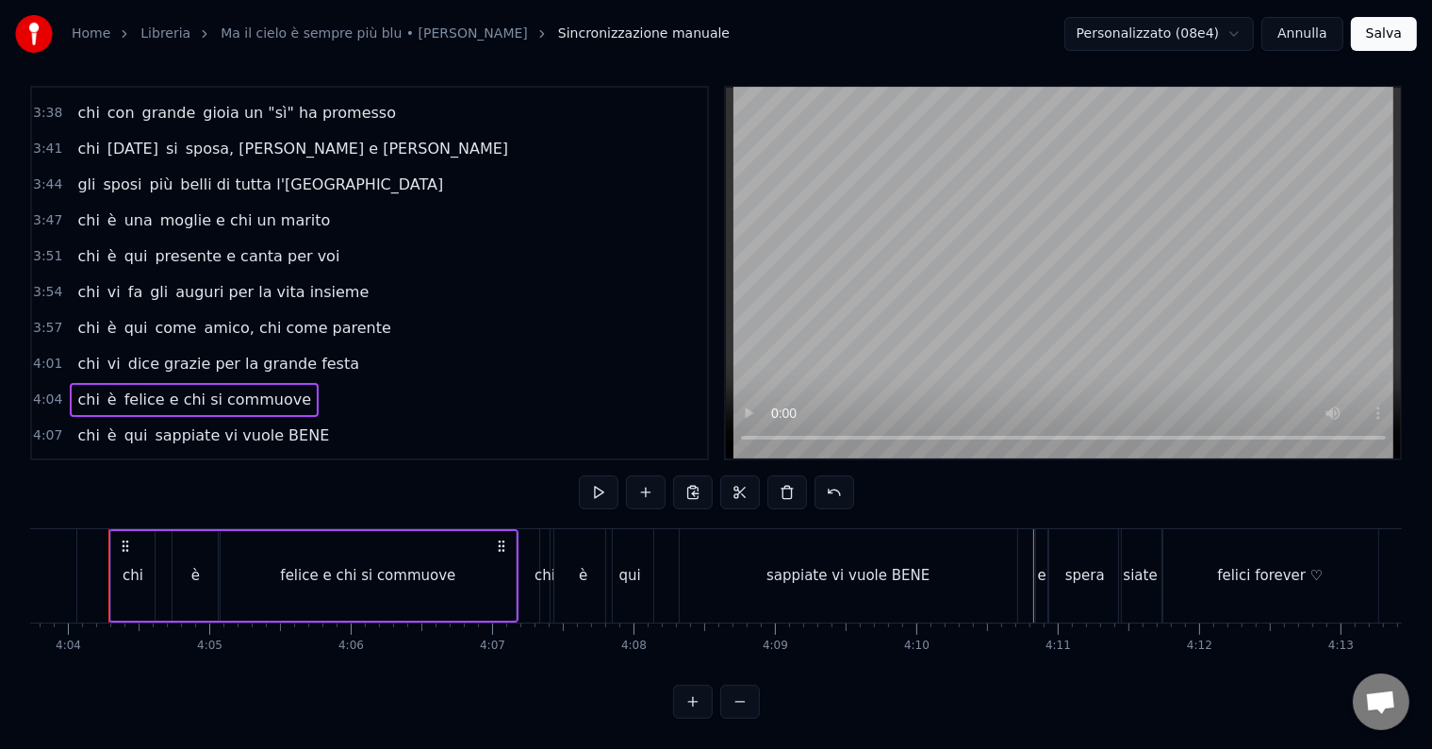
scroll to position [0, 34448]
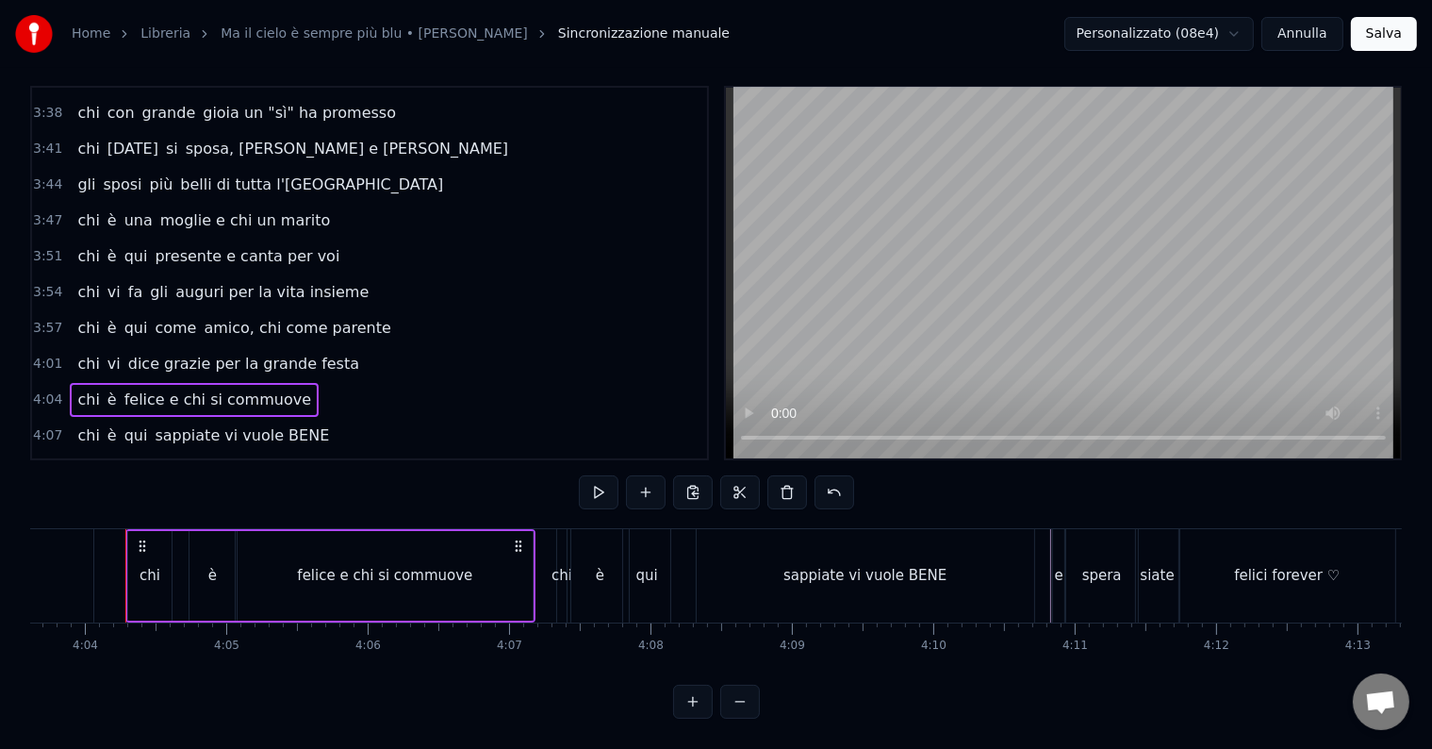
click at [640, 536] on div "qui" at bounding box center [646, 575] width 47 height 93
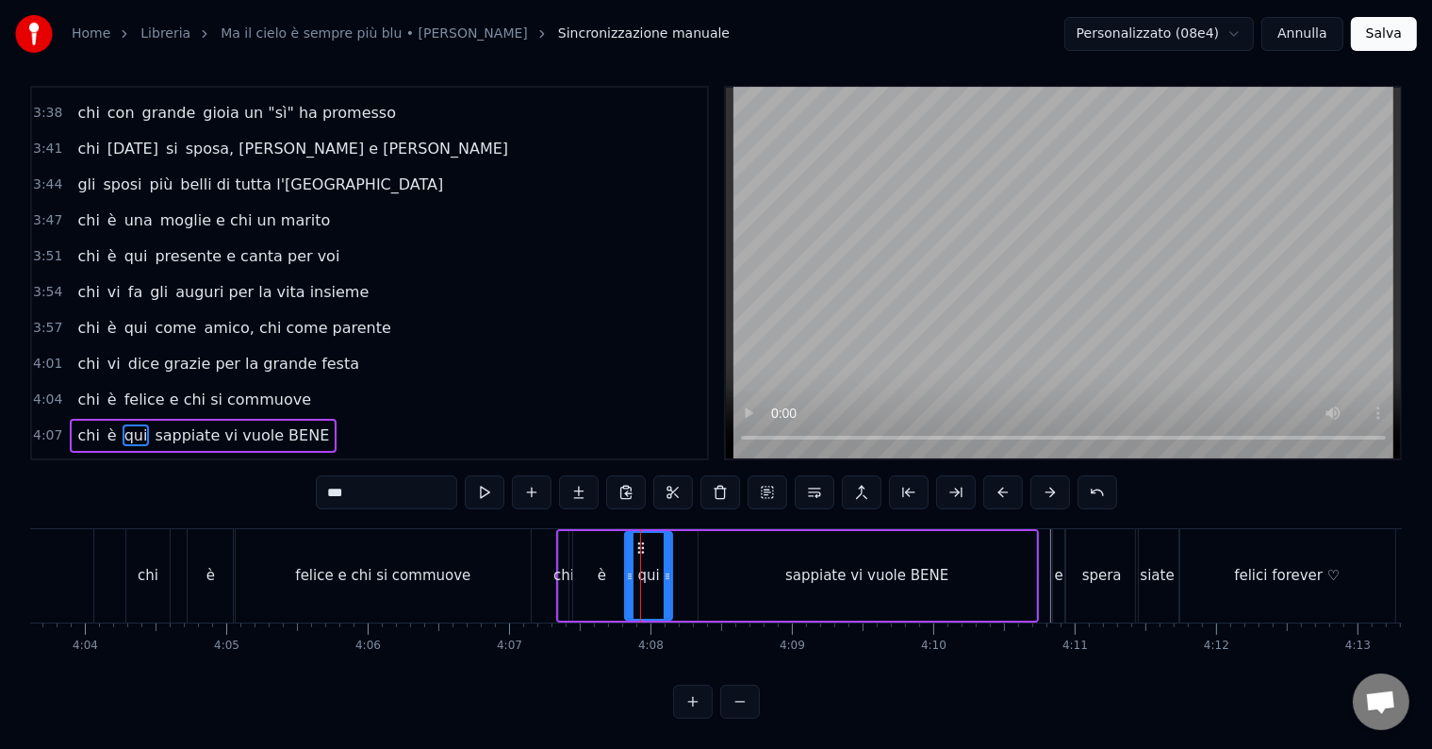
scroll to position [8, 0]
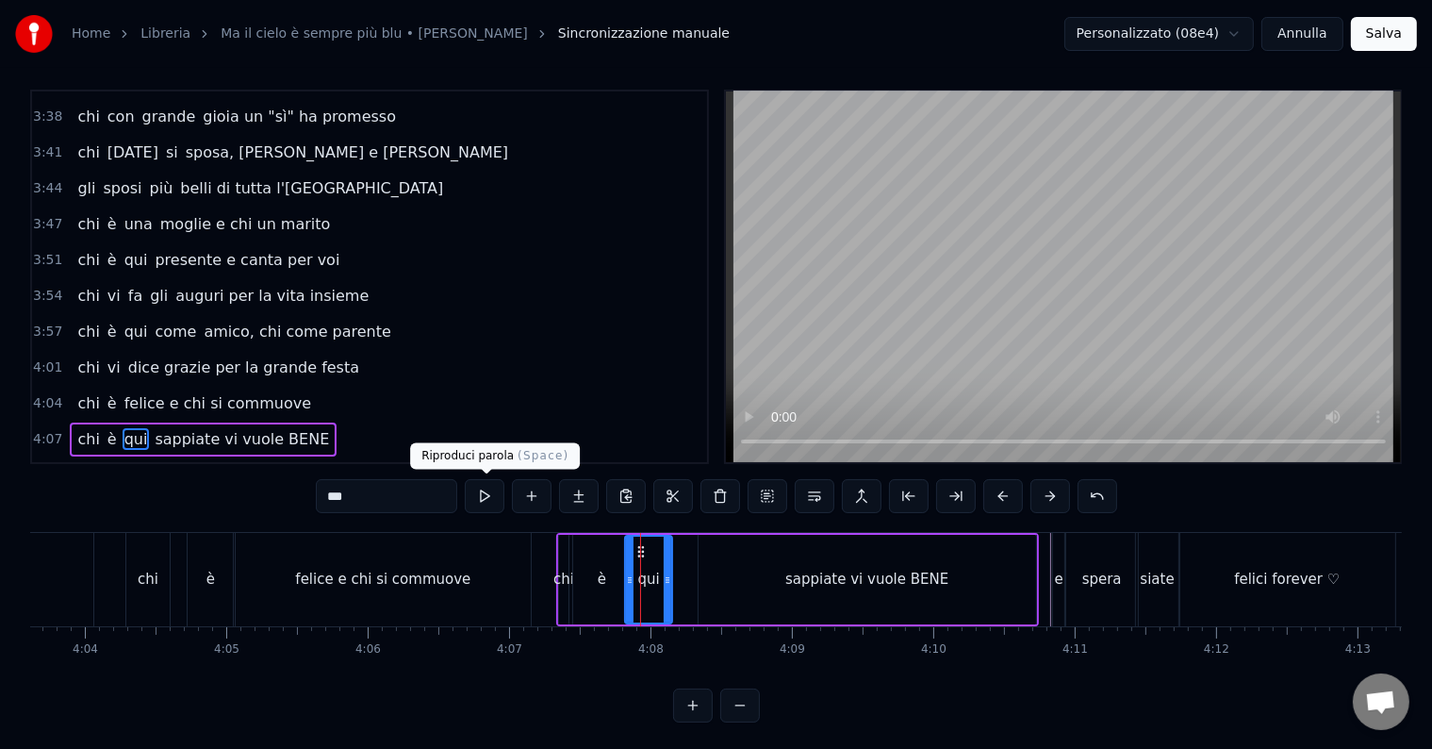
click at [482, 487] on button at bounding box center [485, 496] width 40 height 34
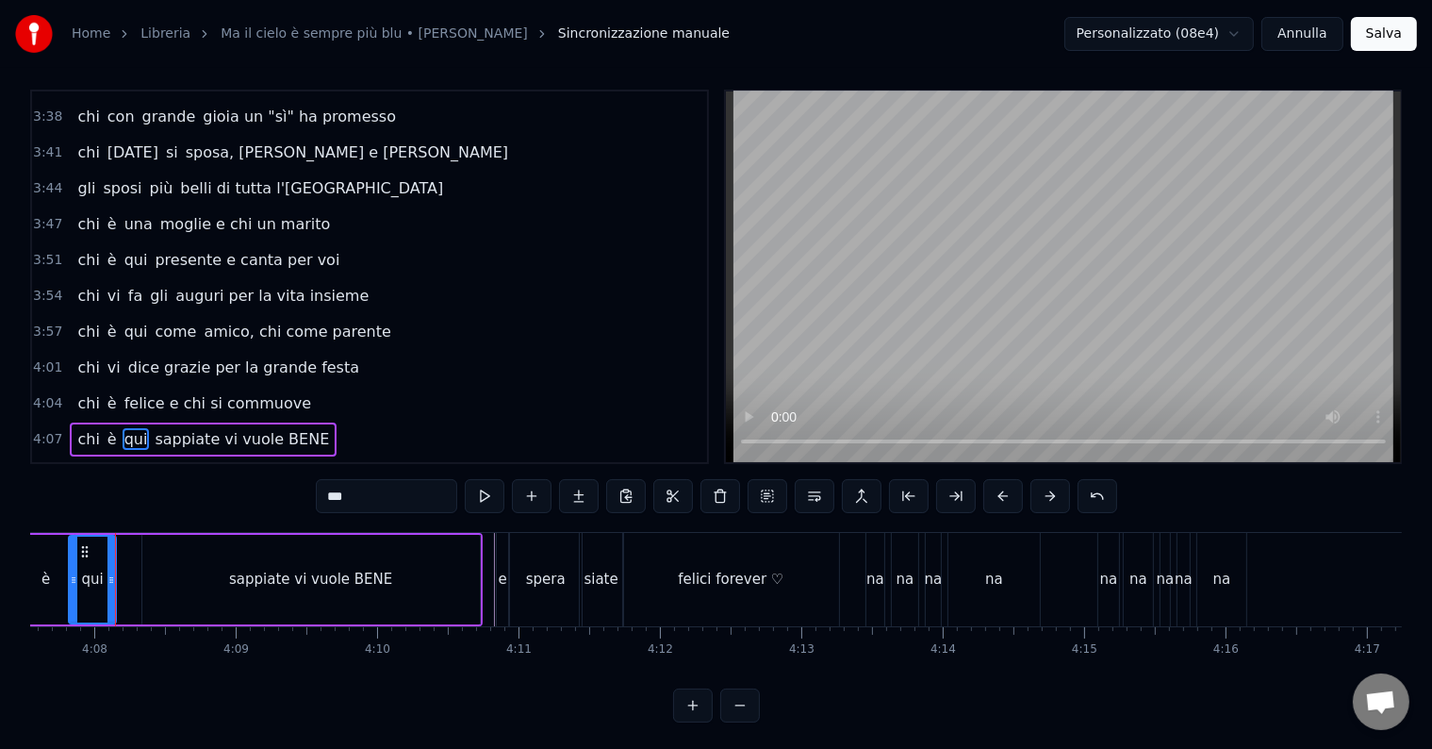
scroll to position [0, 35027]
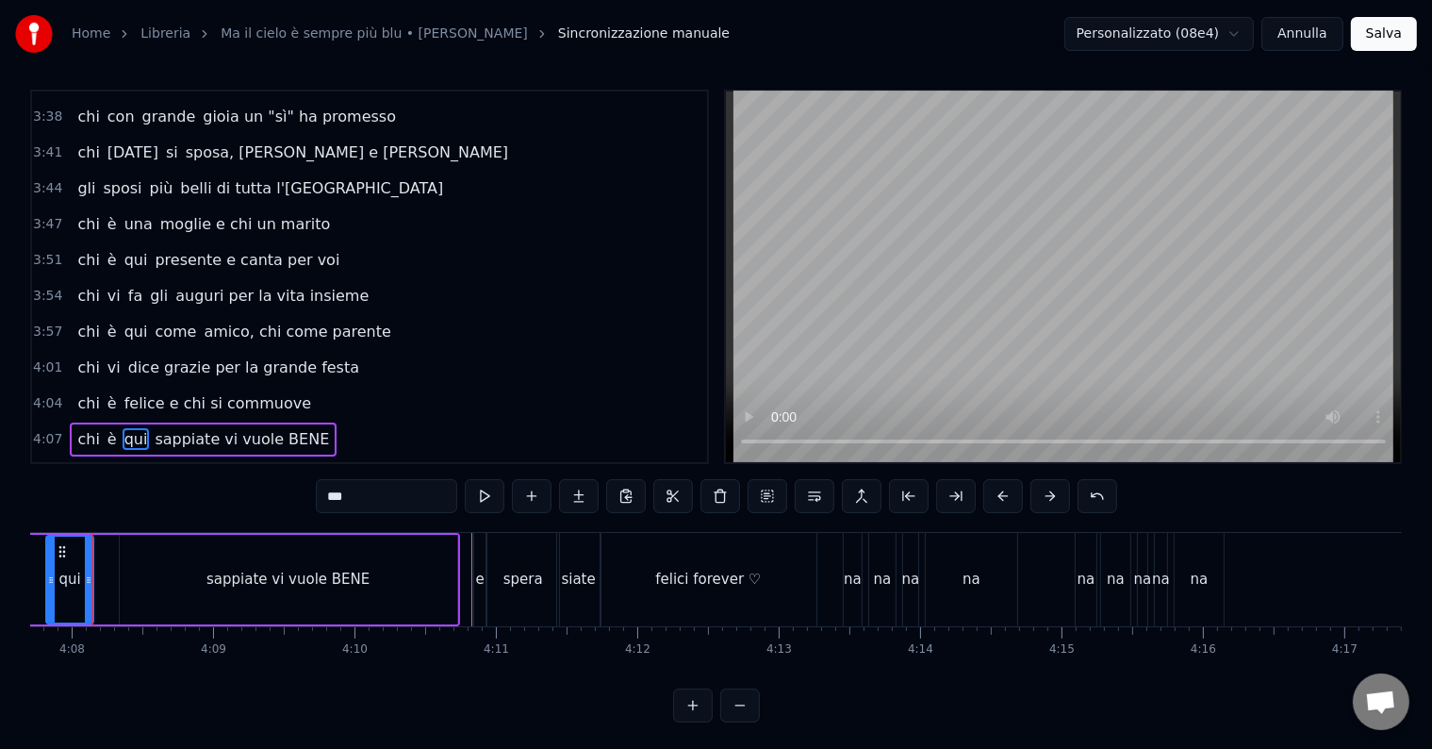
click at [722, 573] on div "felici forever ♡" at bounding box center [708, 579] width 106 height 22
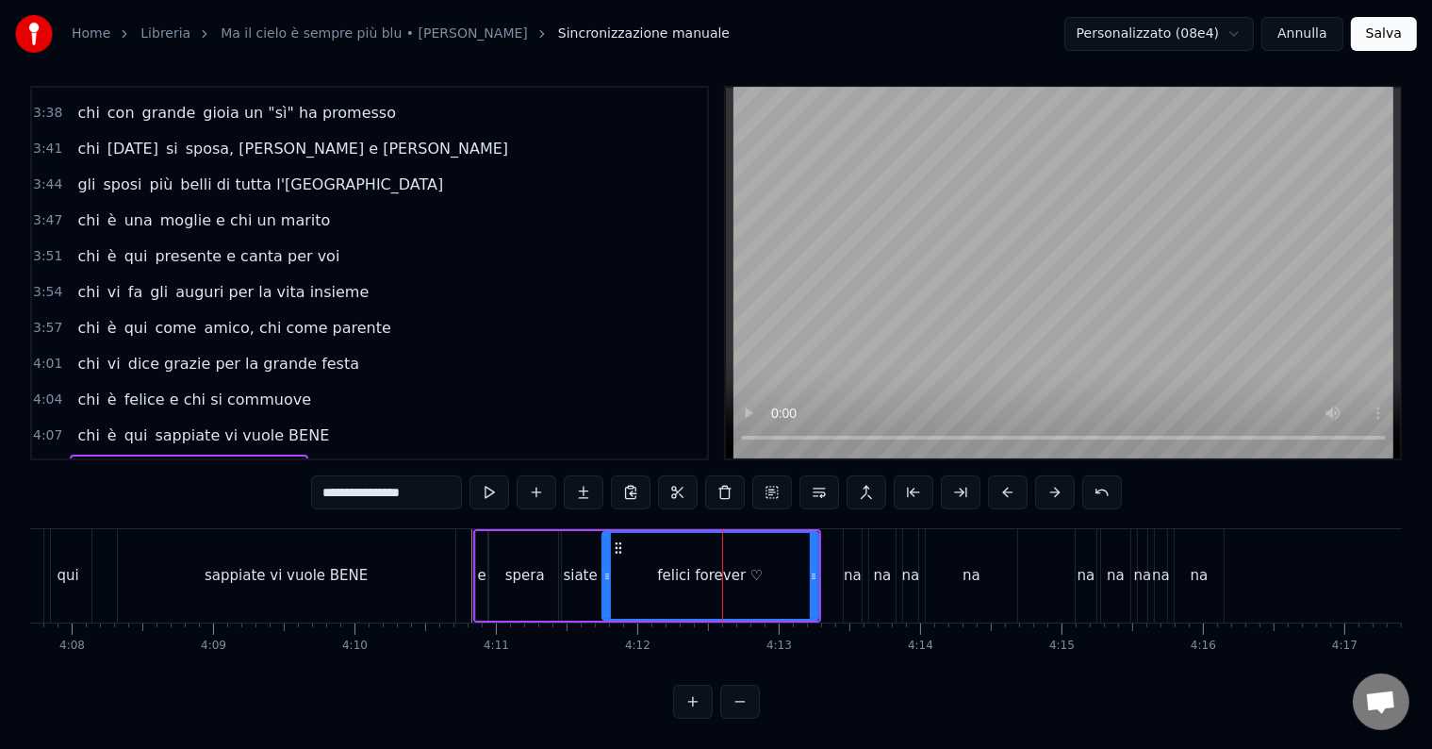
click at [743, 565] on div "felici forever ♡" at bounding box center [710, 576] width 106 height 22
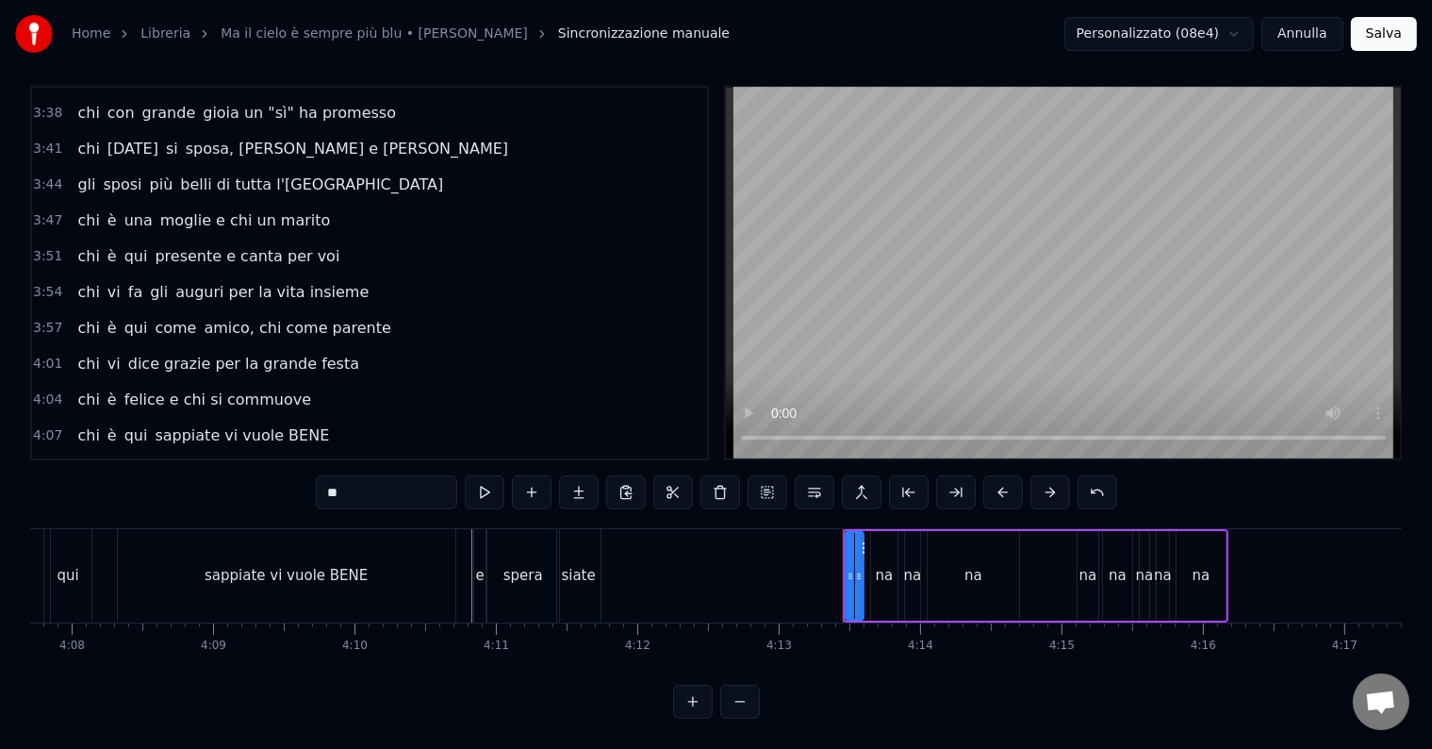
click at [599, 552] on div "siate" at bounding box center [578, 575] width 43 height 93
type input "*****"
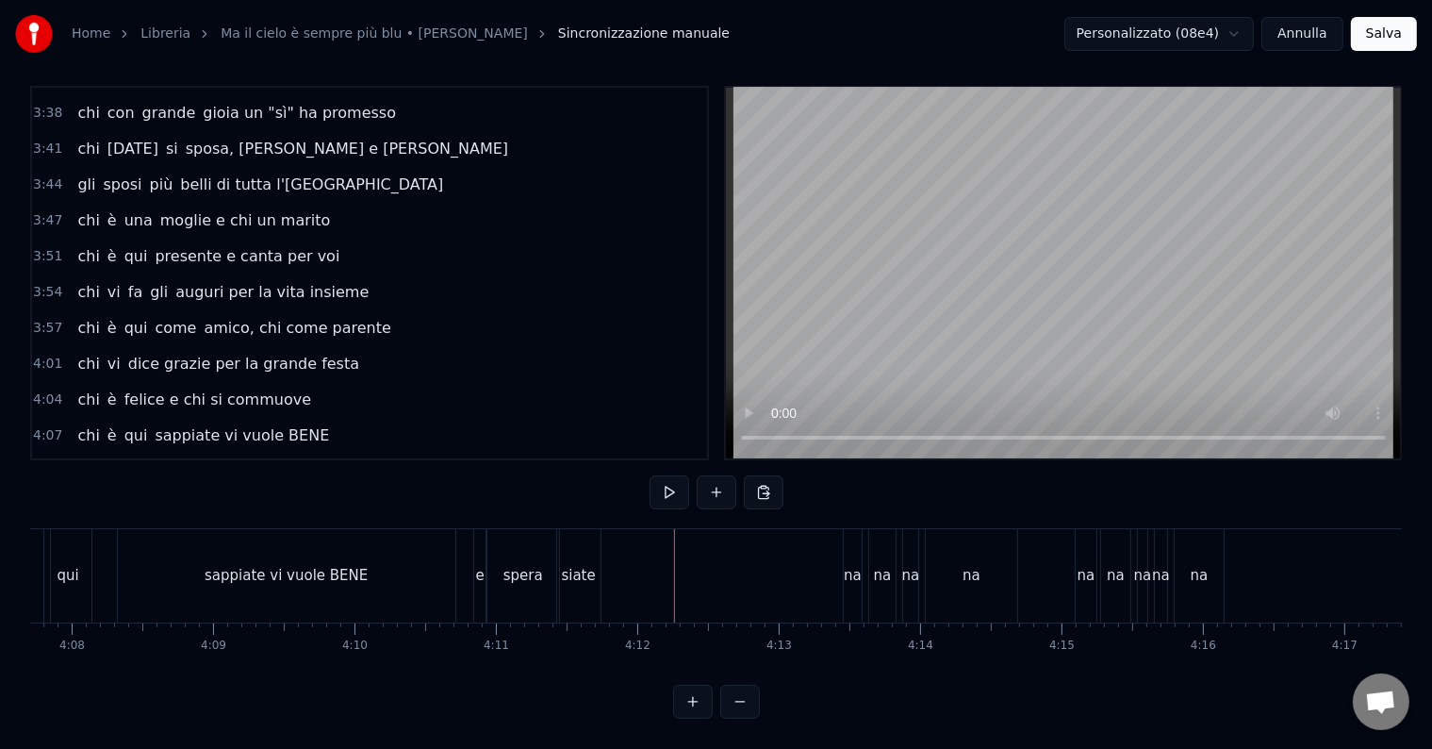
click at [602, 554] on div "e spera siate" at bounding box center [539, 575] width 132 height 93
click at [584, 565] on div "siate" at bounding box center [581, 576] width 34 height 22
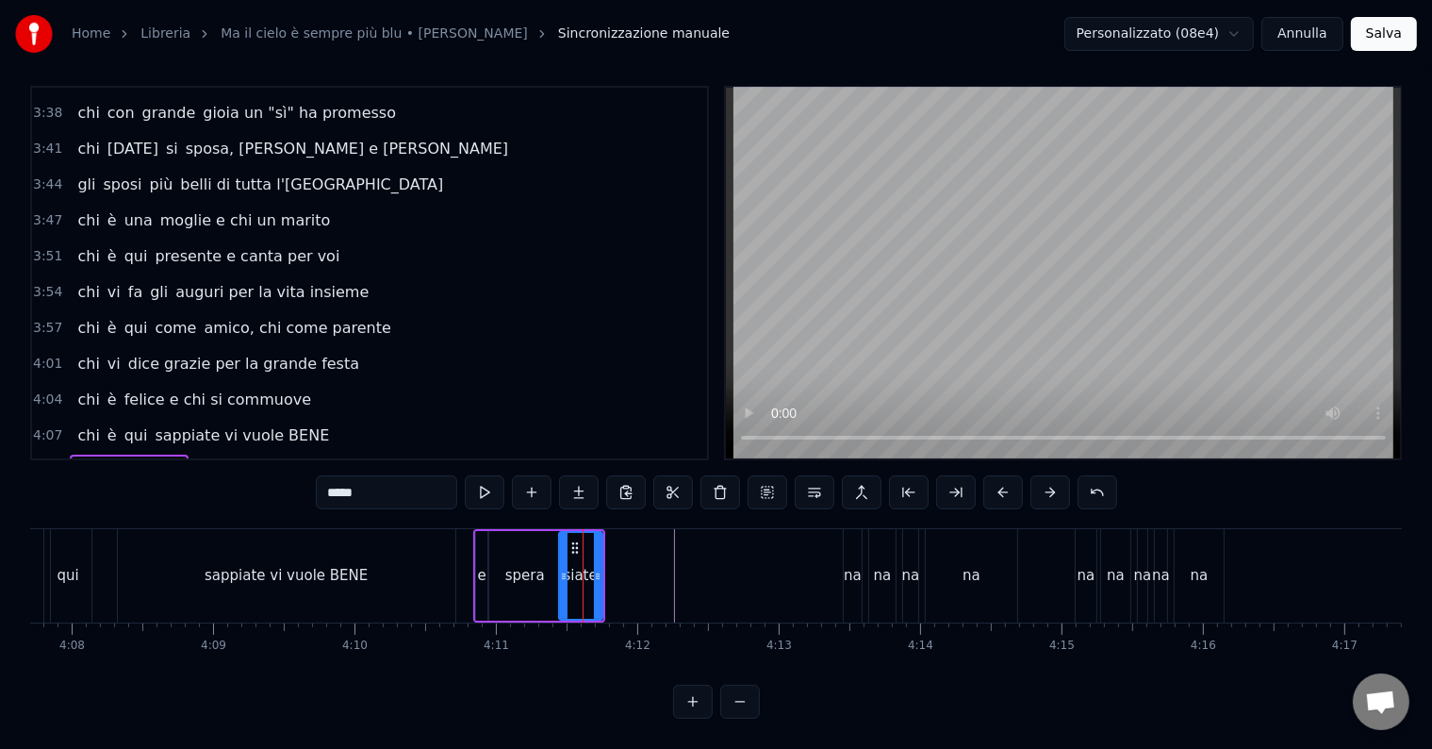
click at [396, 475] on input "*****" at bounding box center [386, 492] width 141 height 34
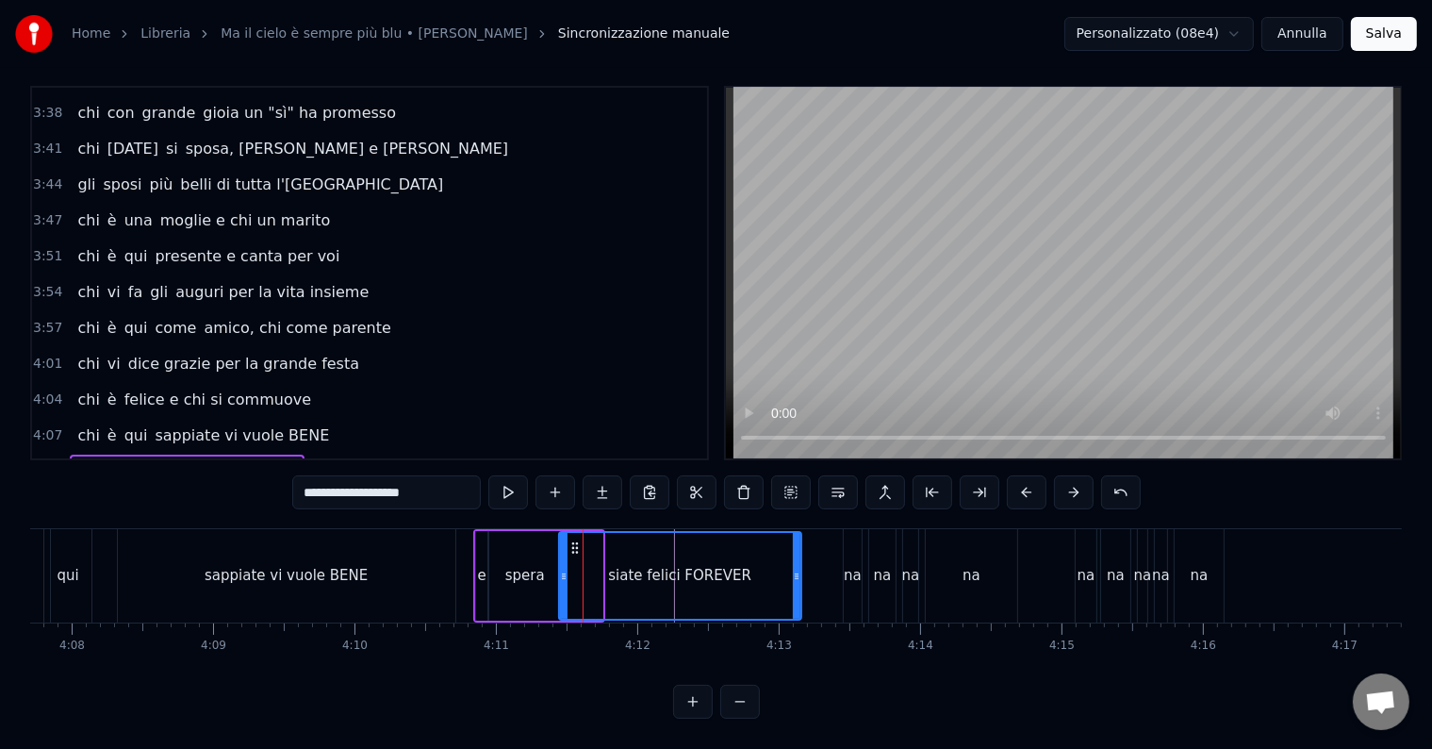
drag, startPoint x: 601, startPoint y: 562, endPoint x: 799, endPoint y: 556, distance: 199.0
click at [799, 568] on icon at bounding box center [797, 575] width 8 height 15
type input "**********"
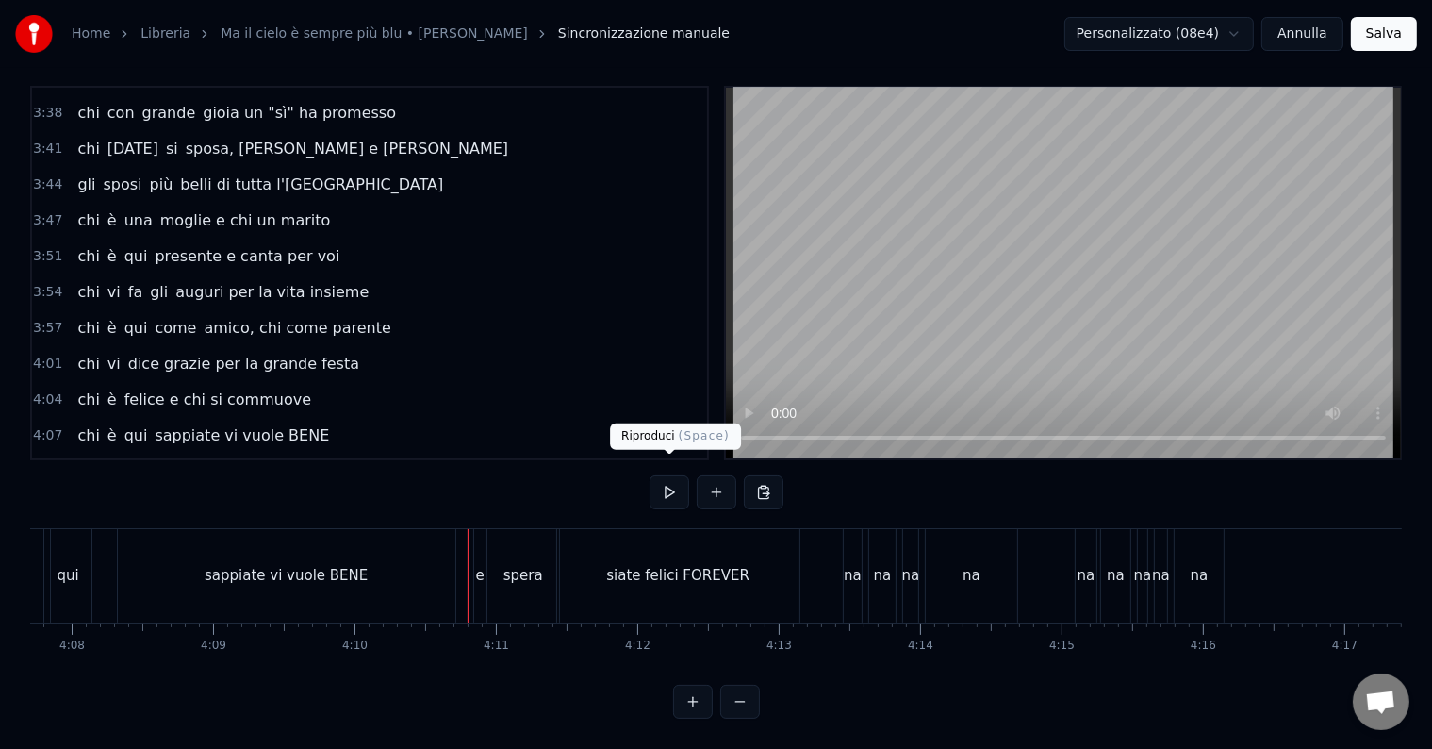
click at [665, 475] on button at bounding box center [670, 492] width 40 height 34
click at [732, 565] on div "siate felici FOREVER" at bounding box center [677, 576] width 143 height 22
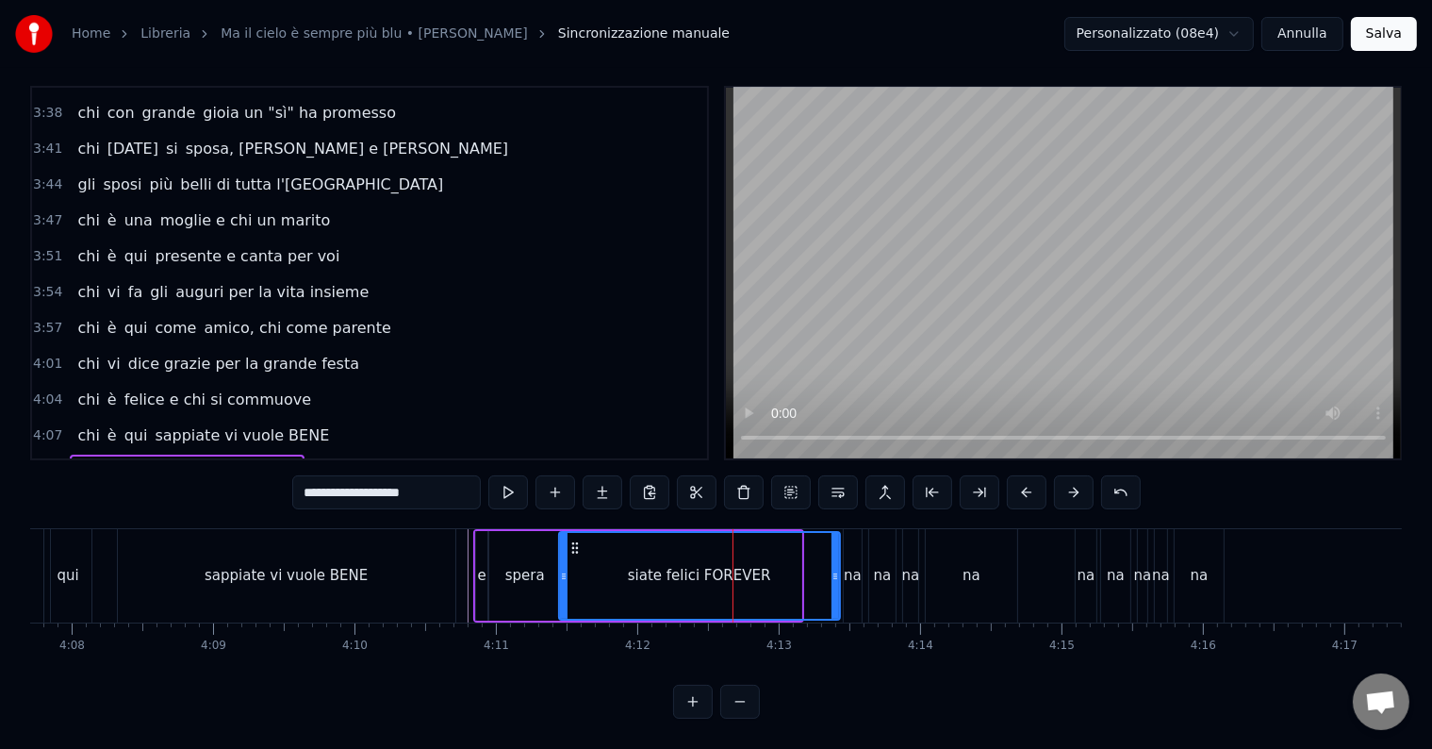
drag, startPoint x: 796, startPoint y: 558, endPoint x: 834, endPoint y: 568, distance: 39.8
click at [834, 568] on div at bounding box center [835, 576] width 8 height 86
click at [457, 533] on div "chi è qui sappiate vi vuole BENE" at bounding box center [218, 575] width 483 height 93
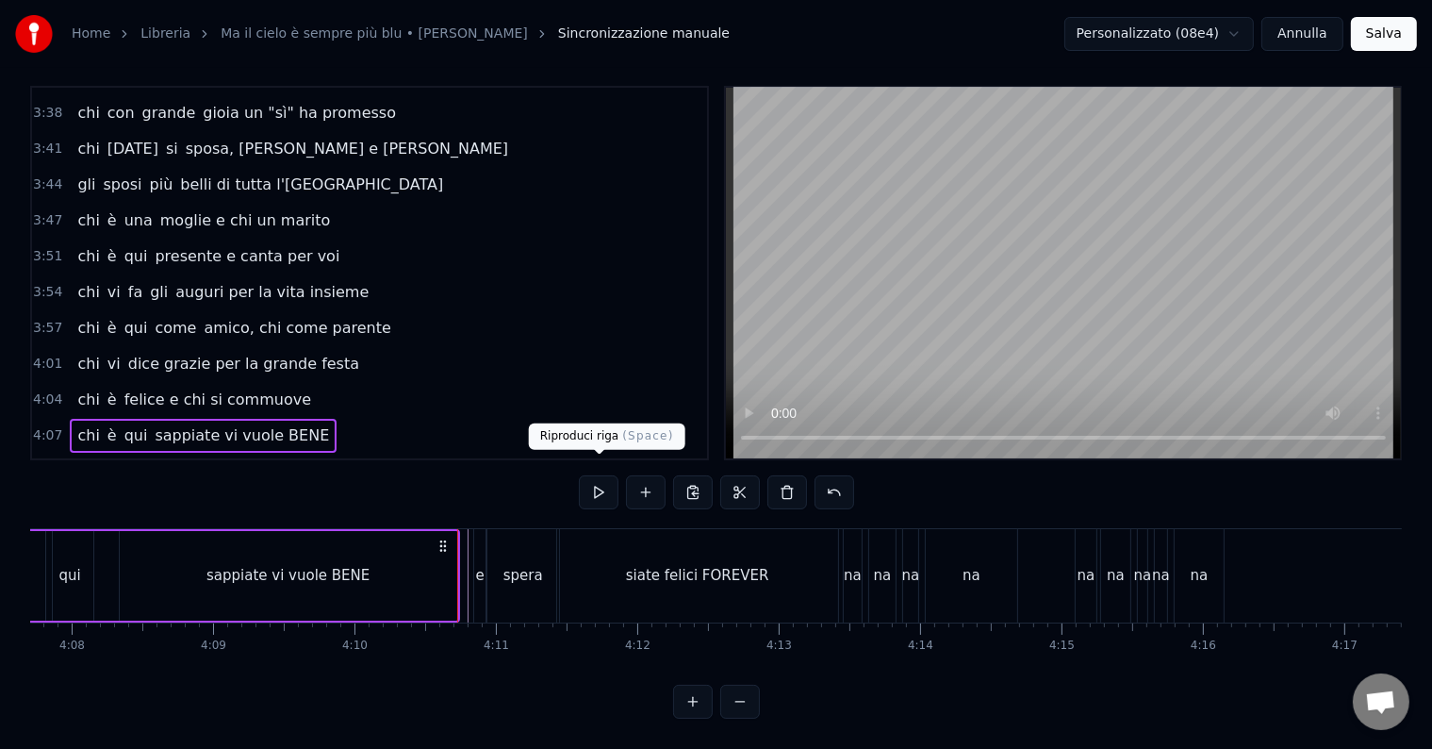
click at [595, 475] on button at bounding box center [599, 492] width 40 height 34
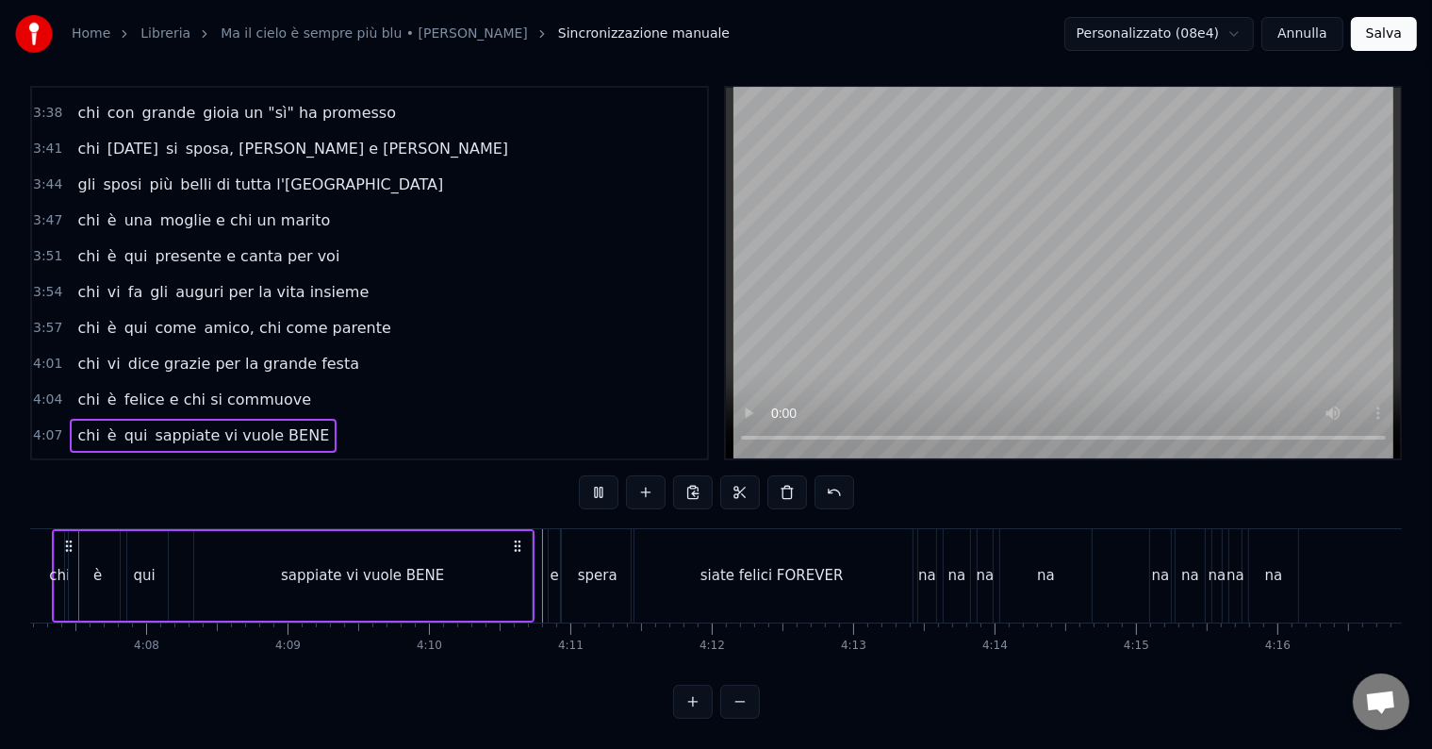
scroll to position [0, 34880]
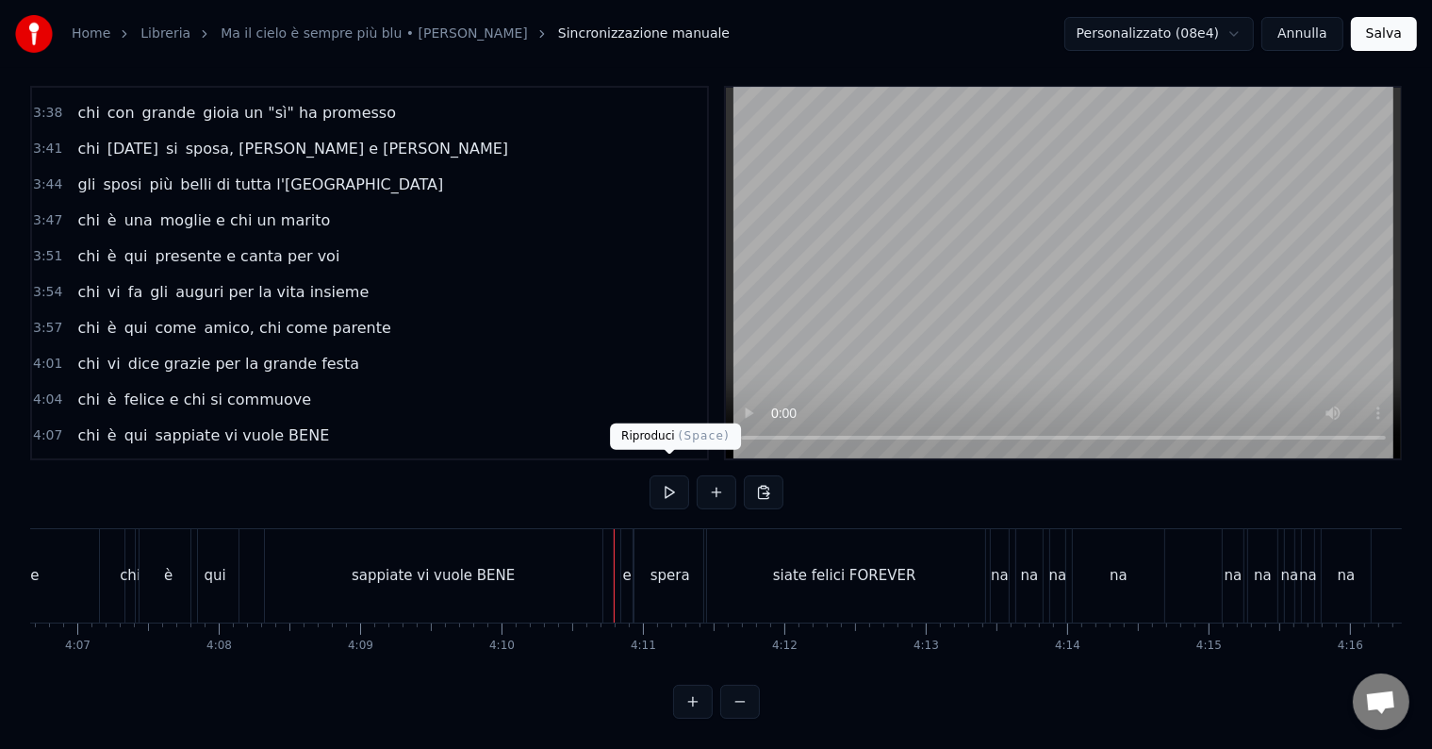
click at [658, 479] on button at bounding box center [670, 492] width 40 height 34
click at [666, 477] on button at bounding box center [670, 492] width 40 height 34
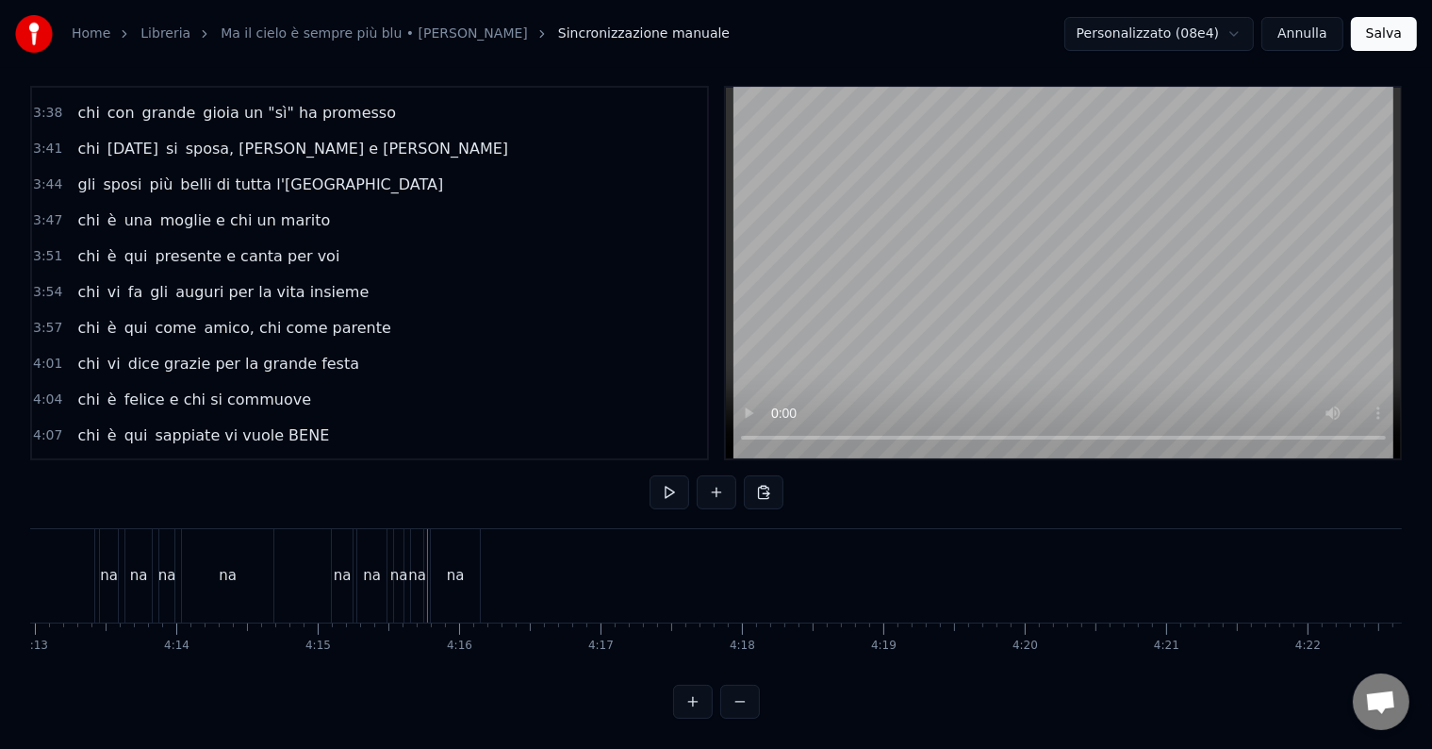
scroll to position [0, 36073]
click at [666, 477] on button at bounding box center [670, 492] width 40 height 34
click at [1383, 23] on button "Salva" at bounding box center [1384, 34] width 66 height 34
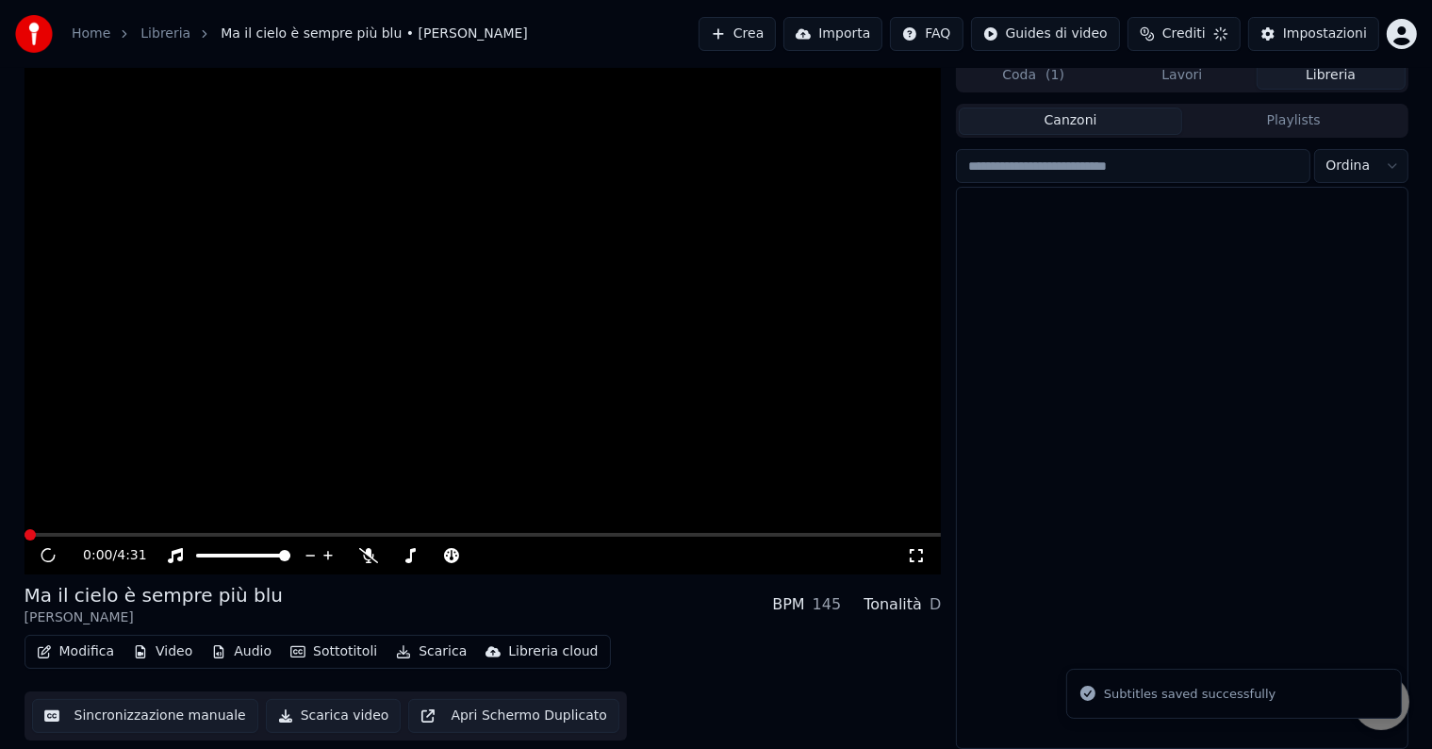
scroll to position [8, 0]
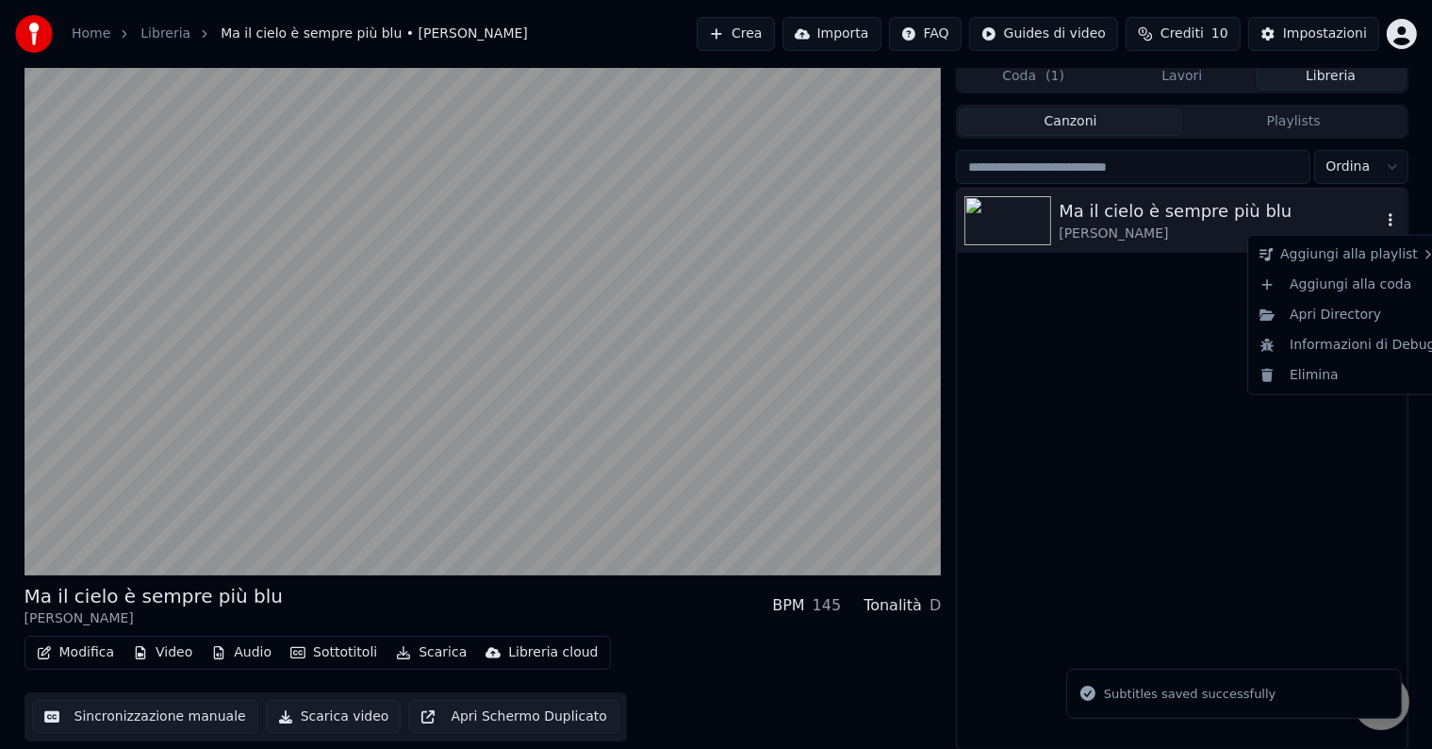
click at [1384, 219] on icon "button" at bounding box center [1390, 219] width 19 height 15
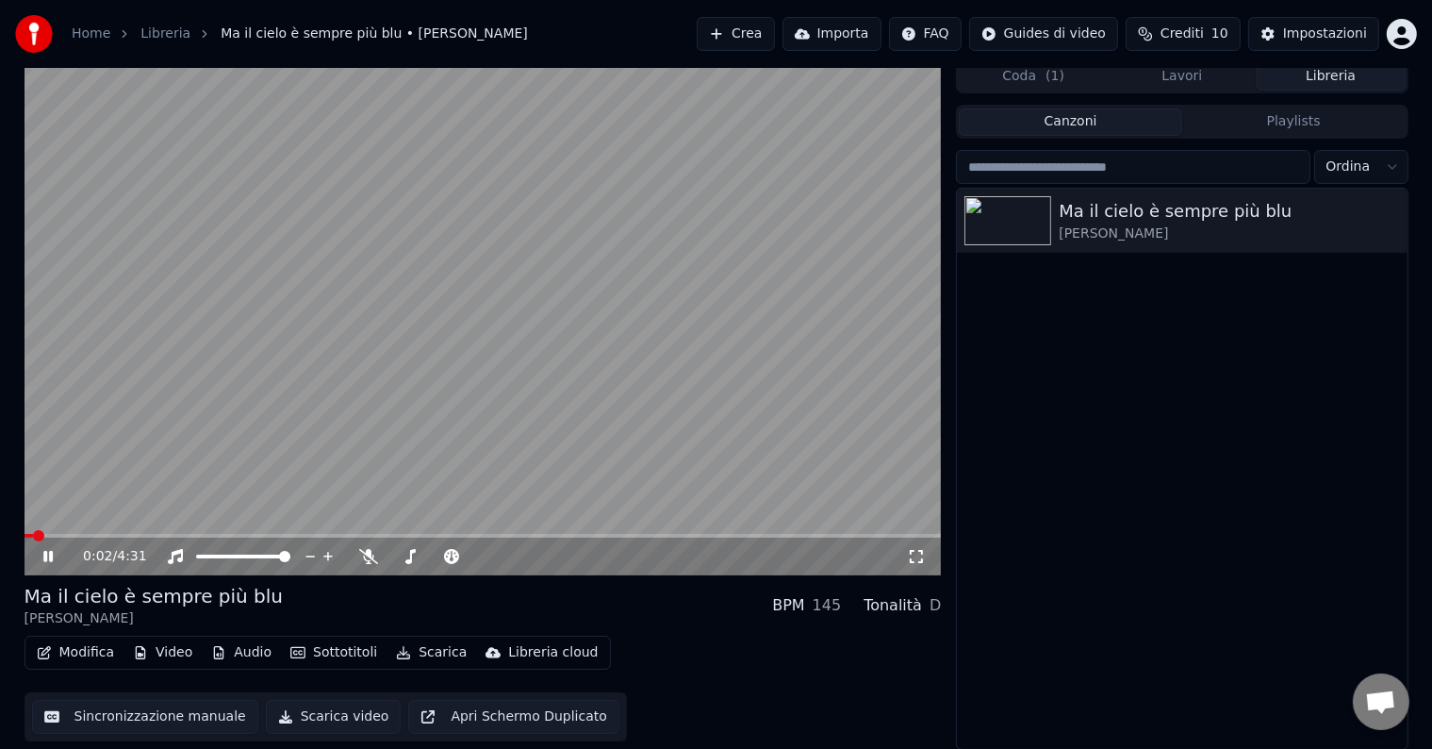
click at [44, 556] on icon at bounding box center [47, 556] width 9 height 11
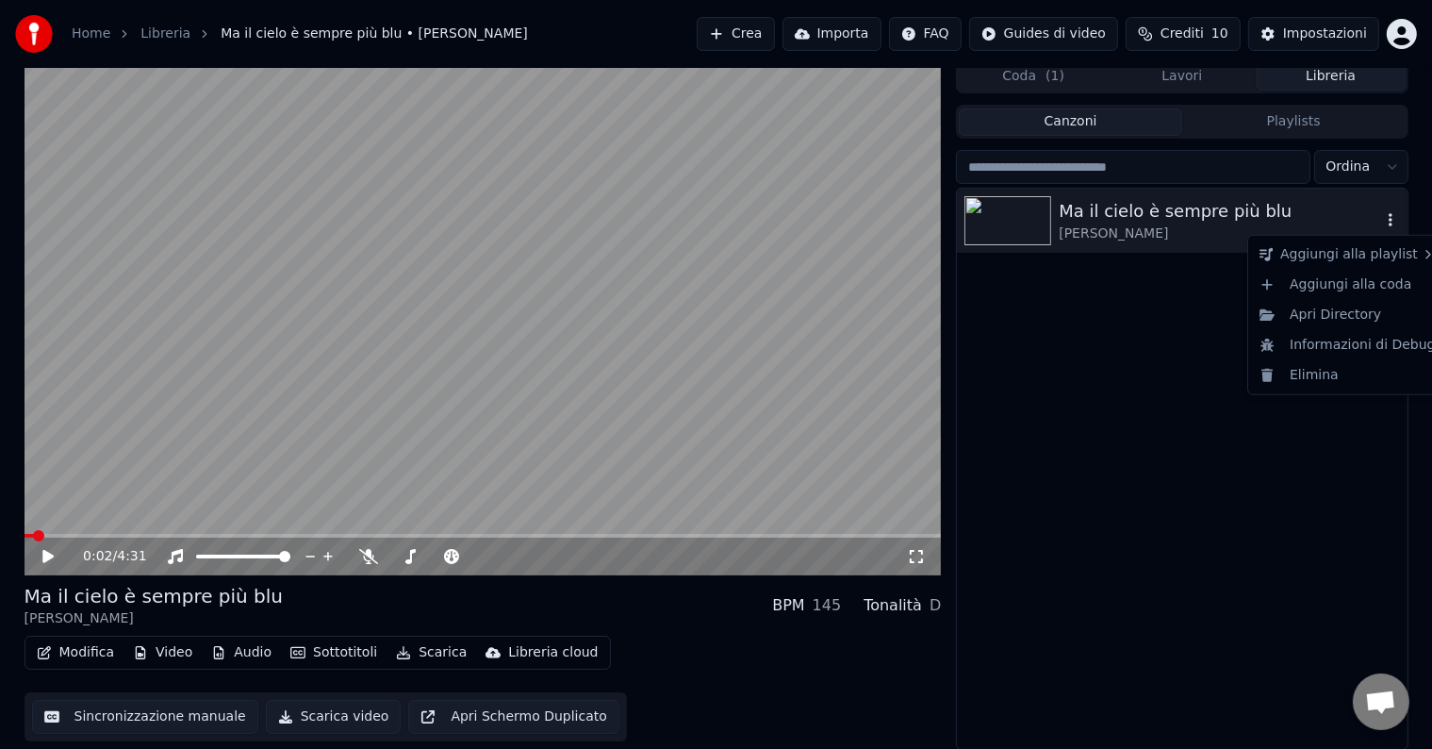
click at [1384, 219] on icon "button" at bounding box center [1390, 219] width 19 height 15
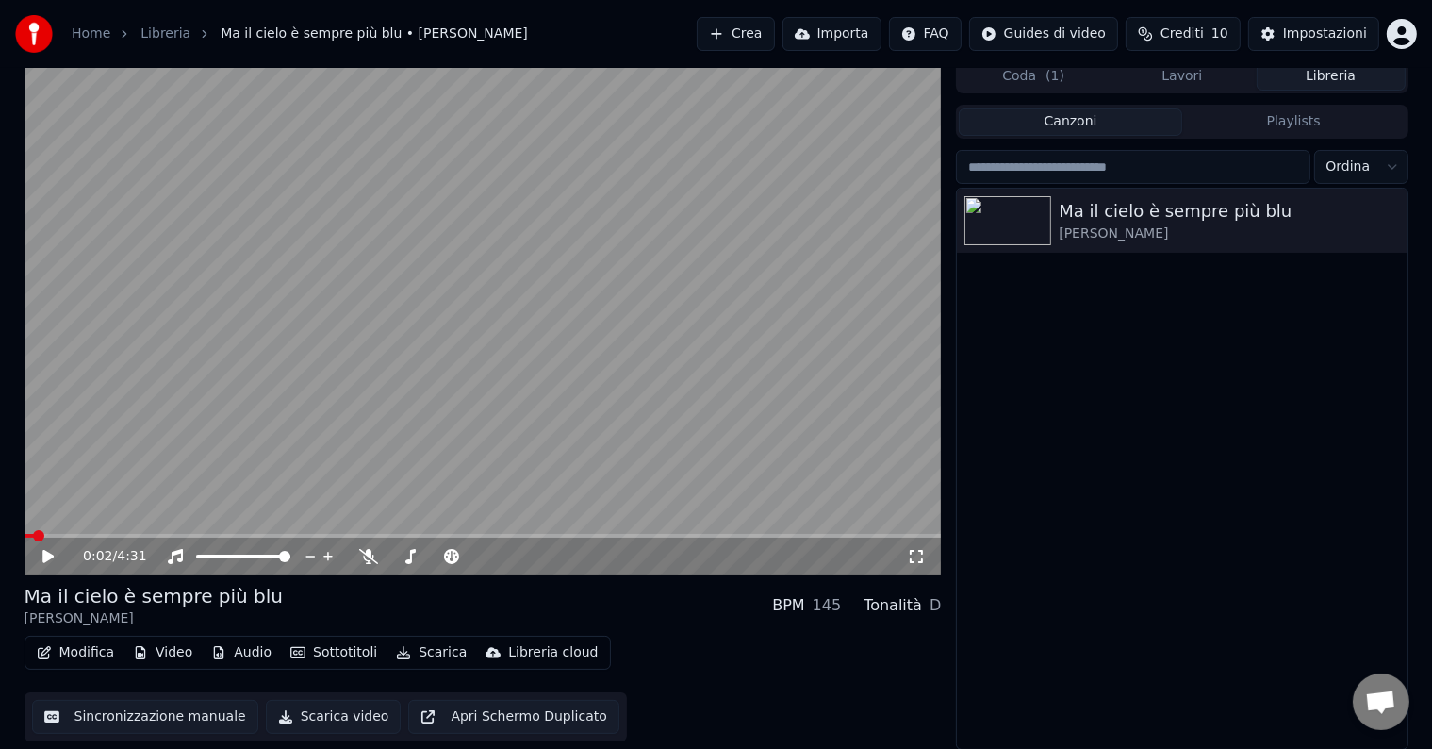
click at [1000, 407] on div "Ma il cielo è sempre più blu [PERSON_NAME]" at bounding box center [1182, 469] width 450 height 560
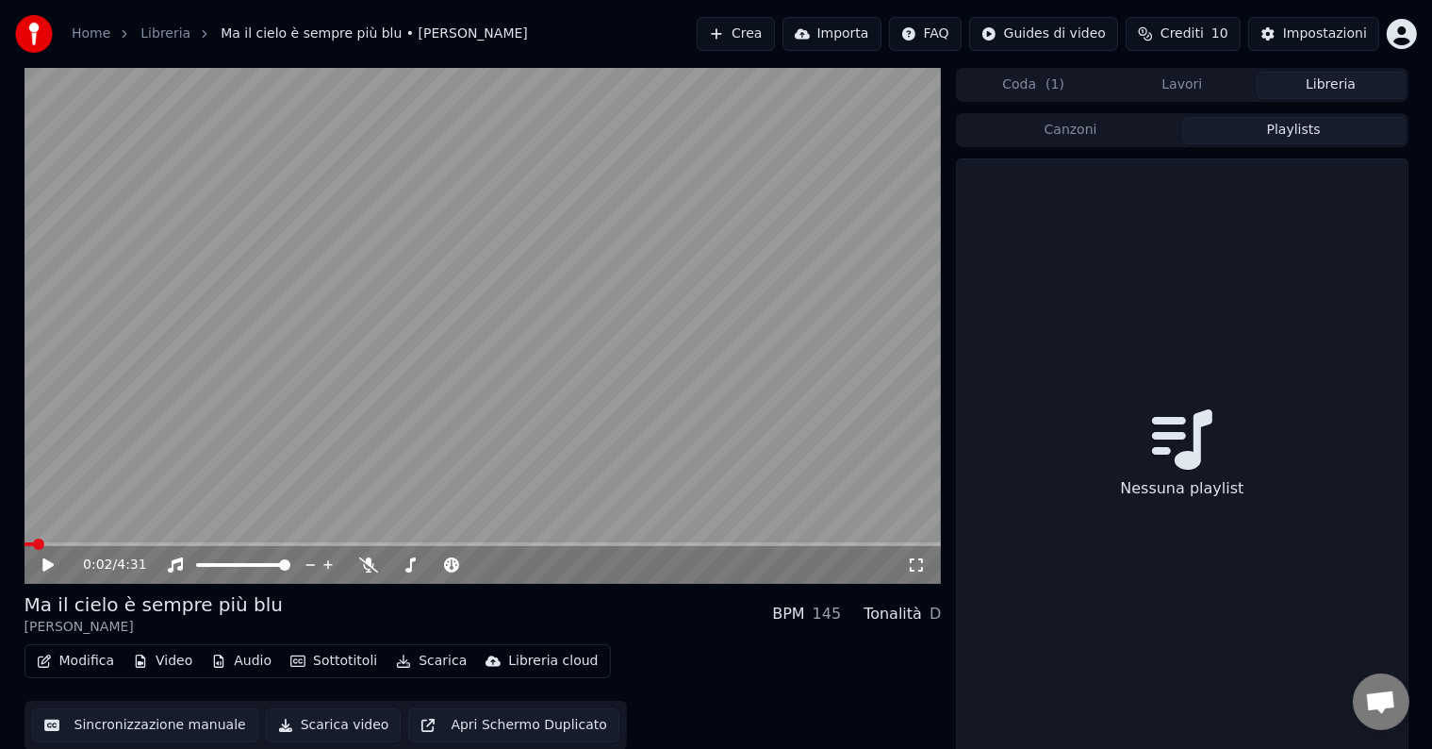
click at [1306, 125] on button "Playlists" at bounding box center [1293, 130] width 223 height 27
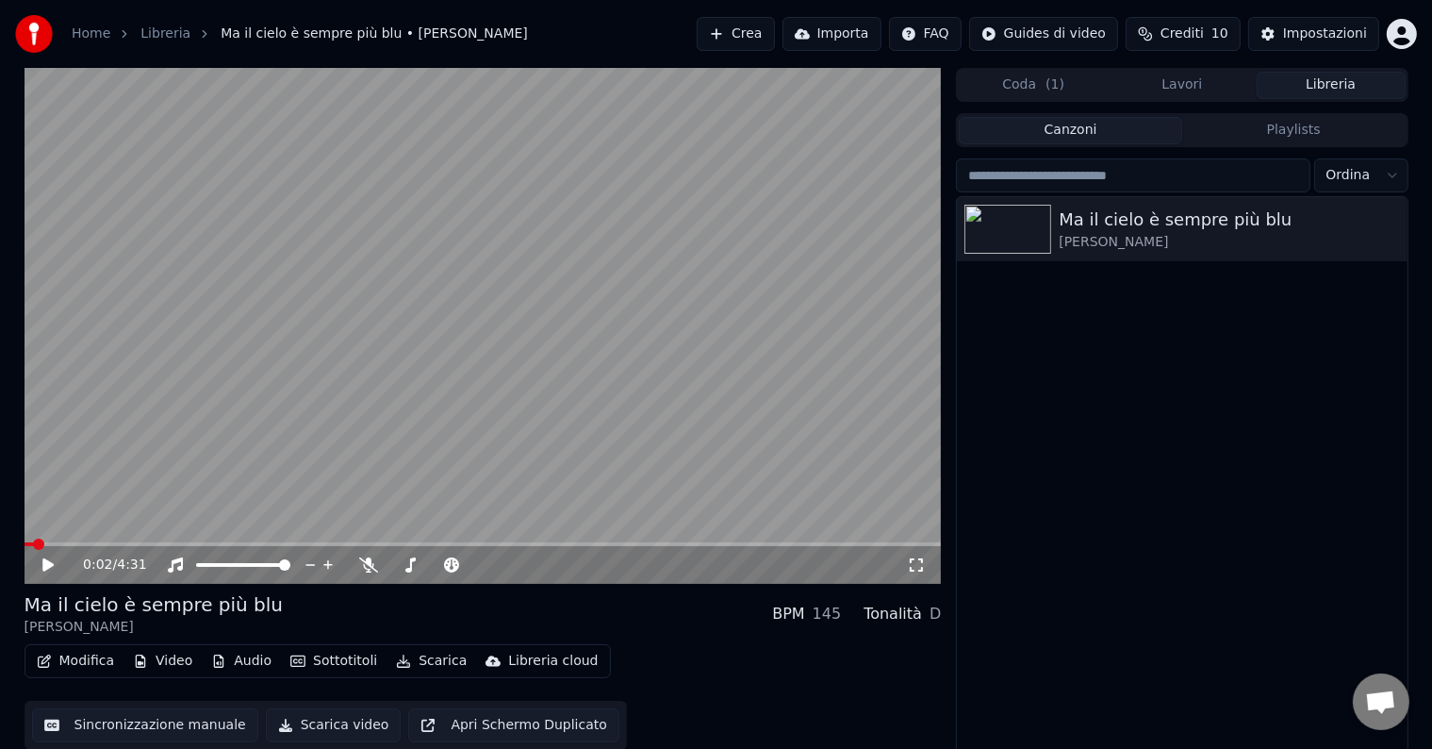
click at [1151, 128] on button "Canzoni" at bounding box center [1070, 130] width 223 height 27
click at [305, 728] on button "Scarica video" at bounding box center [334, 725] width 136 height 34
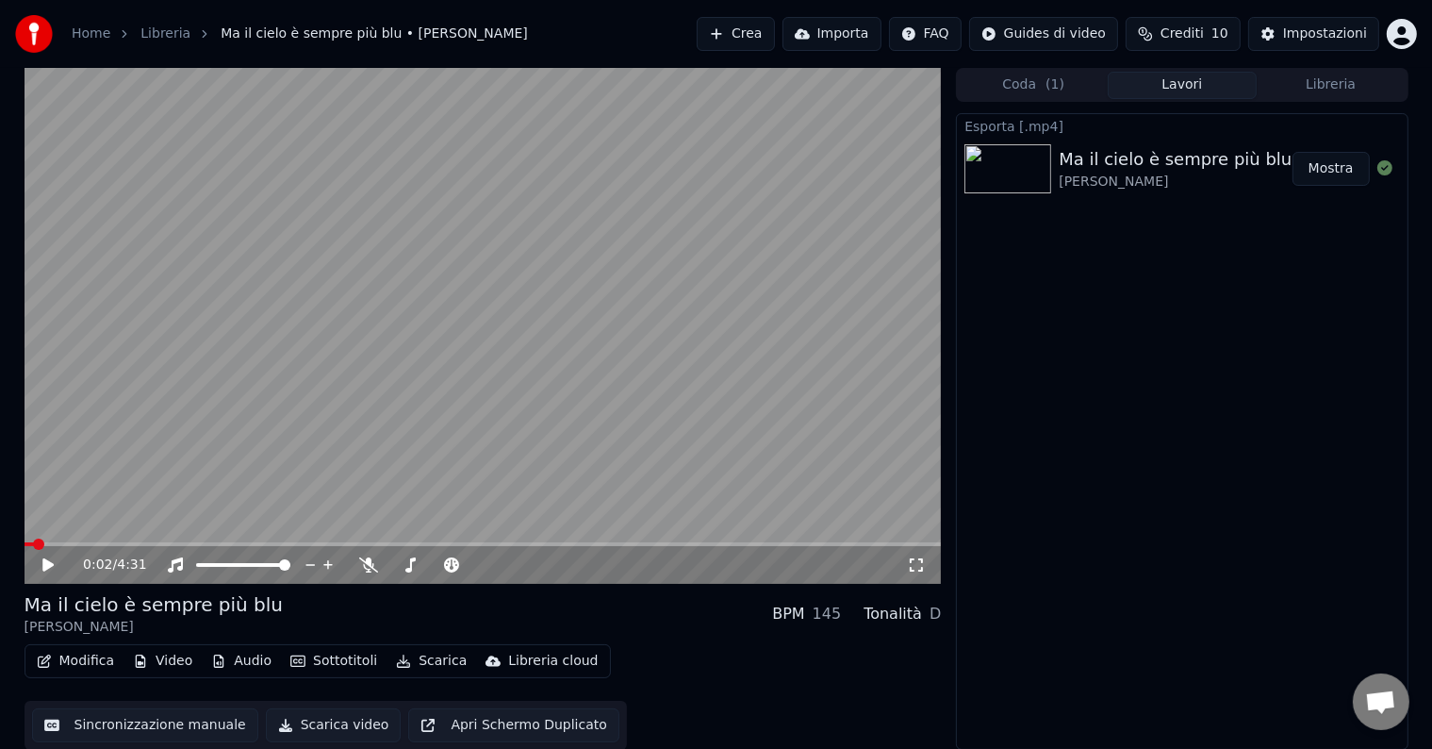
click at [1325, 163] on button "Mostra" at bounding box center [1330, 169] width 77 height 34
